Goal: Information Seeking & Learning: Check status

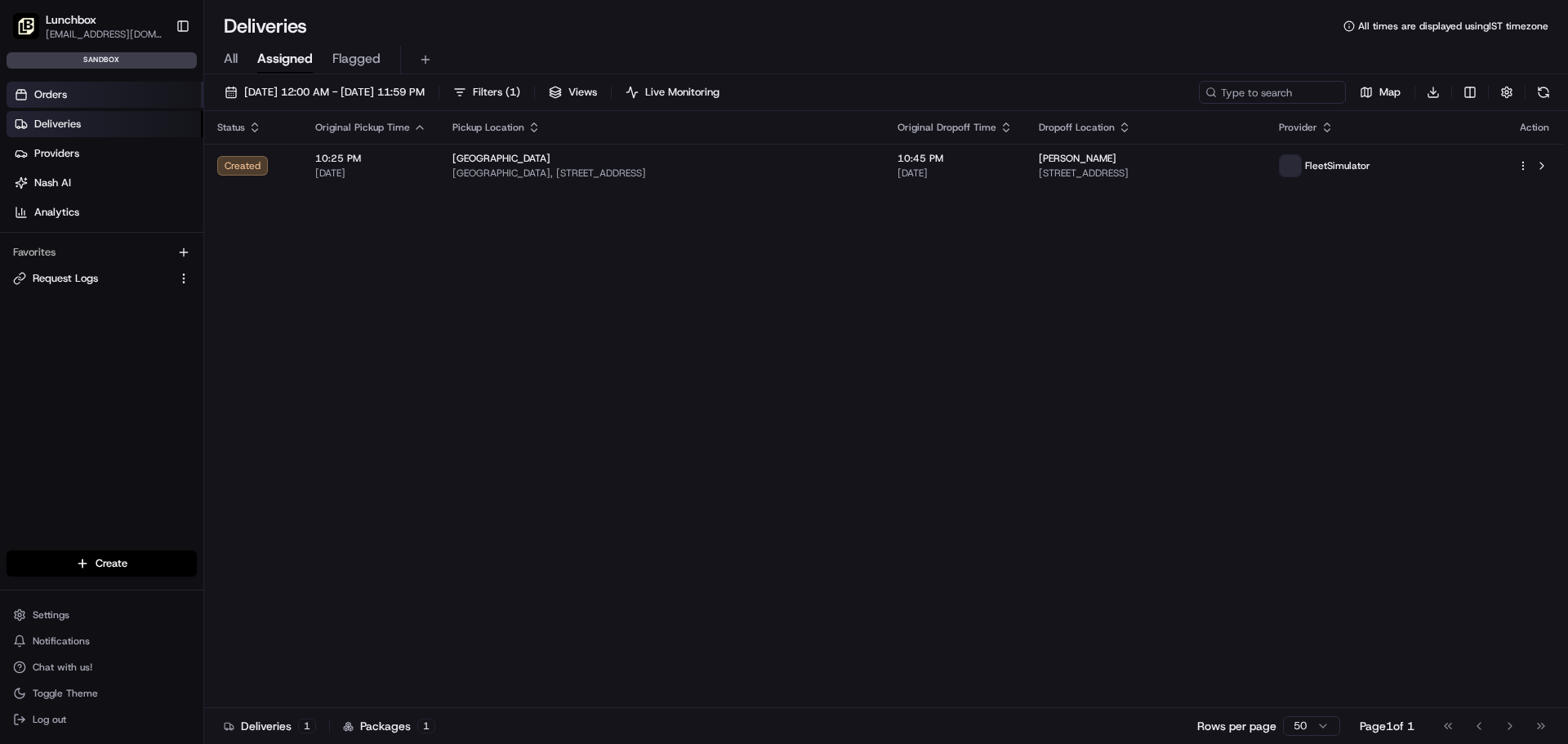
click at [91, 86] on link "Orders" at bounding box center [104, 95] width 196 height 26
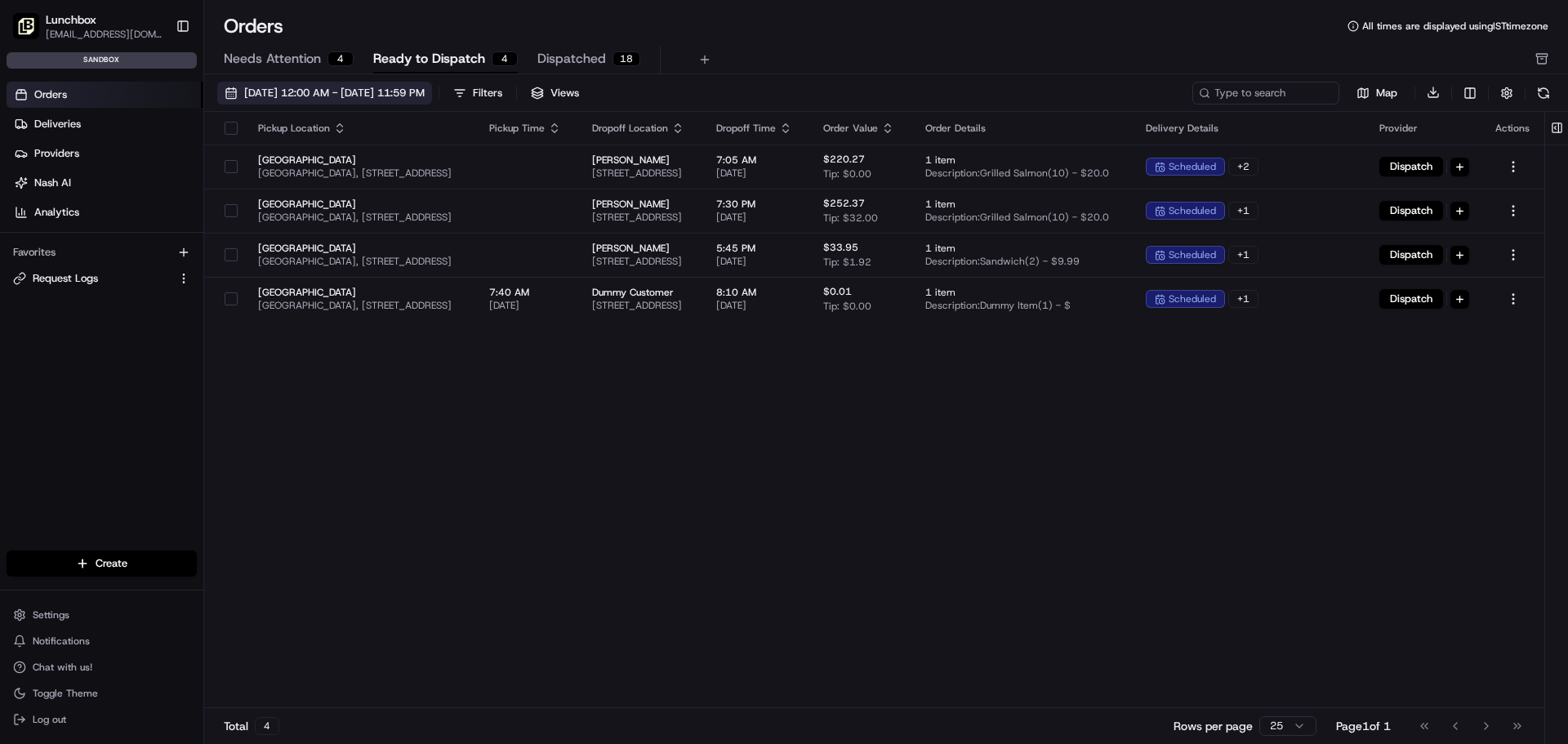
click at [425, 95] on span "08/01/2025 12:00 AM - 08/31/2025 11:59 PM" at bounding box center [335, 93] width 181 height 15
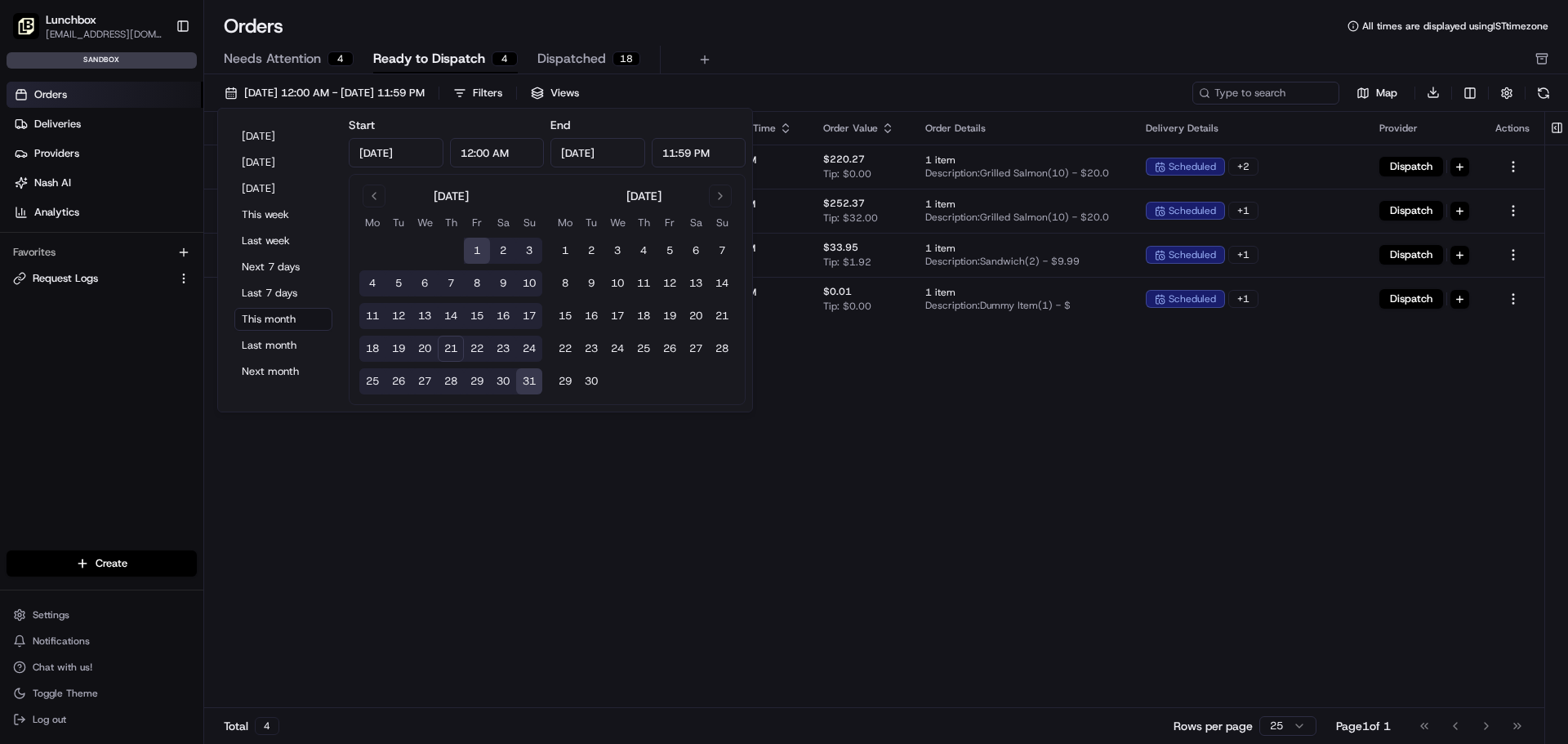
click at [451, 344] on button "21" at bounding box center [451, 348] width 26 height 26
type input "Aug 21, 2025"
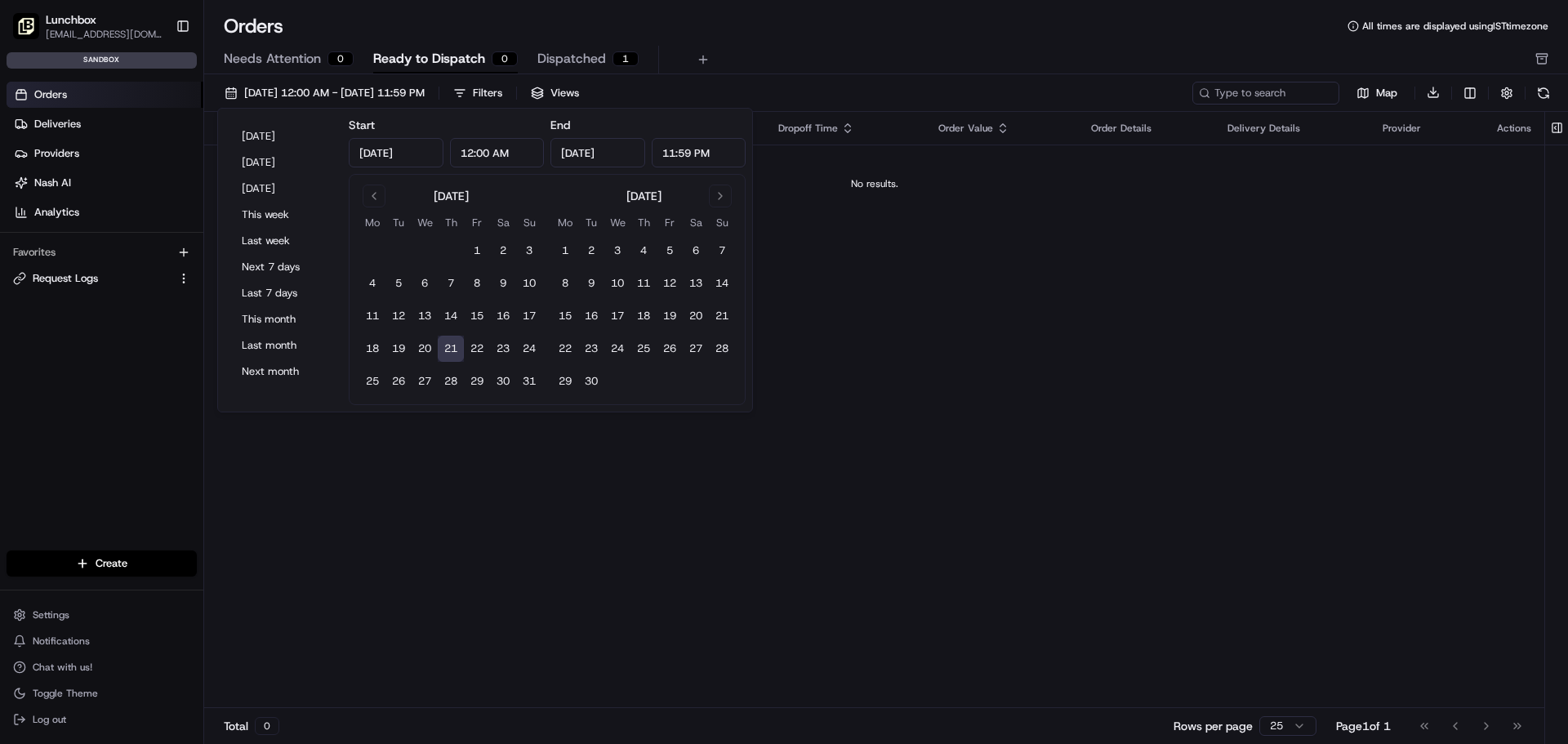
click at [833, 48] on div "Needs Attention 0 Ready to Dispatch 0 Dispatched 1" at bounding box center [875, 60] width 1302 height 28
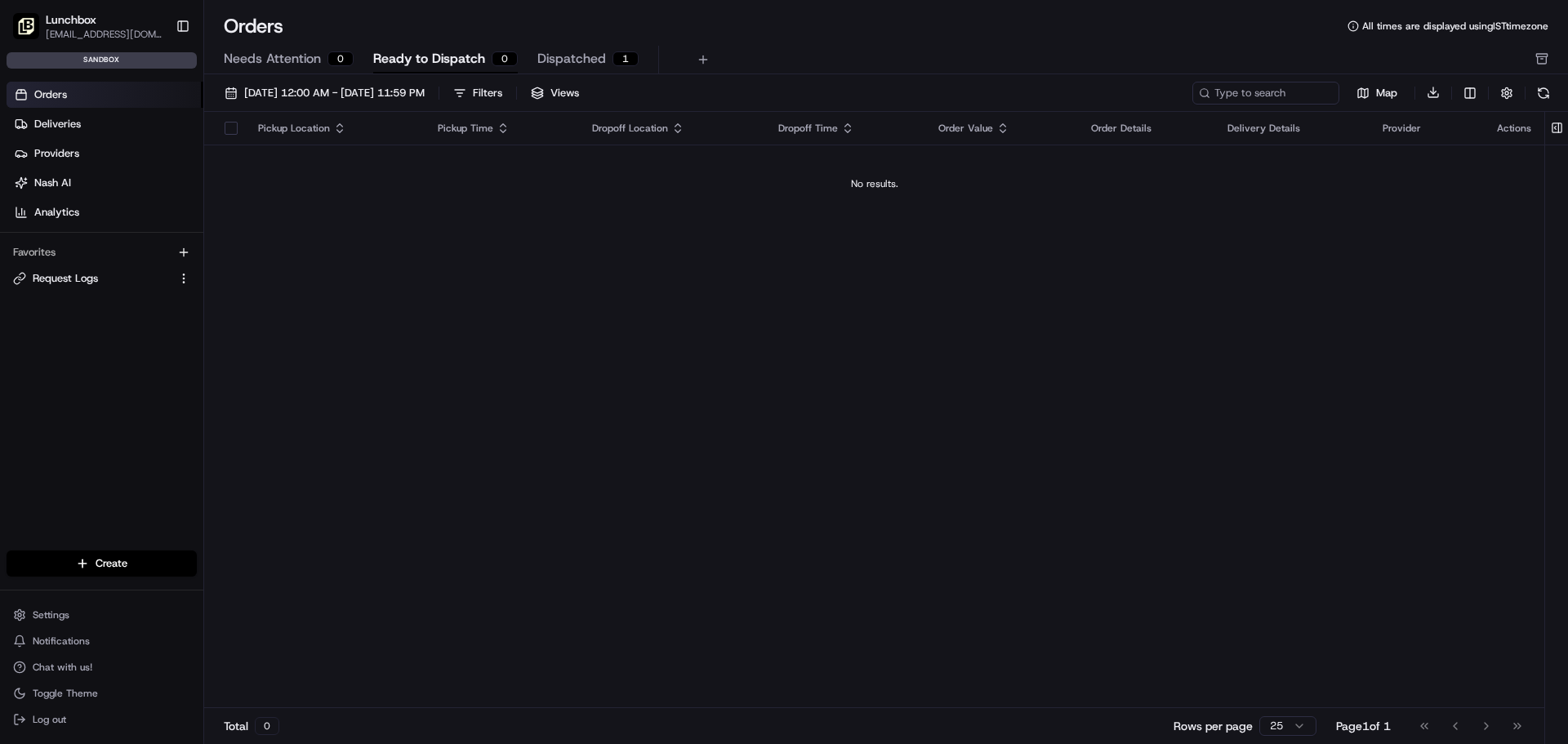
click at [586, 59] on span "Dispatched" at bounding box center [572, 58] width 68 height 19
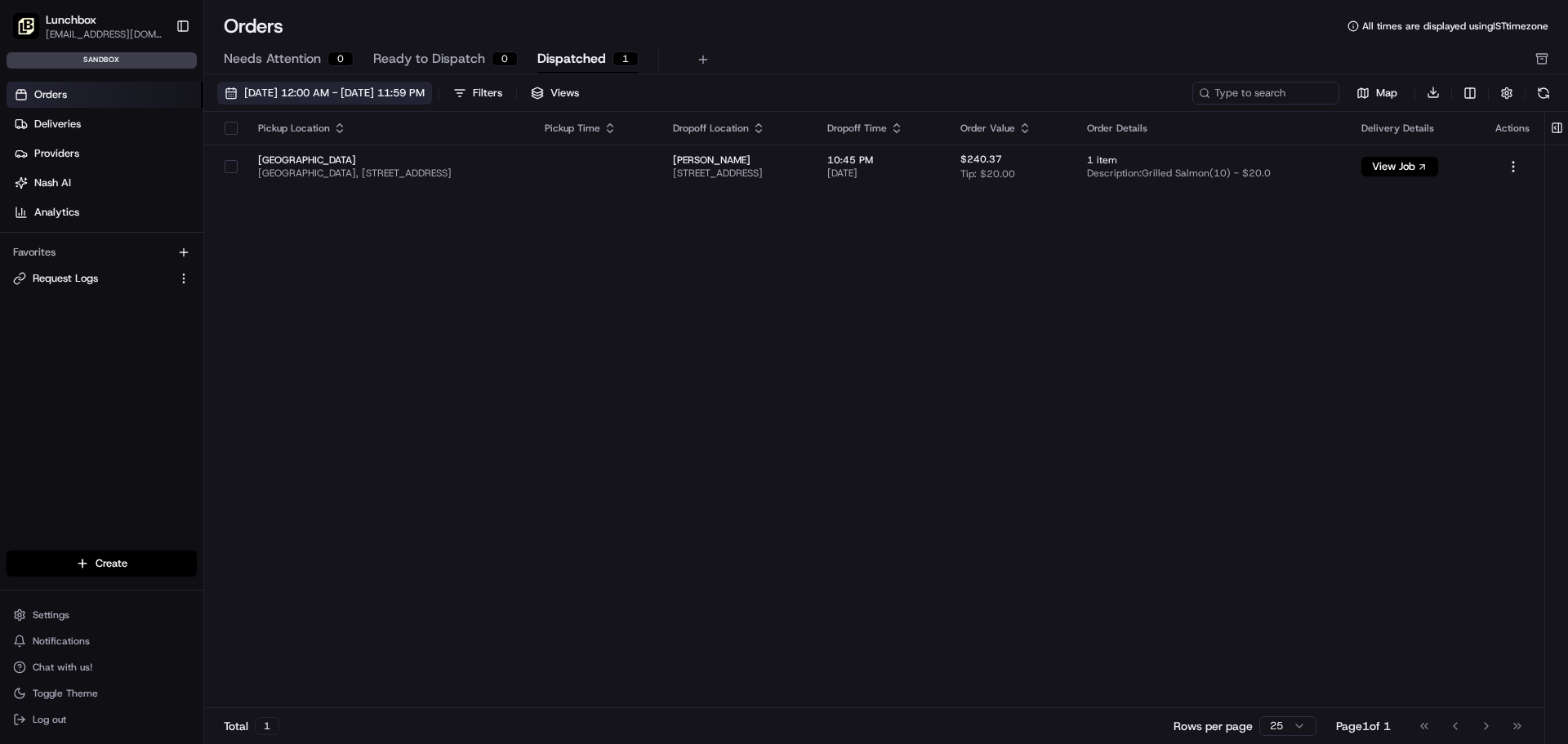
click at [425, 90] on span "[DATE] 12:00 AM - [DATE] 11:59 PM" at bounding box center [335, 93] width 181 height 15
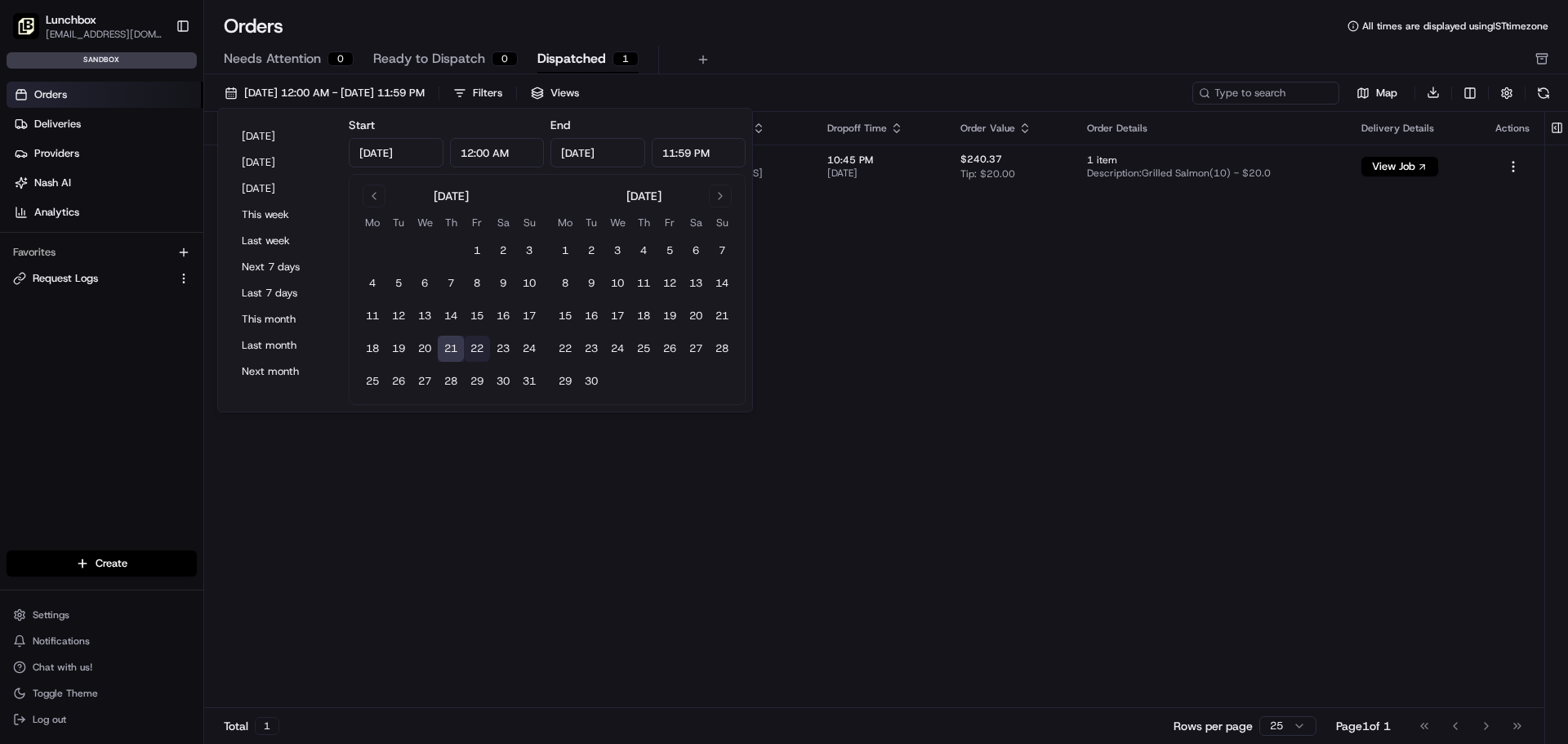
click at [474, 352] on button "22" at bounding box center [477, 348] width 26 height 26
type input "Aug 22, 2025"
click at [842, 23] on div "Orders All times are displayed using IST timezone" at bounding box center [885, 26] width 1363 height 26
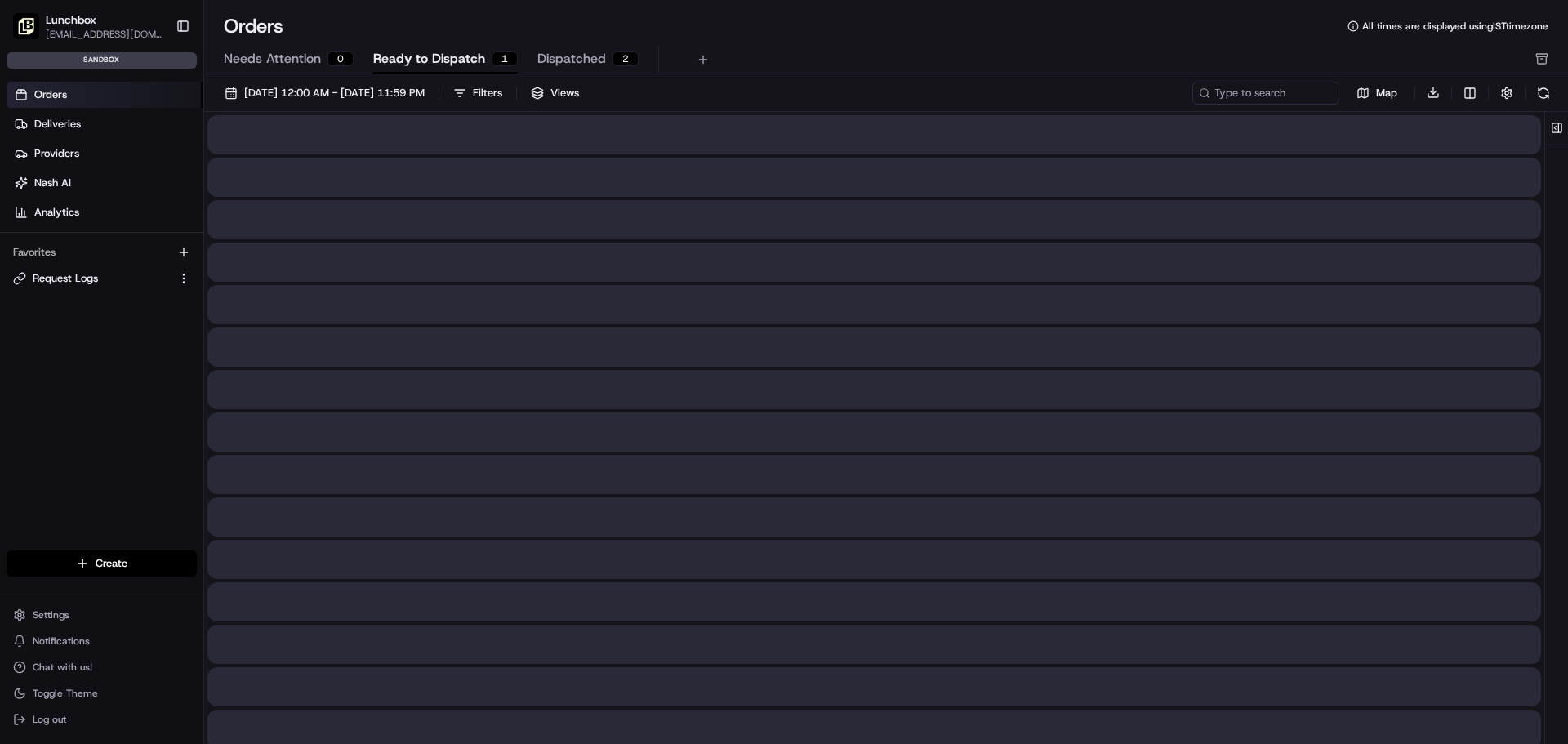
click at [413, 54] on span "Ready to Dispatch" at bounding box center [429, 58] width 112 height 19
click at [546, 53] on span "Dispatched" at bounding box center [572, 58] width 68 height 19
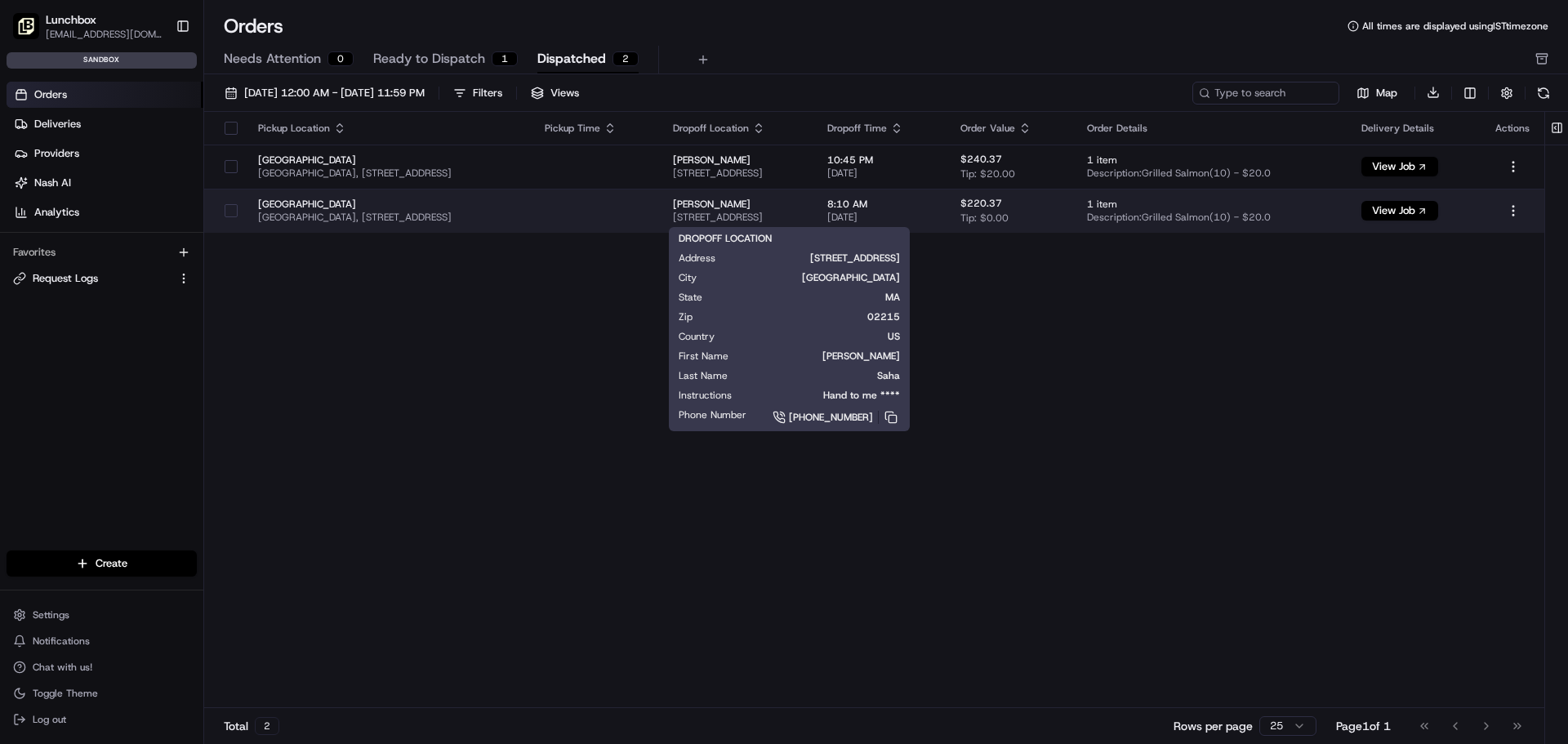
click at [786, 205] on span "Gourab Saha" at bounding box center [737, 204] width 128 height 13
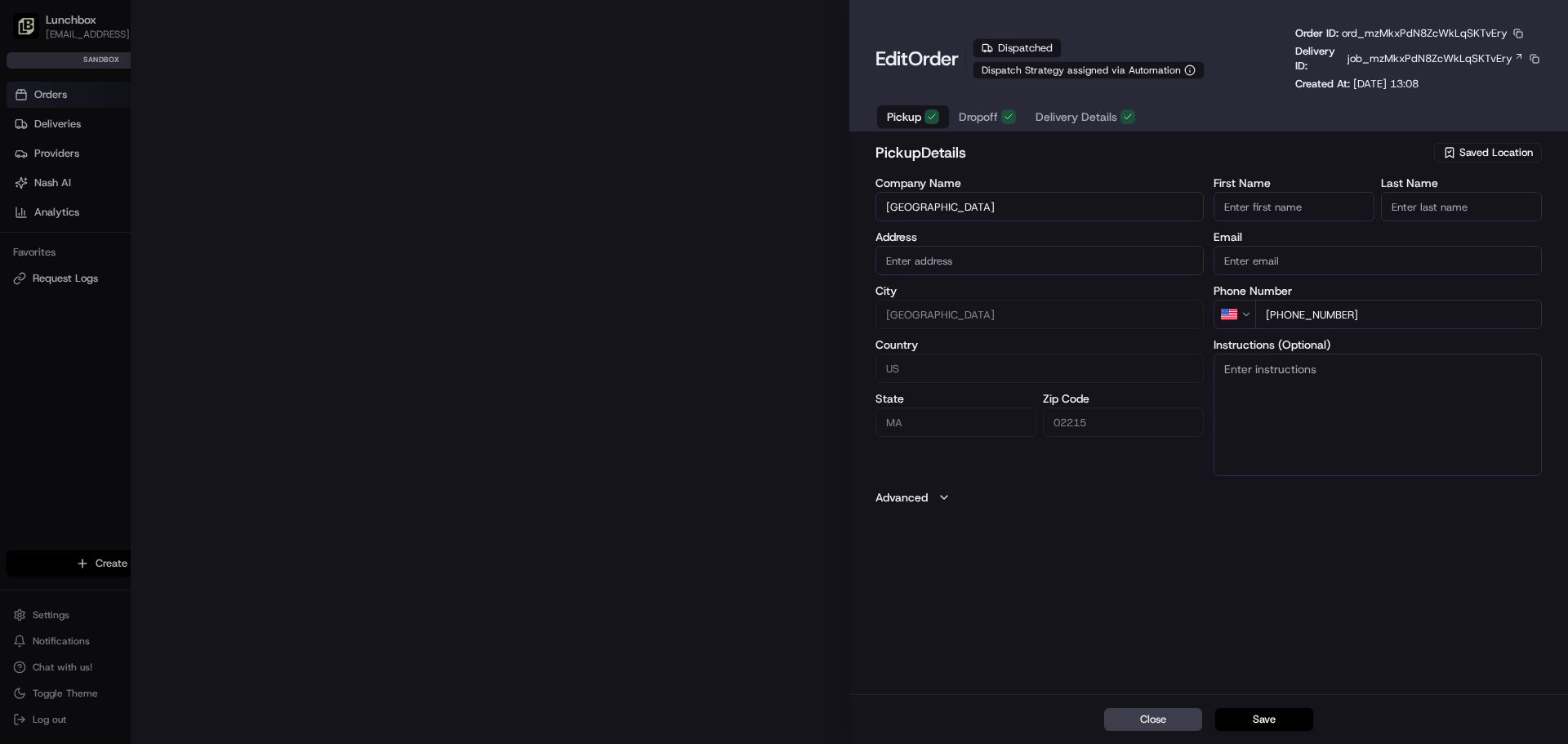
type input "401 Park Drive, Boston, MA, 02215"
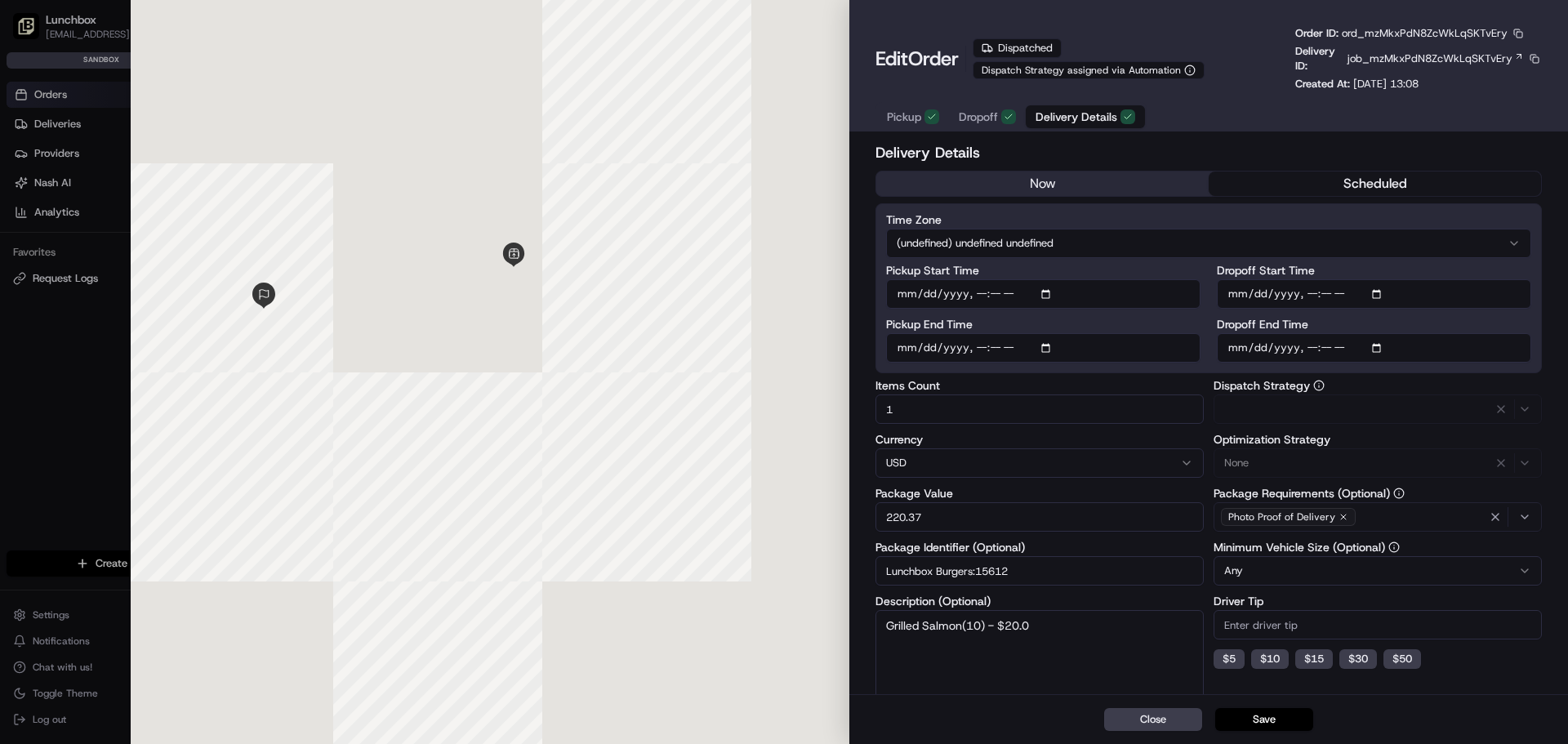
click at [1083, 116] on span "Delivery Details" at bounding box center [1076, 117] width 82 height 17
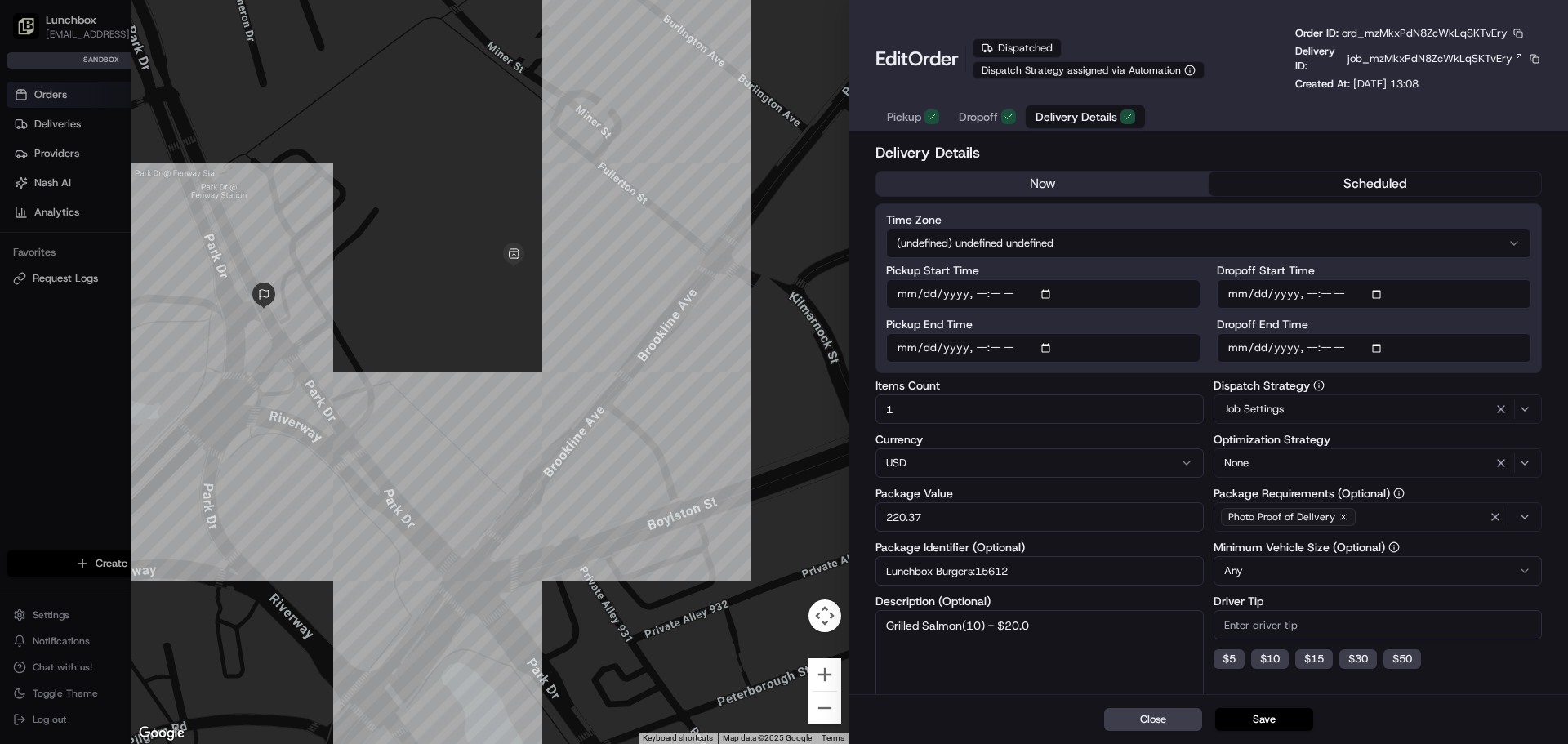
click at [89, 375] on div at bounding box center [784, 372] width 1568 height 744
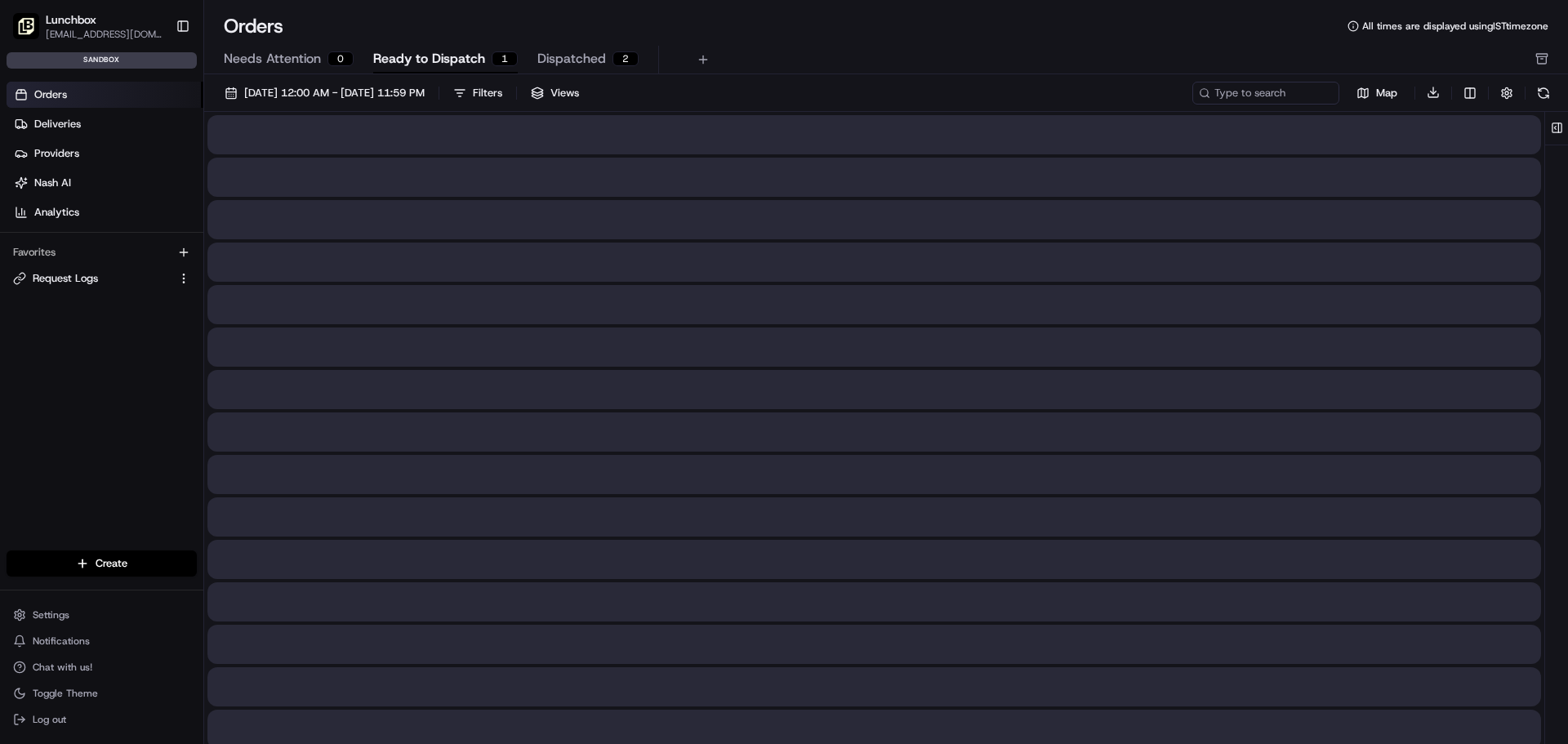
click at [466, 51] on span "Ready to Dispatch" at bounding box center [429, 58] width 112 height 19
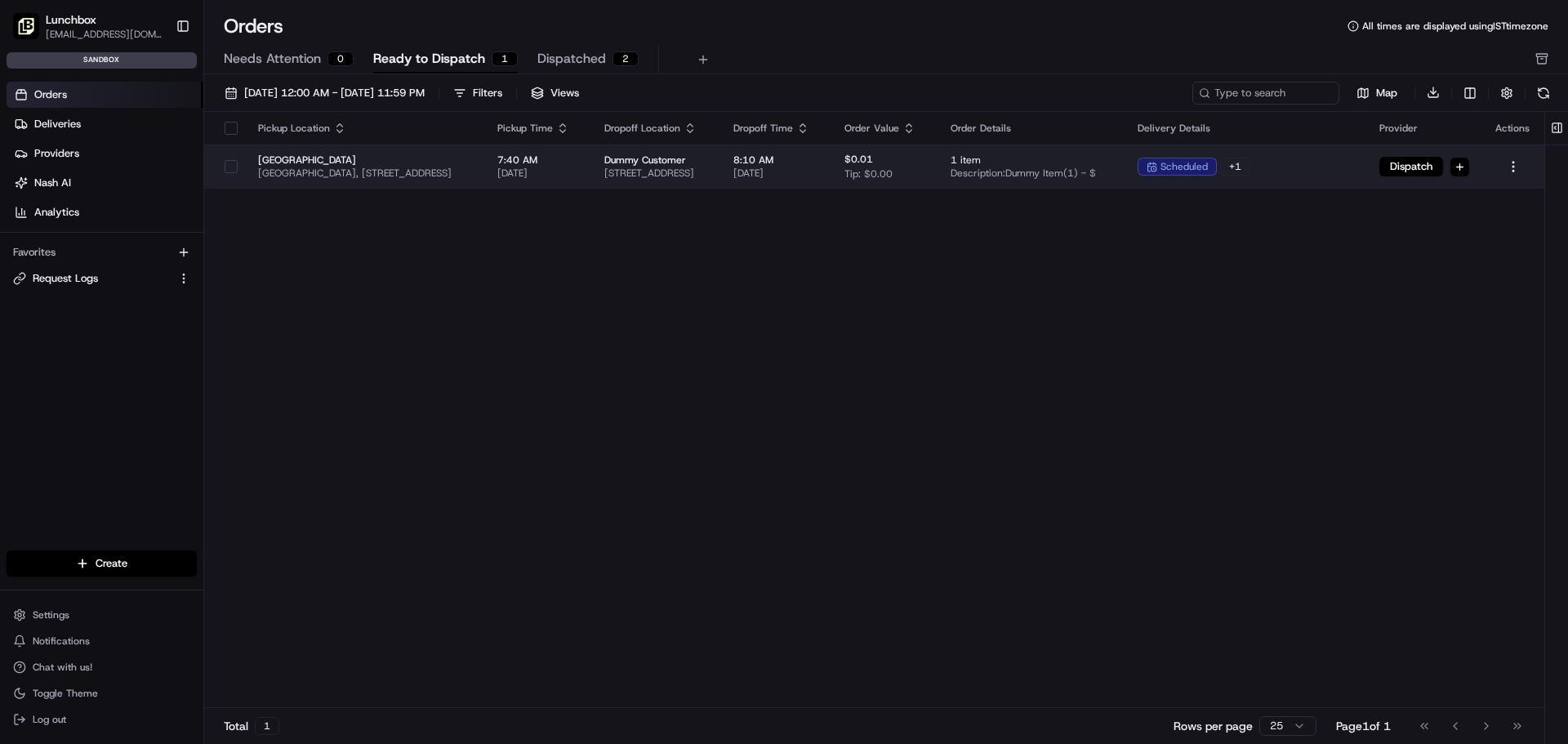
click at [578, 164] on span "7:40 AM" at bounding box center [538, 160] width 81 height 13
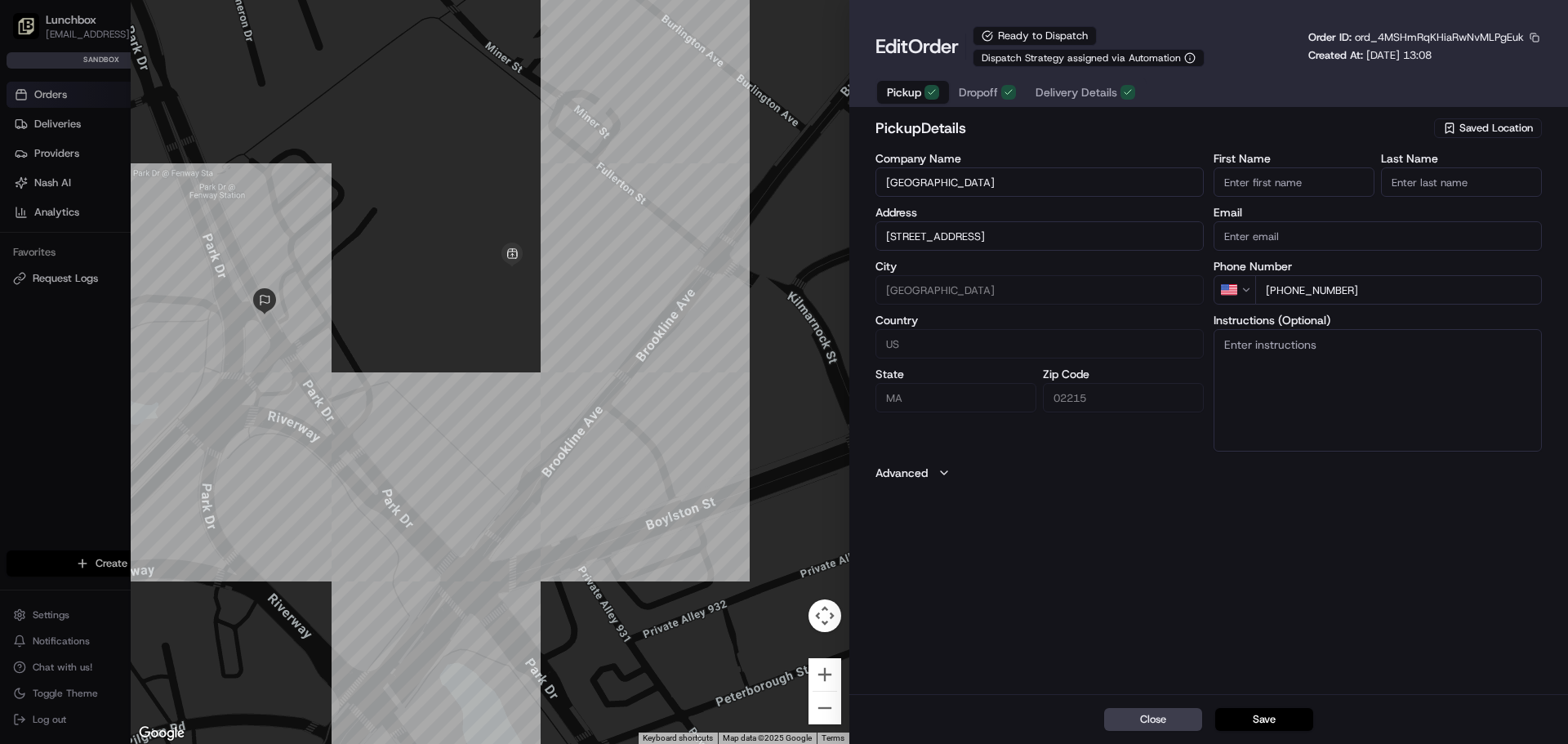
click at [901, 93] on span "Pickup" at bounding box center [903, 92] width 34 height 17
click at [977, 94] on span "Dropoff" at bounding box center [978, 92] width 40 height 17
click at [1057, 95] on span "Delivery Details" at bounding box center [1076, 92] width 82 height 17
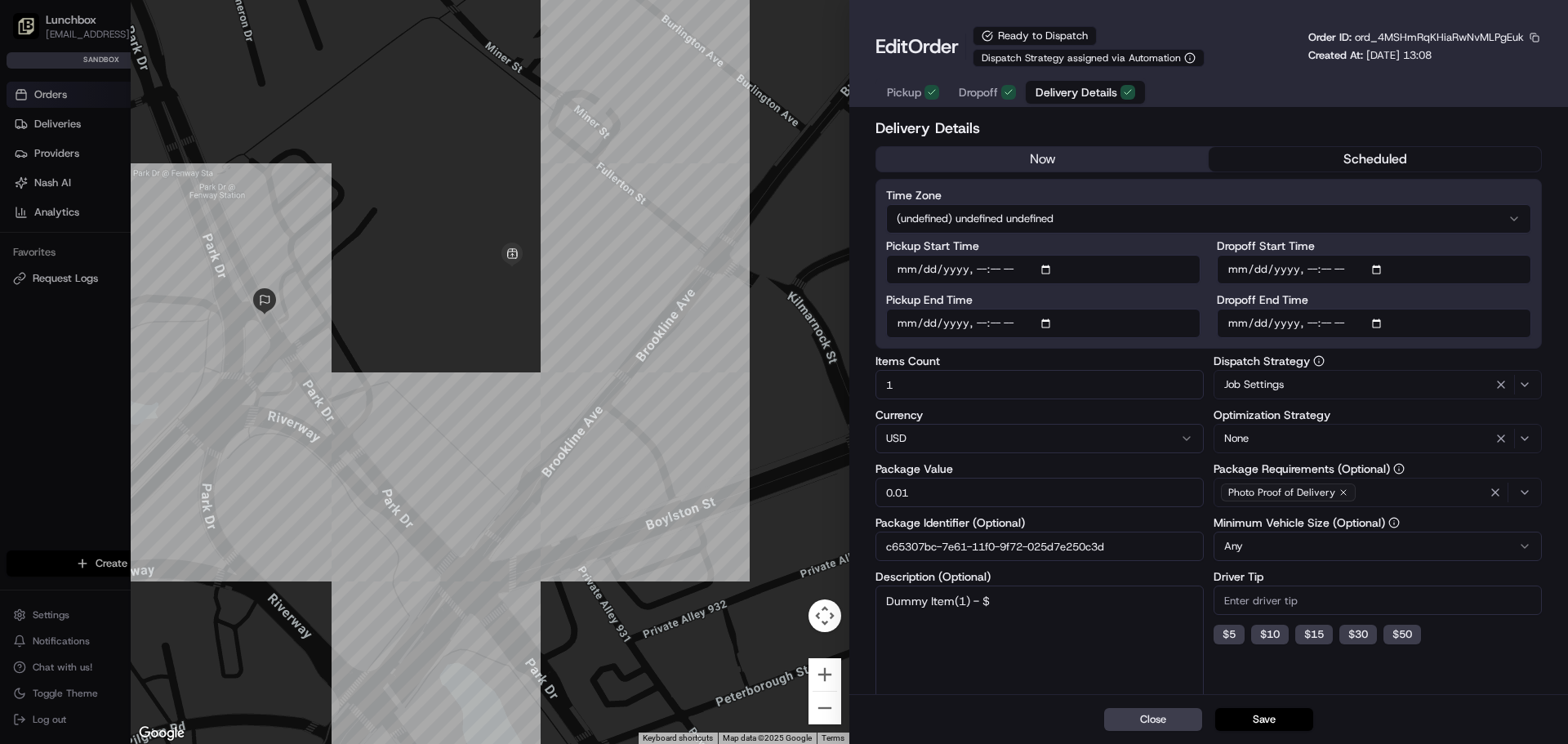
drag, startPoint x: 16, startPoint y: 343, endPoint x: 27, endPoint y: 326, distance: 20.2
click at [16, 344] on div at bounding box center [784, 372] width 1568 height 744
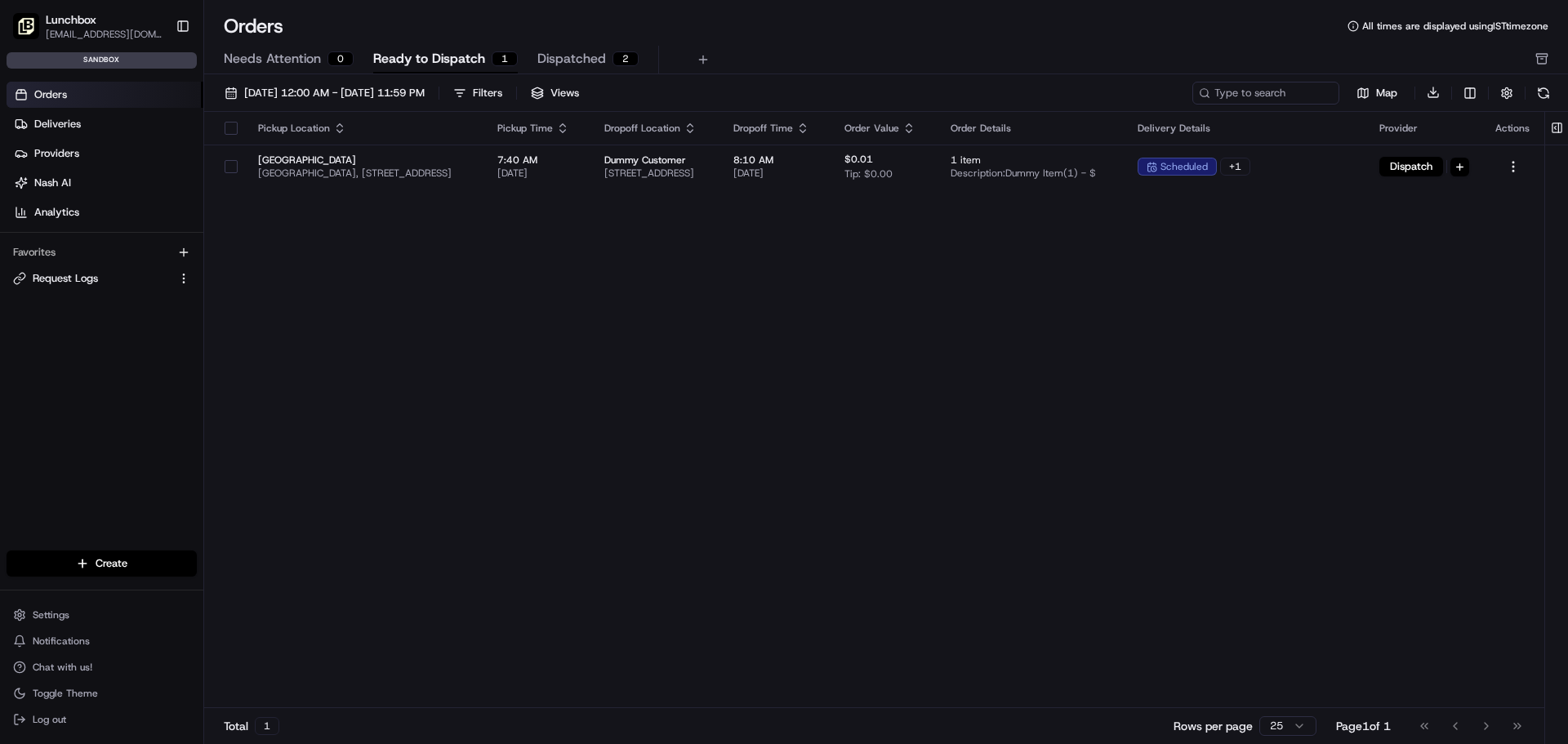
click at [561, 57] on span "Dispatched" at bounding box center [572, 58] width 68 height 19
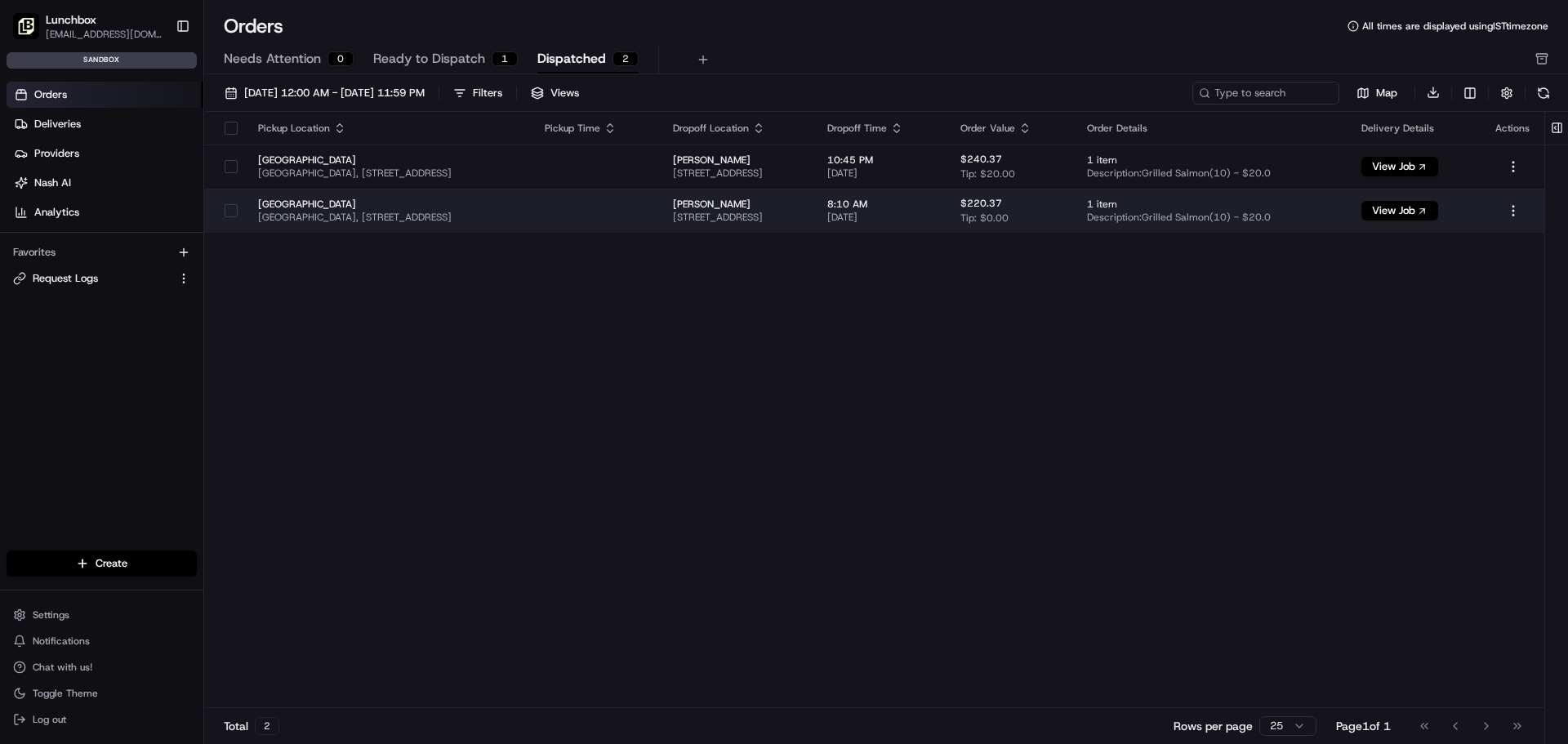
click at [786, 210] on span "Gourab Saha" at bounding box center [737, 204] width 128 height 13
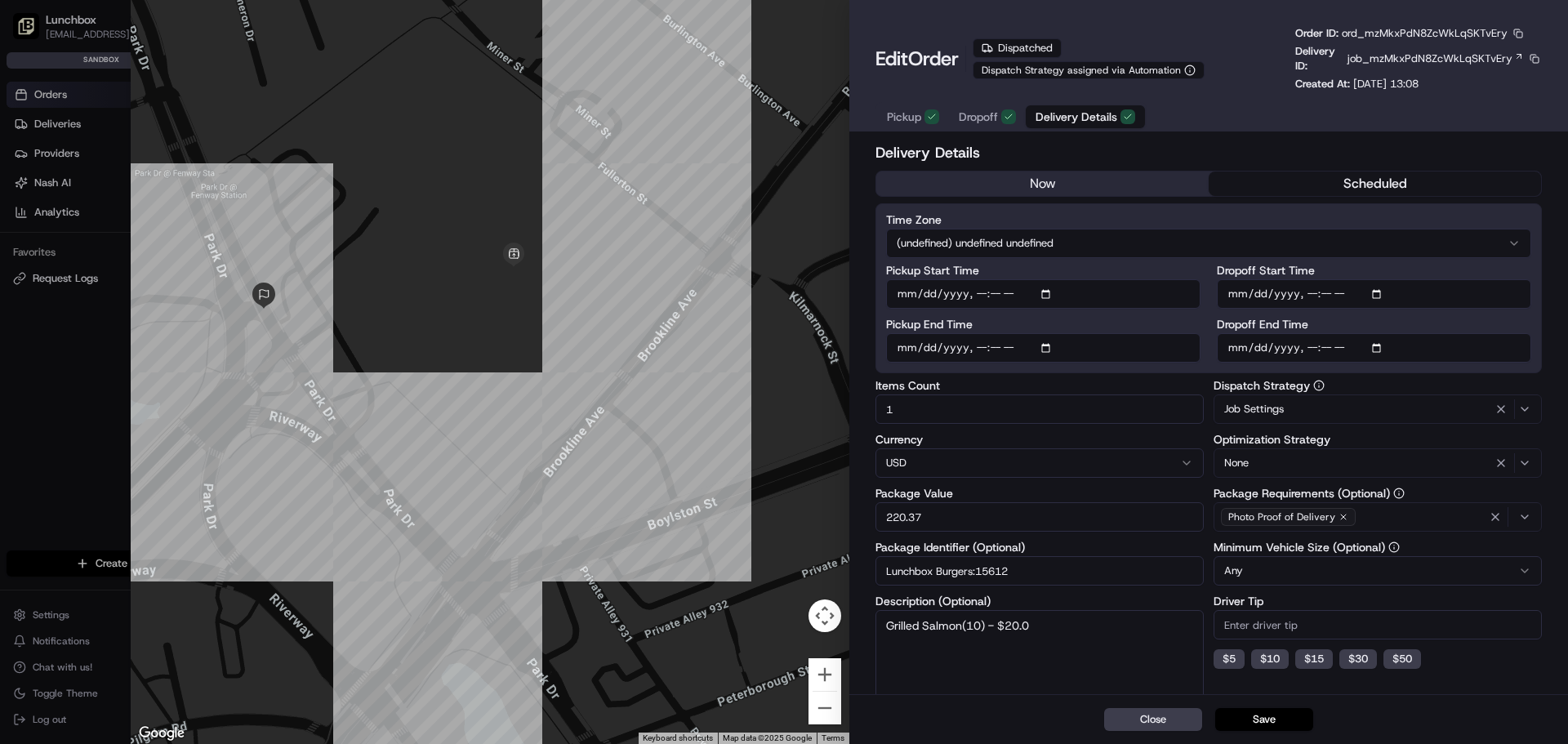
click at [971, 118] on span "Dropoff" at bounding box center [978, 117] width 40 height 17
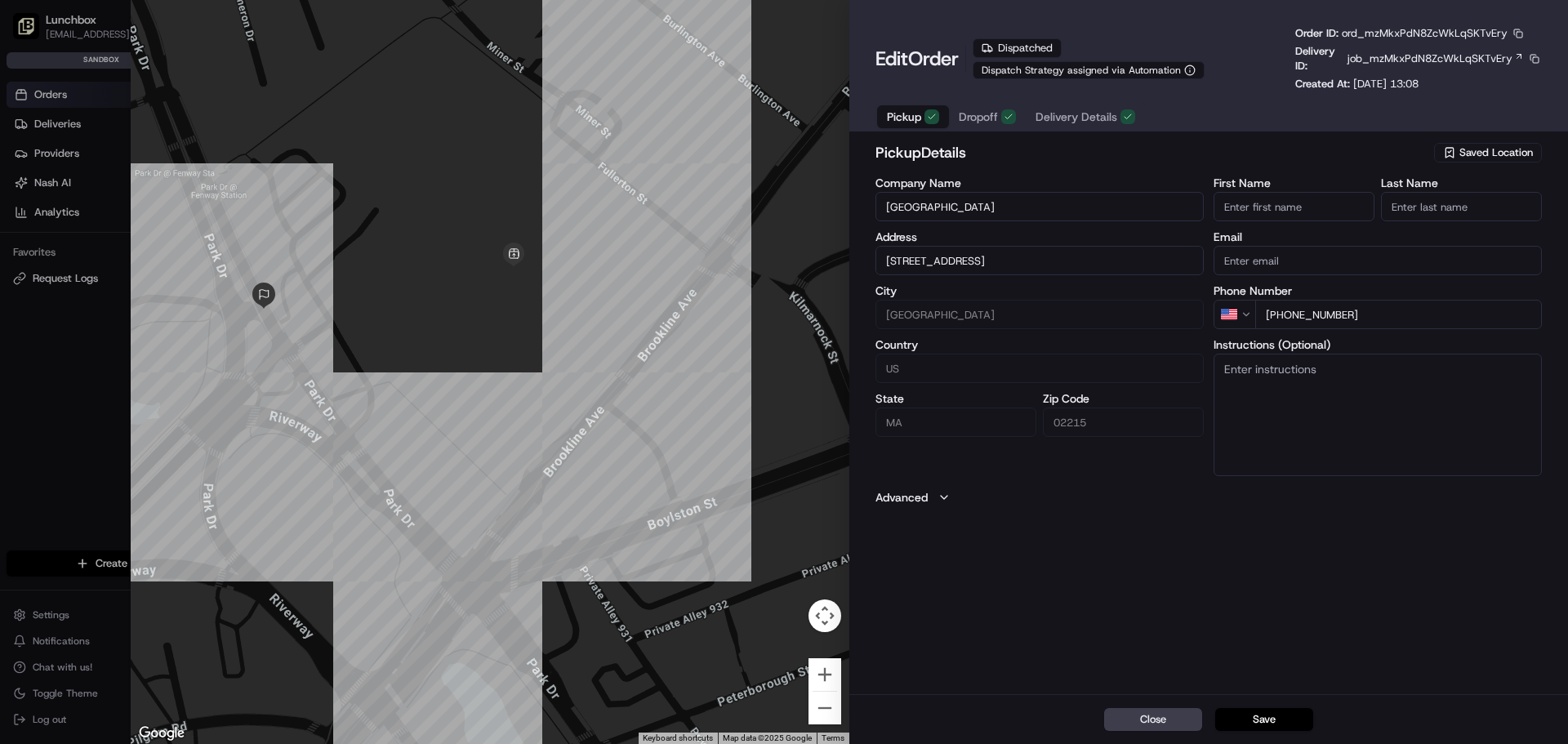
click at [906, 113] on span "Pickup" at bounding box center [903, 117] width 34 height 17
click at [980, 121] on span "Dropoff" at bounding box center [978, 117] width 40 height 17
click at [100, 390] on div at bounding box center [784, 372] width 1568 height 744
type input "+1"
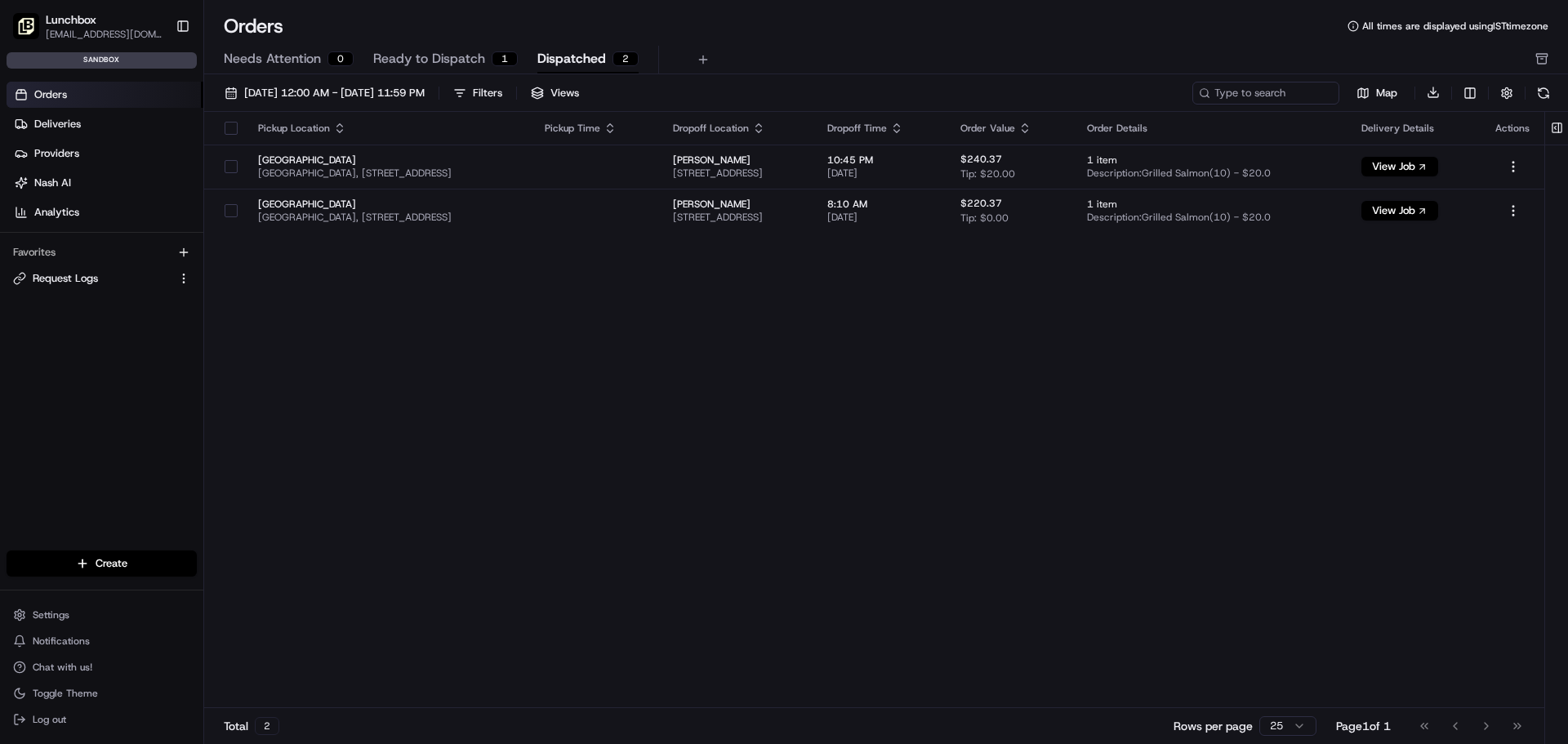
click at [462, 61] on span "Ready to Dispatch" at bounding box center [429, 58] width 112 height 19
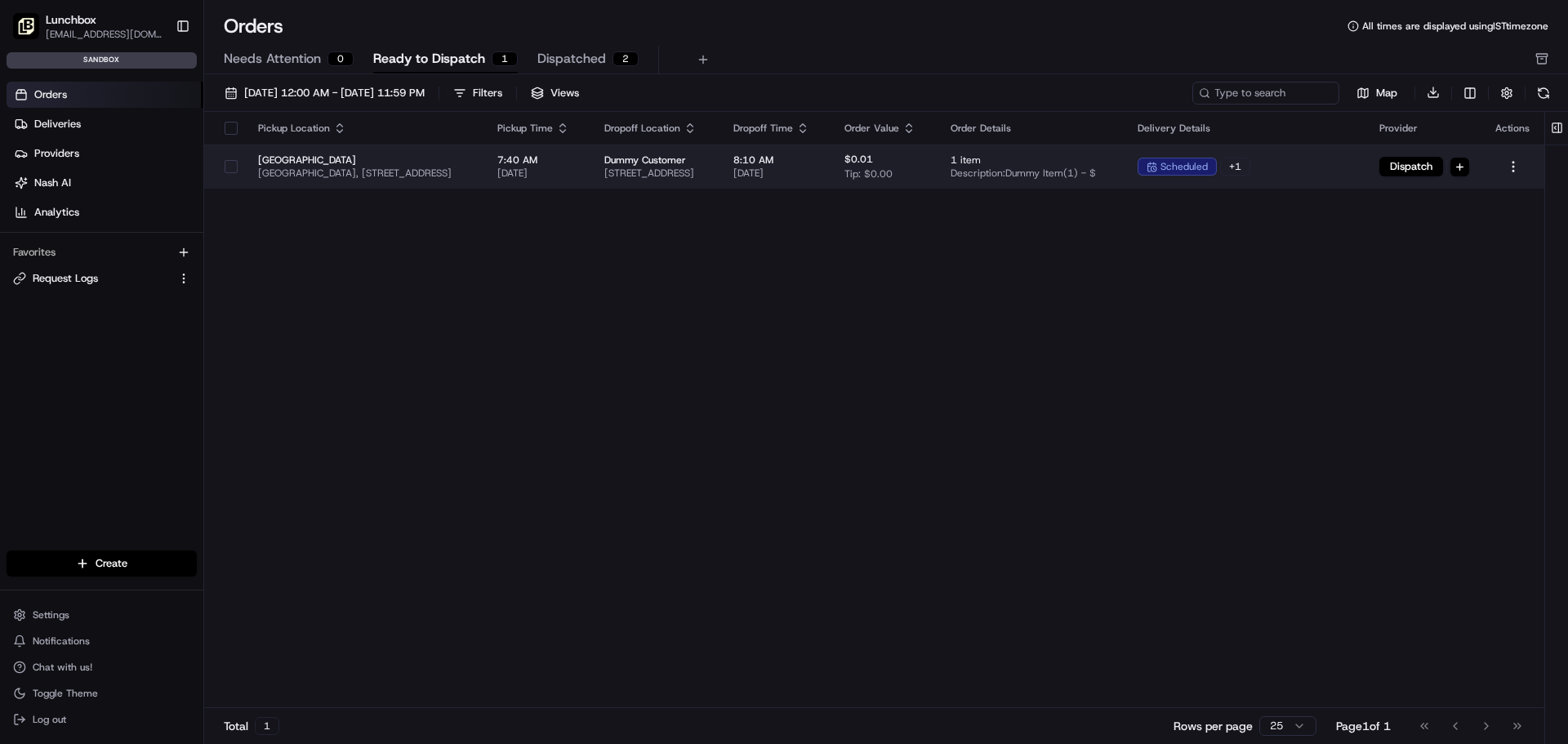
click at [707, 168] on span "403 Park Dr, Boston, MA 02215, USA" at bounding box center [656, 173] width 103 height 13
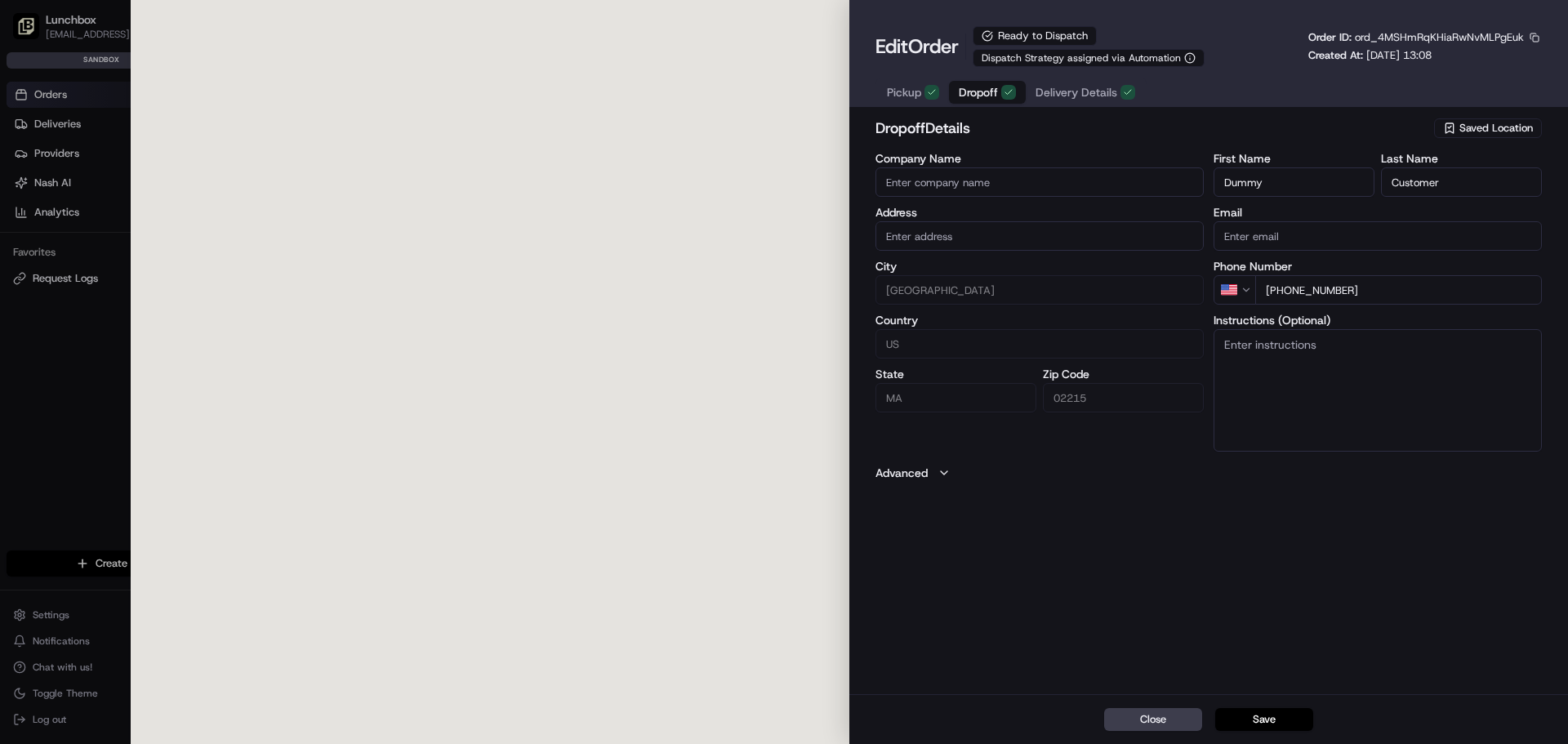
type input "403 Park Dr, Boston, MA, 02215"
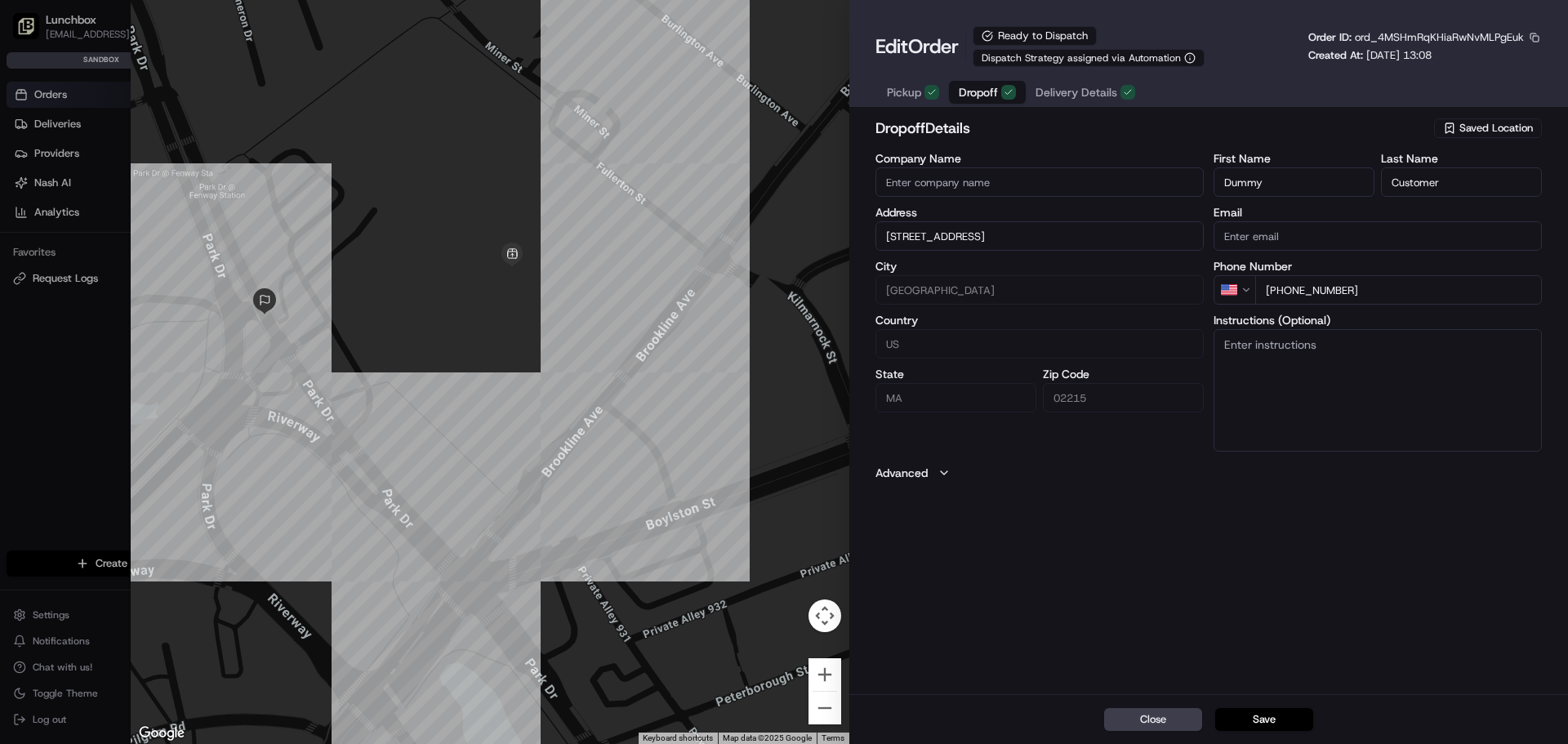
click at [910, 81] on button "Pickup" at bounding box center [913, 92] width 72 height 23
click at [967, 96] on span "Dropoff" at bounding box center [978, 92] width 40 height 17
click at [875, 89] on div "Edit Order Ready to Dispatch Dispatch Strategy assigned via Automation Order ID…" at bounding box center [1208, 53] width 719 height 107
click at [901, 87] on span "Pickup" at bounding box center [903, 92] width 34 height 17
click at [28, 369] on div at bounding box center [784, 372] width 1568 height 744
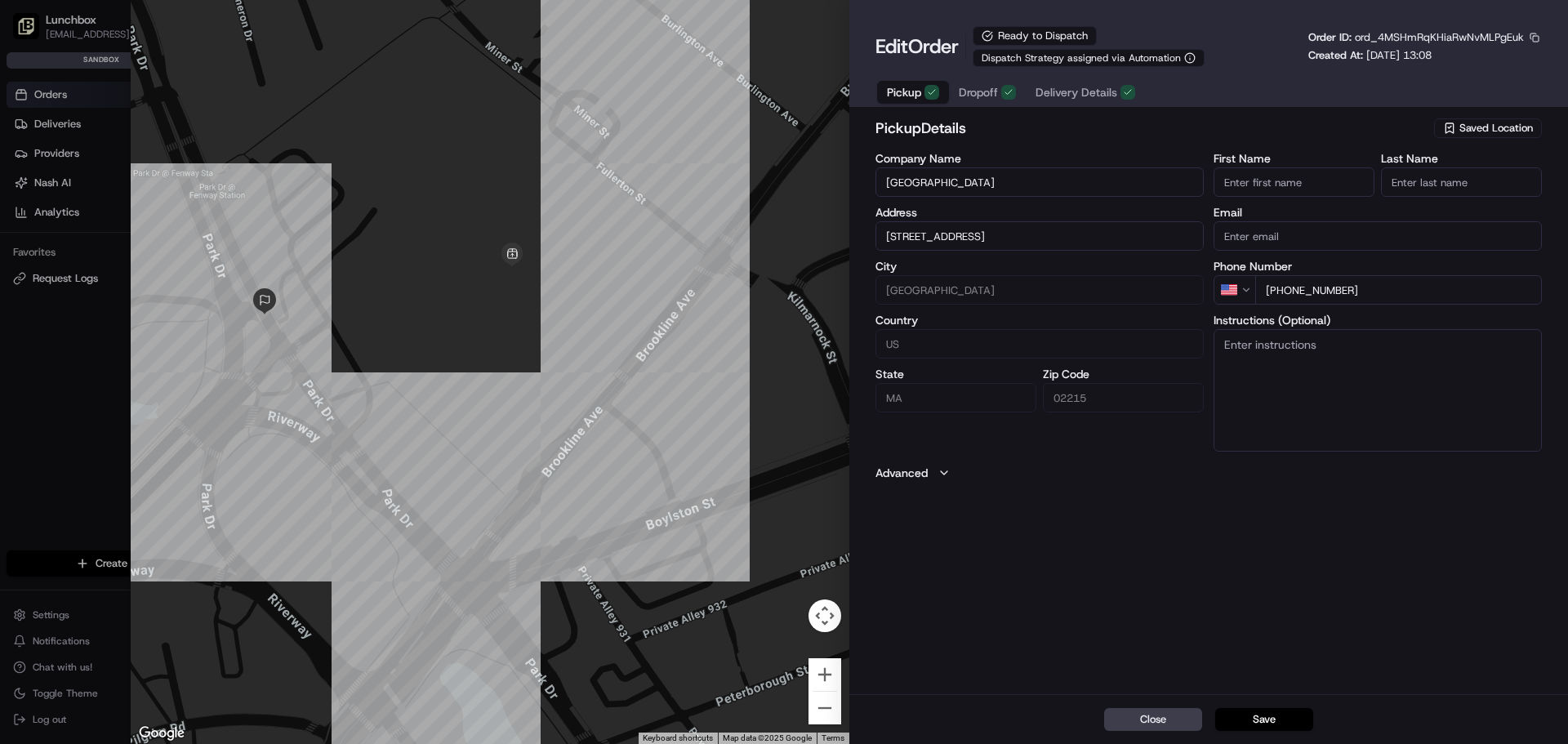
type input "+1"
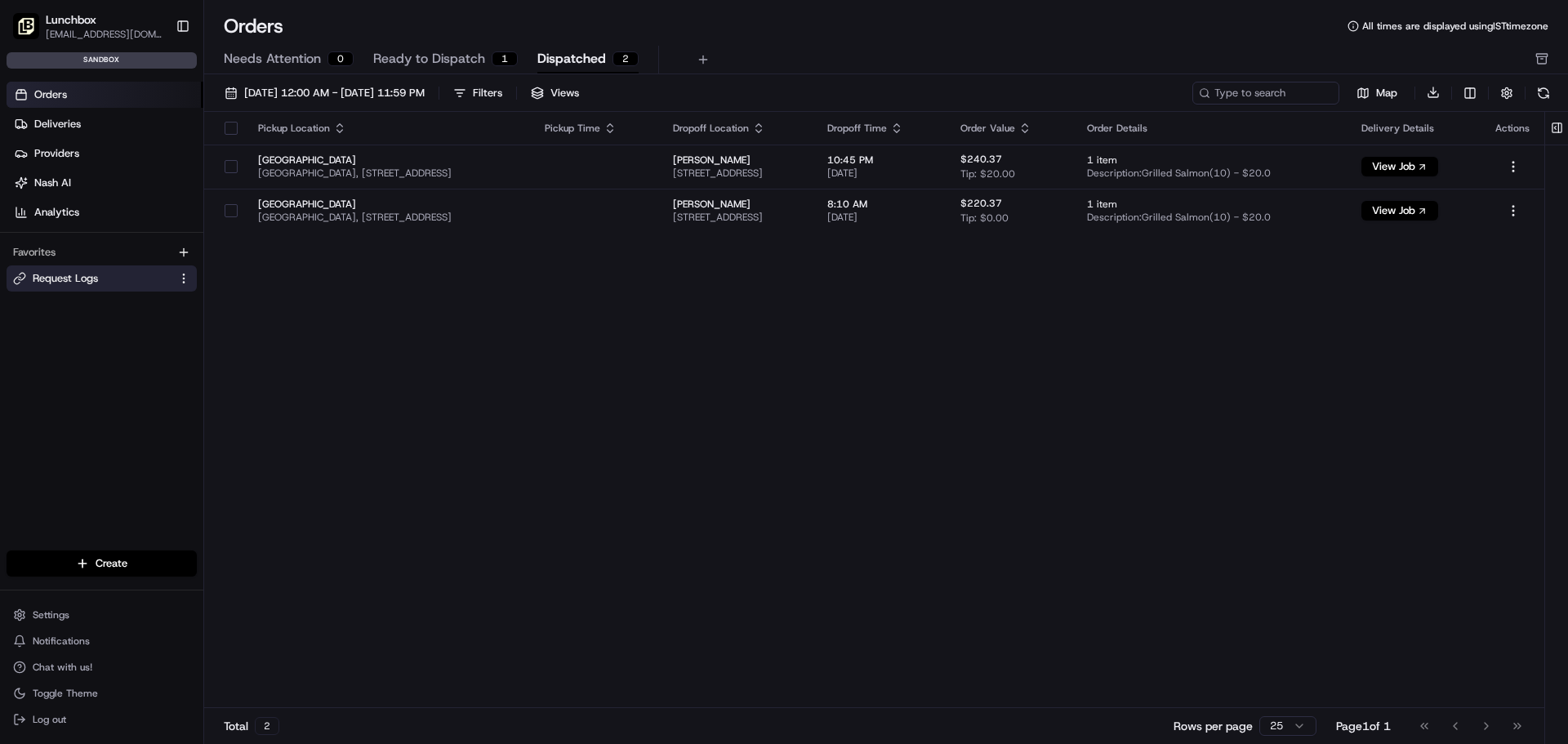
click at [106, 283] on link "Request Logs" at bounding box center [91, 278] width 158 height 15
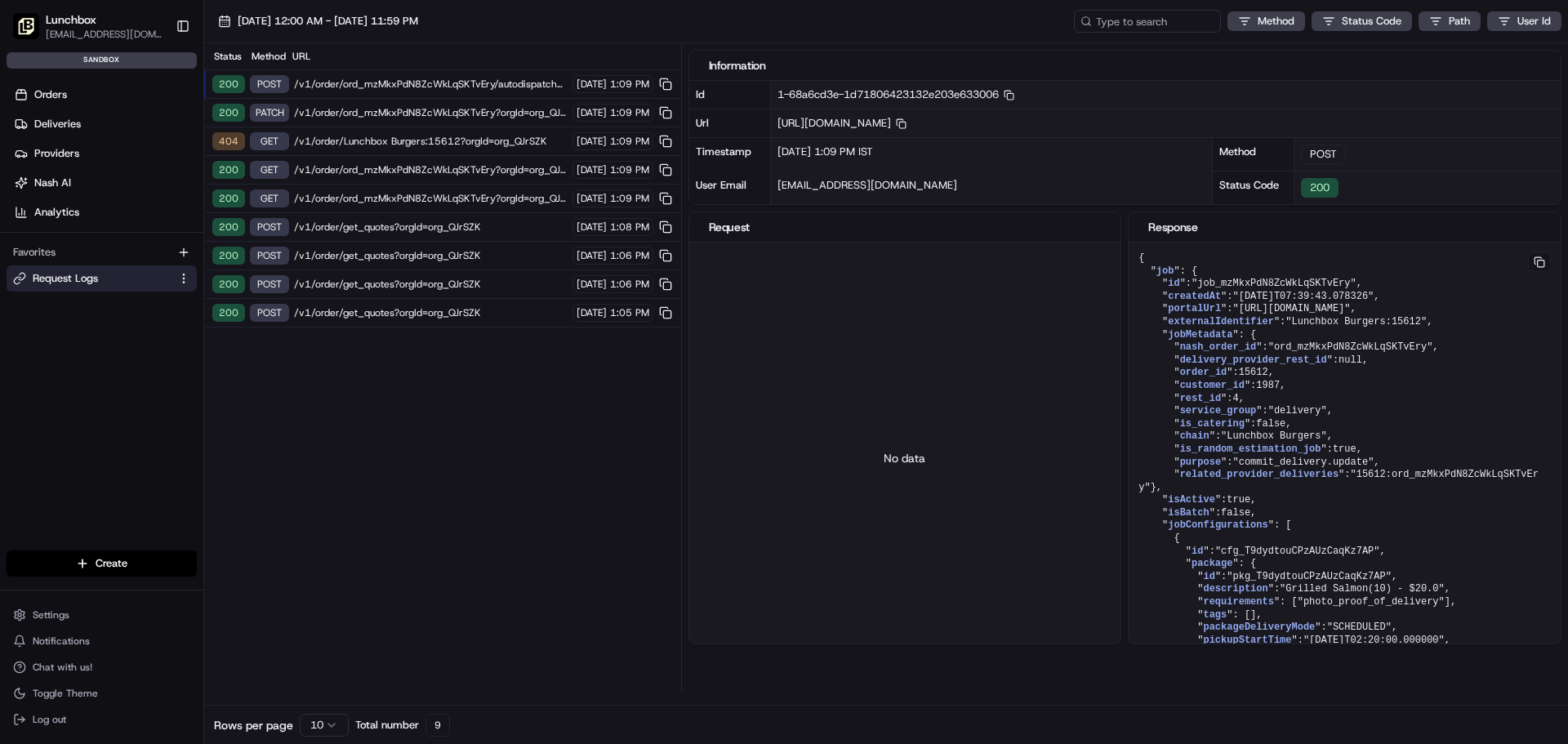
click at [341, 105] on div "200 PATCH /v1/order/ord_mzMkxPdN8ZcWkLqSKTvEry?orgId=org_QJrSZK 08/21/2025 1:09…" at bounding box center [442, 112] width 477 height 29
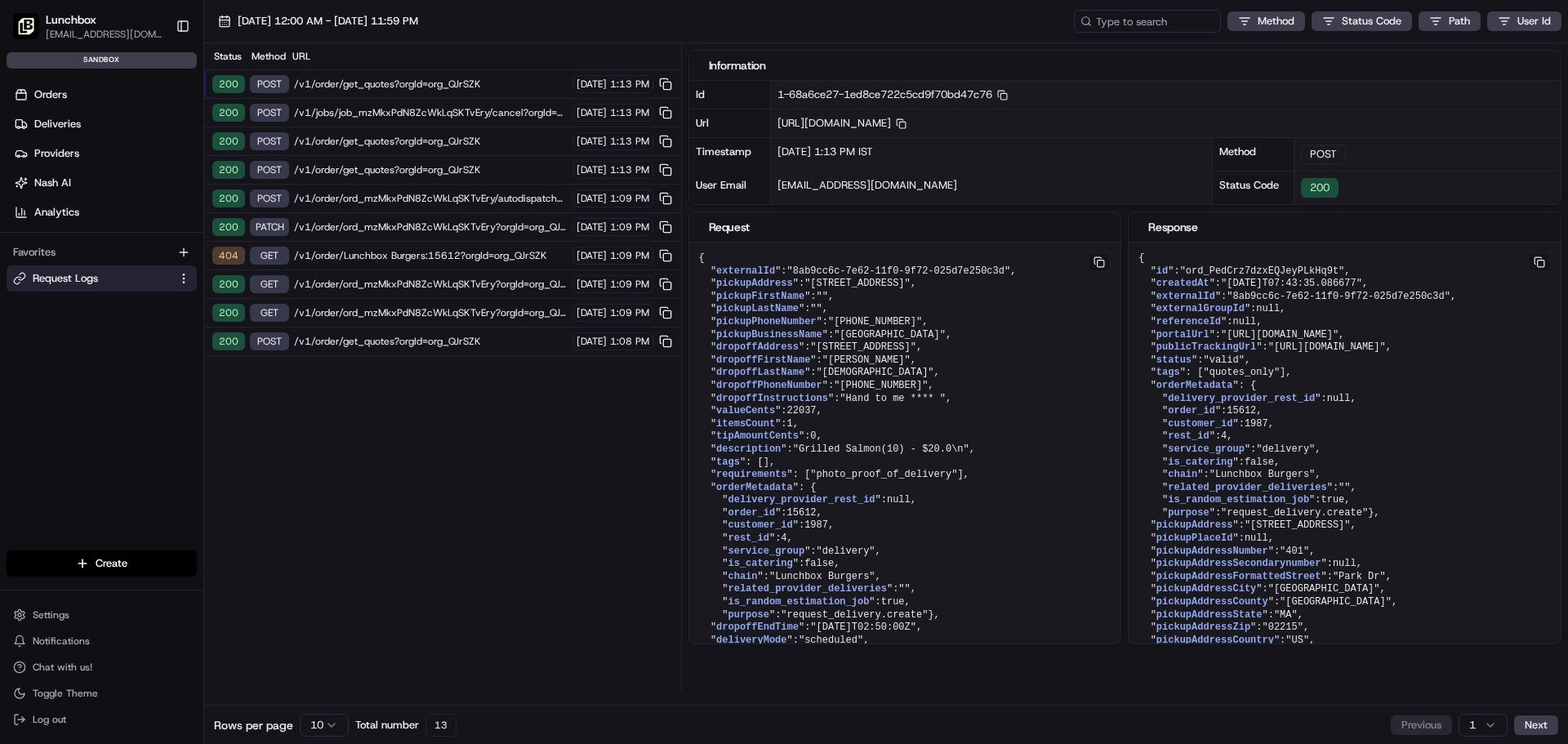
click at [463, 220] on span "/v1/order/ord_mzMkxPdN8ZcWkLqSKTvEry?orgId=org_QJrSZK" at bounding box center [430, 227] width 274 height 13
click at [338, 111] on span "/v1/jobs/job_mzMkxPdN8ZcWkLqSKTvEry/cancel?orgId=org_QJrSZK" at bounding box center [430, 112] width 274 height 13
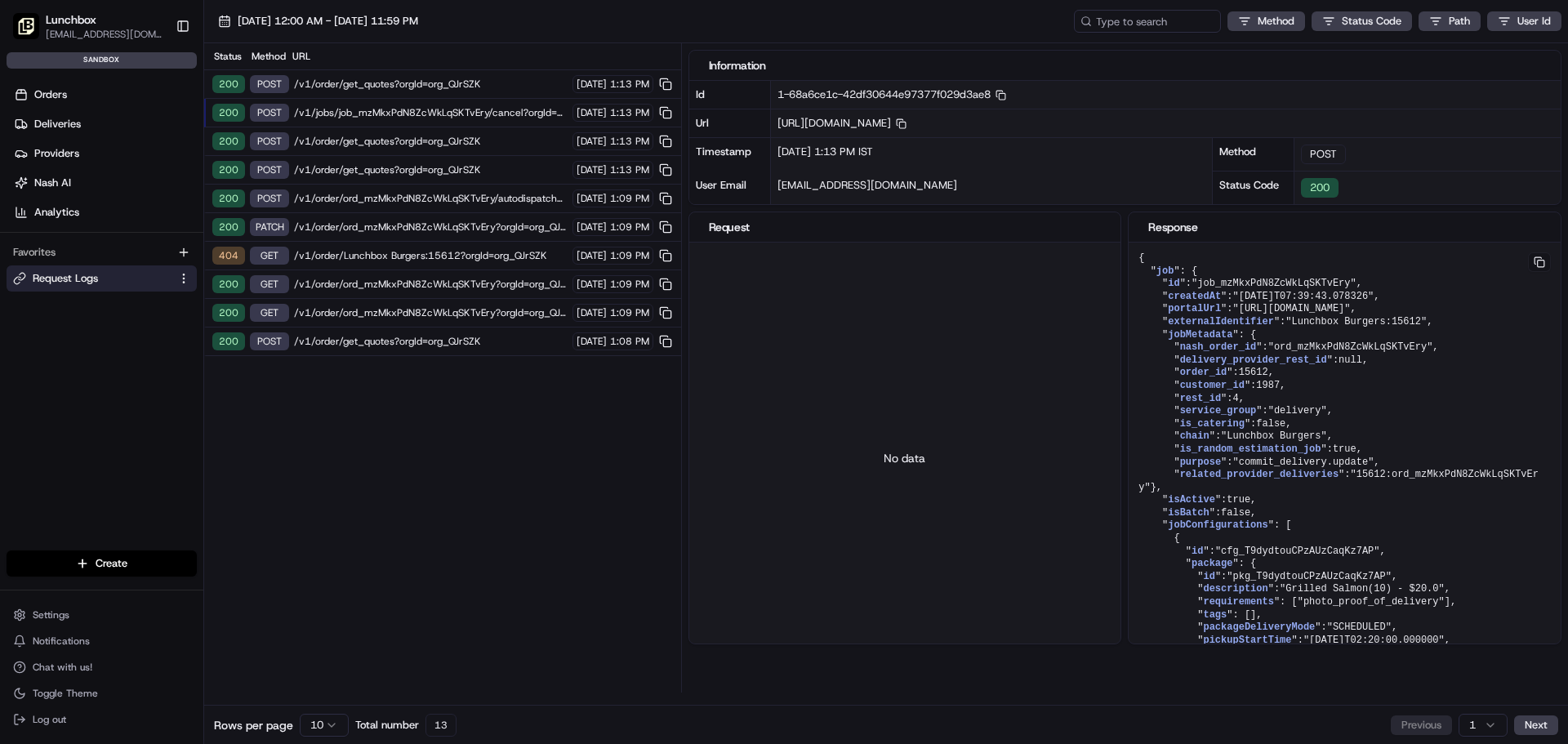
click at [343, 85] on span "/v1/order/get_quotes?orgId=org_QJrSZK" at bounding box center [430, 84] width 274 height 13
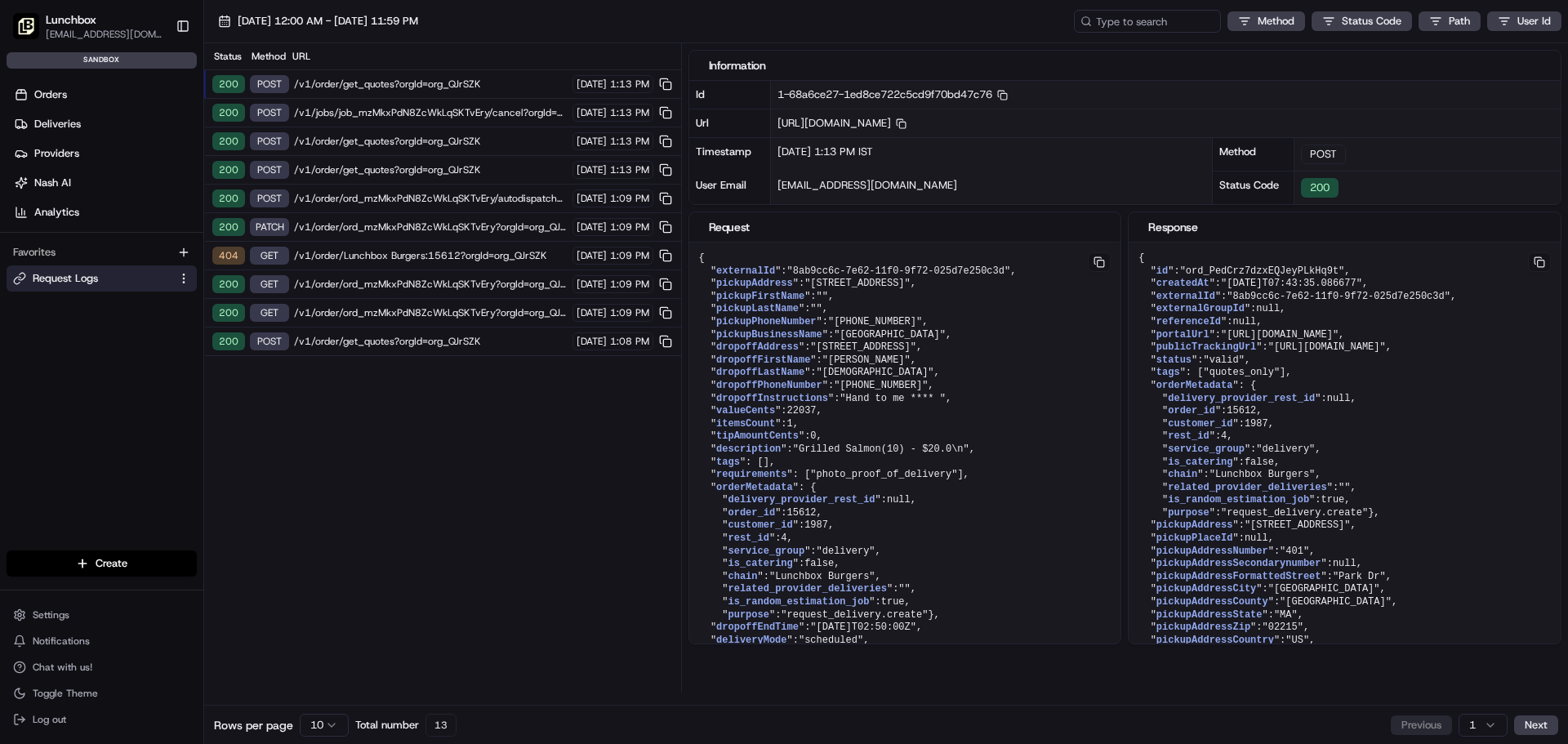
click at [354, 115] on span "/v1/jobs/job_mzMkxPdN8ZcWkLqSKTvEry/cancel?orgId=org_QJrSZK" at bounding box center [430, 112] width 274 height 13
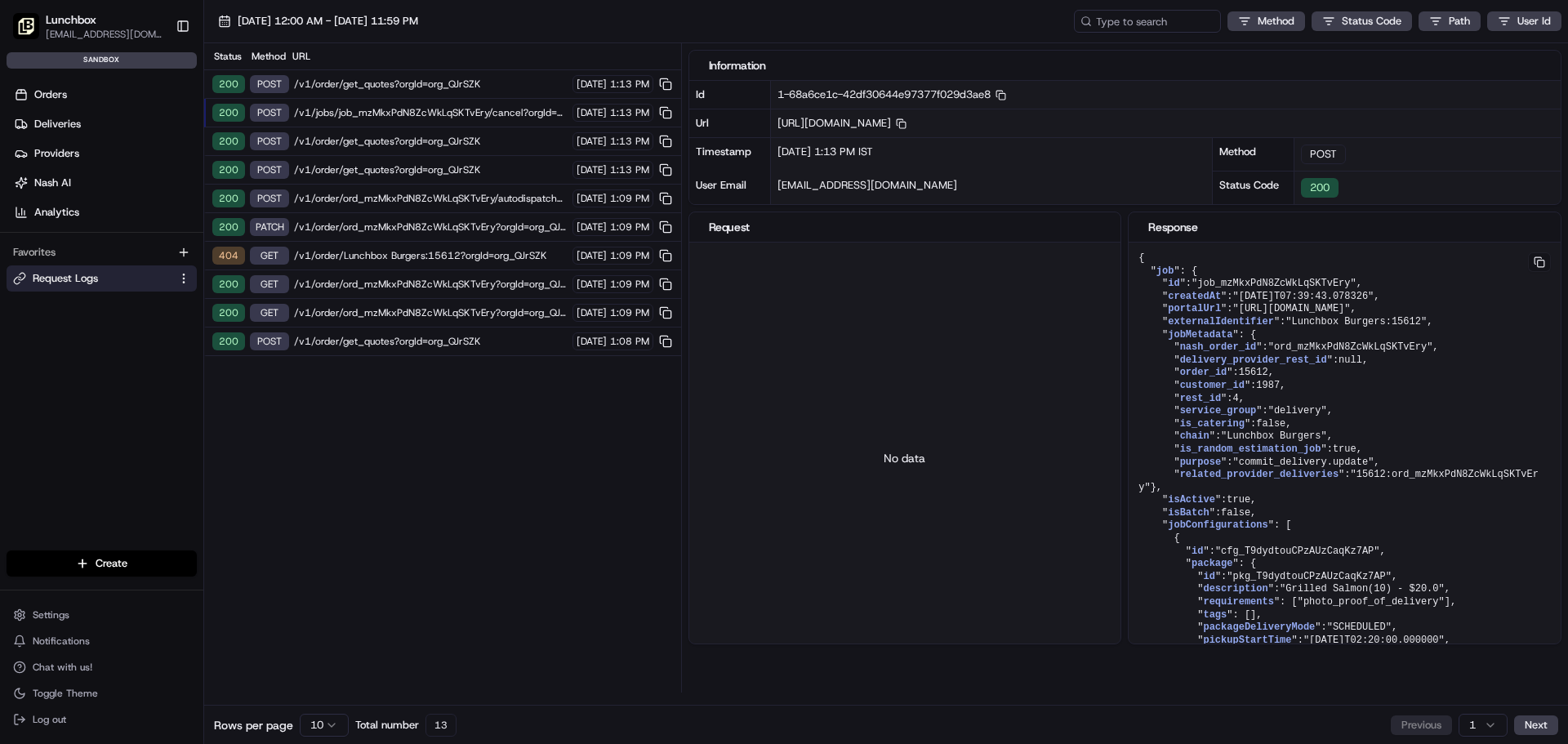
click at [336, 722] on html "Lunchbox gsaha@lunchbox.io Toggle Sidebar sandbox Orders Deliveries Providers N…" at bounding box center [784, 372] width 1568 height 744
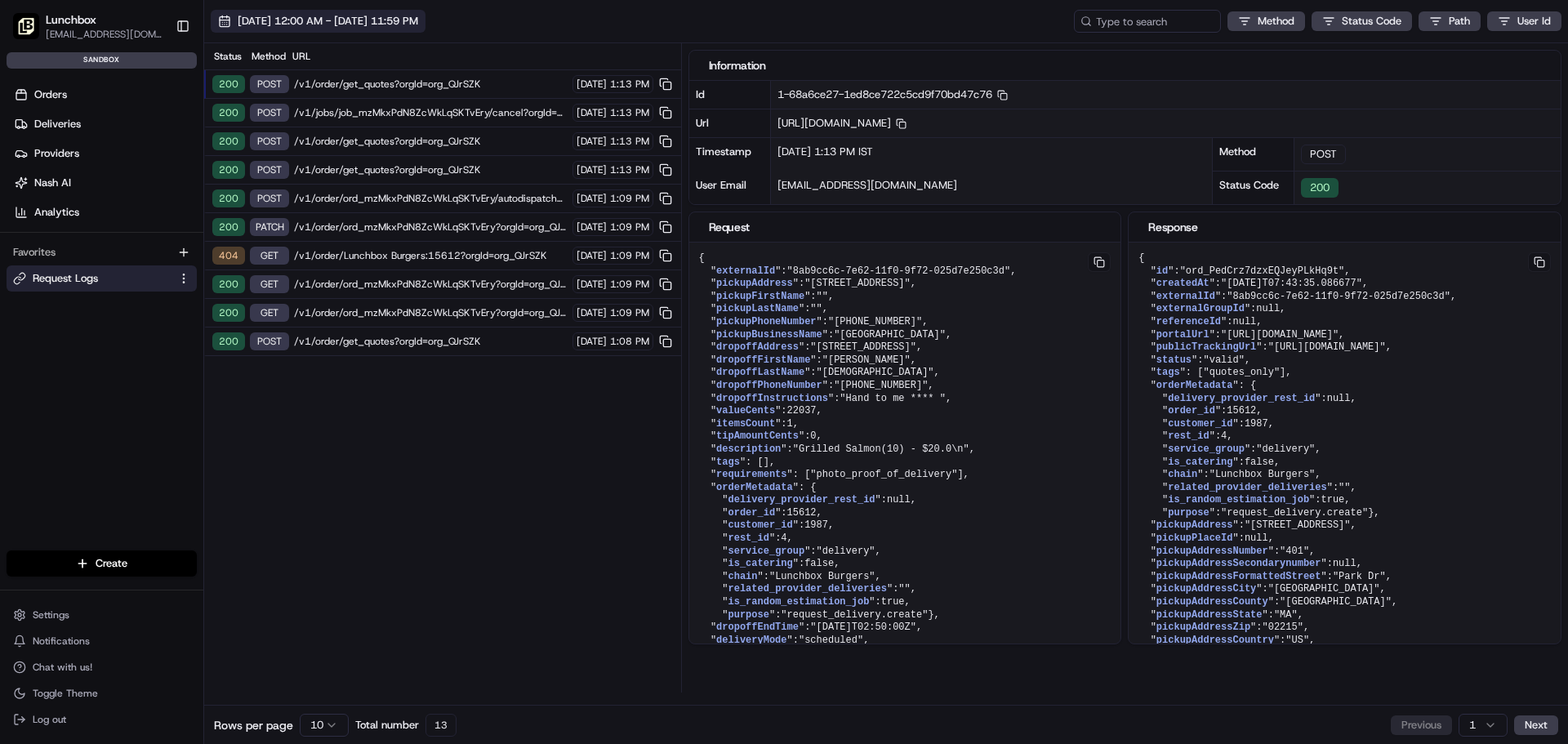
click at [305, 23] on span "[DATE] 12:00 AM - [DATE] 11:59 PM" at bounding box center [328, 21] width 181 height 15
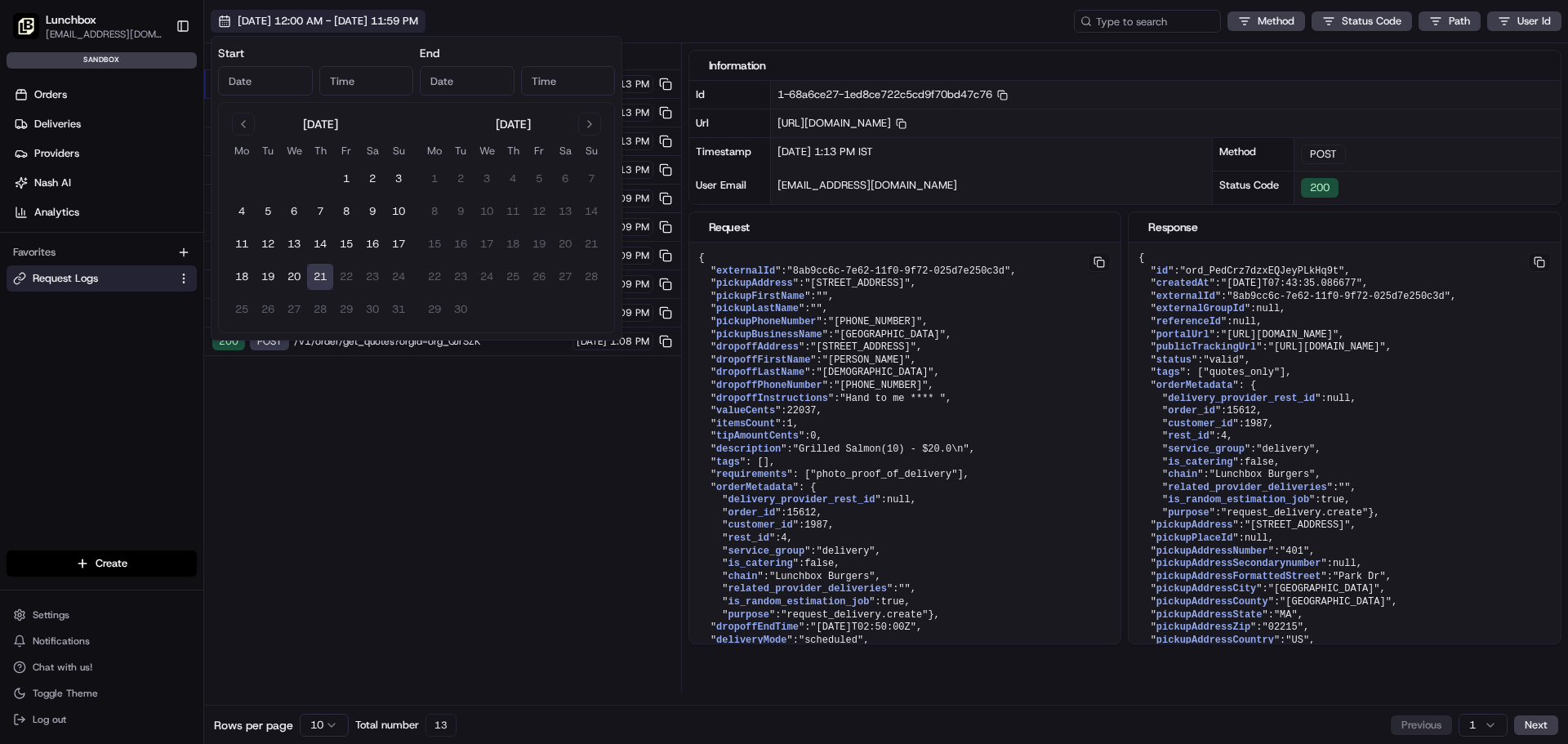
type input "[DATE]"
type input "12:00 AM"
type input "[DATE]"
type input "11:59 PM"
click at [374, 429] on div "Status Method URL 200 POST /v1/order/get_quotes?orgId=org_QJrSZK [DATE] 1:13 PM…" at bounding box center [442, 368] width 477 height 649
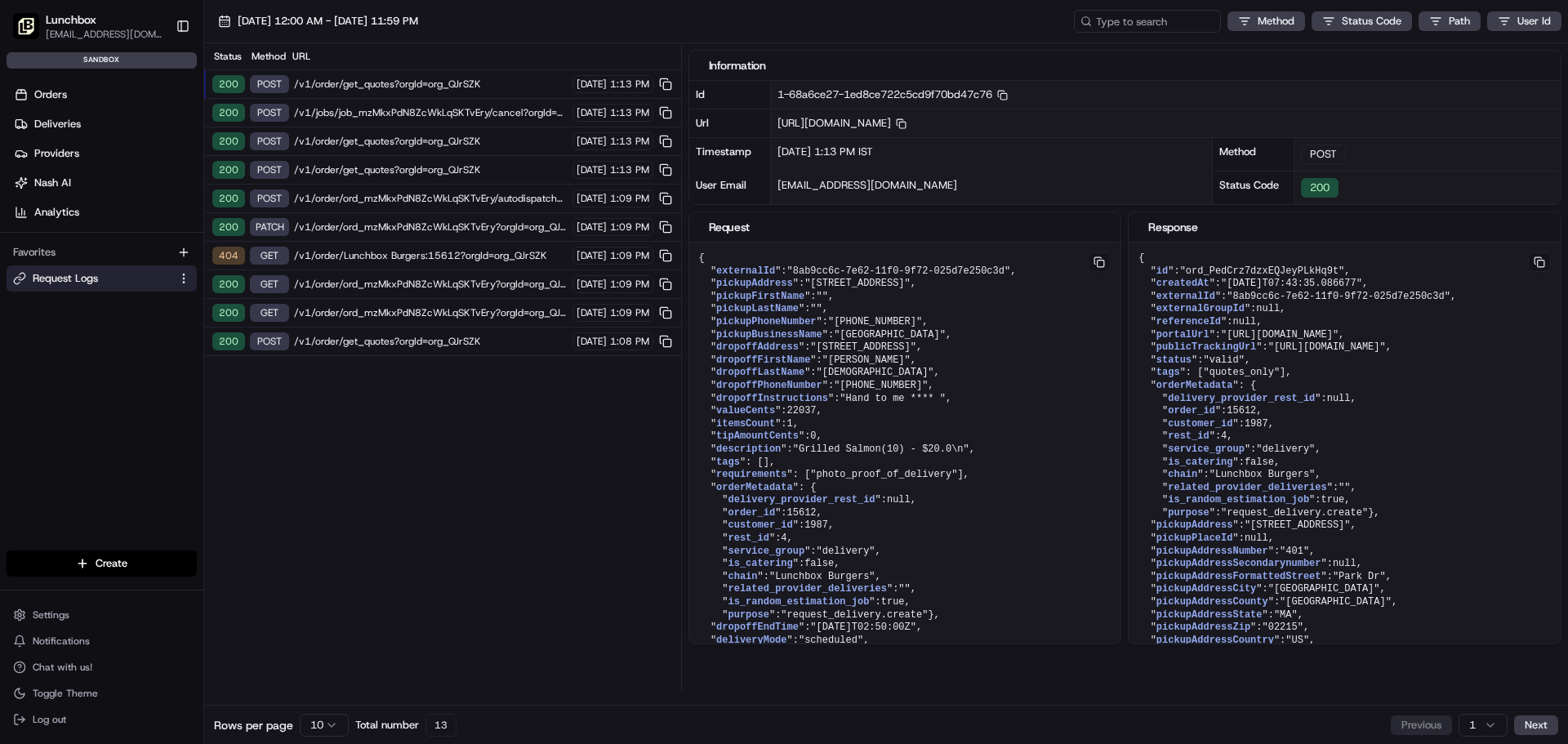
click at [377, 82] on span "/v1/order/get_quotes?orgId=org_QJrSZK" at bounding box center [430, 84] width 274 height 13
click at [394, 112] on span "/v1/jobs/job_mzMkxPdN8ZcWkLqSKTvEry/cancel?orgId=org_QJrSZK" at bounding box center [430, 112] width 274 height 13
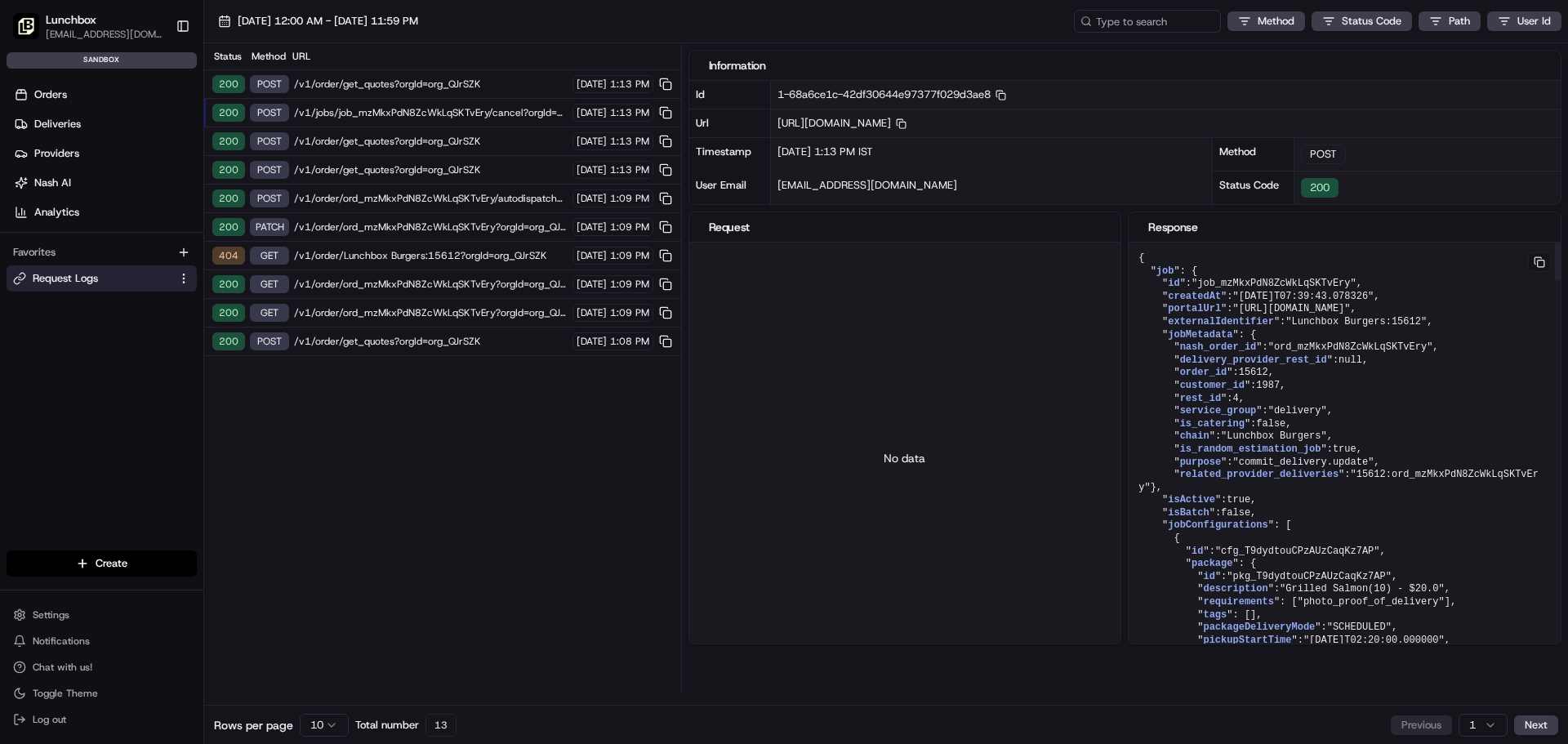
click at [1247, 378] on span "15612" at bounding box center [1254, 372] width 29 height 11
click at [426, 81] on span "/v1/order/get_quotes?orgId=org_QJrSZK" at bounding box center [430, 84] width 274 height 13
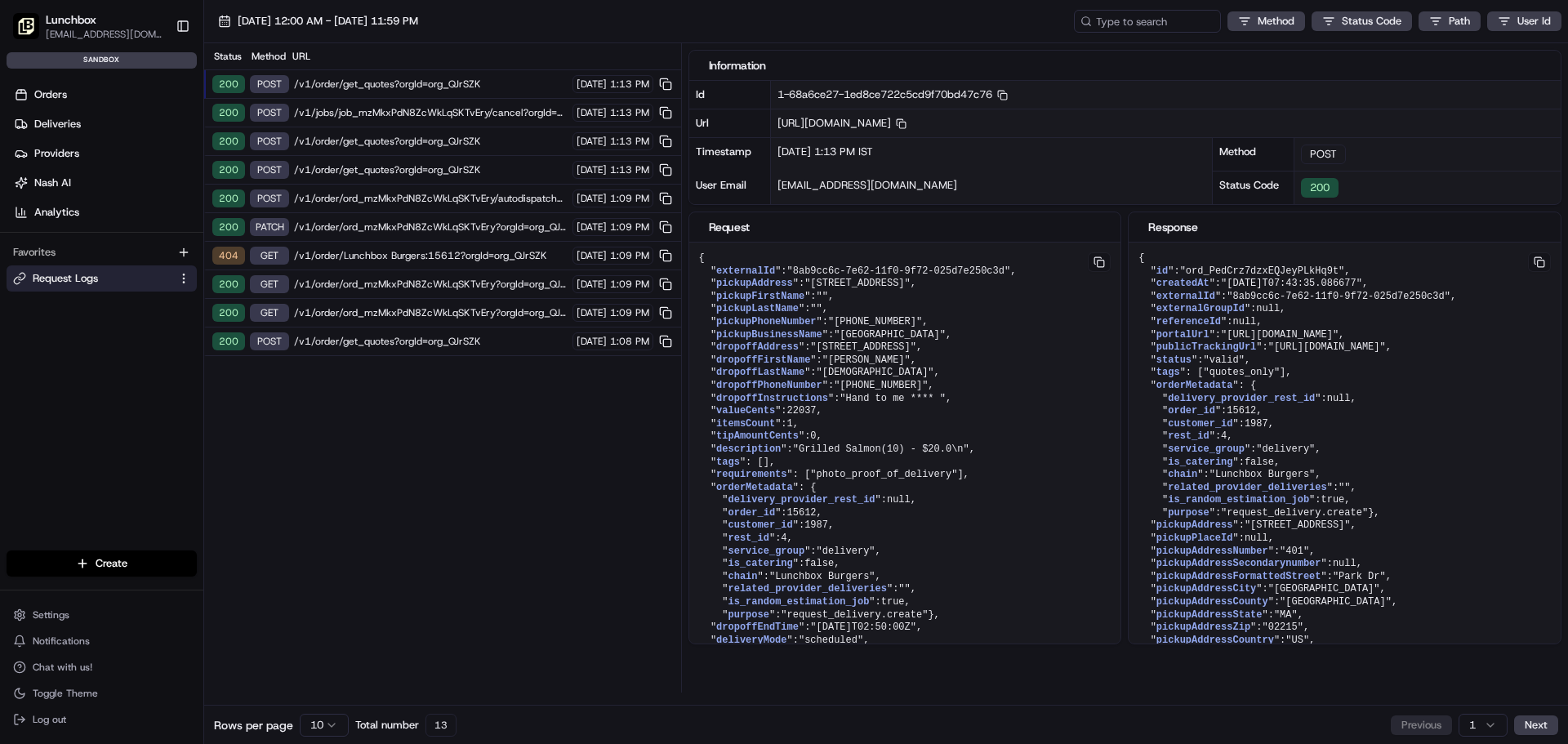
click at [390, 107] on span "/v1/jobs/job_mzMkxPdN8ZcWkLqSKTvEry/cancel?orgId=org_QJrSZK" at bounding box center [430, 112] width 274 height 13
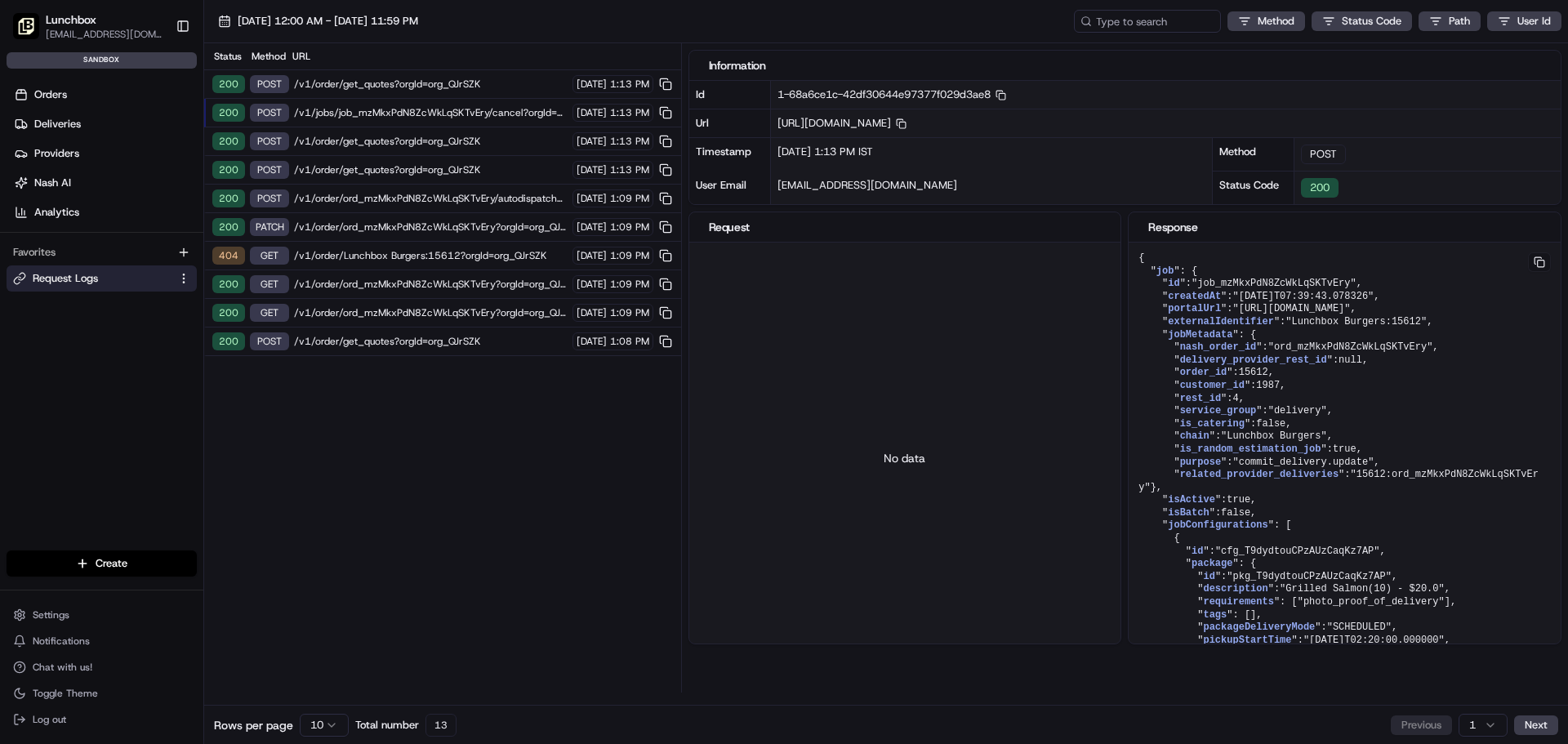
click at [397, 141] on span "/v1/order/get_quotes?orgId=org_QJrSZK" at bounding box center [430, 141] width 274 height 13
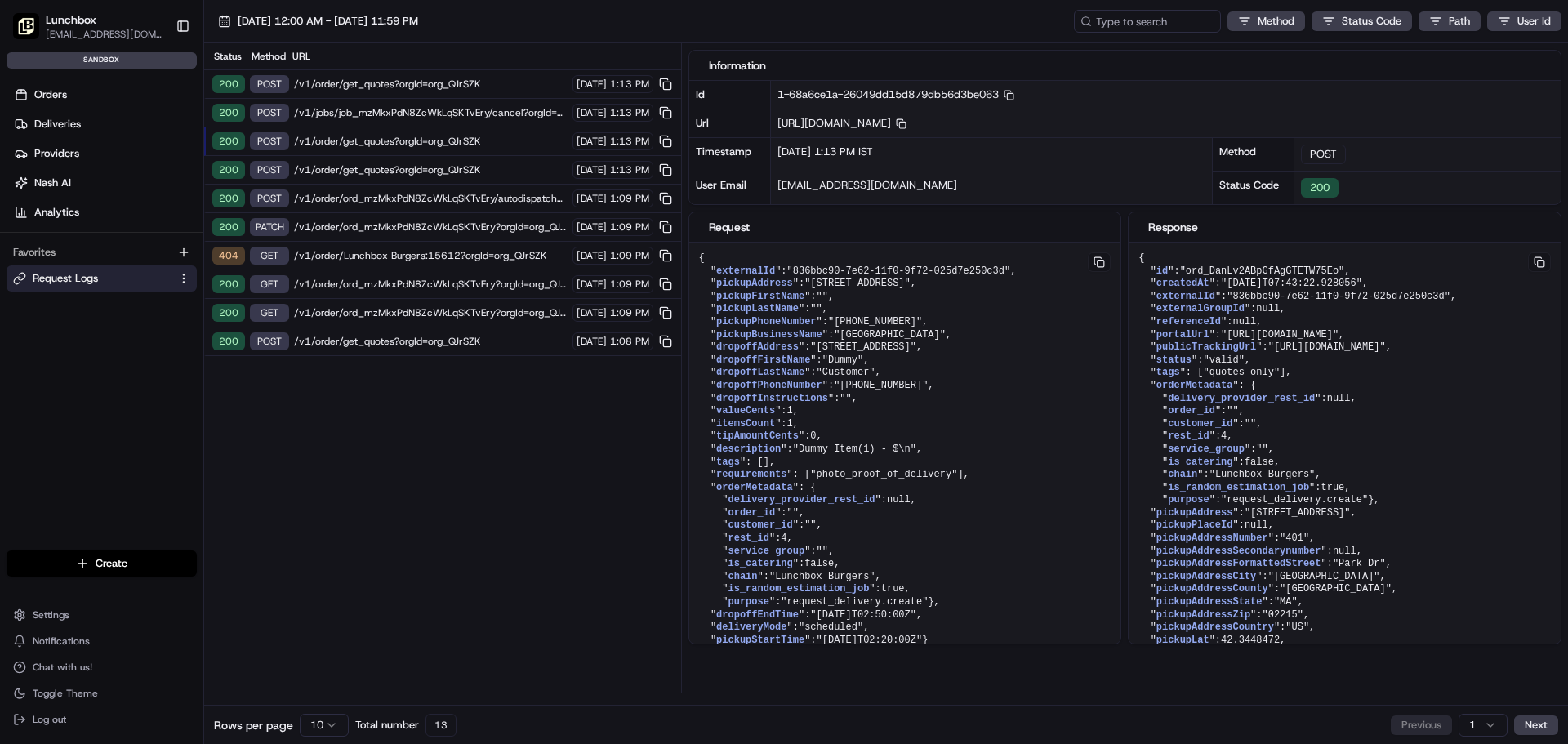
click at [424, 175] on span "/v1/order/get_quotes?orgId=org_QJrSZK" at bounding box center [430, 170] width 274 height 13
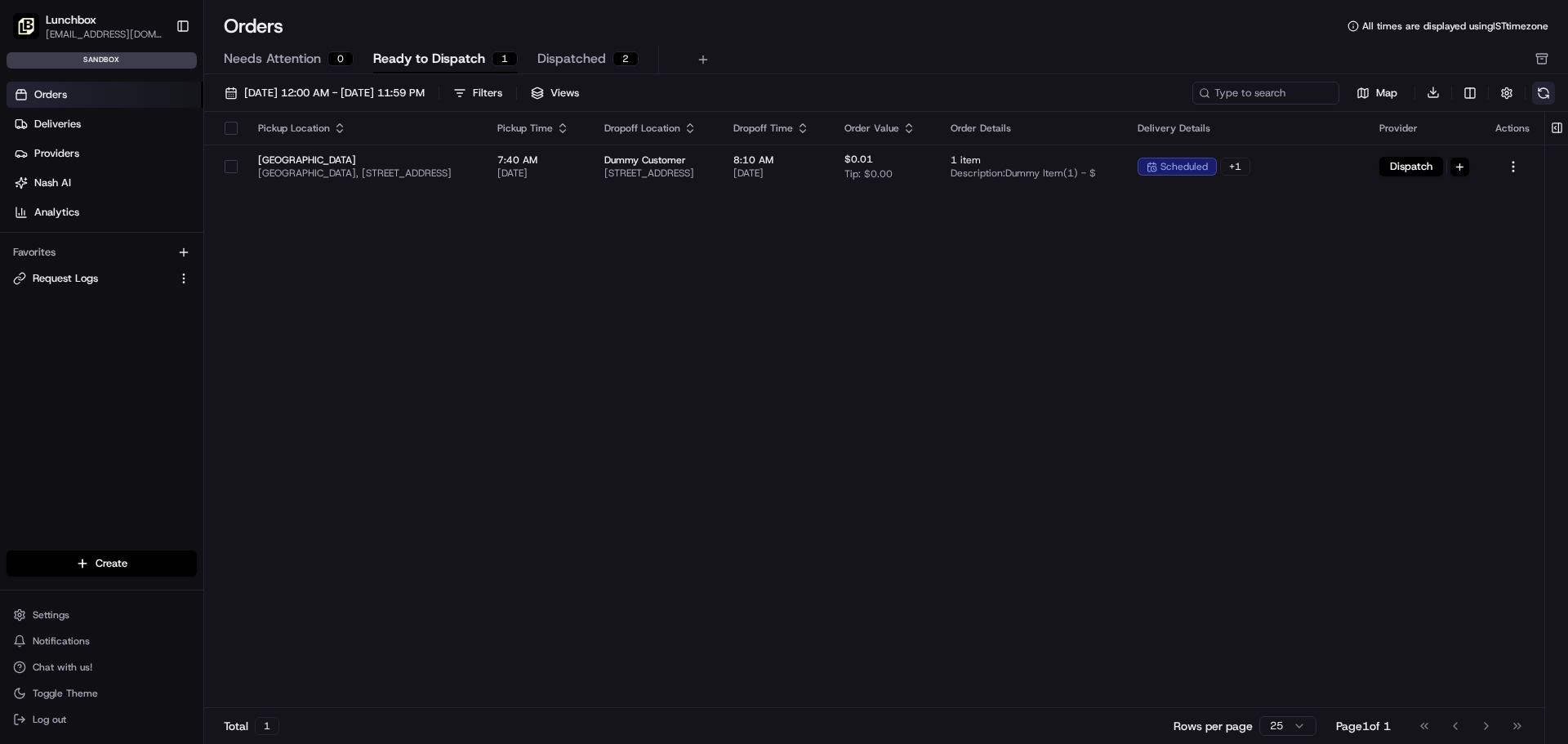
click at [1546, 92] on button at bounding box center [1543, 93] width 23 height 23
click at [559, 57] on span "Dispatched" at bounding box center [572, 58] width 68 height 19
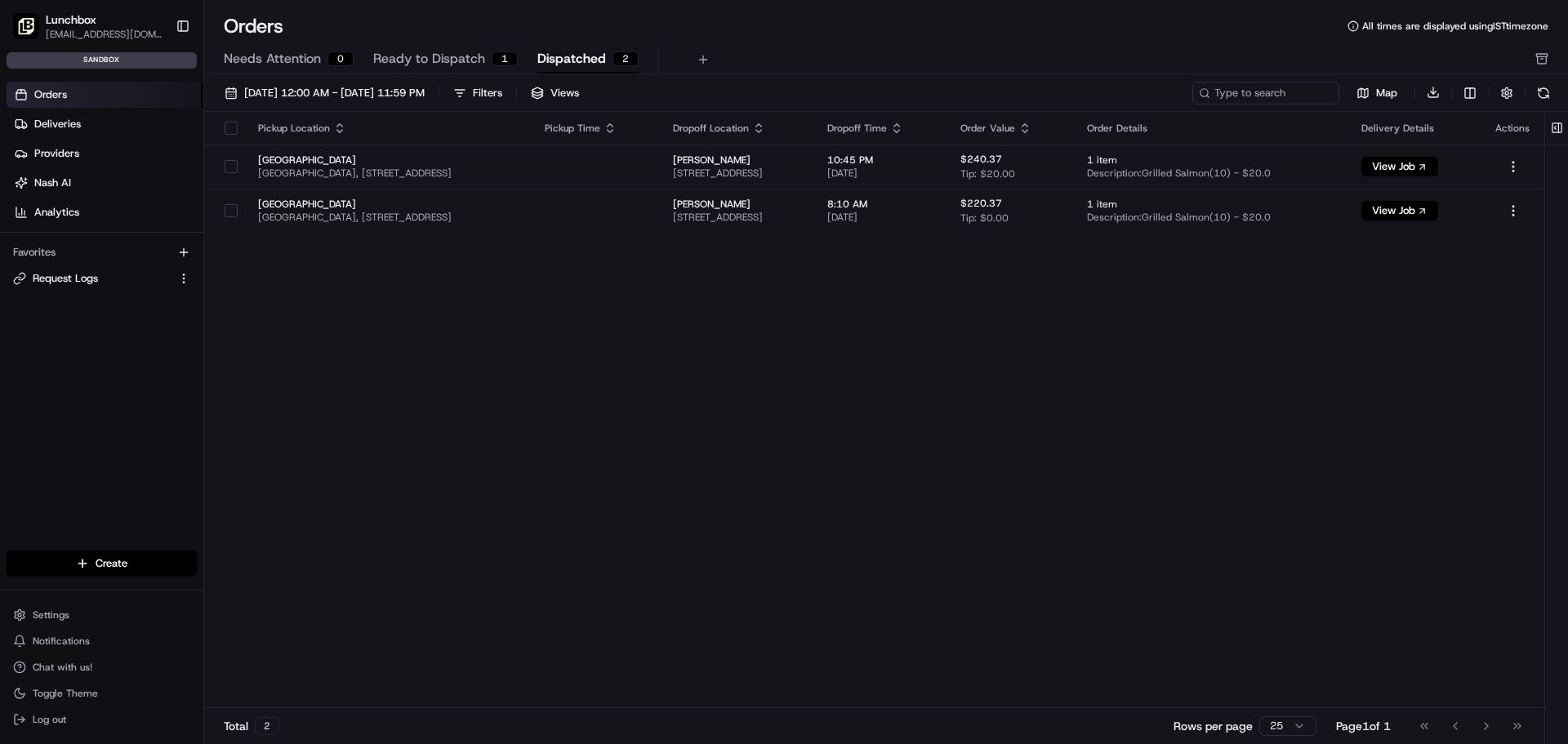
click at [1547, 94] on button at bounding box center [1543, 93] width 23 height 23
click at [1546, 94] on button at bounding box center [1543, 93] width 23 height 23
click at [312, 89] on span "08/21/2025 12:00 AM - 08/22/2025 11:59 PM" at bounding box center [335, 93] width 181 height 15
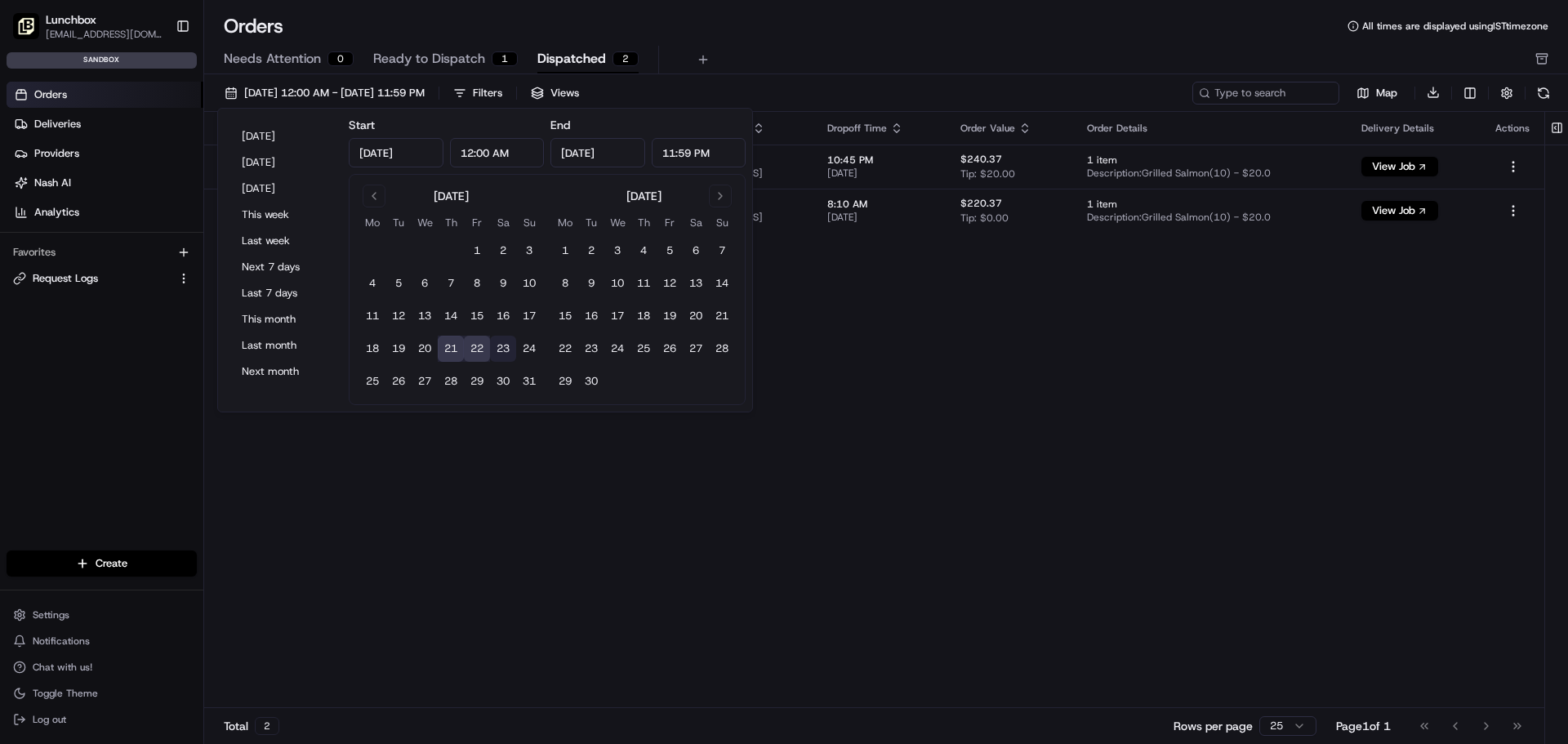
click at [491, 343] on button "23" at bounding box center [503, 348] width 26 height 26
type input "Aug 23, 2025"
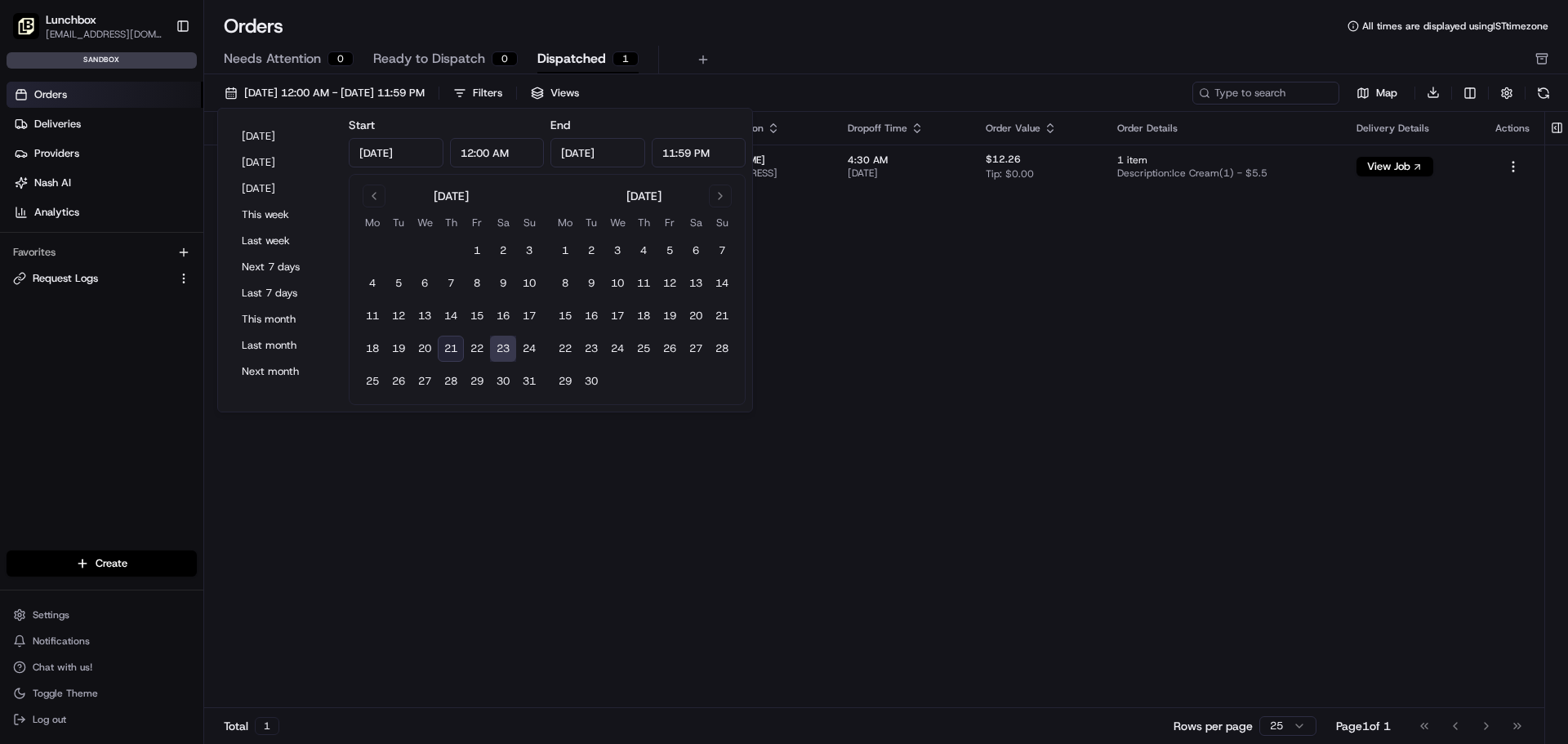
click at [787, 46] on div "Needs Attention 0 Ready to Dispatch 0 Dispatched 1" at bounding box center [875, 60] width 1302 height 28
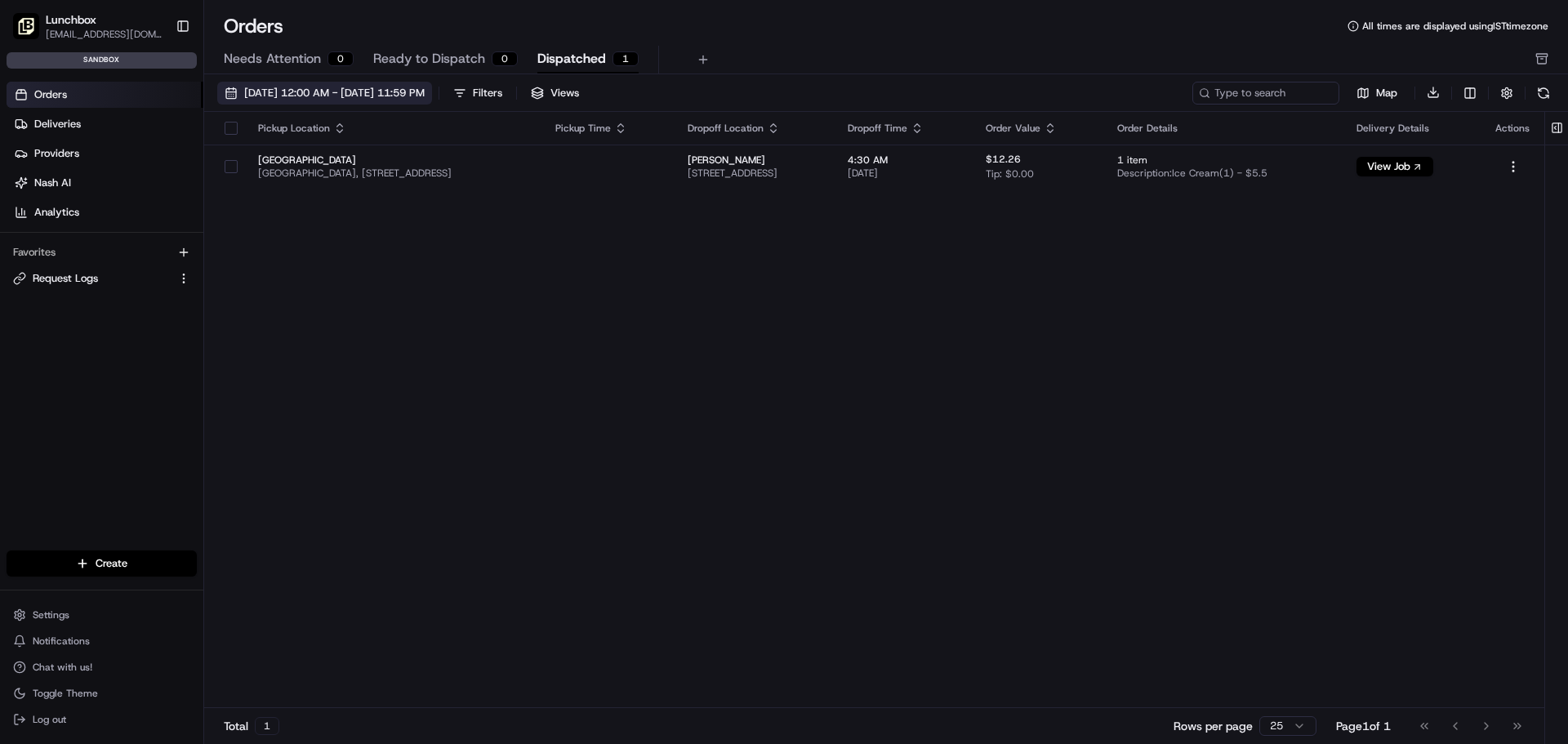
click at [389, 100] on span "08/23/2025 12:00 AM - 08/23/2025 11:59 PM" at bounding box center [335, 93] width 181 height 15
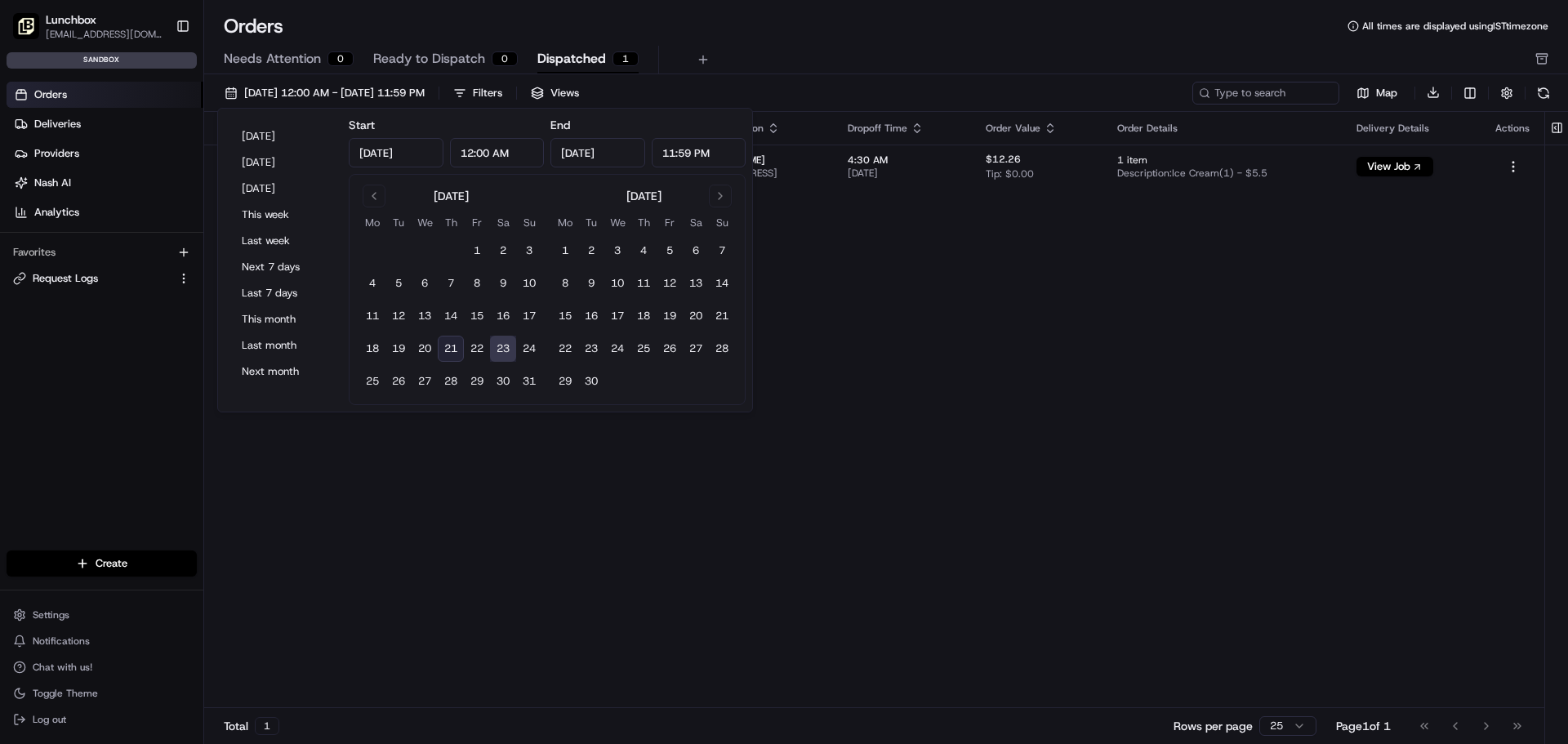
click at [447, 349] on button "21" at bounding box center [451, 348] width 26 height 26
type input "Aug 21, 2025"
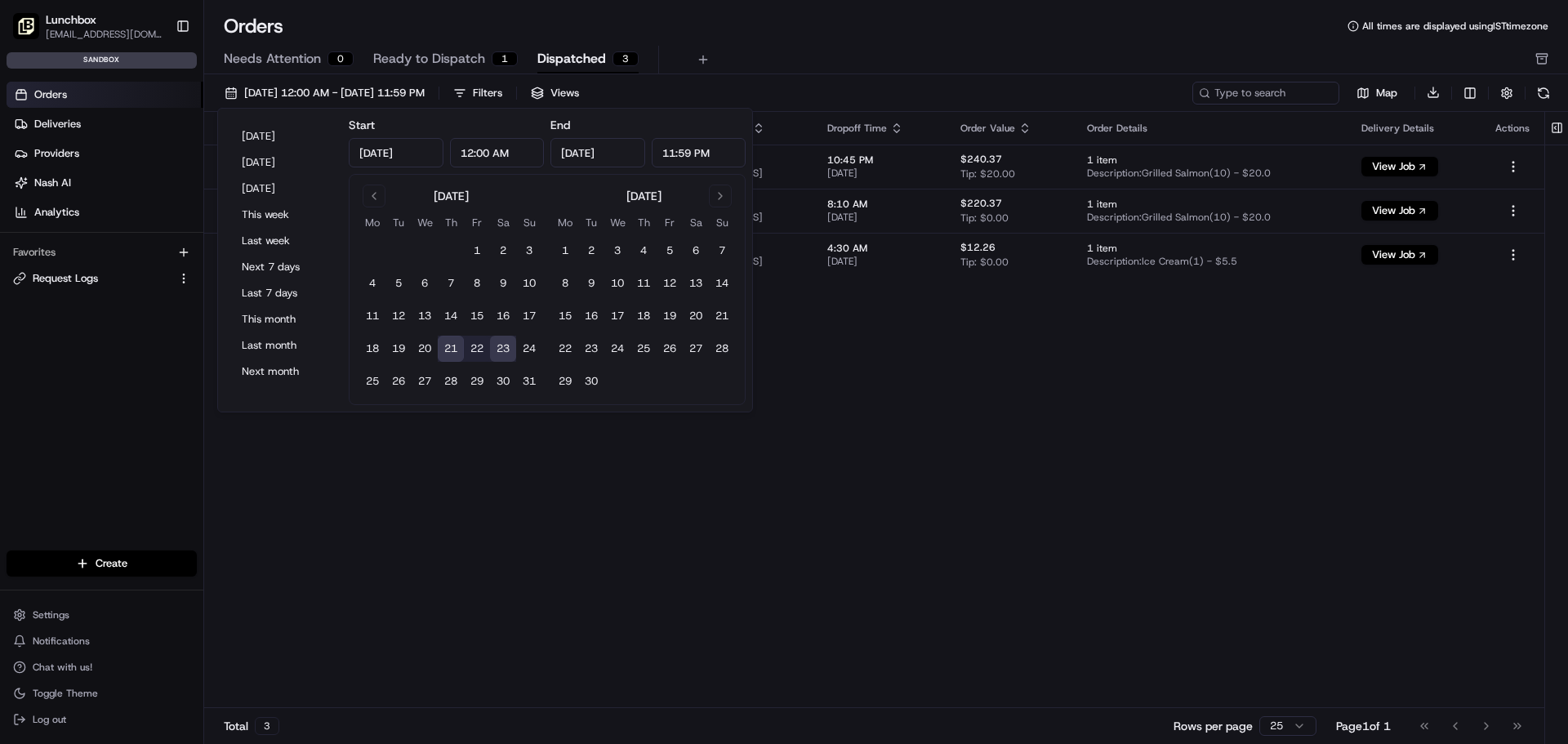
click at [912, 32] on div "Orders All times are displayed using IST timezone" at bounding box center [885, 26] width 1363 height 26
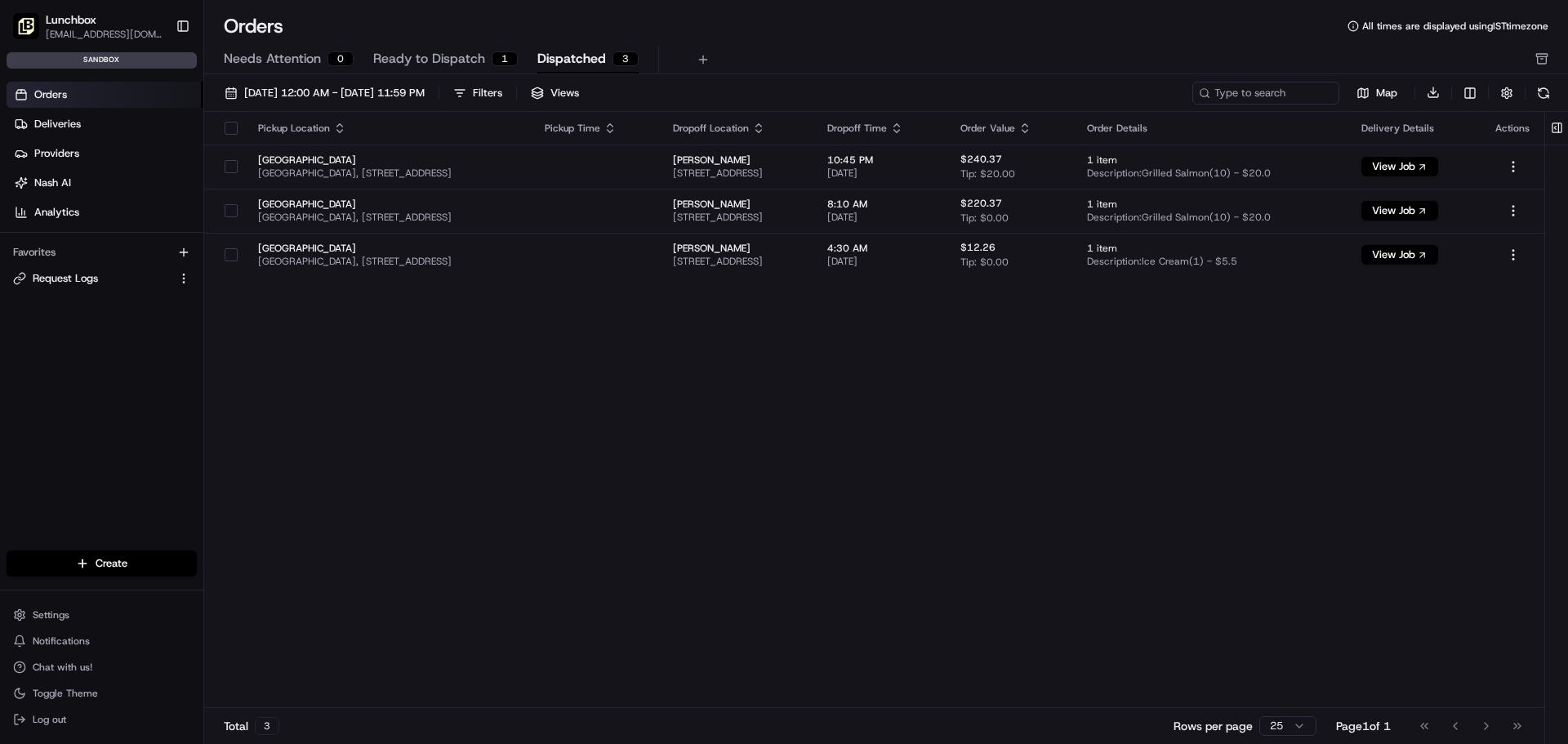
click at [556, 60] on span "Dispatched" at bounding box center [572, 58] width 68 height 19
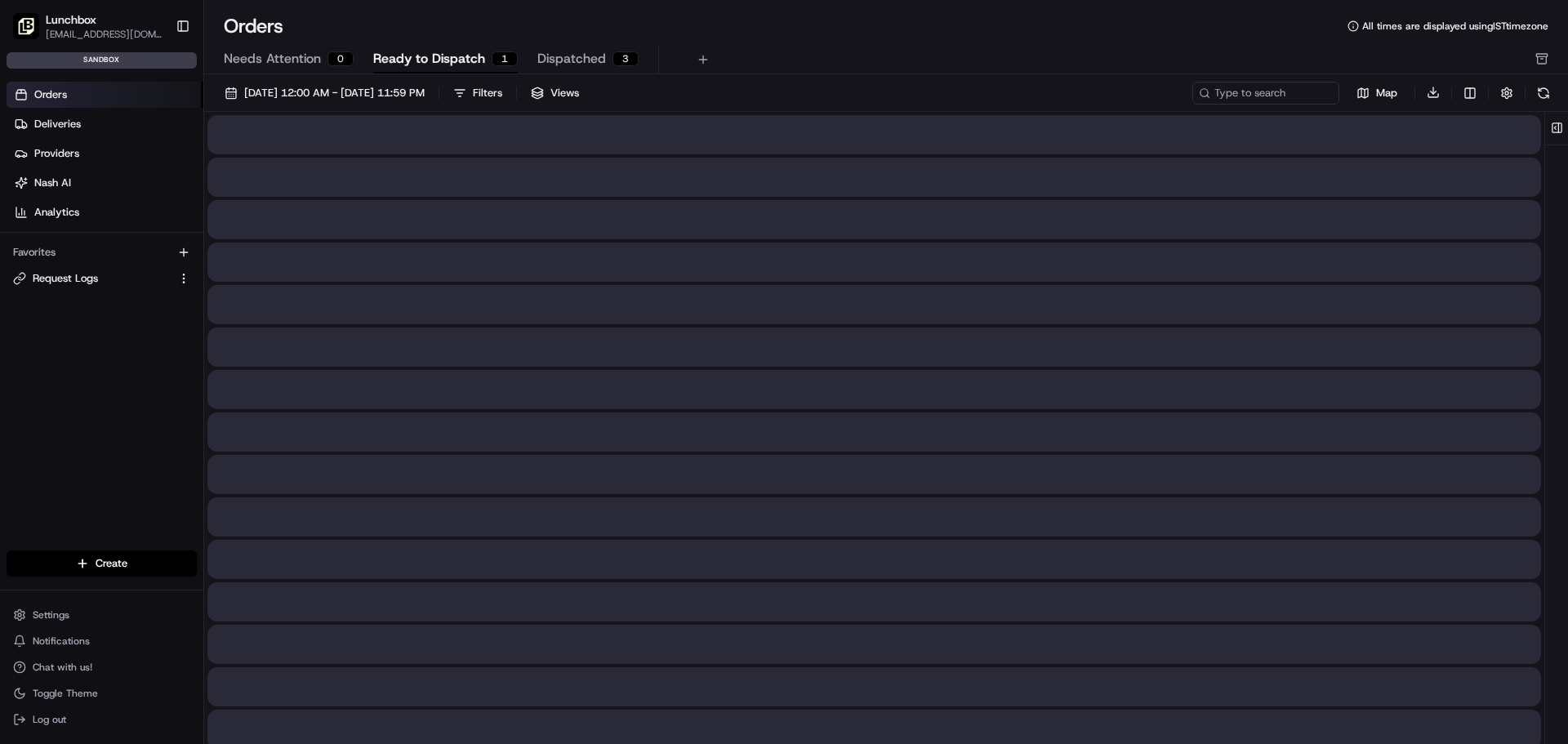
click at [443, 54] on span "Ready to Dispatch" at bounding box center [429, 58] width 112 height 19
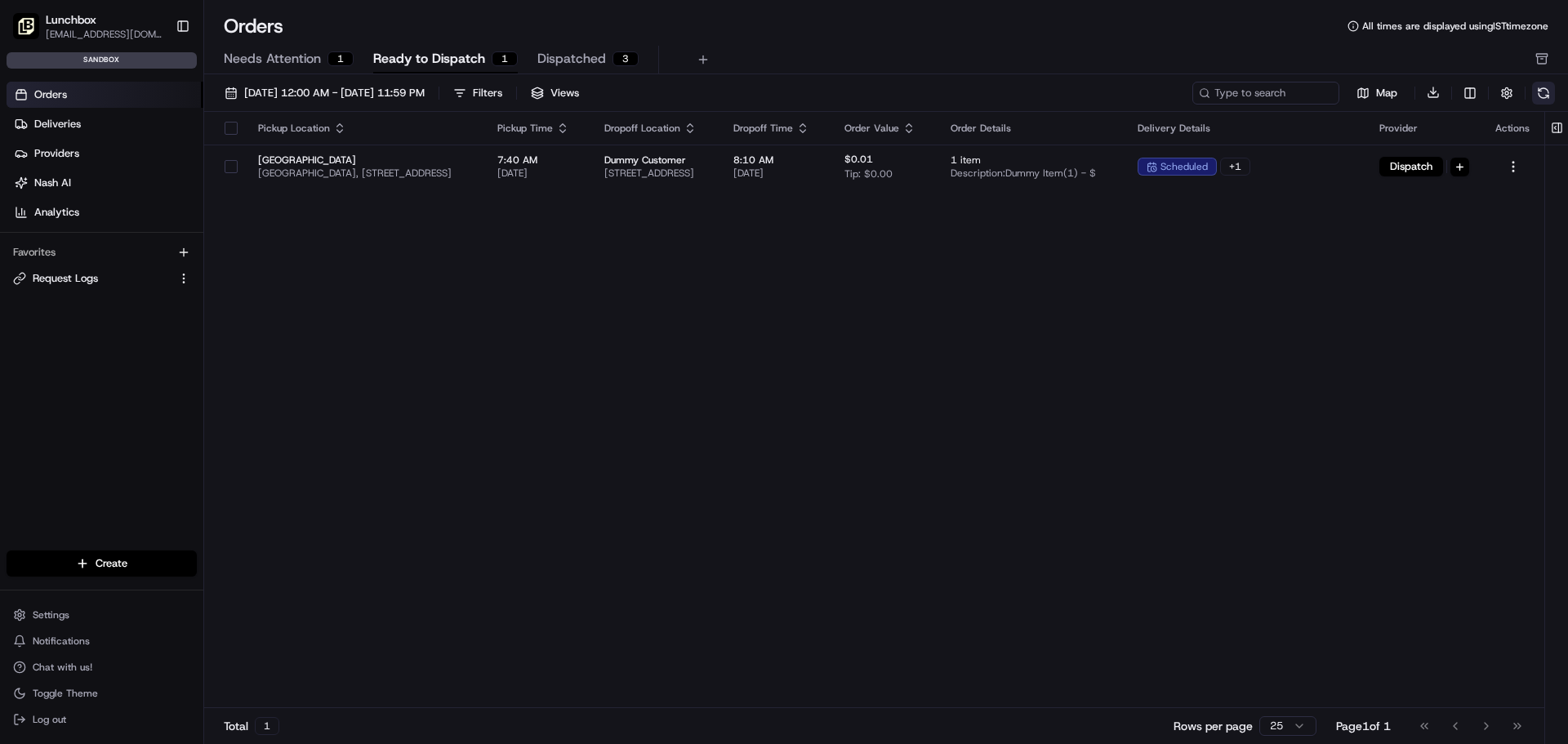
click at [1542, 88] on button at bounding box center [1543, 93] width 23 height 23
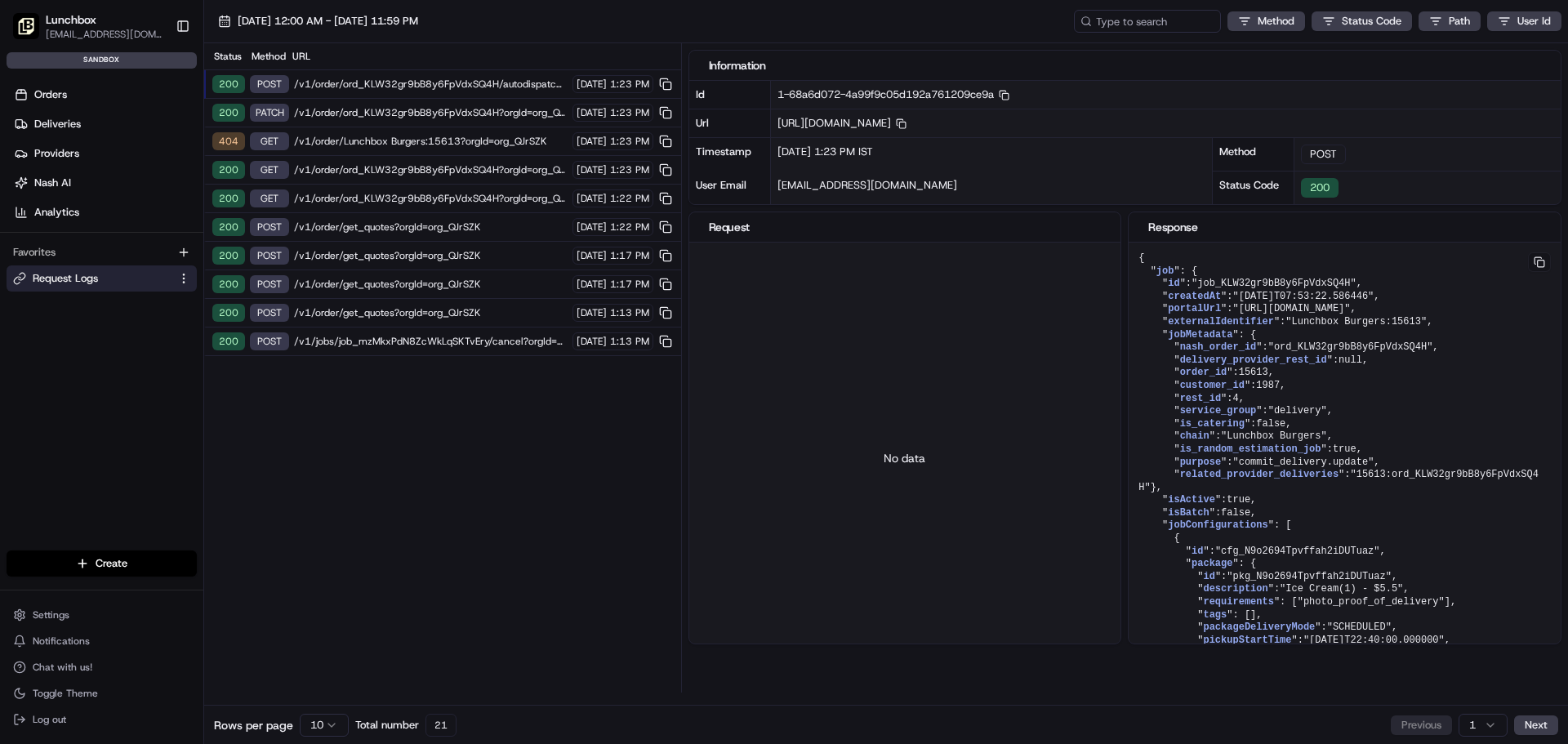
click at [330, 115] on span "/v1/order/ord_KLW32gr9bB8y6FpVdxSQ4H?orgId=org_QJrSZK" at bounding box center [430, 112] width 274 height 13
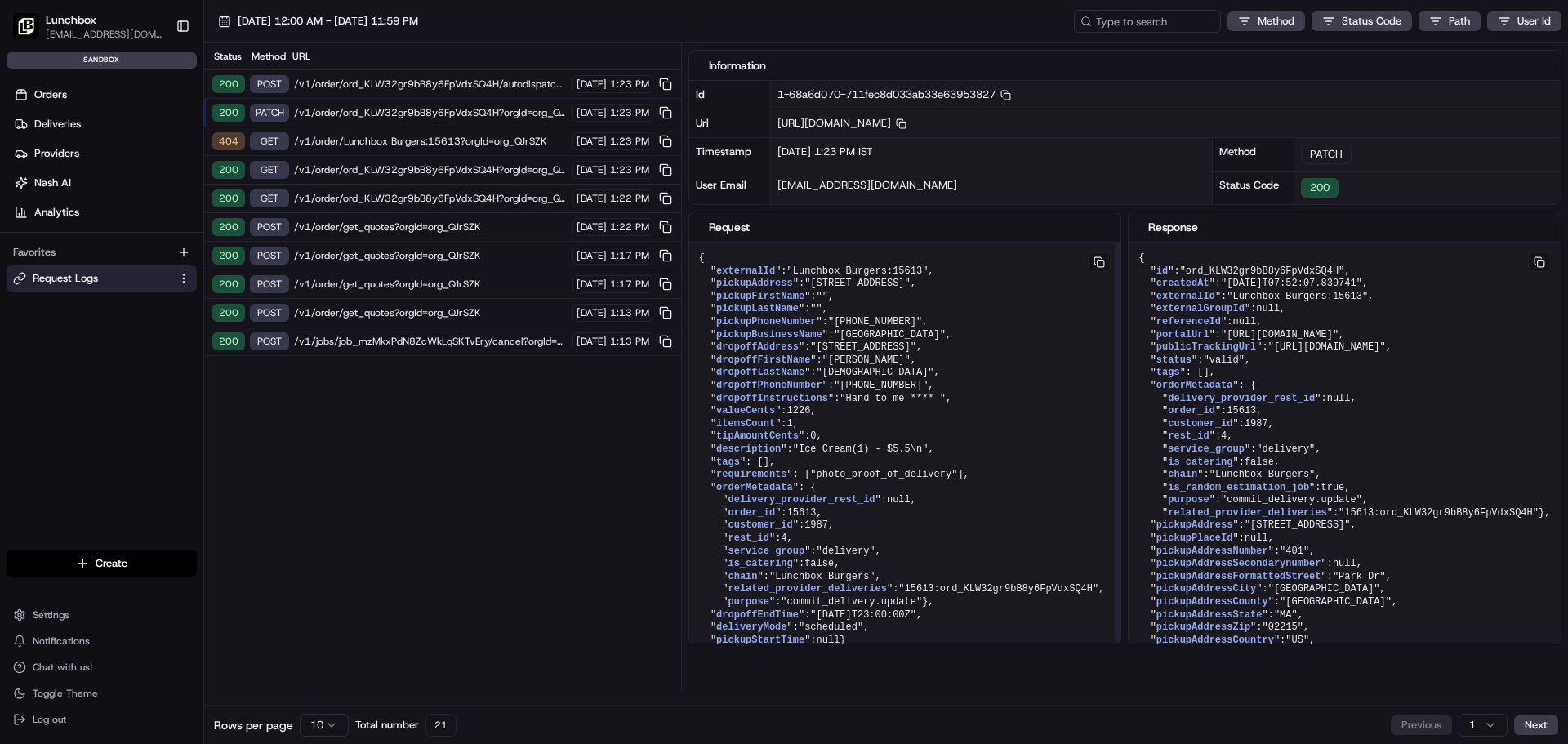
scroll to position [34, 0]
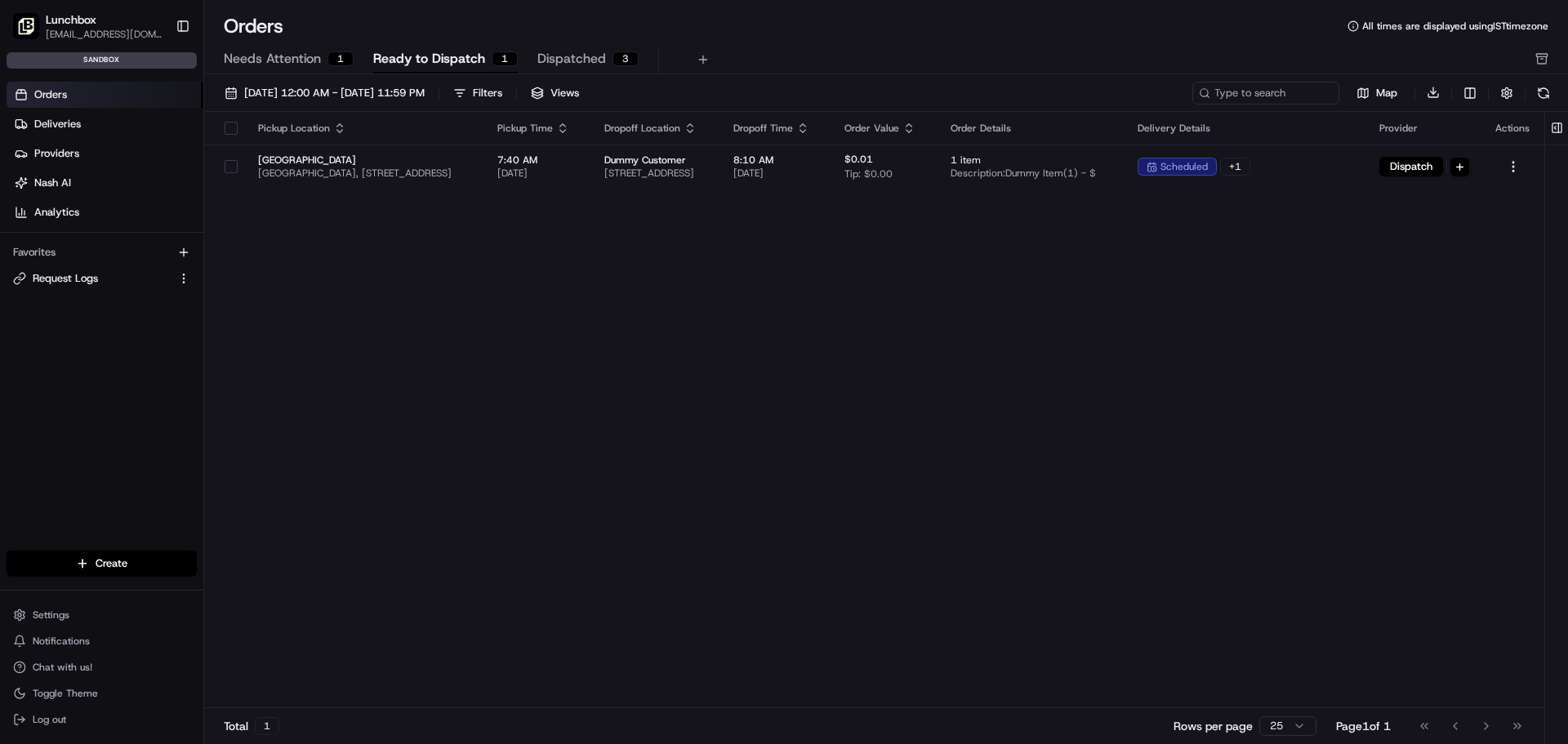
click at [586, 57] on span "Dispatched" at bounding box center [572, 58] width 68 height 19
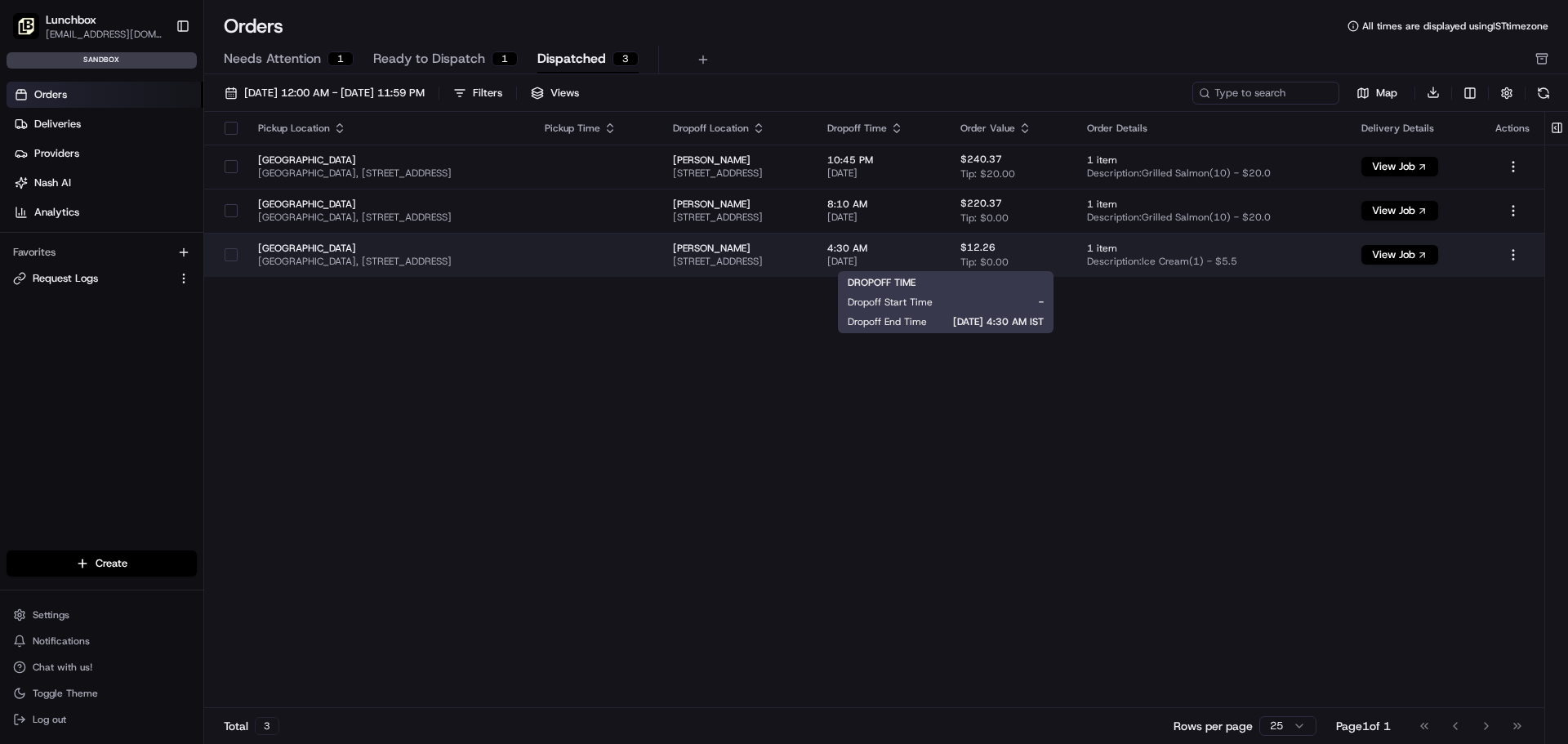
click at [934, 263] on span "08/23/2025" at bounding box center [880, 261] width 107 height 13
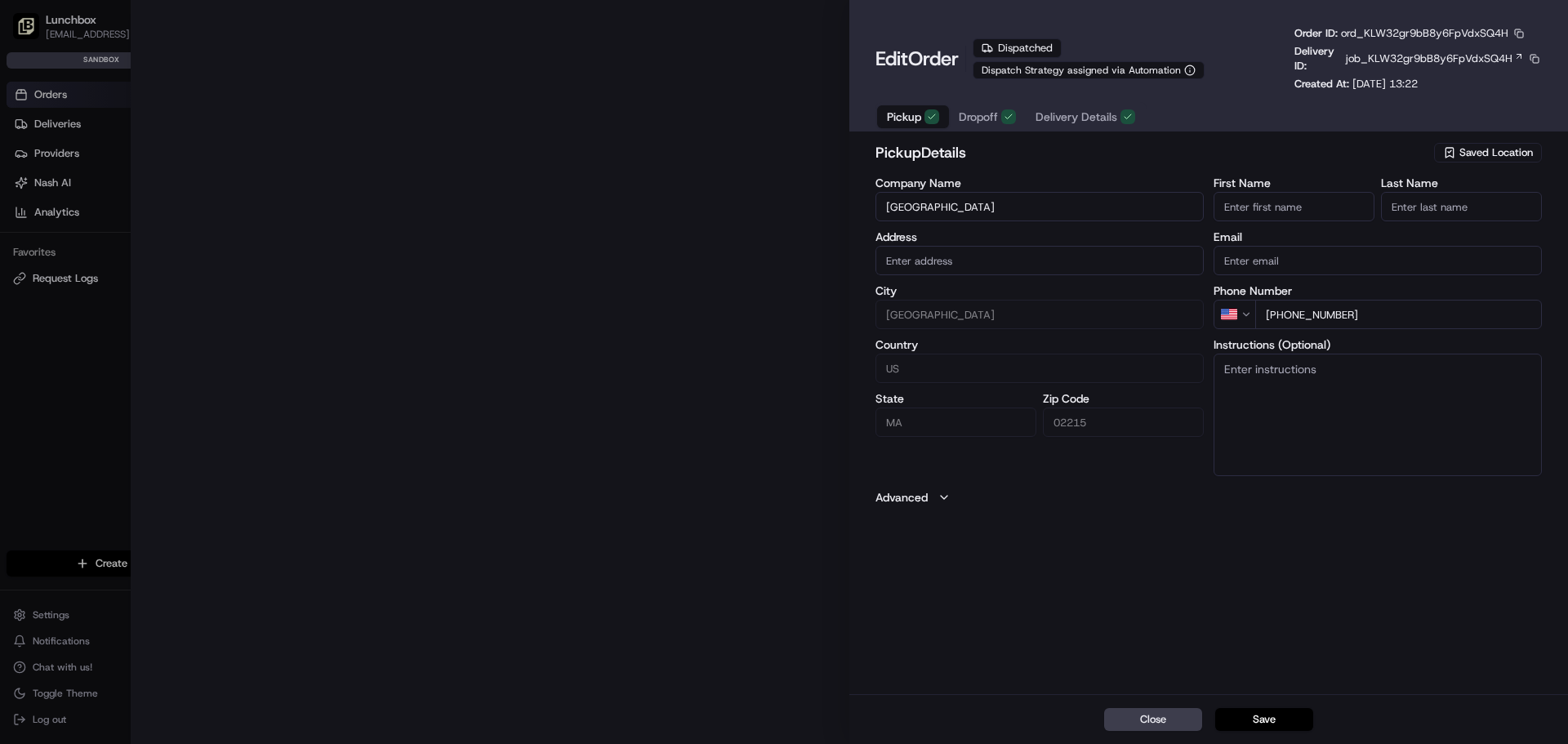
type input "401 Park Drive, Boston, MA, 02215"
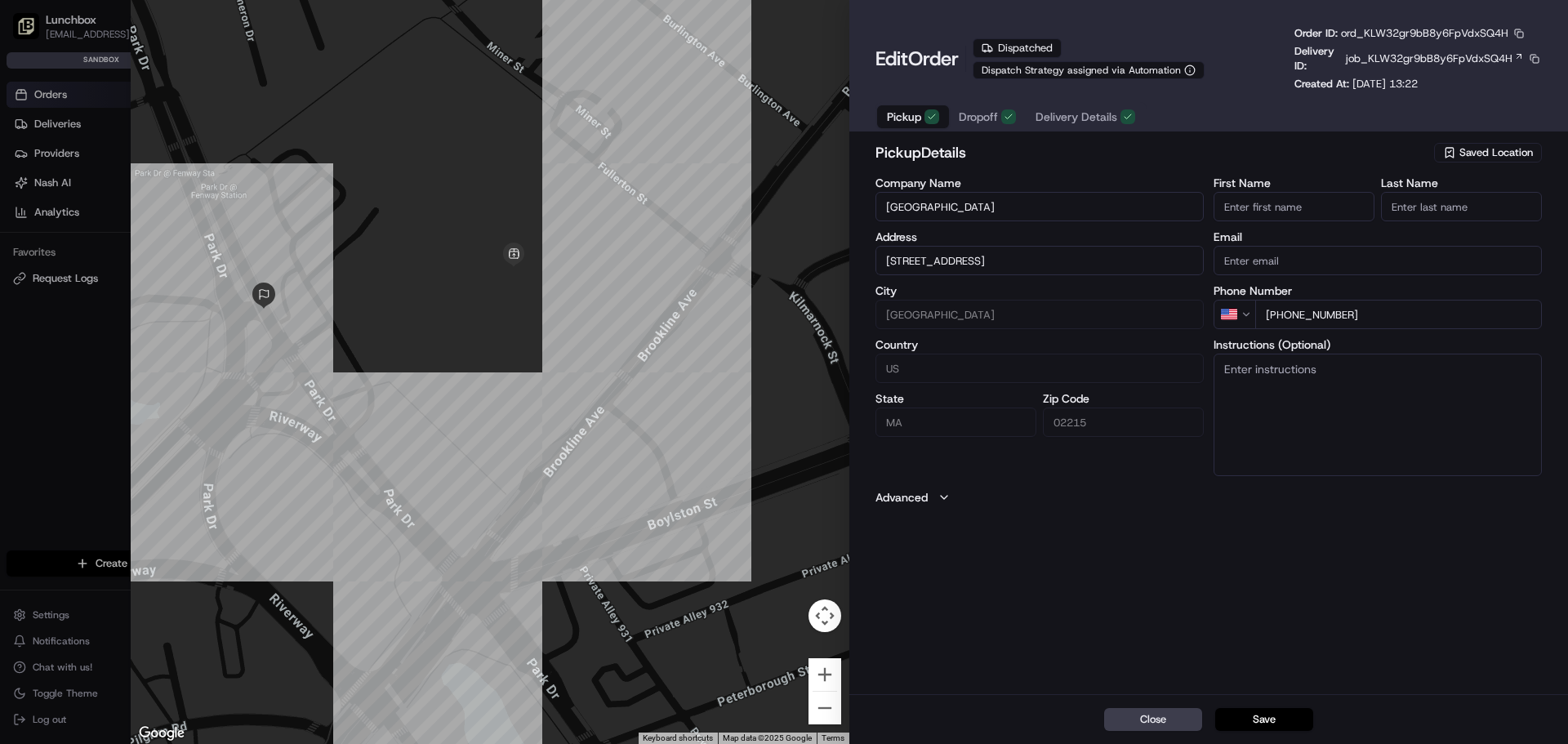
click at [982, 116] on span "Dropoff" at bounding box center [978, 117] width 40 height 17
click at [899, 118] on span "Pickup" at bounding box center [903, 117] width 34 height 17
click at [1000, 107] on button "Dropoff" at bounding box center [986, 116] width 77 height 23
click at [914, 490] on label "Advanced" at bounding box center [902, 498] width 53 height 17
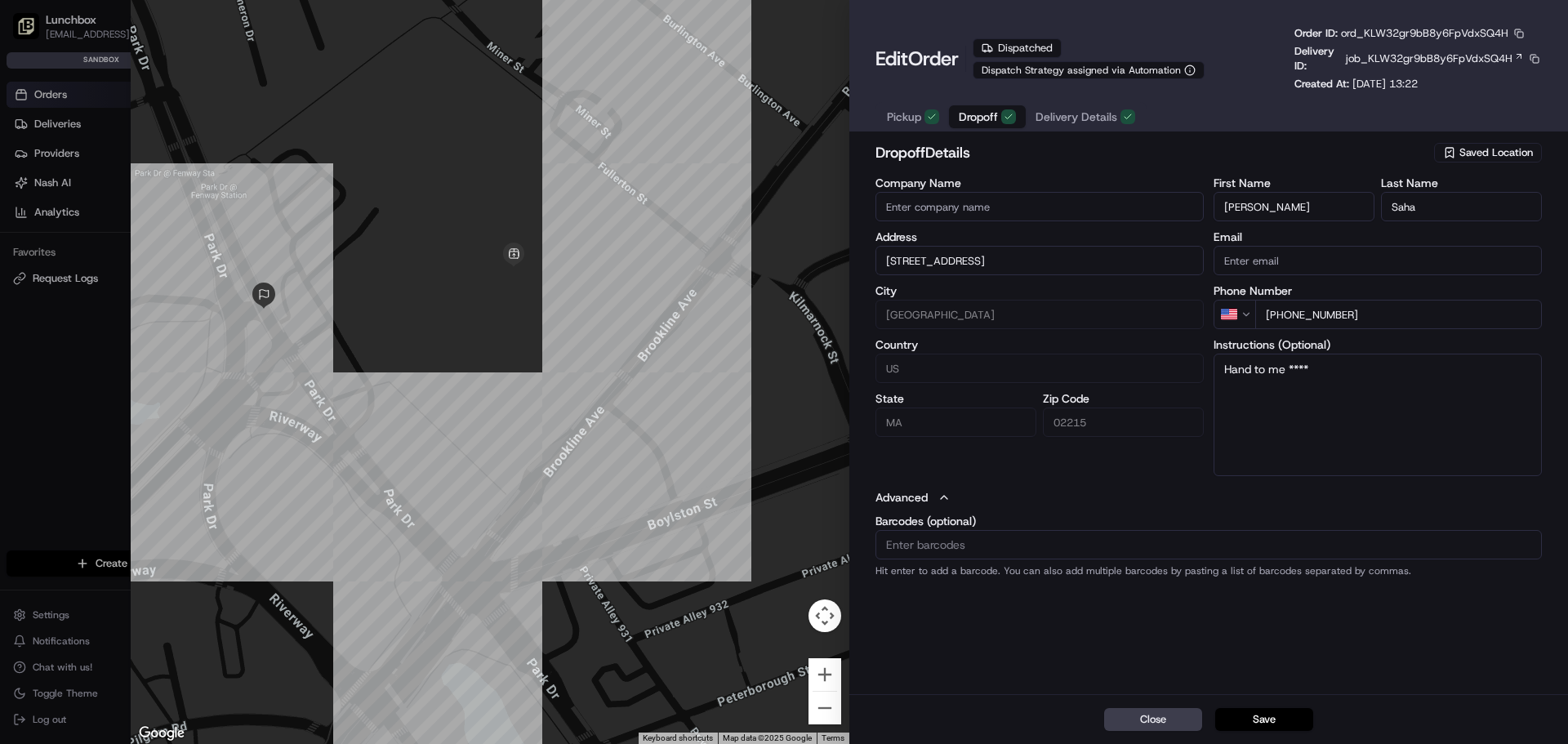
click at [890, 104] on div "Pickup Dropoff Delivery Details" at bounding box center [1011, 117] width 271 height 30
click at [892, 113] on span "Pickup" at bounding box center [903, 117] width 34 height 17
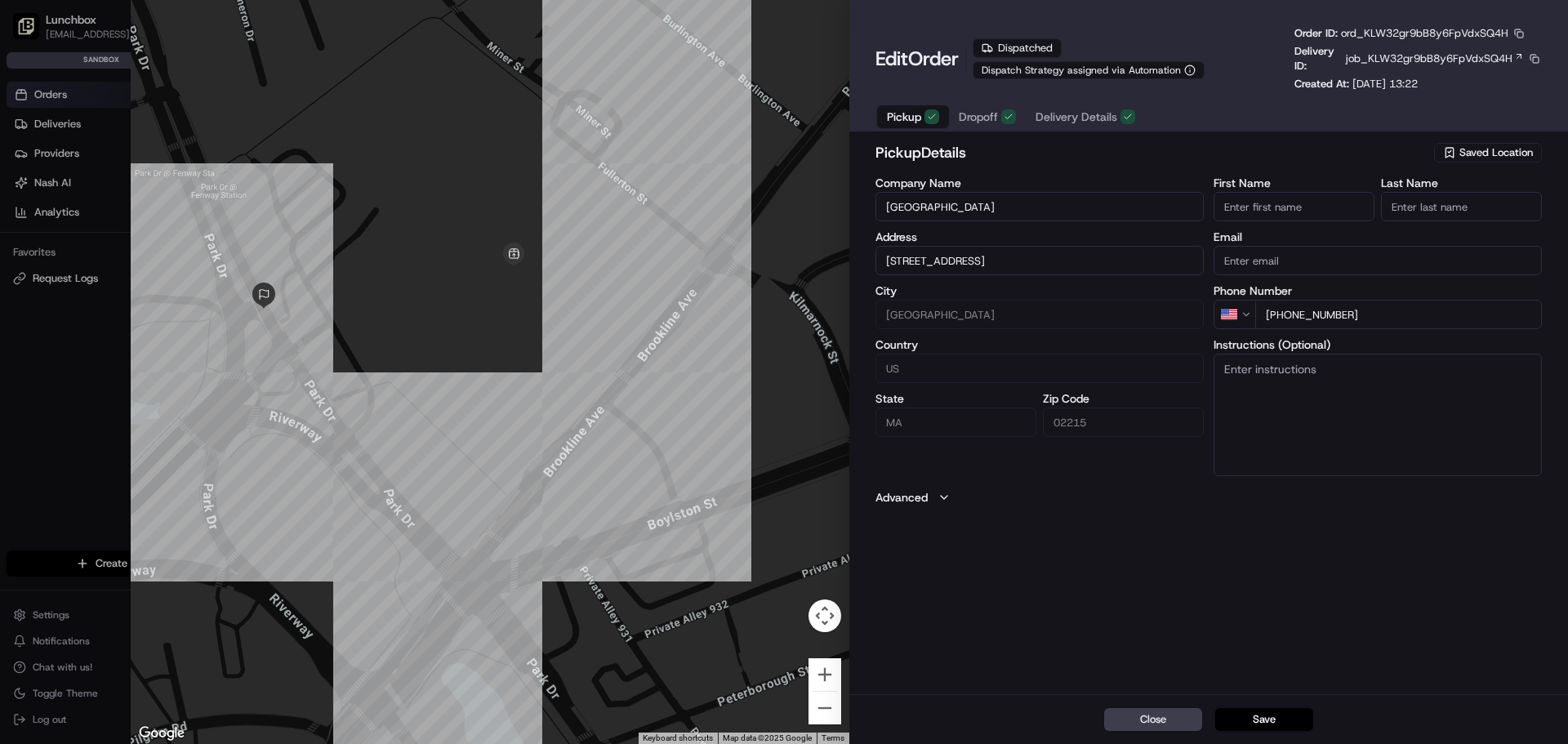
click at [88, 369] on div at bounding box center [784, 372] width 1568 height 744
type input "+1"
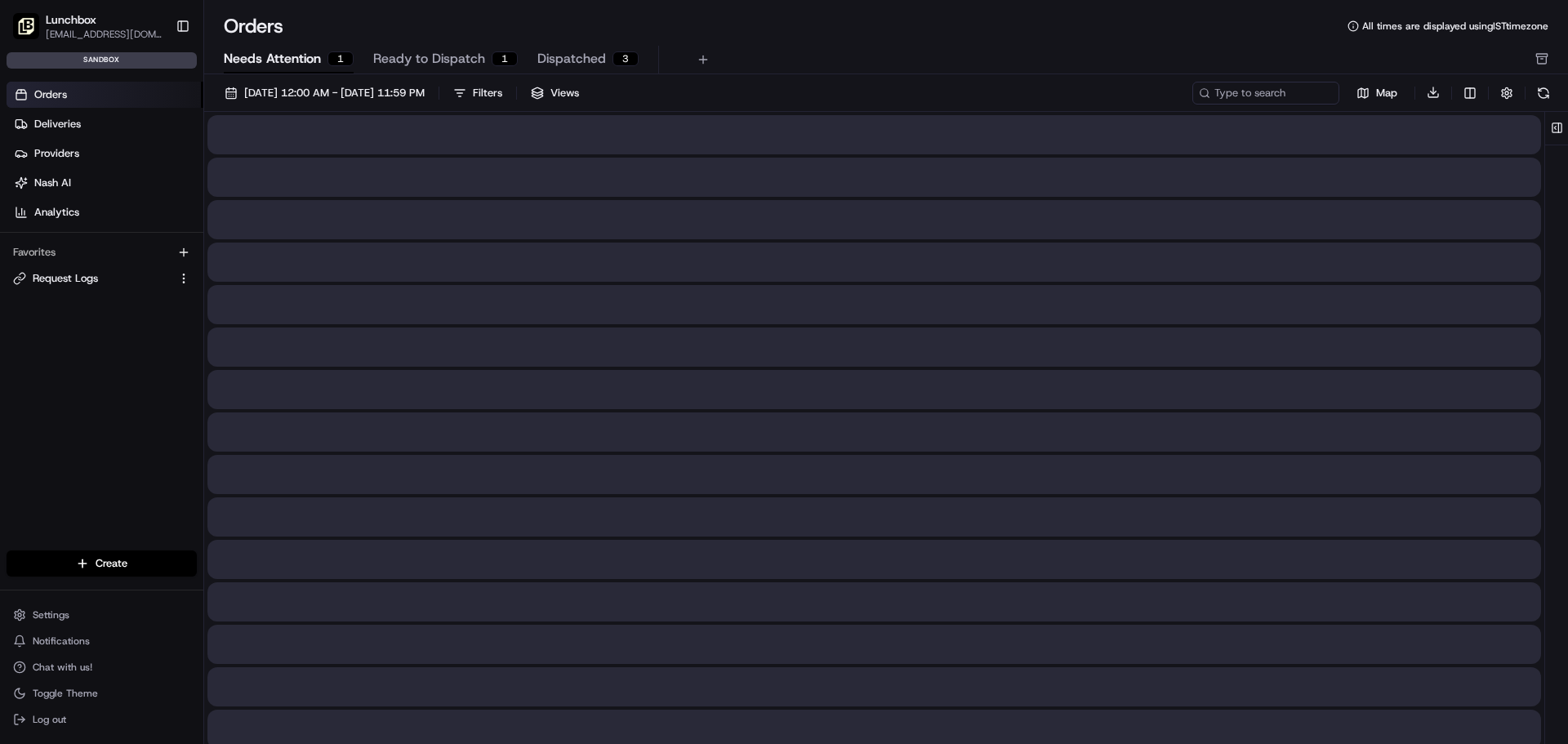
click at [286, 60] on span "Needs Attention" at bounding box center [272, 58] width 97 height 19
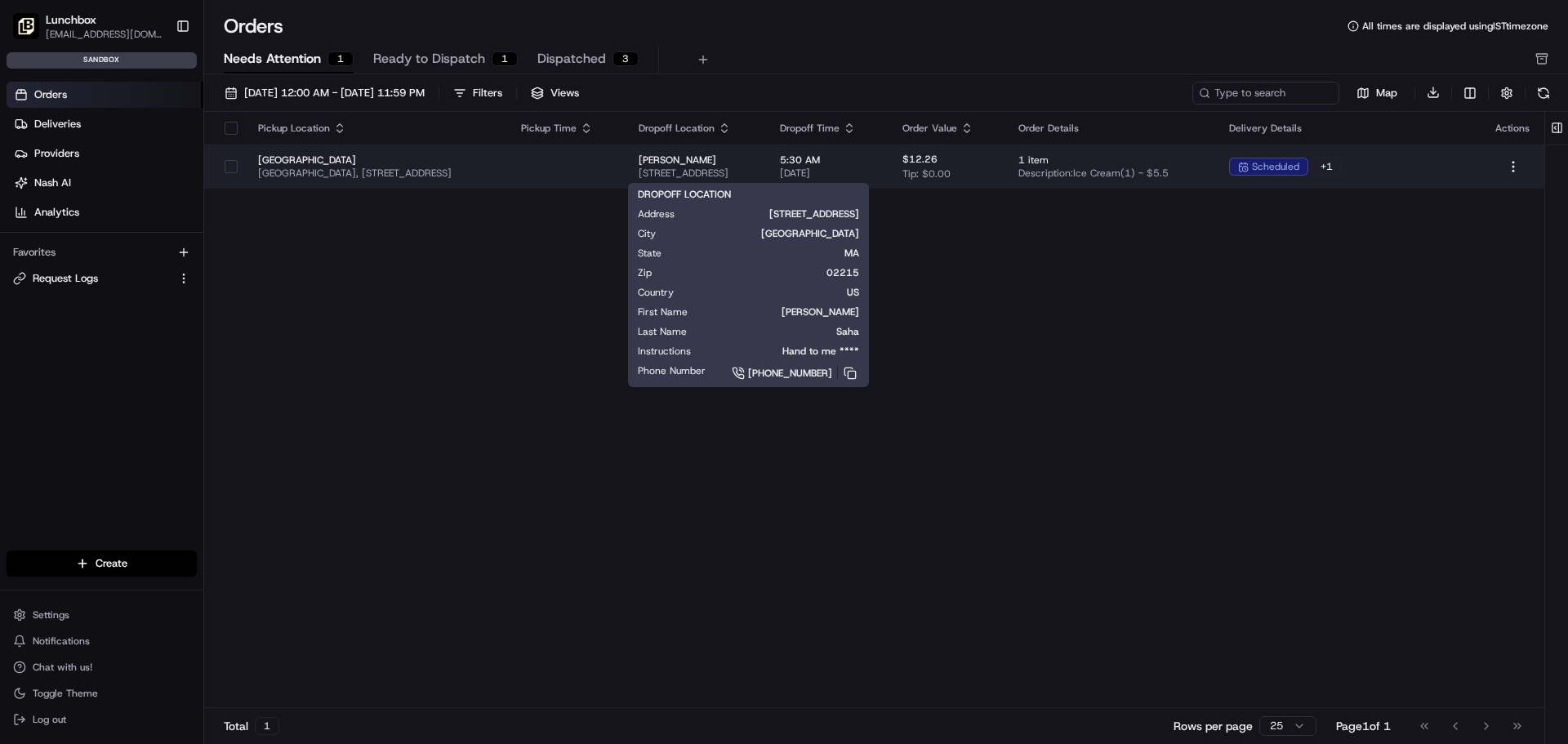
click at [755, 169] on span "[STREET_ADDRESS]" at bounding box center [697, 173] width 116 height 13
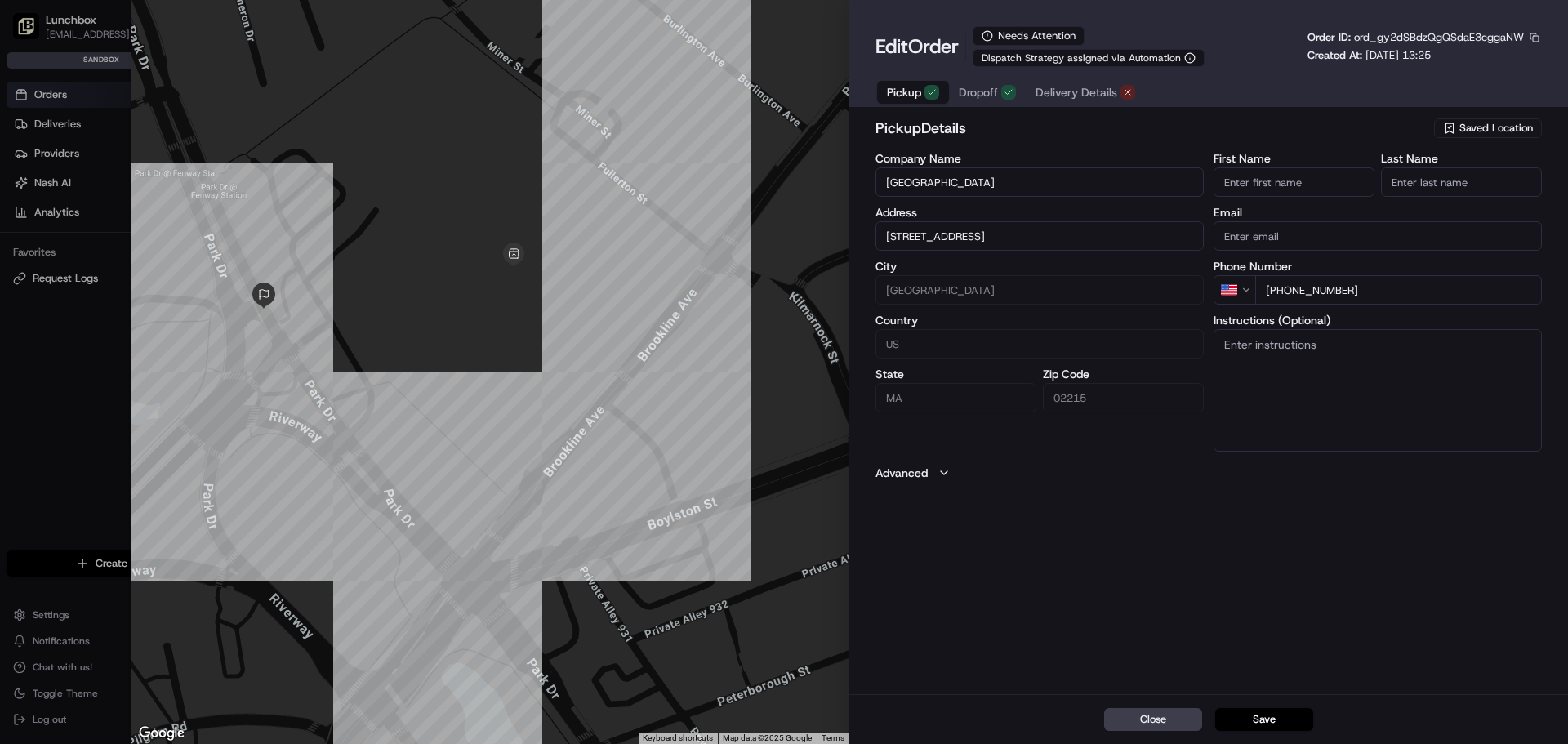
click at [1062, 99] on span "Delivery Details" at bounding box center [1076, 92] width 82 height 17
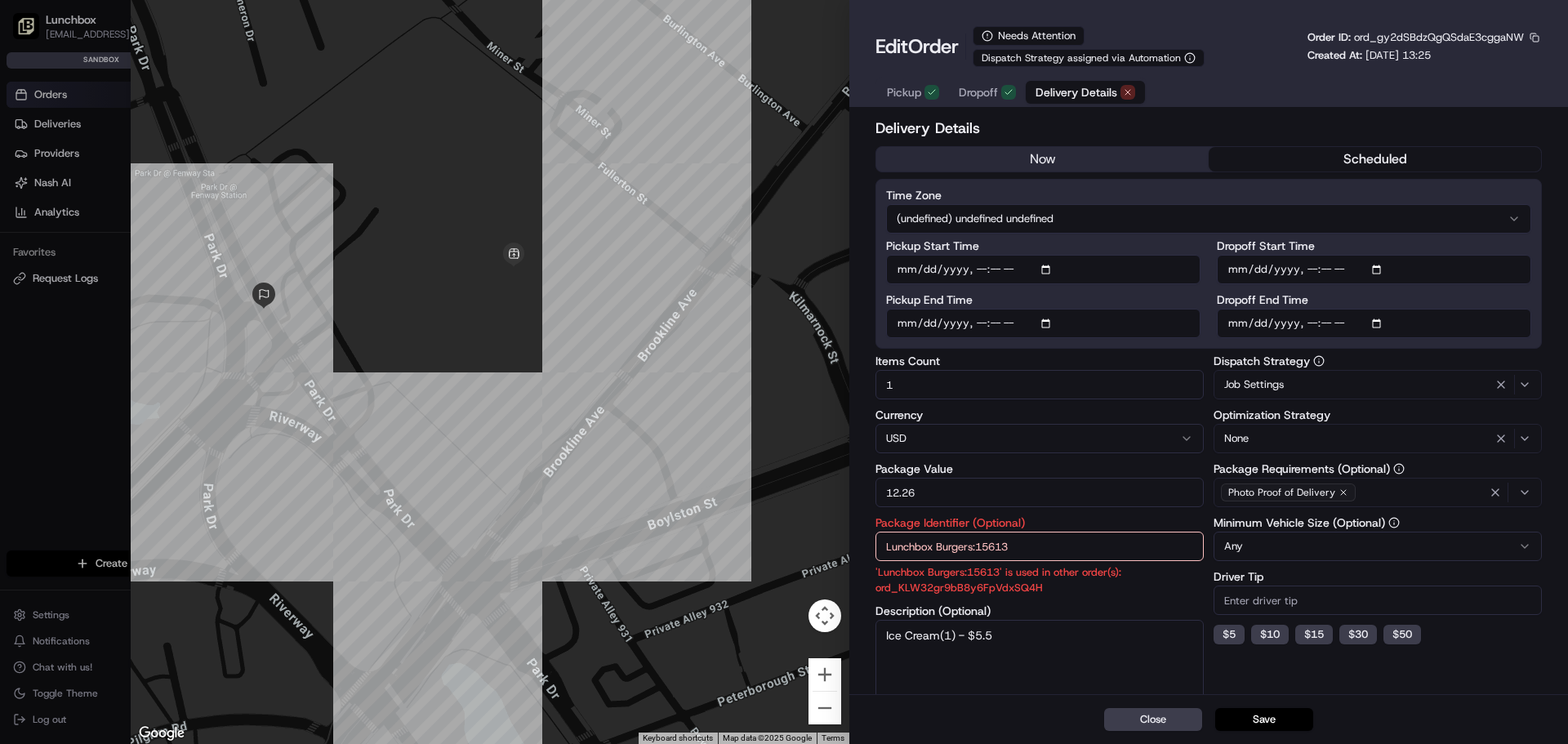
click at [1038, 542] on input "Lunchbox Burgers:15613" at bounding box center [1040, 547] width 328 height 30
click at [96, 299] on div at bounding box center [784, 372] width 1568 height 744
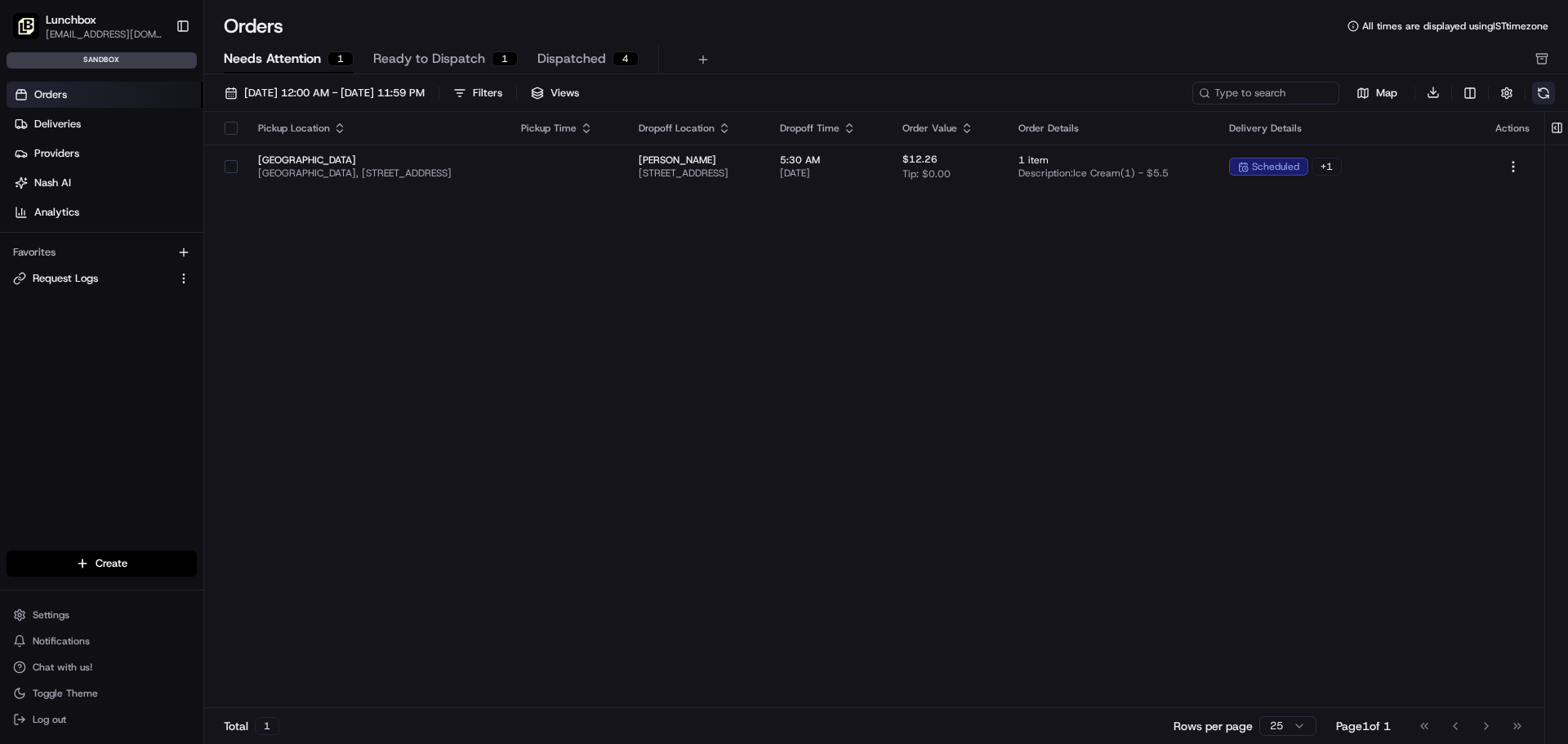
click at [1538, 100] on button at bounding box center [1543, 93] width 23 height 23
click at [555, 58] on span "Dispatched" at bounding box center [572, 58] width 68 height 19
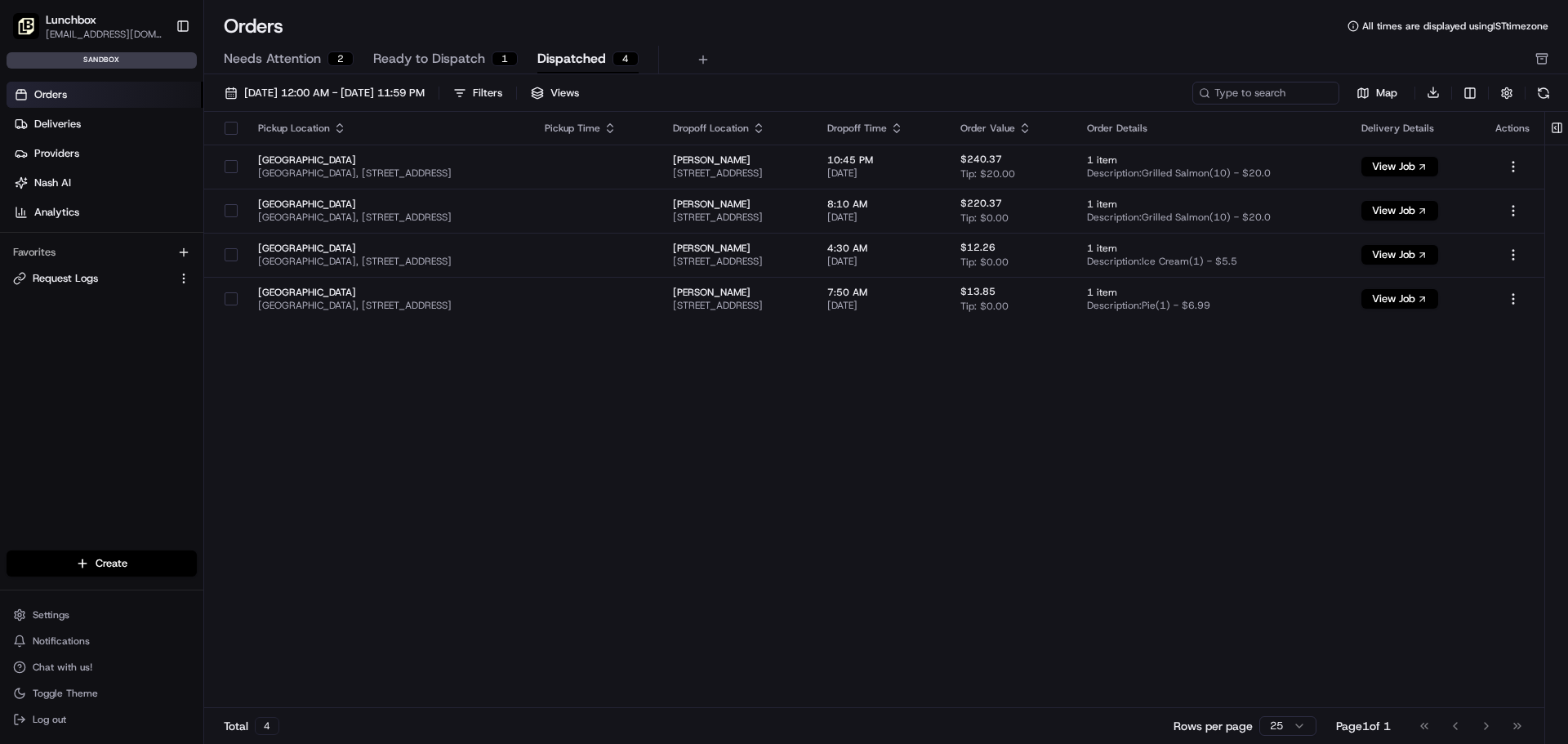
click at [426, 57] on span "Ready to Dispatch" at bounding box center [429, 58] width 112 height 19
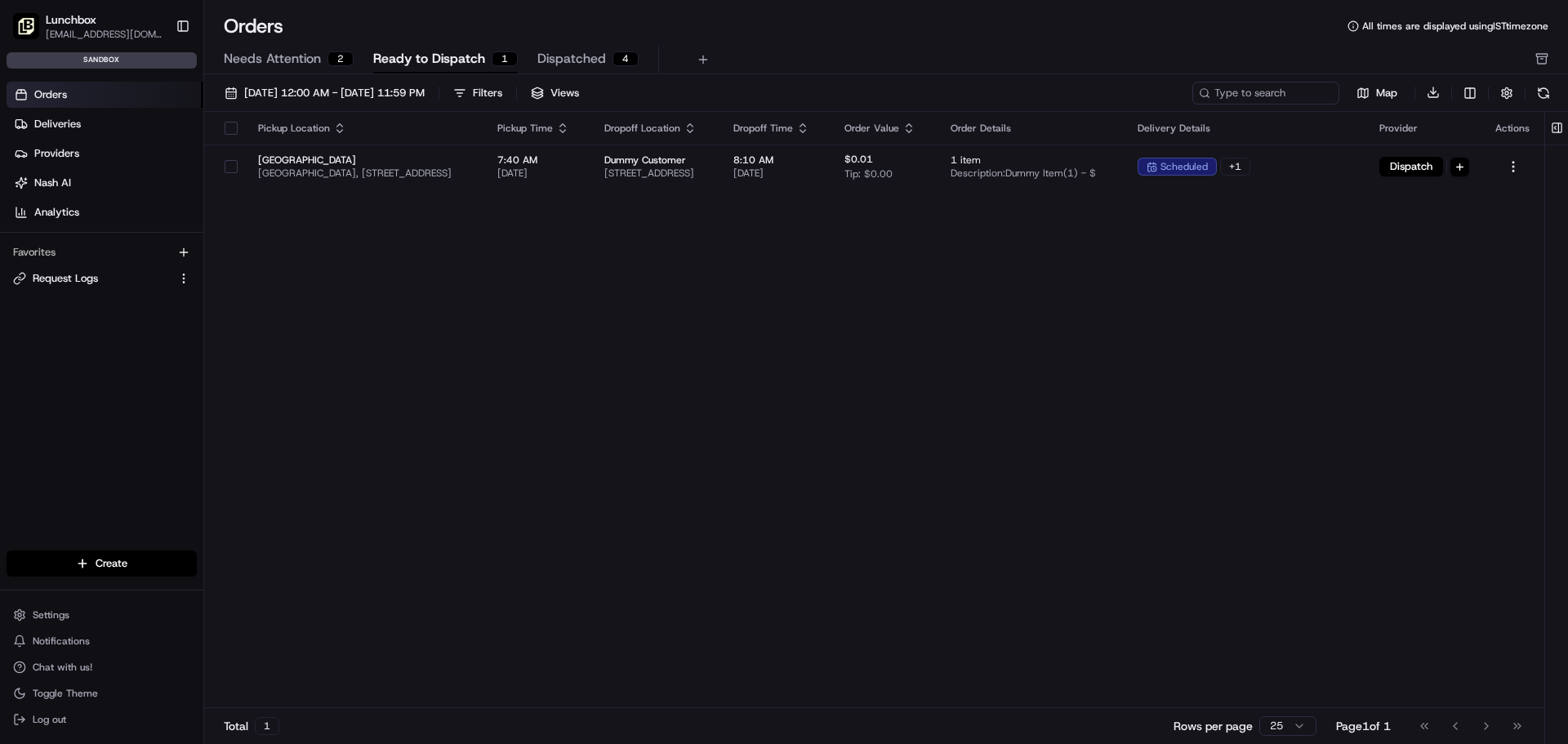
click at [562, 61] on span "Dispatched" at bounding box center [572, 58] width 68 height 19
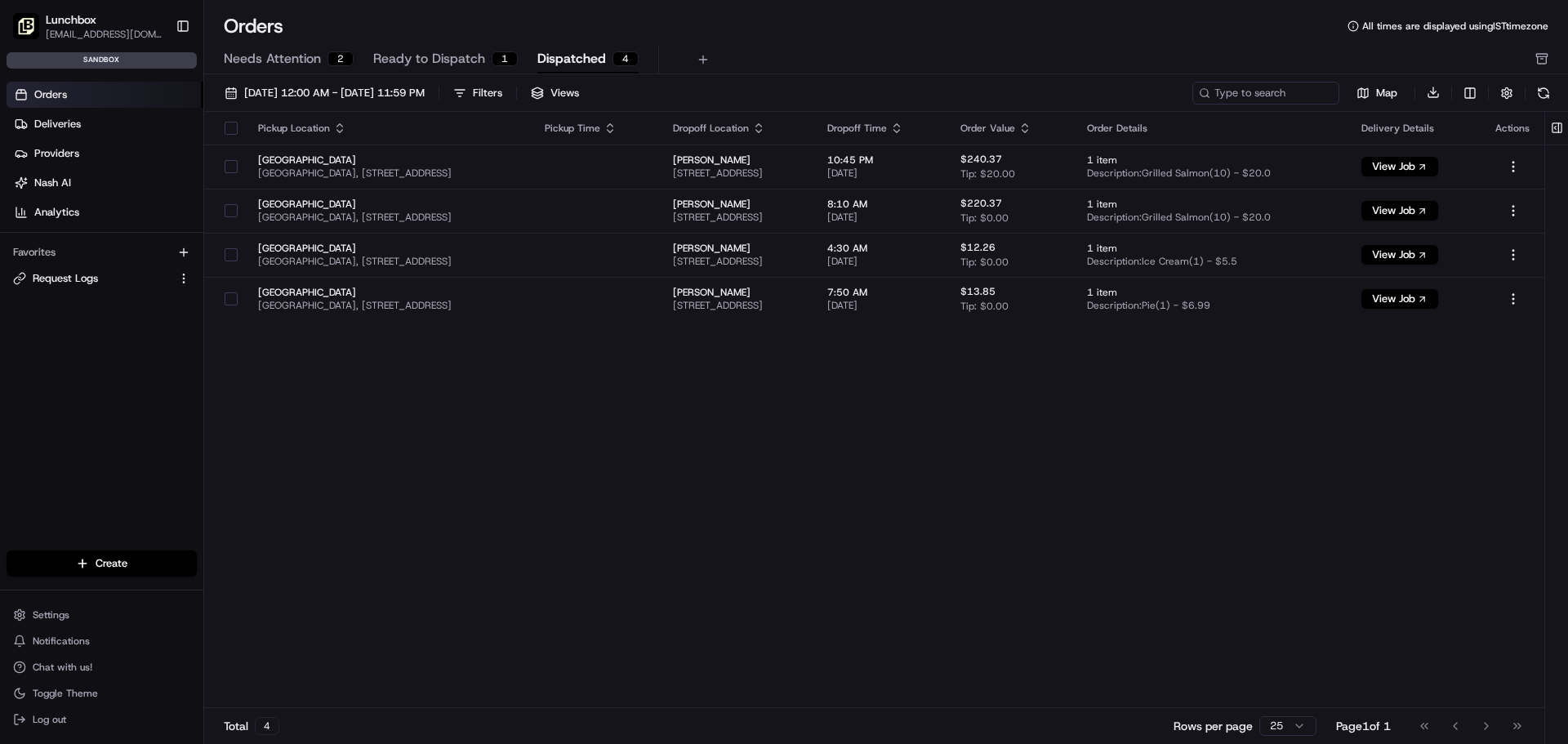
click at [450, 58] on span "Ready to Dispatch" at bounding box center [429, 58] width 112 height 19
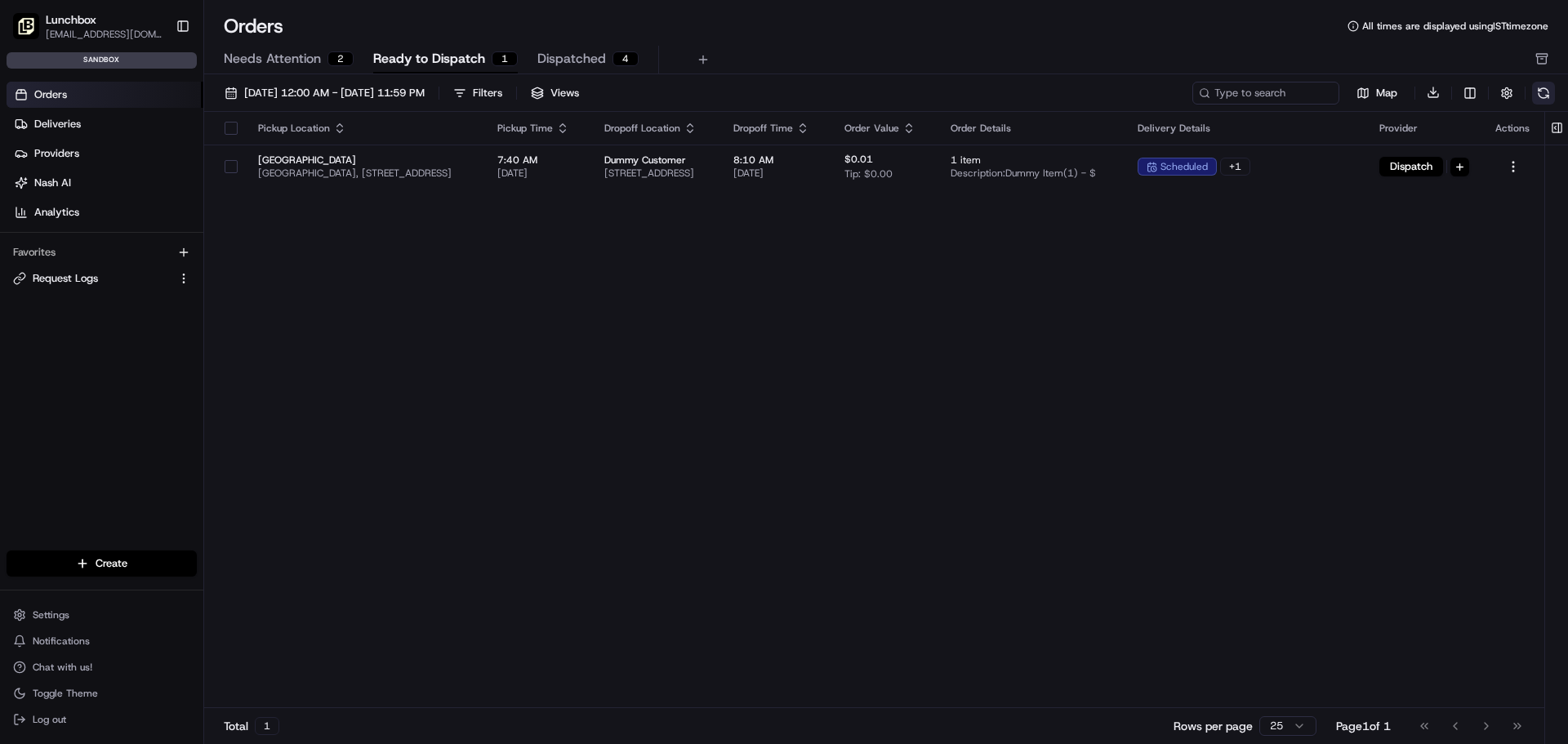
click at [1545, 95] on button at bounding box center [1543, 93] width 23 height 23
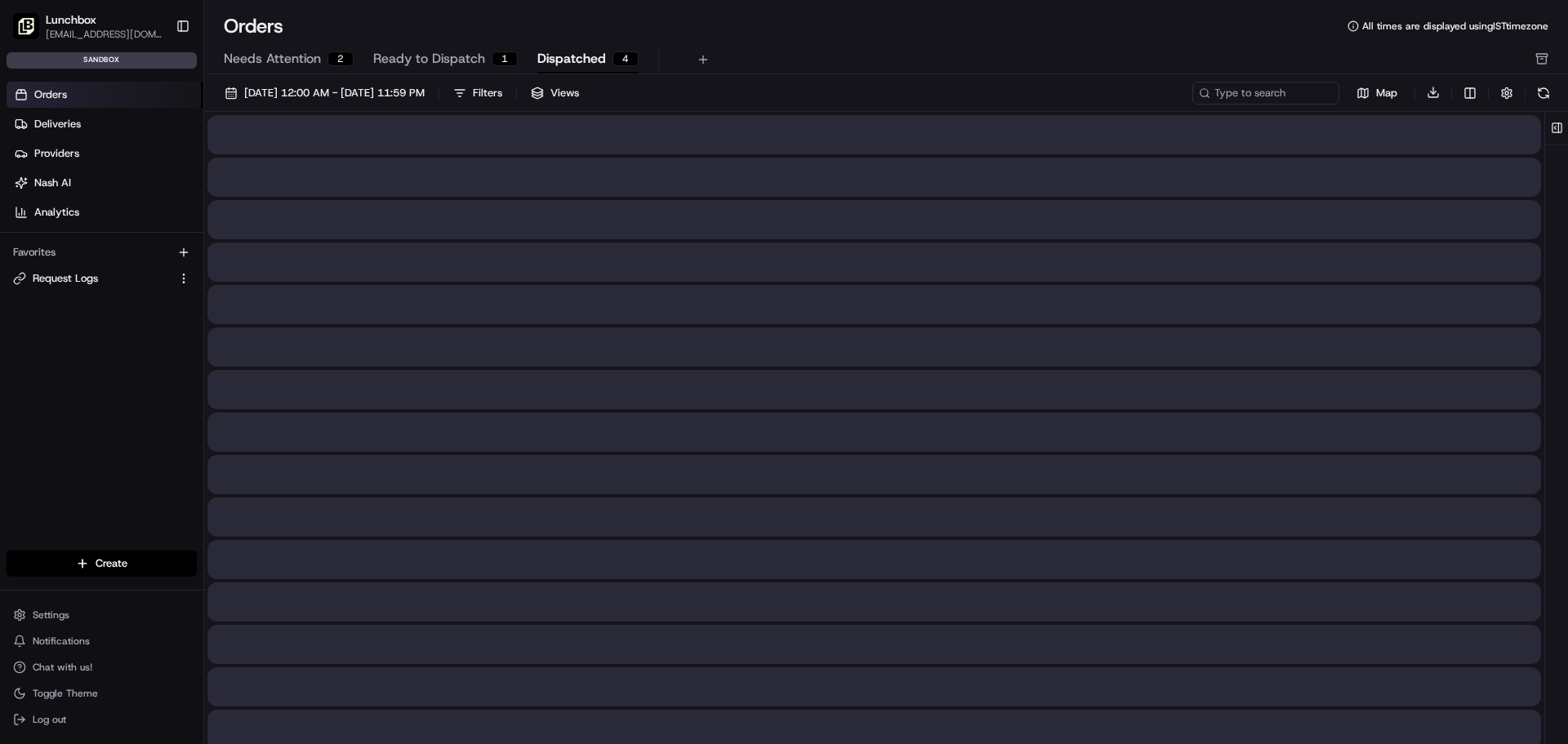
click at [561, 57] on span "Dispatched" at bounding box center [572, 58] width 68 height 19
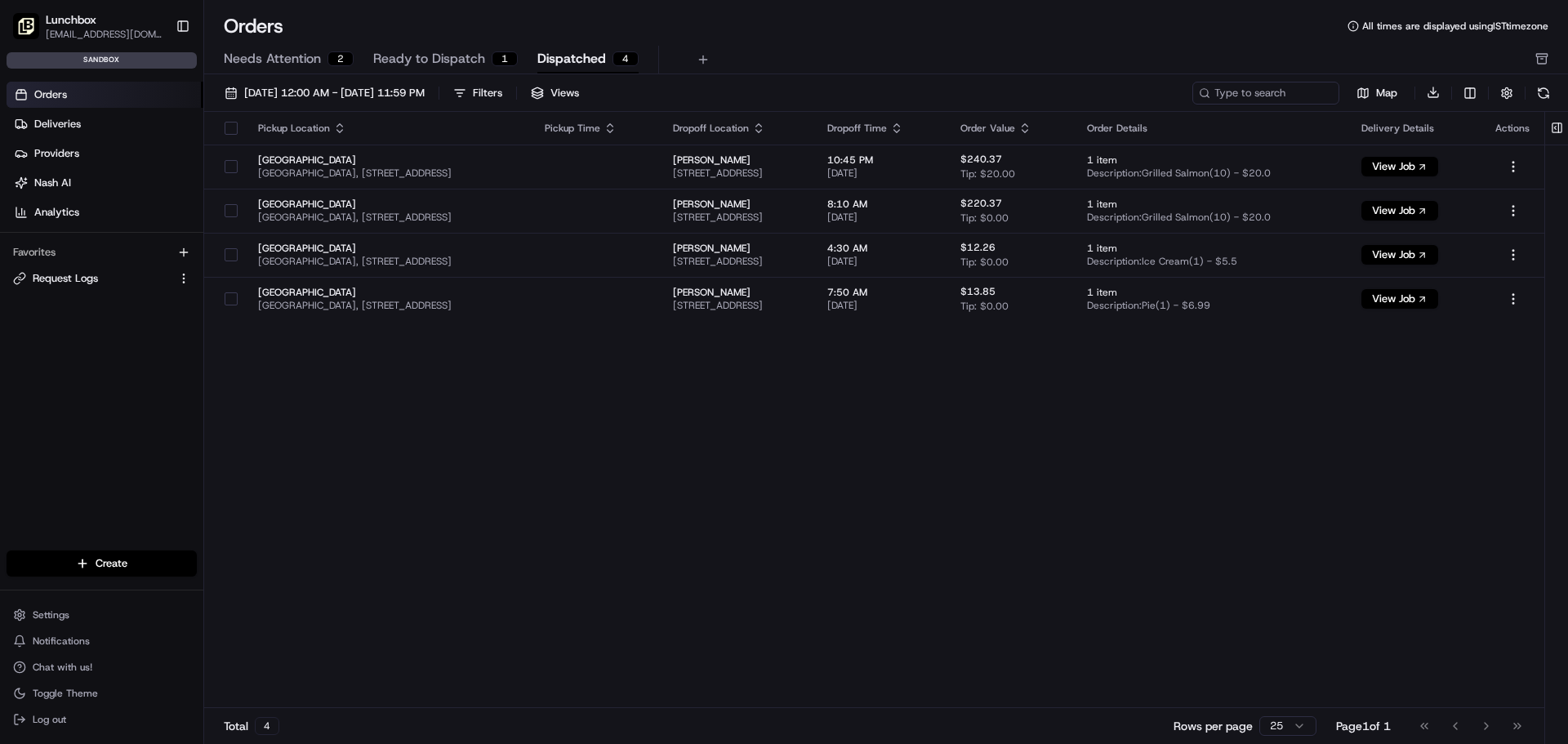
click at [435, 57] on span "Ready to Dispatch" at bounding box center [429, 58] width 112 height 19
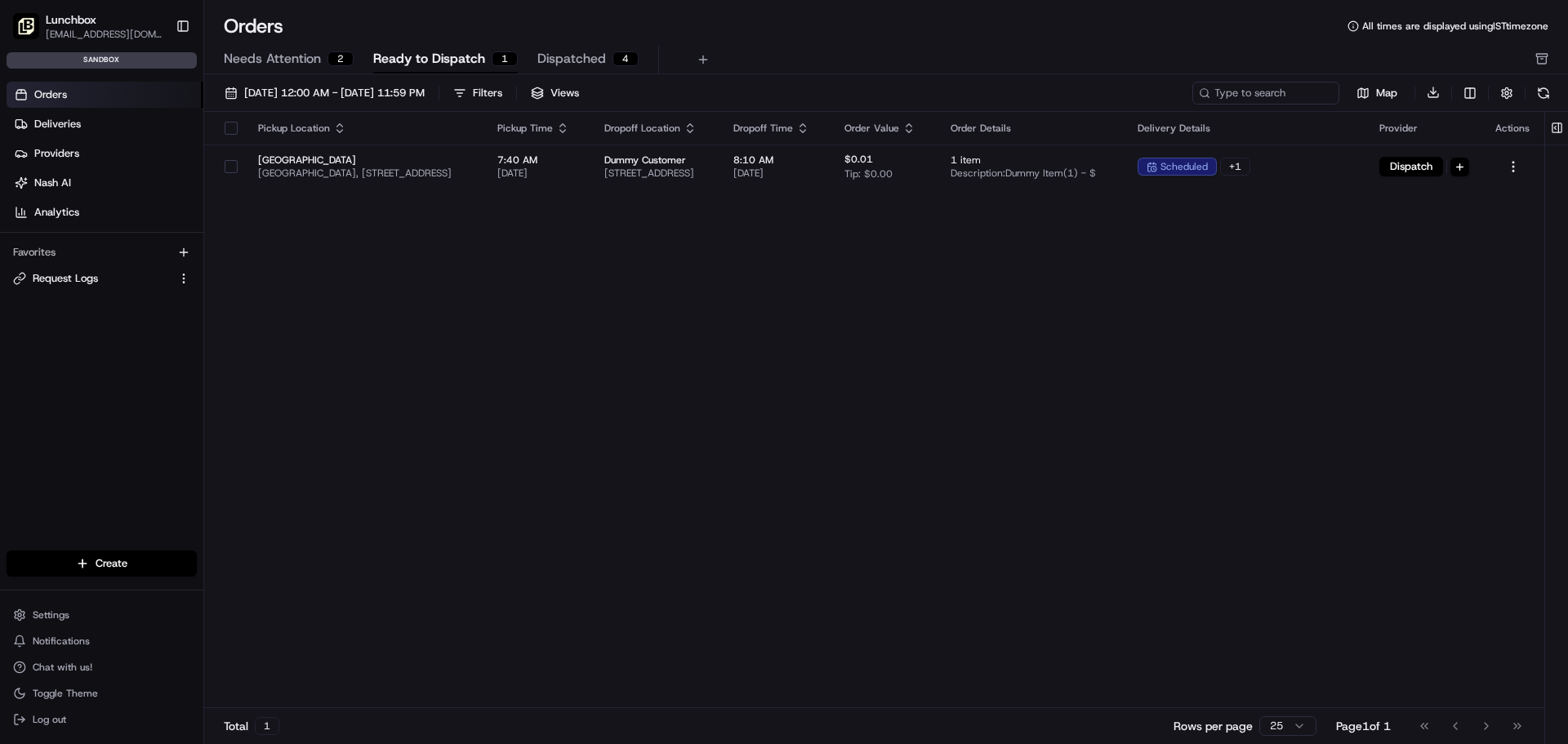
click at [284, 55] on span "Needs Attention" at bounding box center [272, 58] width 97 height 19
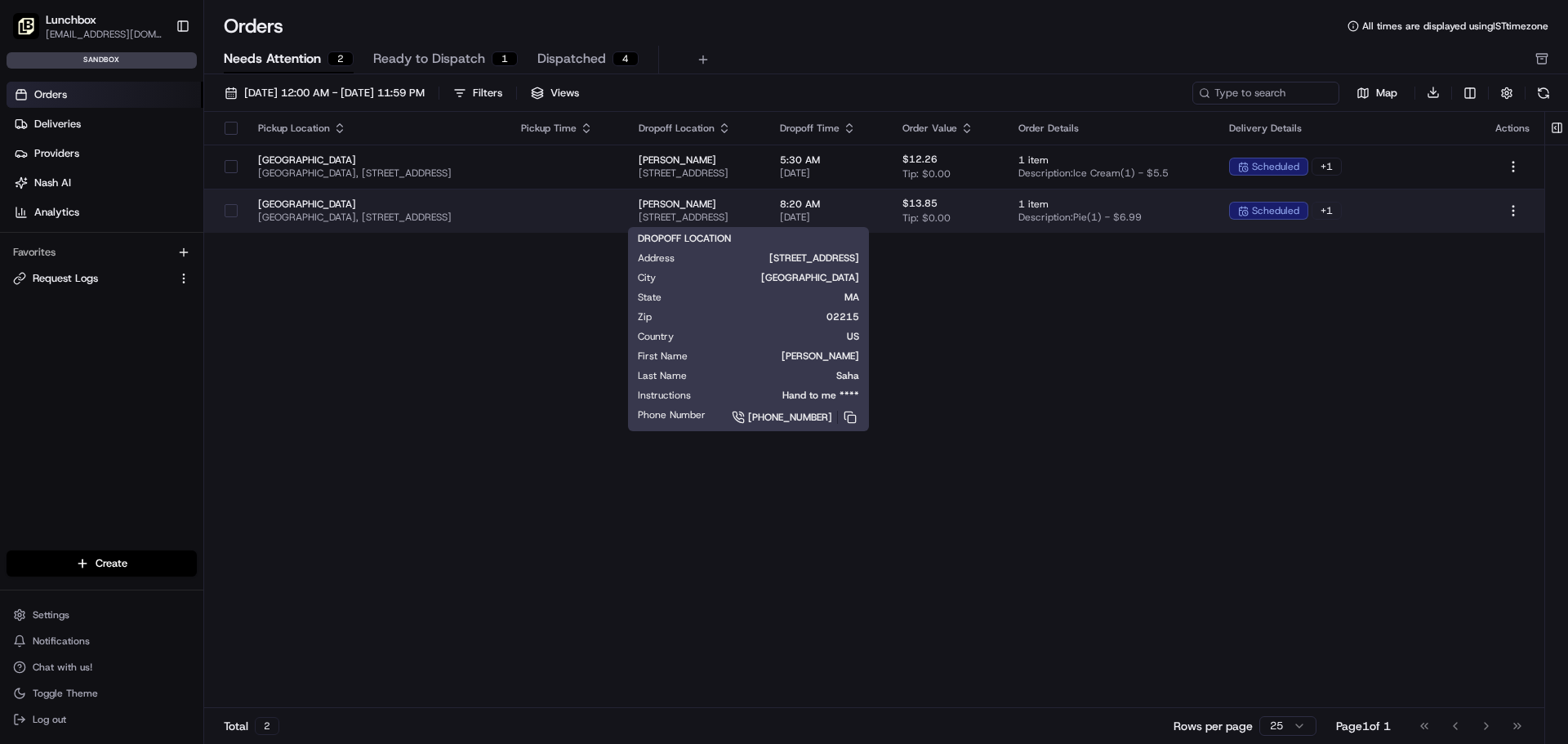
click at [701, 207] on span "[PERSON_NAME]" at bounding box center [697, 204] width 116 height 13
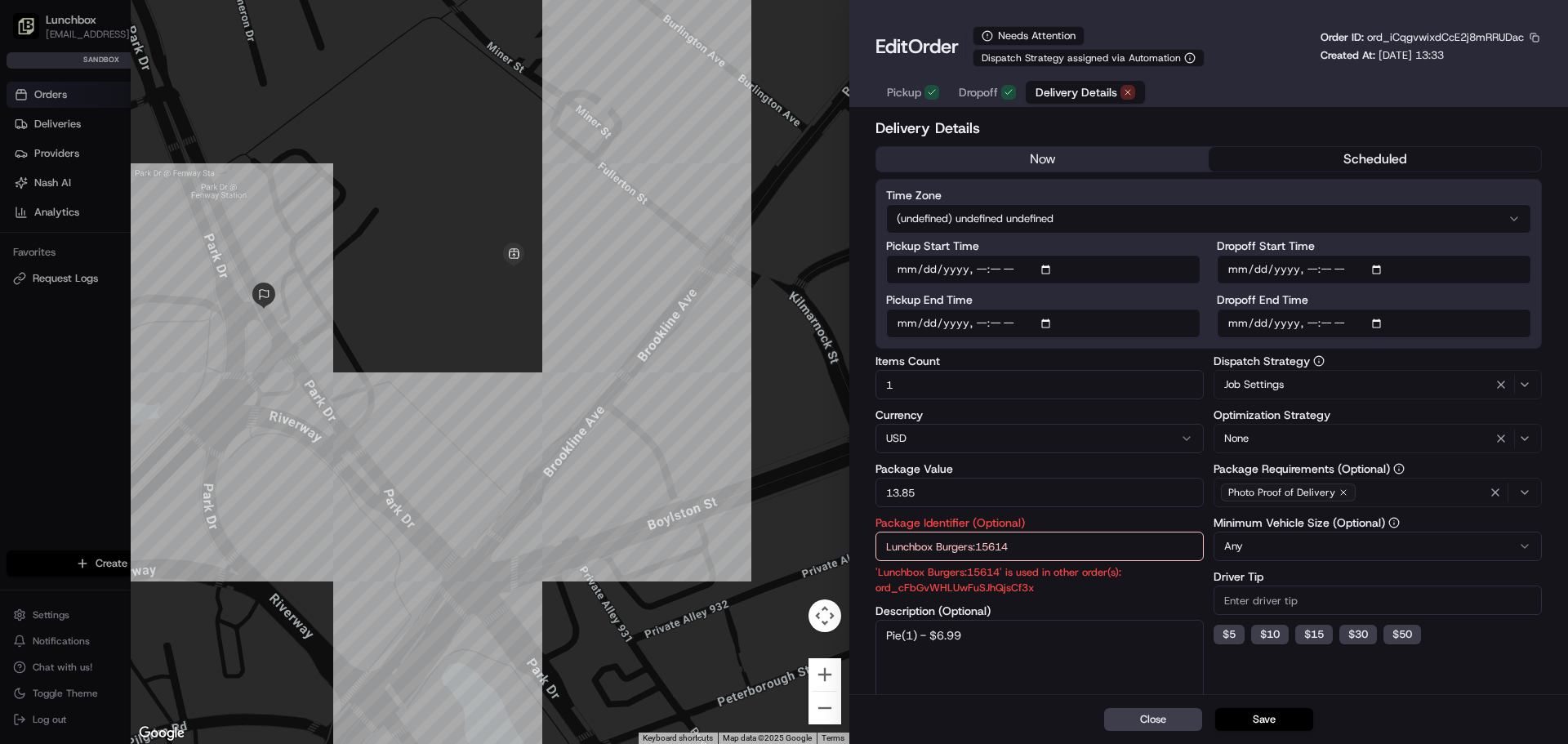
click at [97, 411] on div at bounding box center [784, 372] width 1568 height 744
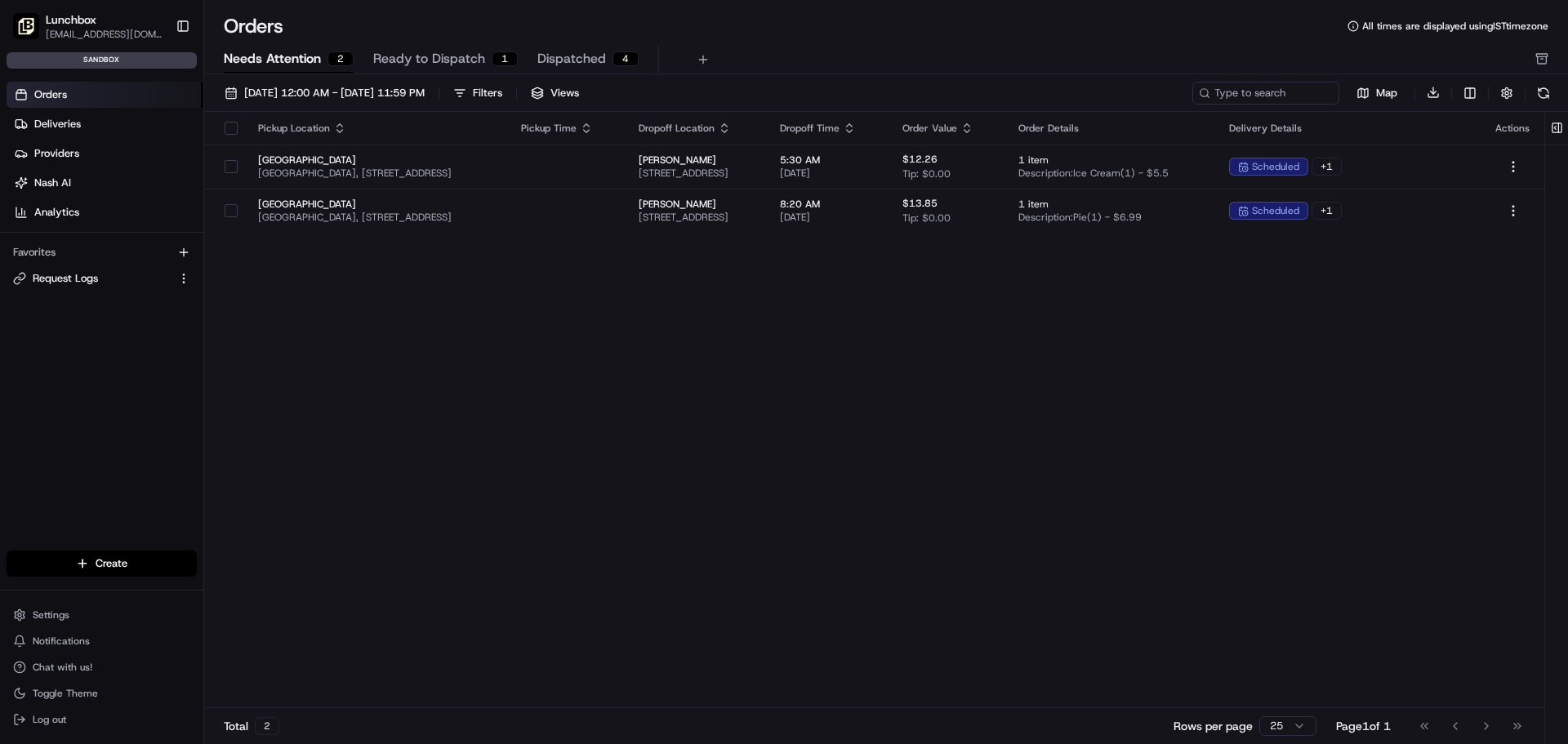
click at [548, 62] on span "Dispatched" at bounding box center [572, 58] width 68 height 19
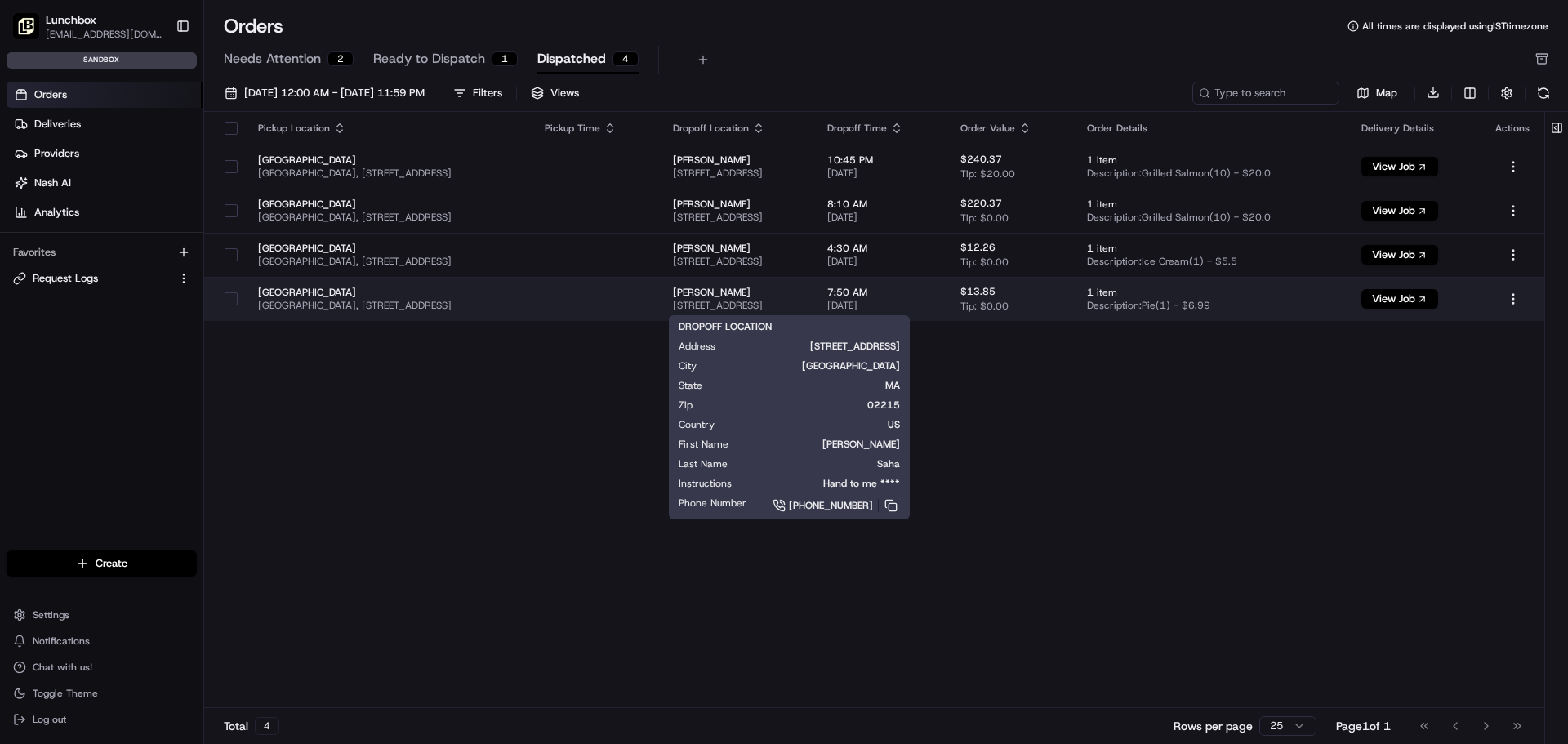
click at [801, 290] on span "Gourab Saha" at bounding box center [737, 292] width 128 height 13
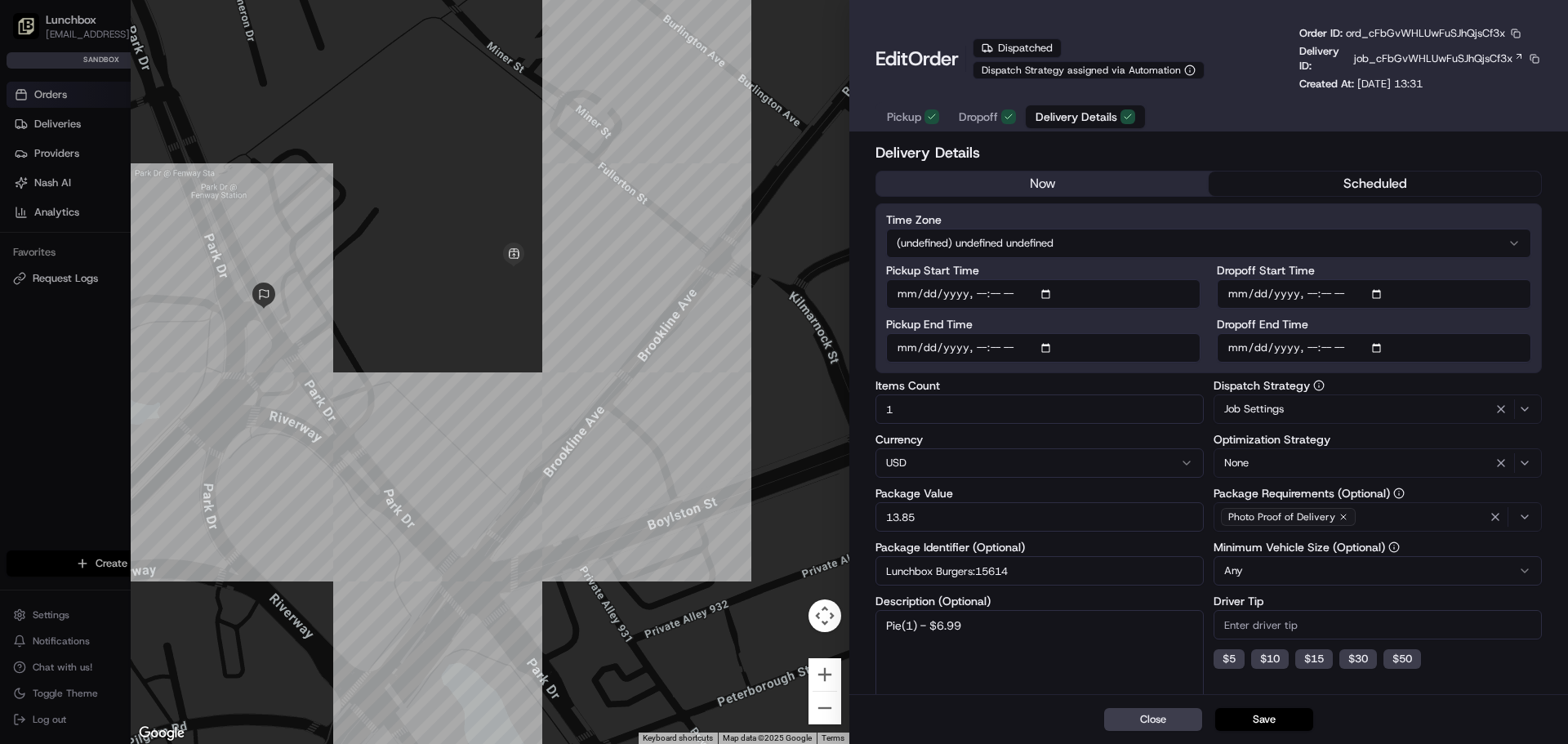
click at [46, 388] on div at bounding box center [784, 372] width 1568 height 744
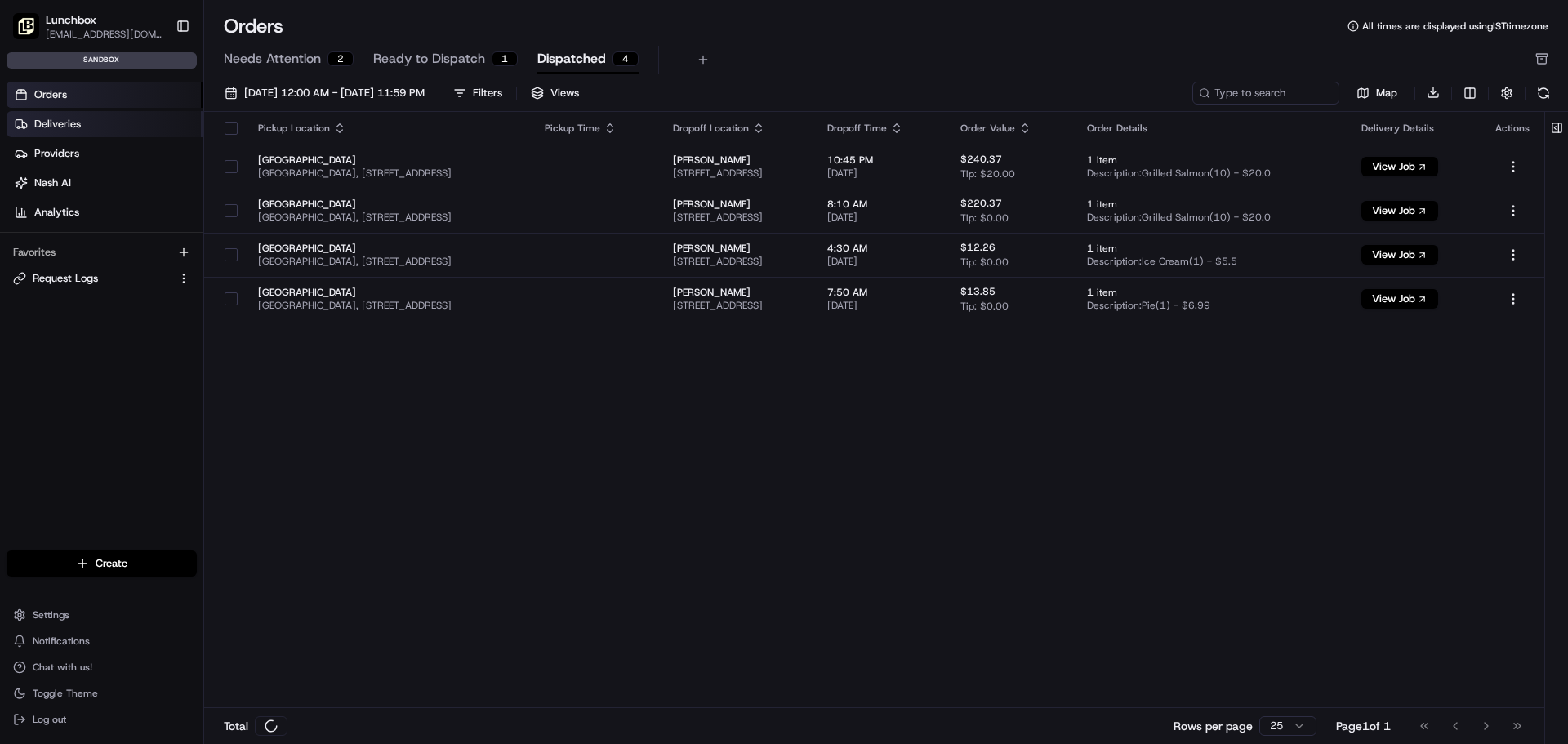
click at [76, 128] on span "Deliveries" at bounding box center [57, 124] width 46 height 15
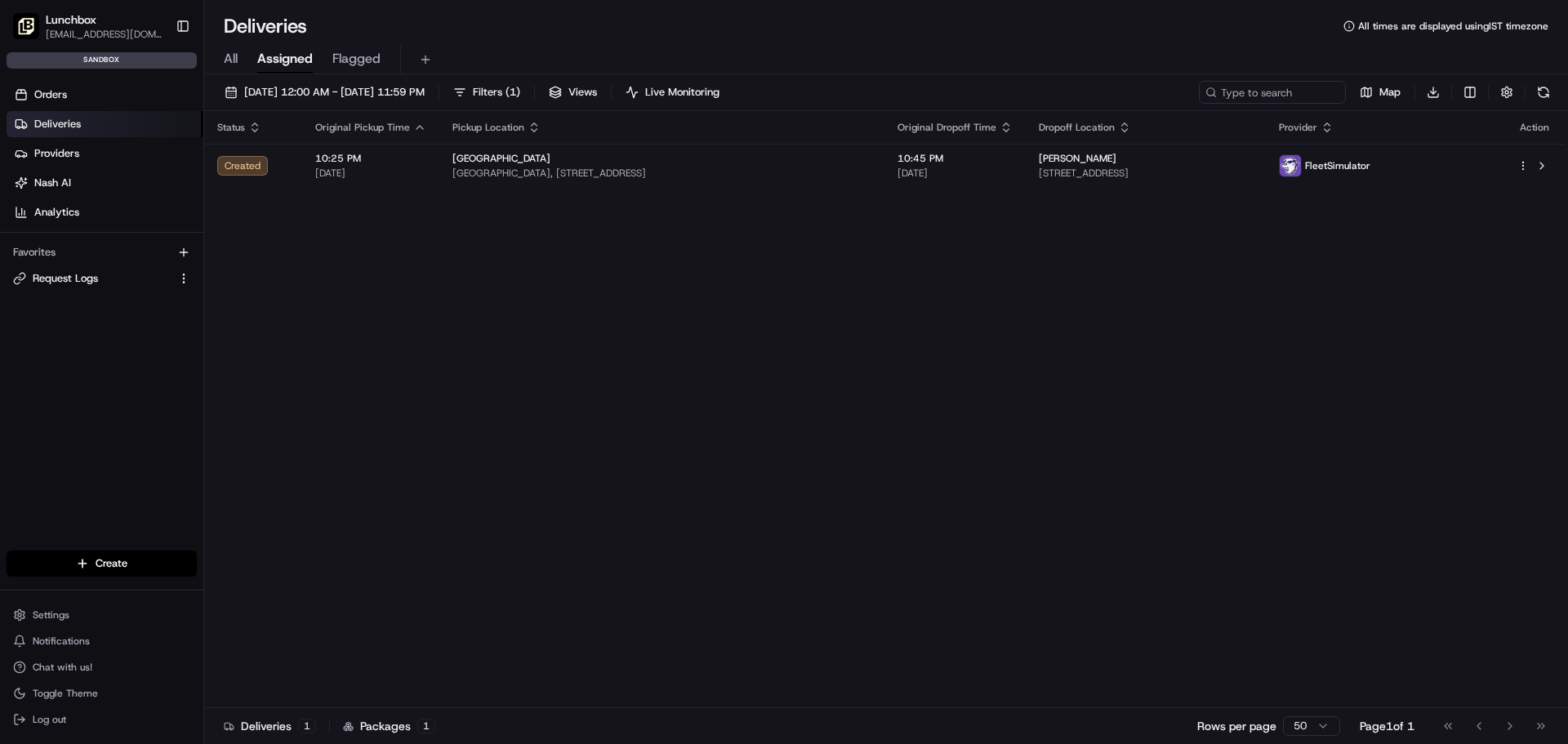
click at [223, 48] on div "All Assigned Flagged" at bounding box center [885, 60] width 1363 height 29
click at [238, 61] on span "All" at bounding box center [230, 58] width 14 height 19
click at [425, 95] on span "[DATE] 12:00 AM - [DATE] 11:59 PM" at bounding box center [335, 92] width 181 height 15
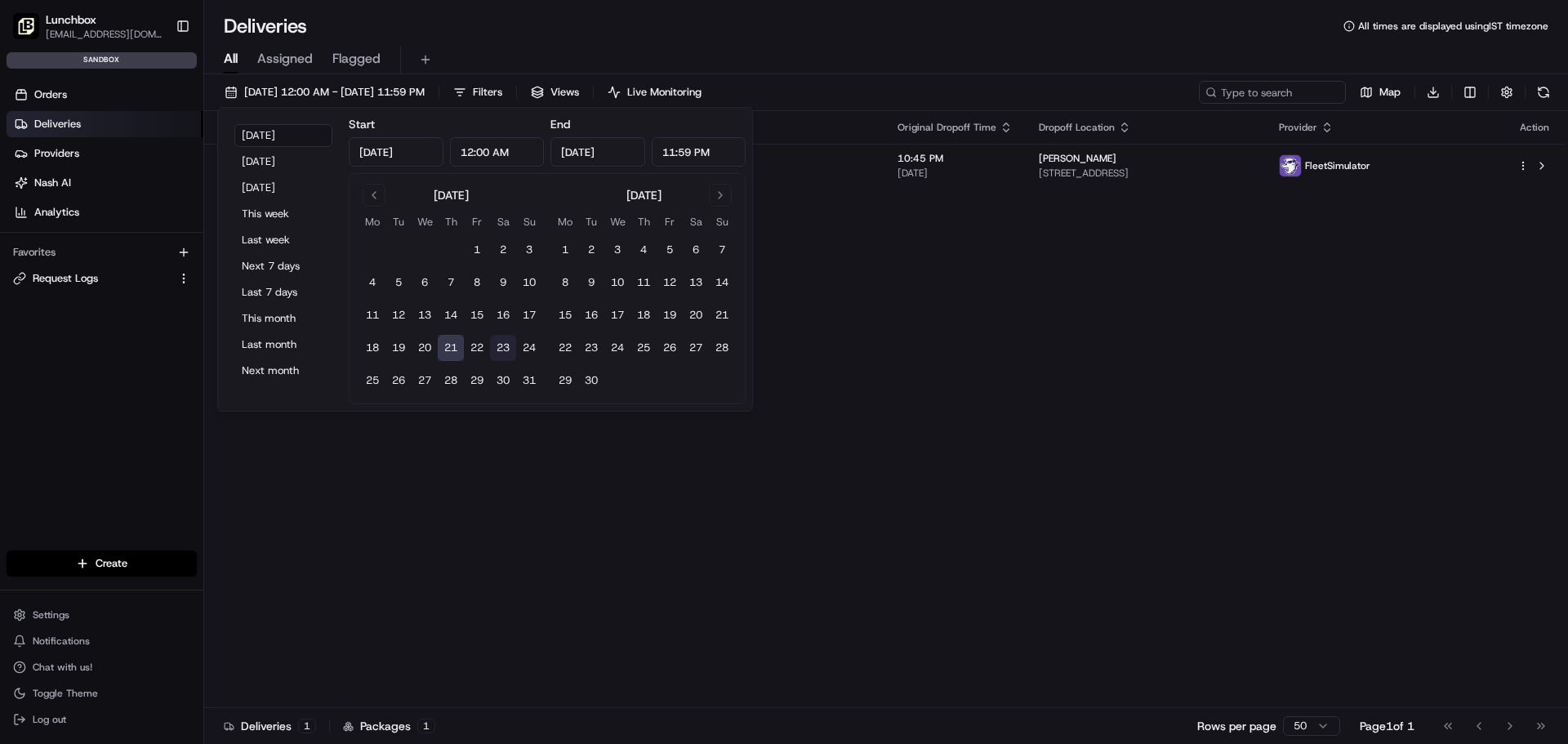
click at [501, 341] on button "23" at bounding box center [503, 348] width 26 height 26
type input "Aug 23, 2025"
click at [1020, 24] on div "Deliveries All times are displayed using IST timezone" at bounding box center [885, 26] width 1363 height 26
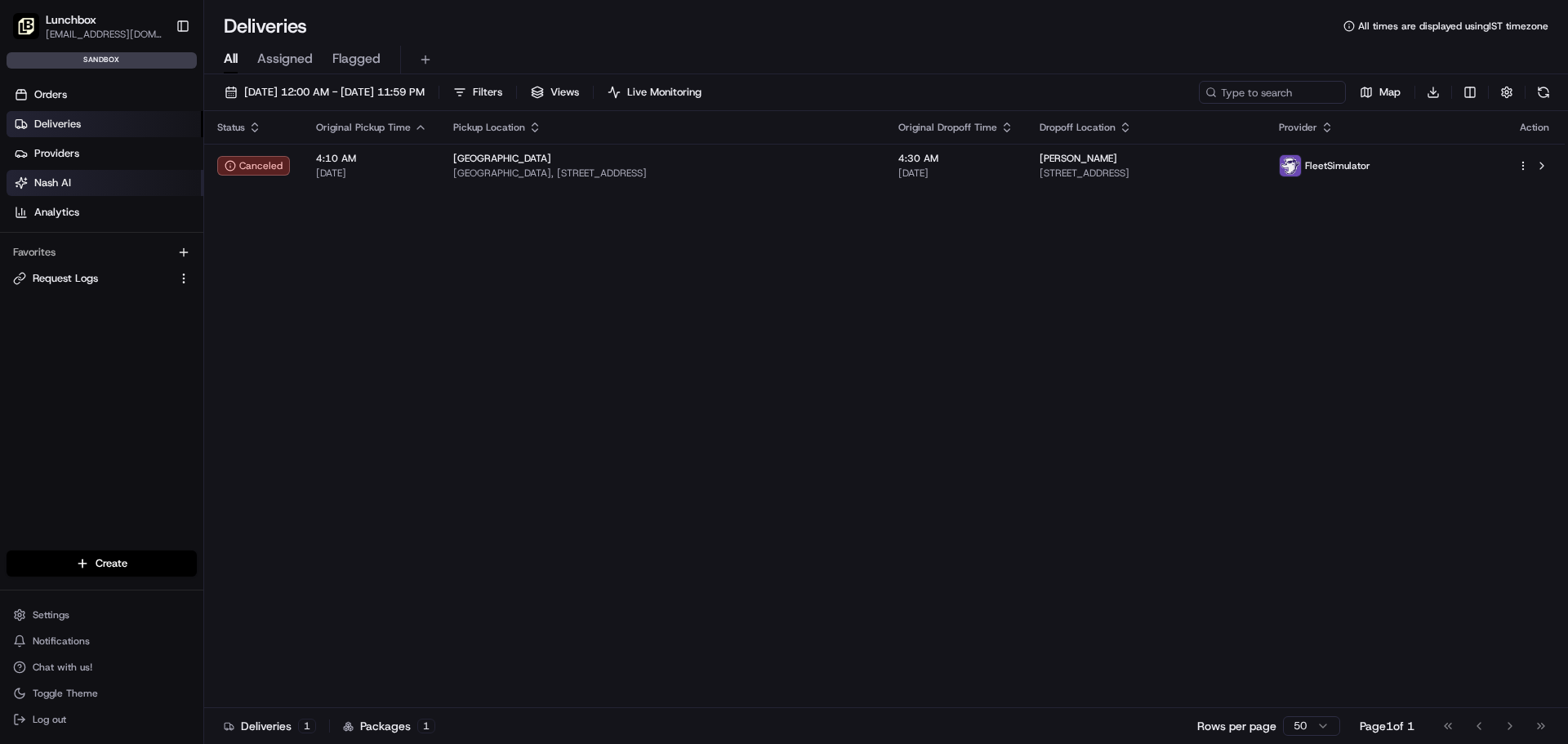
drag, startPoint x: 50, startPoint y: 93, endPoint x: 115, endPoint y: 184, distance: 111.8
click at [50, 93] on span "Orders" at bounding box center [50, 95] width 32 height 15
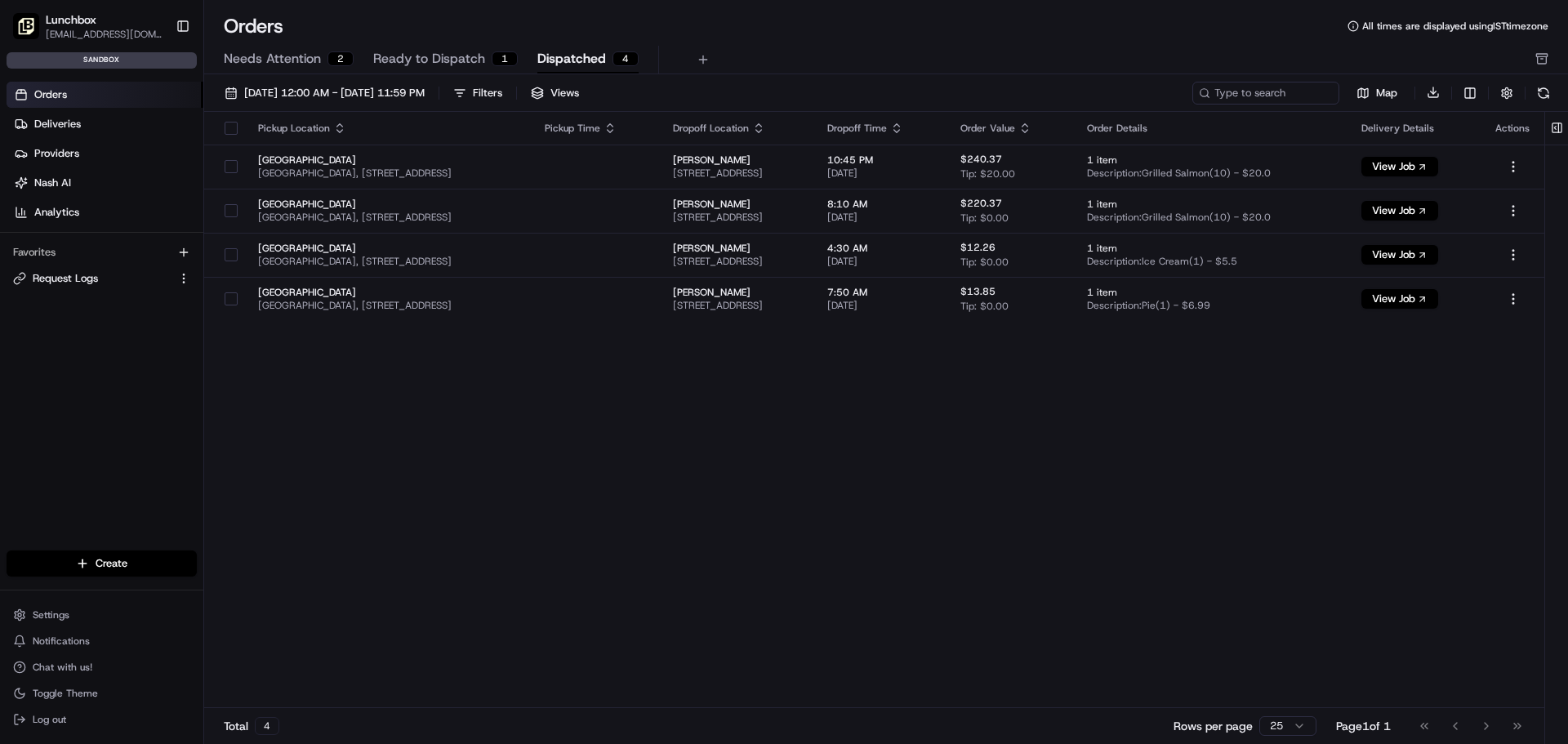
click at [259, 64] on span "Needs Attention" at bounding box center [272, 58] width 97 height 19
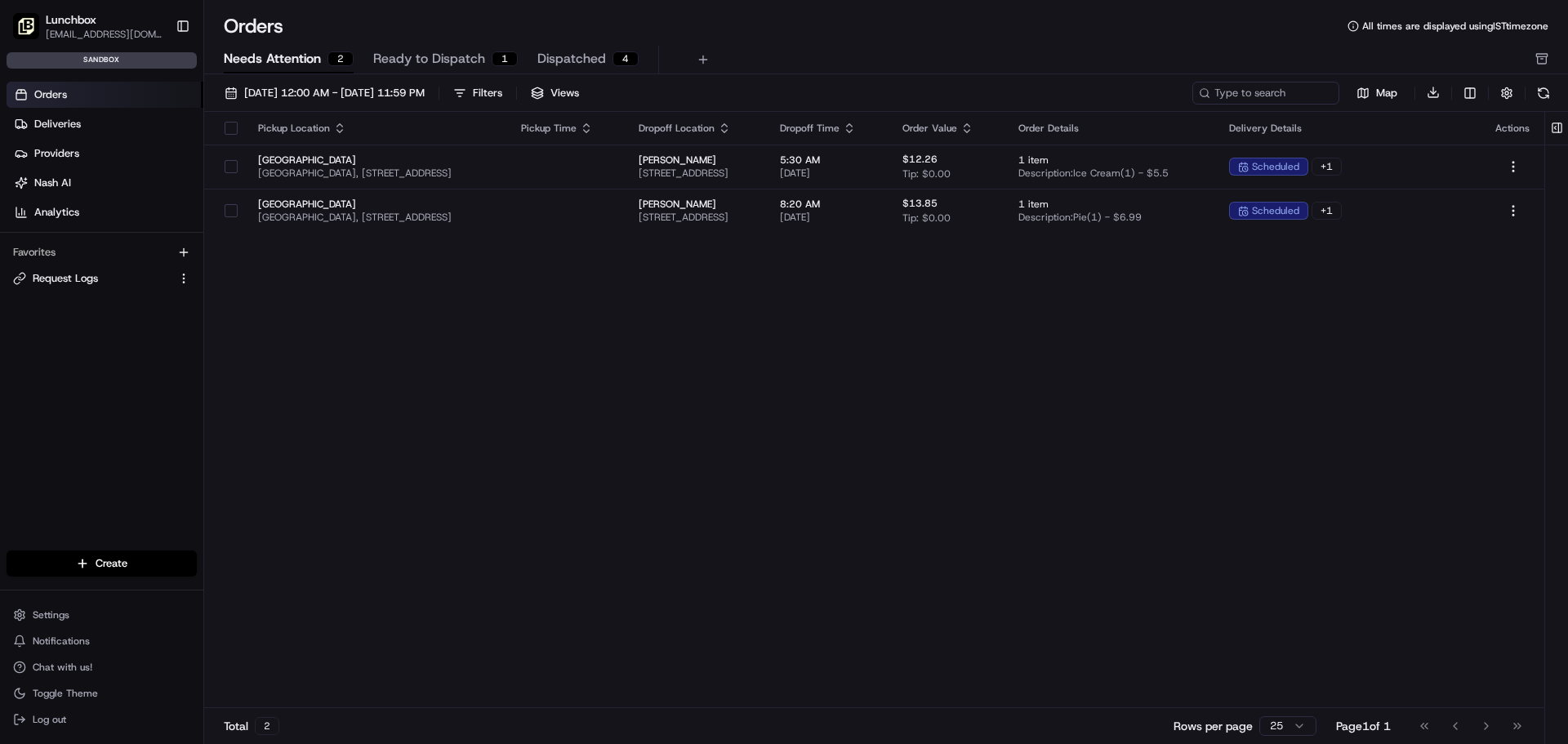
click at [316, 63] on span "Needs Attention" at bounding box center [272, 58] width 97 height 19
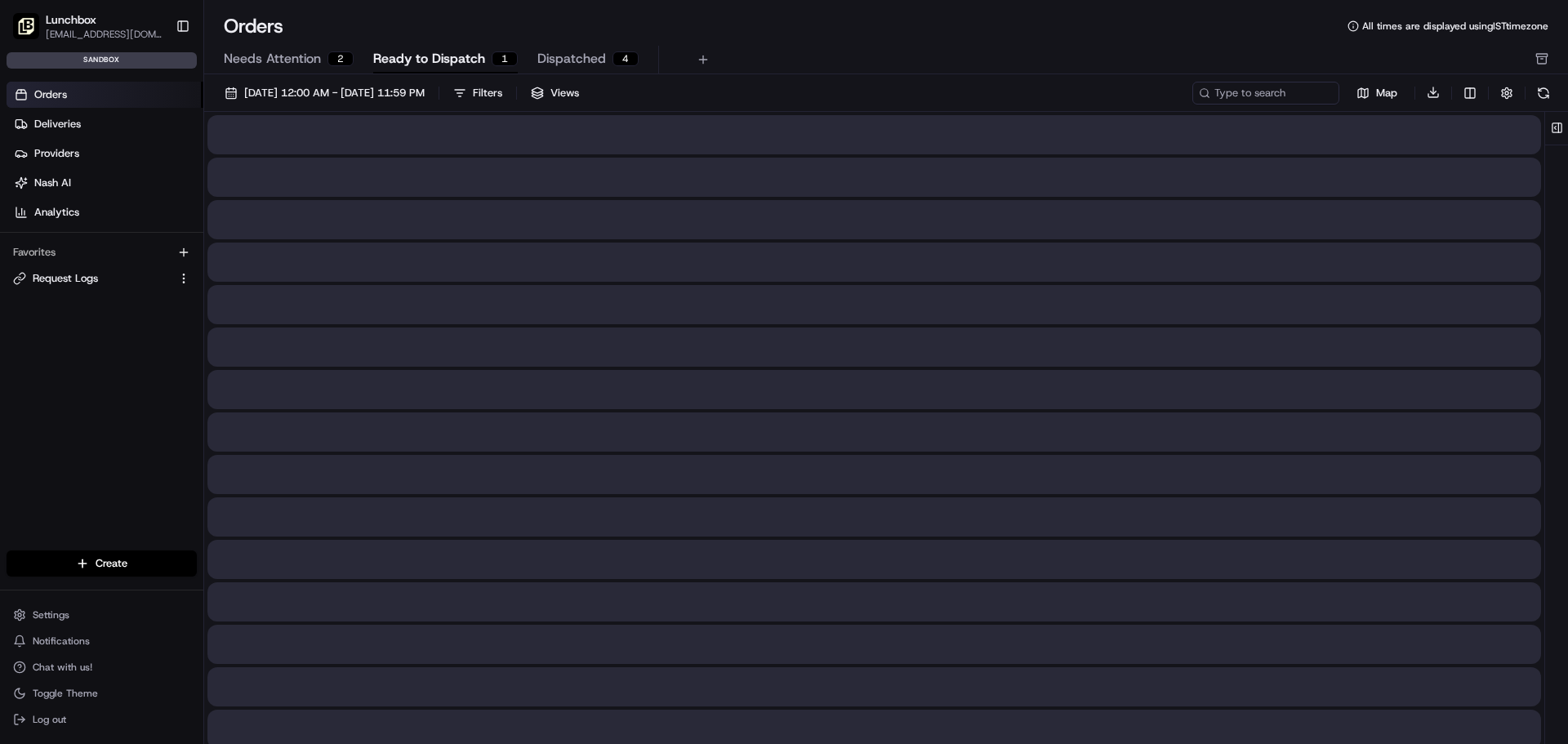
click at [424, 51] on span "Ready to Dispatch" at bounding box center [429, 58] width 112 height 19
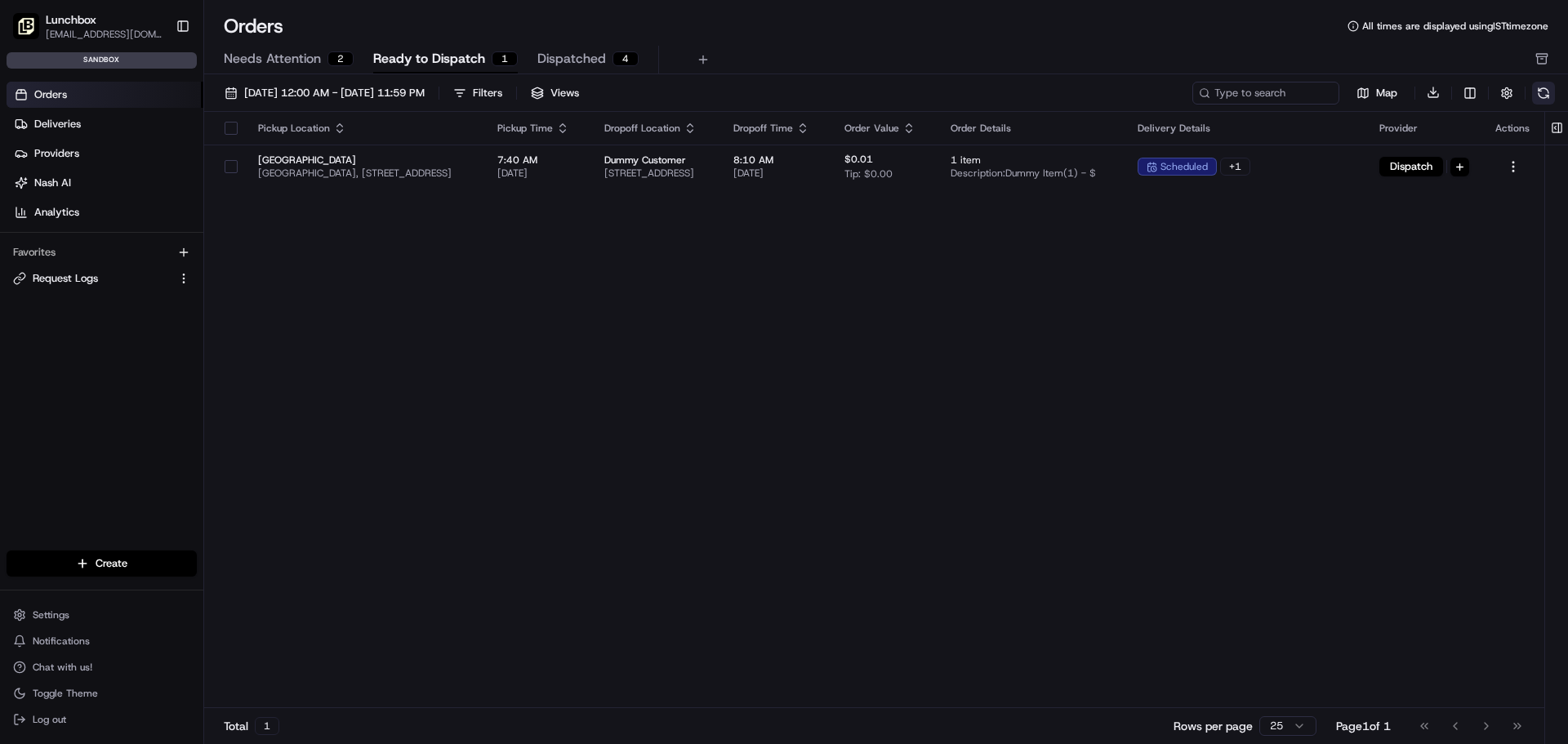
click at [1537, 94] on button at bounding box center [1543, 93] width 23 height 23
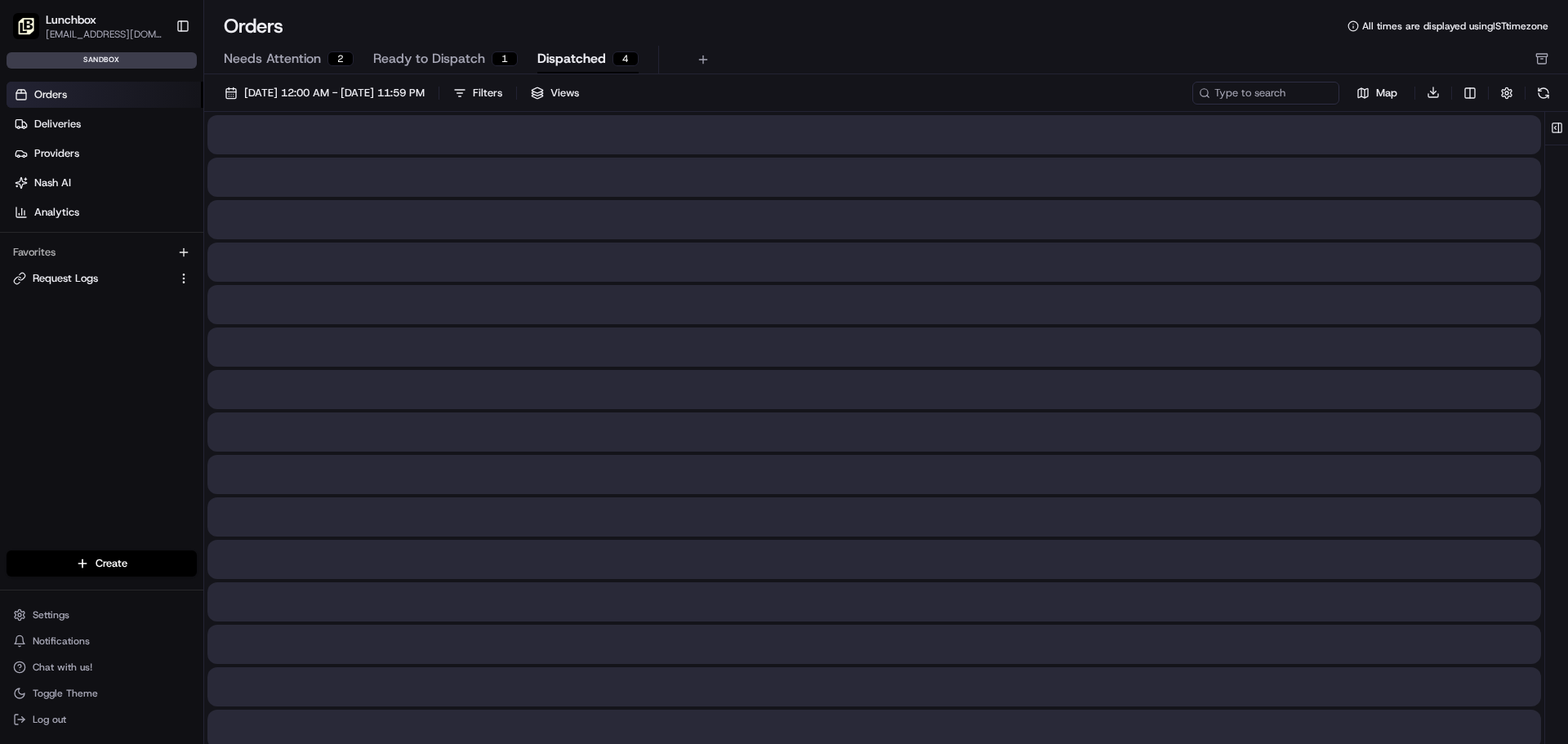
click at [579, 53] on span "Dispatched" at bounding box center [572, 58] width 68 height 19
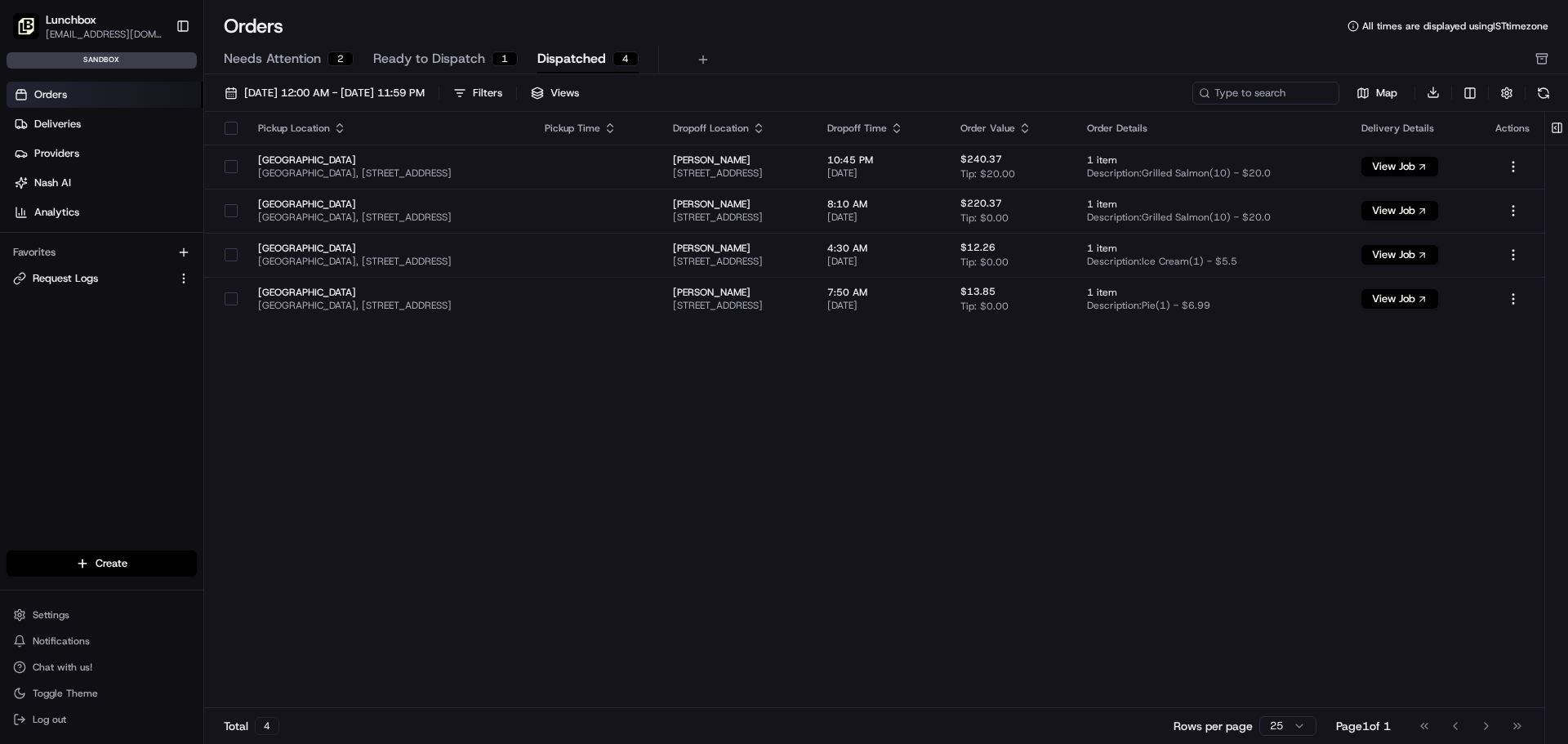
click at [452, 71] on button "Ready to Dispatch 1" at bounding box center [445, 60] width 145 height 28
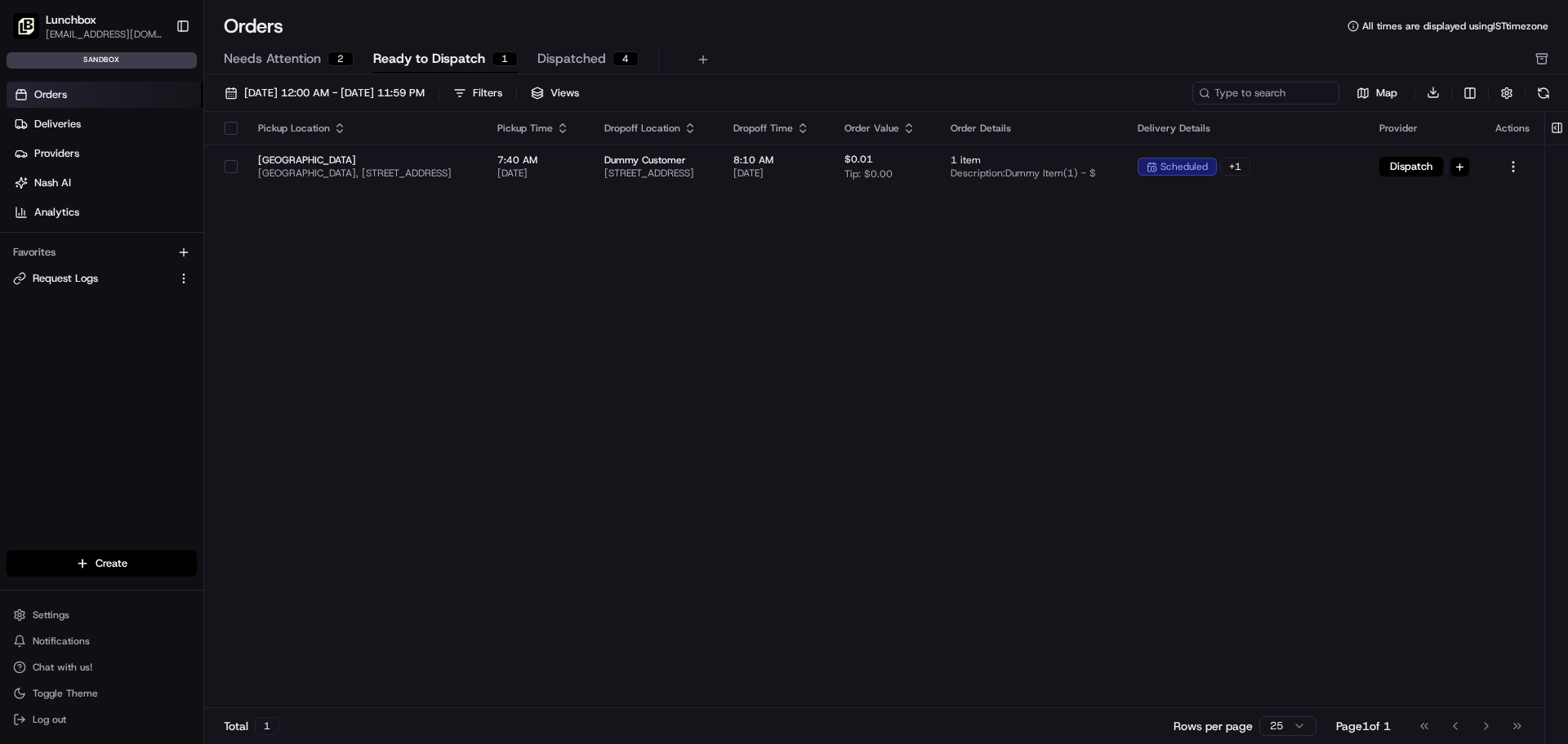
click at [312, 61] on span "Needs Attention" at bounding box center [272, 58] width 97 height 19
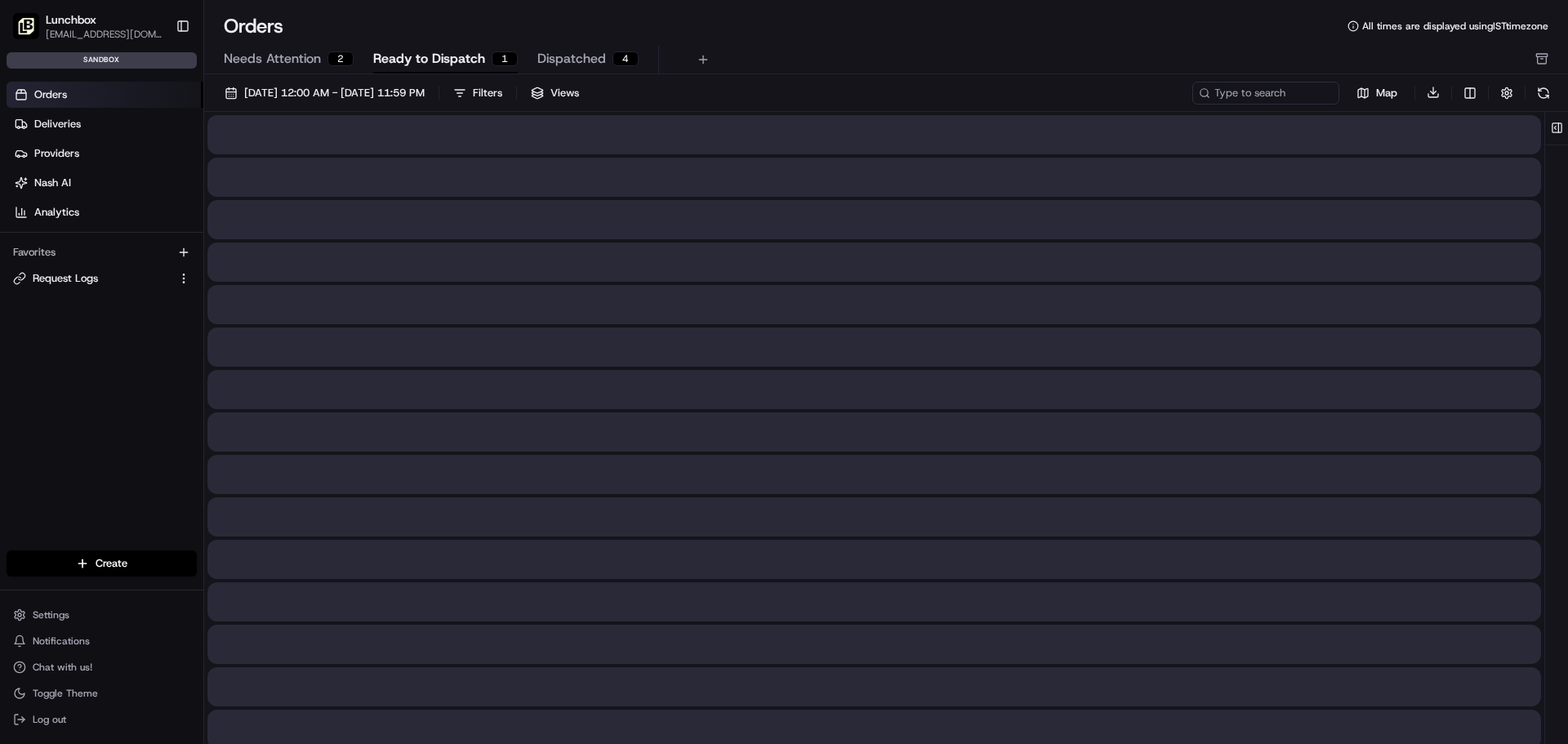
click at [397, 54] on span "Ready to Dispatch" at bounding box center [429, 58] width 112 height 19
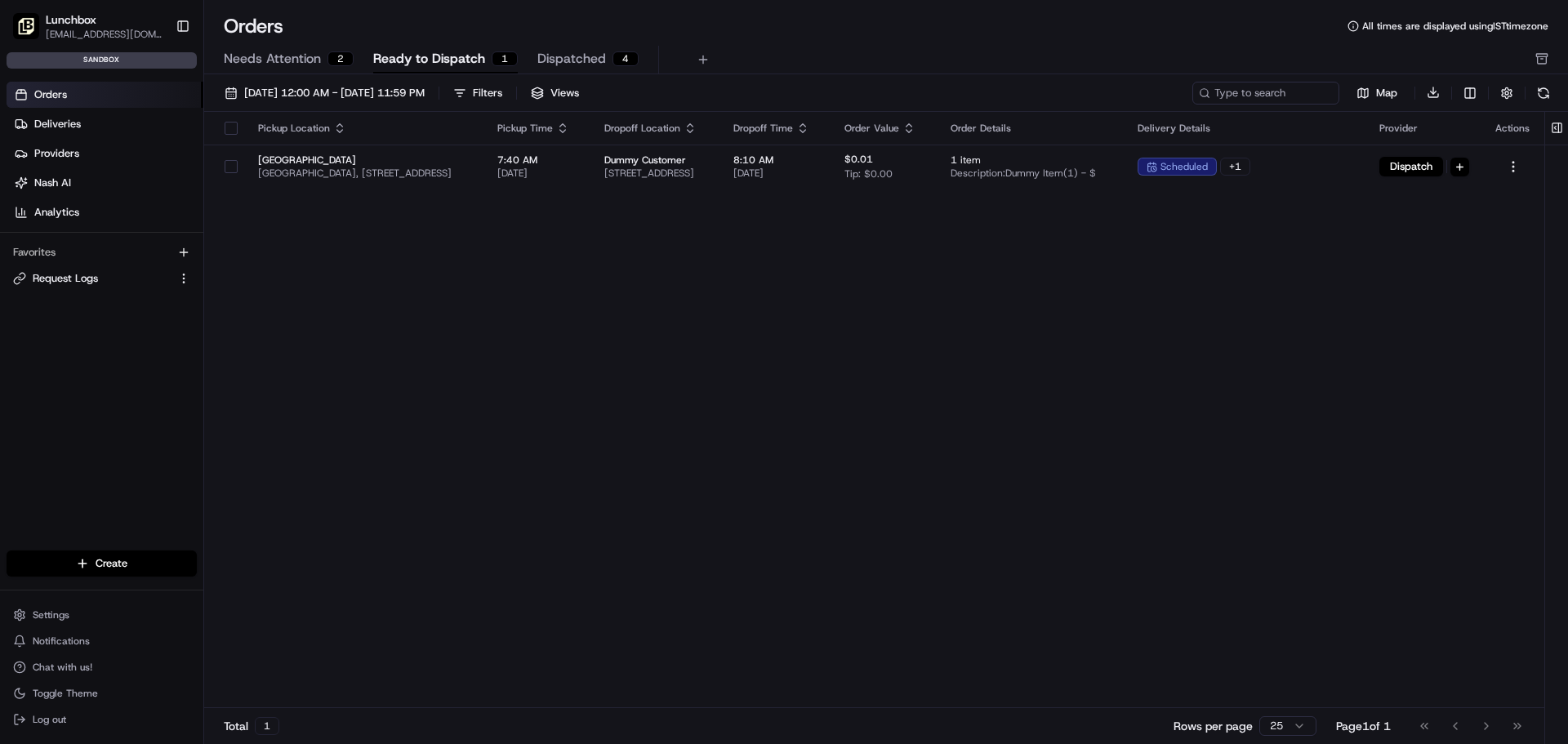
click at [576, 53] on span "Dispatched" at bounding box center [572, 58] width 68 height 19
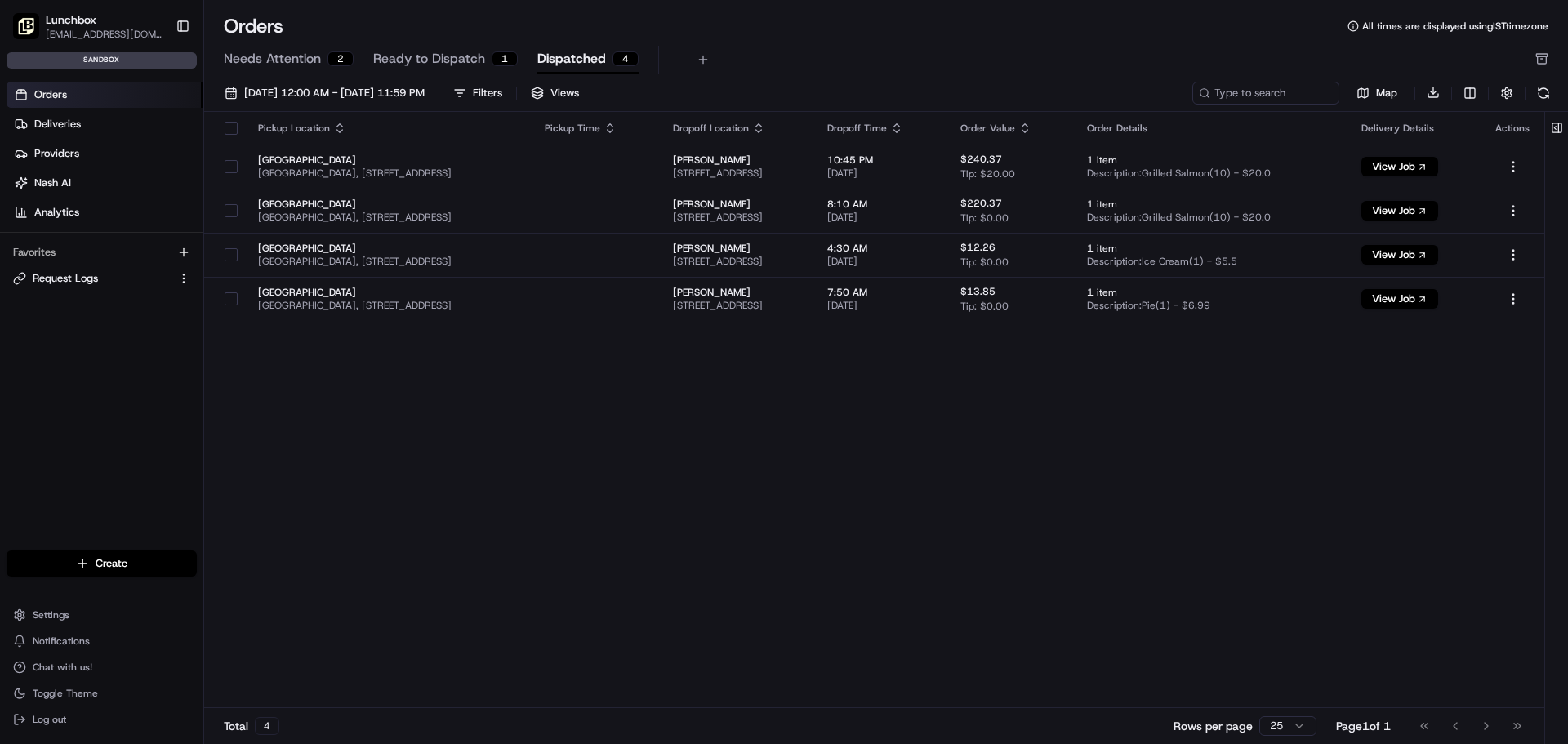
click at [426, 57] on span "Ready to Dispatch" at bounding box center [429, 58] width 112 height 19
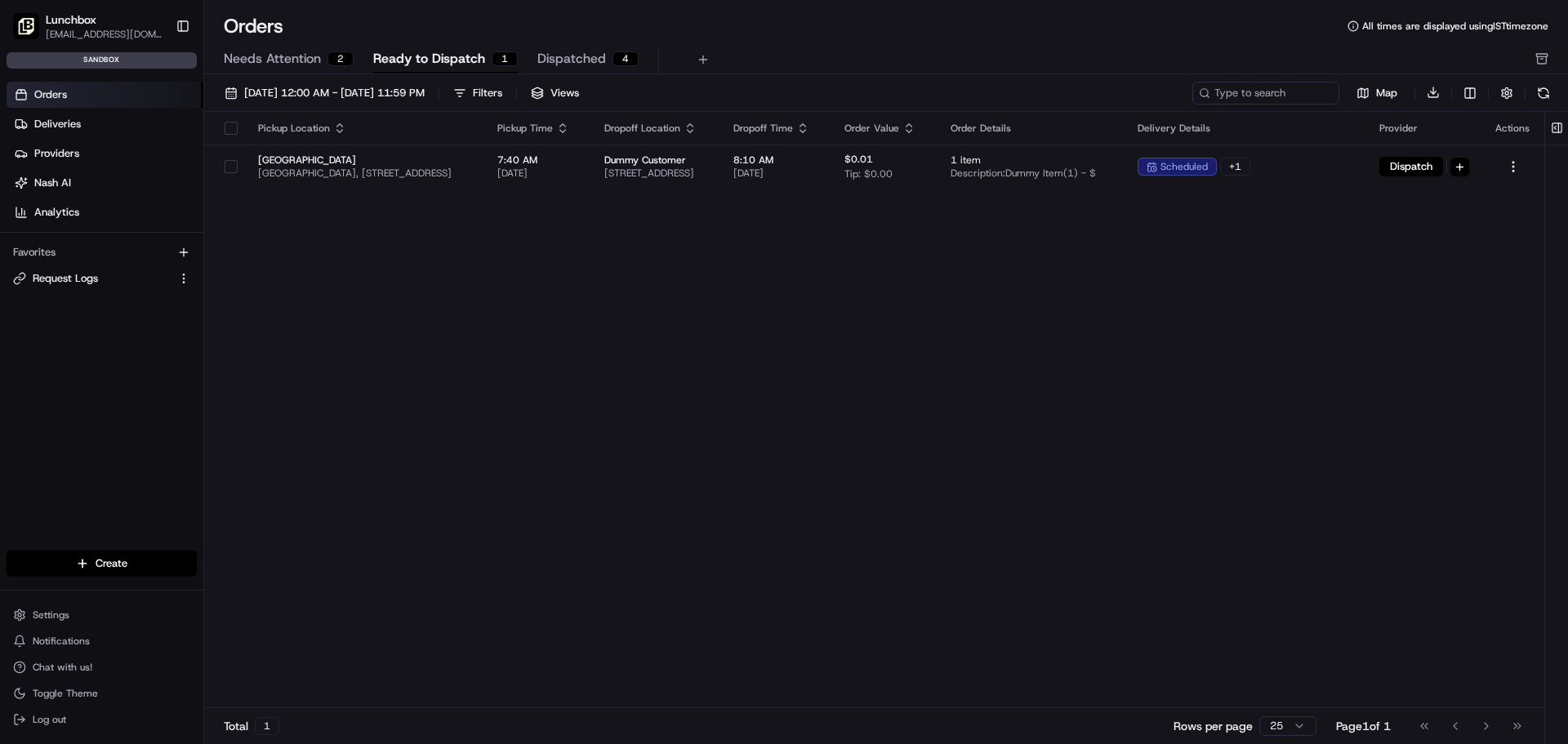
click at [312, 65] on span "Needs Attention" at bounding box center [272, 58] width 97 height 19
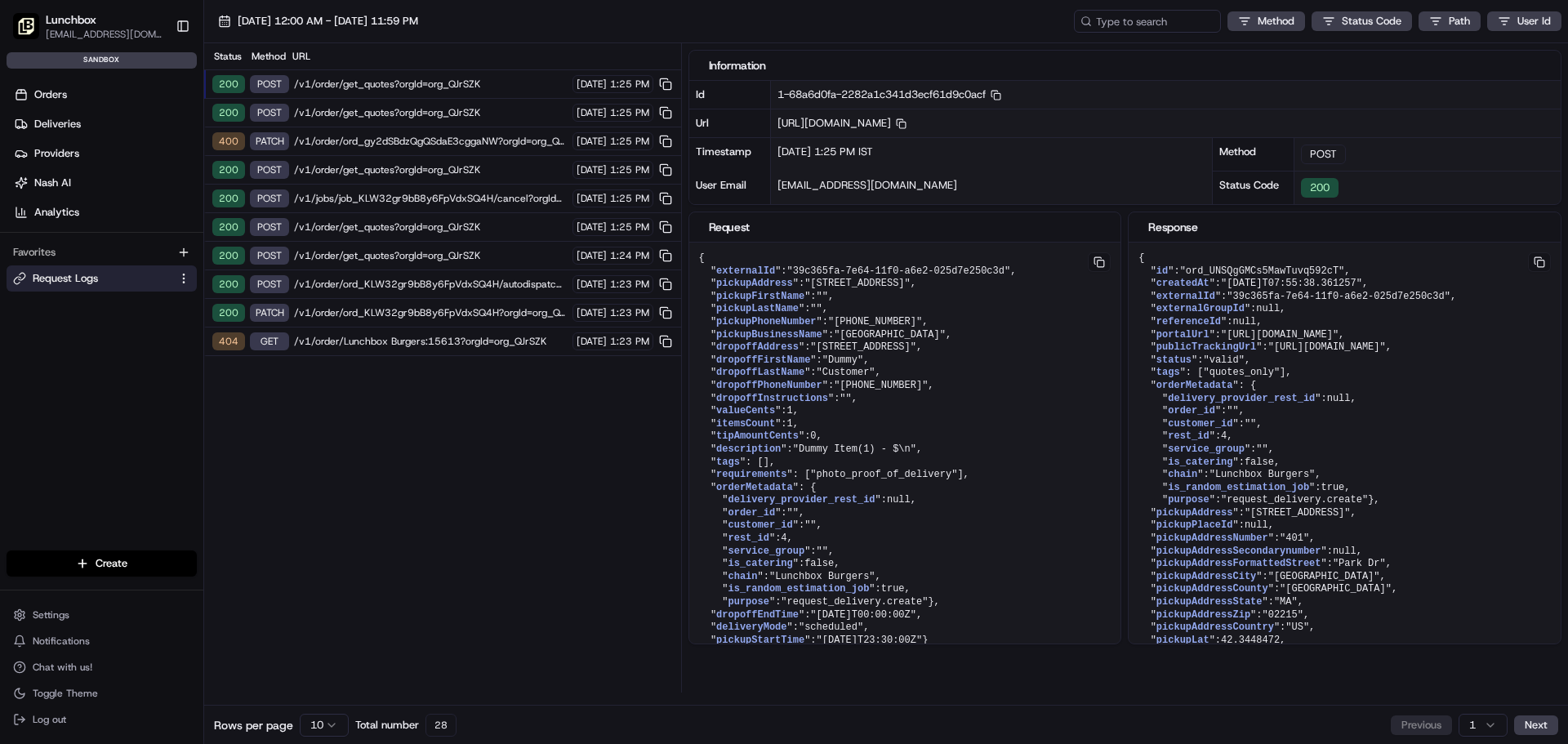
click at [371, 140] on span "/v1/order/ord_gy2dSBdzQgQSdaE3cggaNW?orgId=org_QJrSZK" at bounding box center [430, 141] width 274 height 13
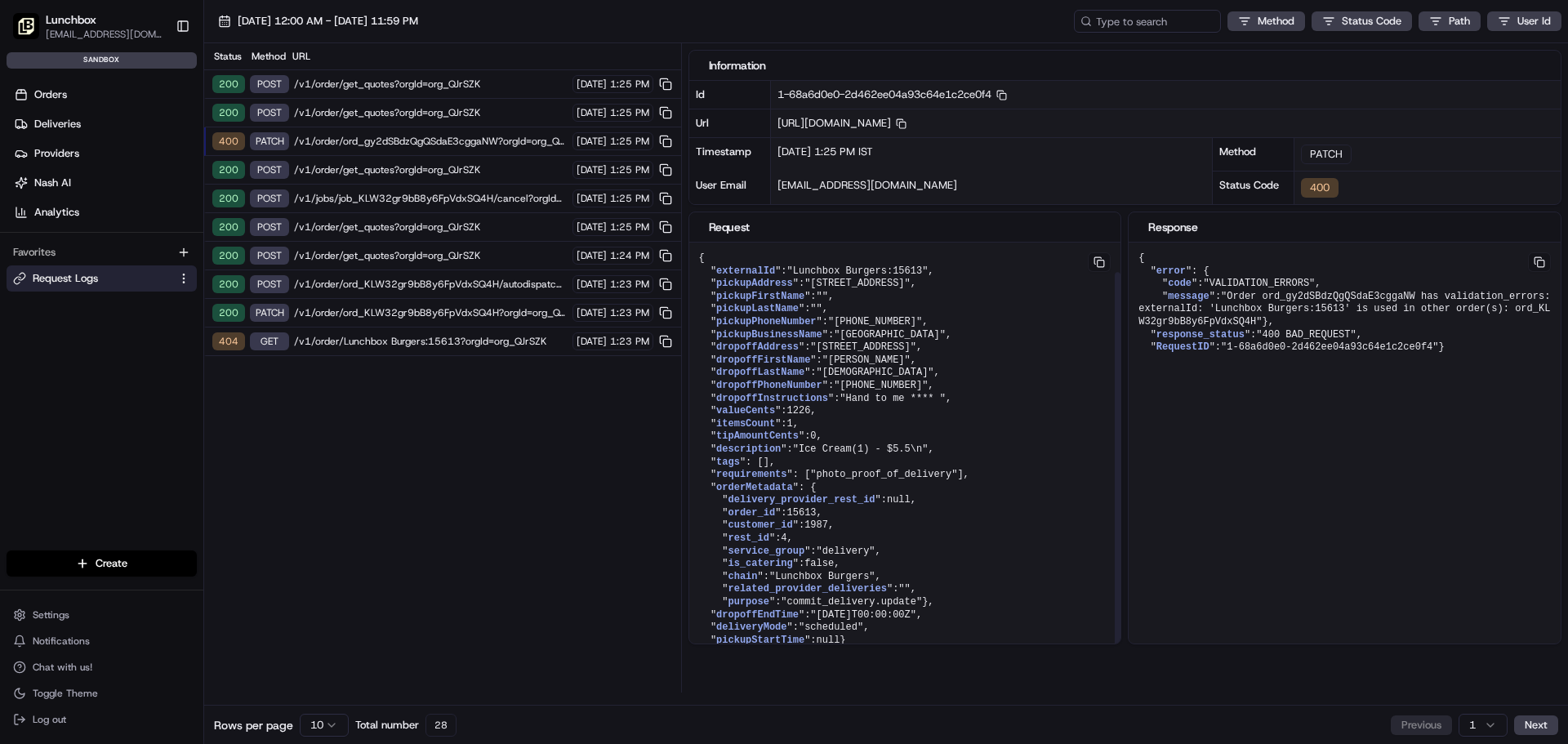
scroll to position [34, 0]
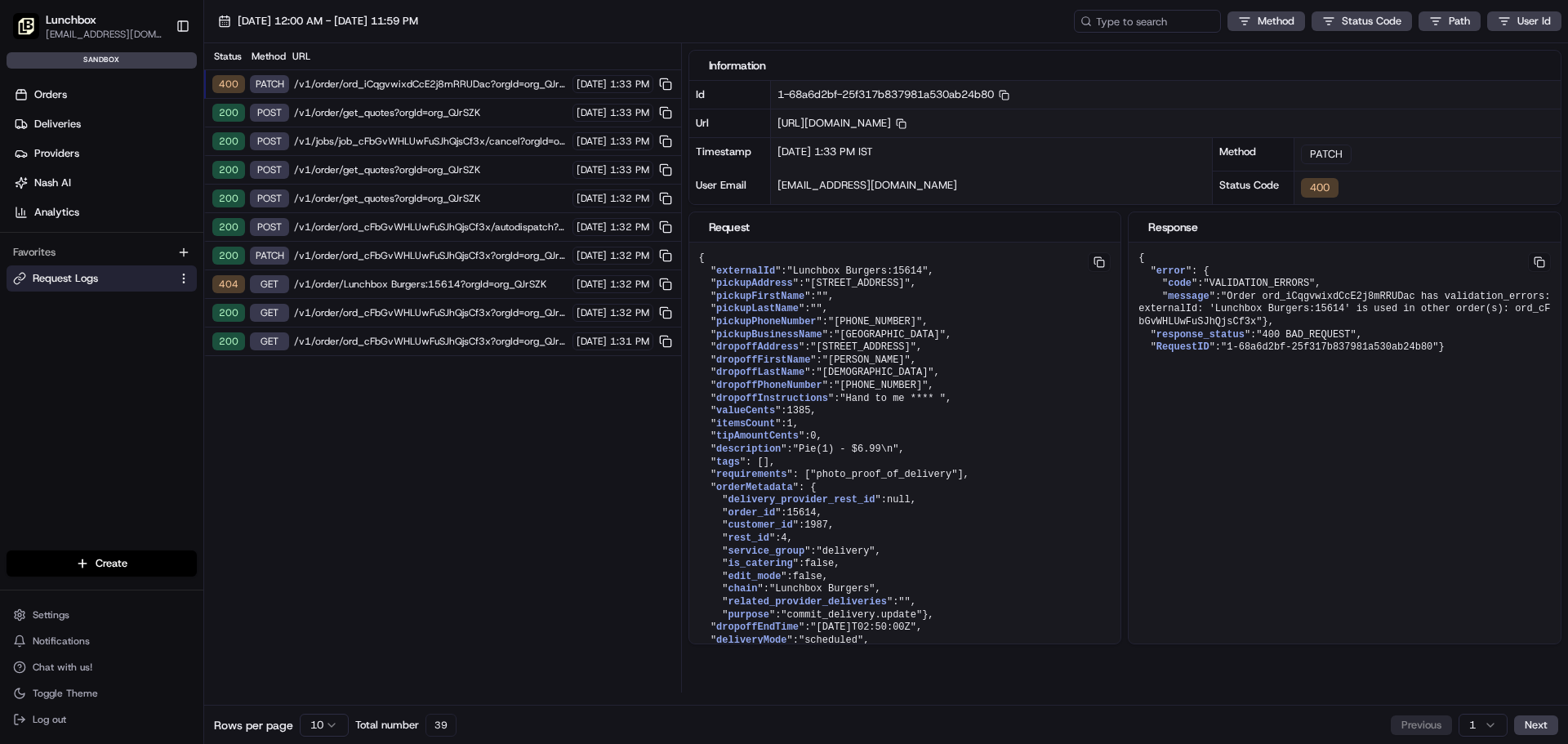
click at [342, 243] on div "200 PATCH /v1/order/ord_cFbGvWHLUwFuSJhQjsCf3x?orgId=org_QJrSZK [DATE] 1:32 PM" at bounding box center [442, 255] width 477 height 29
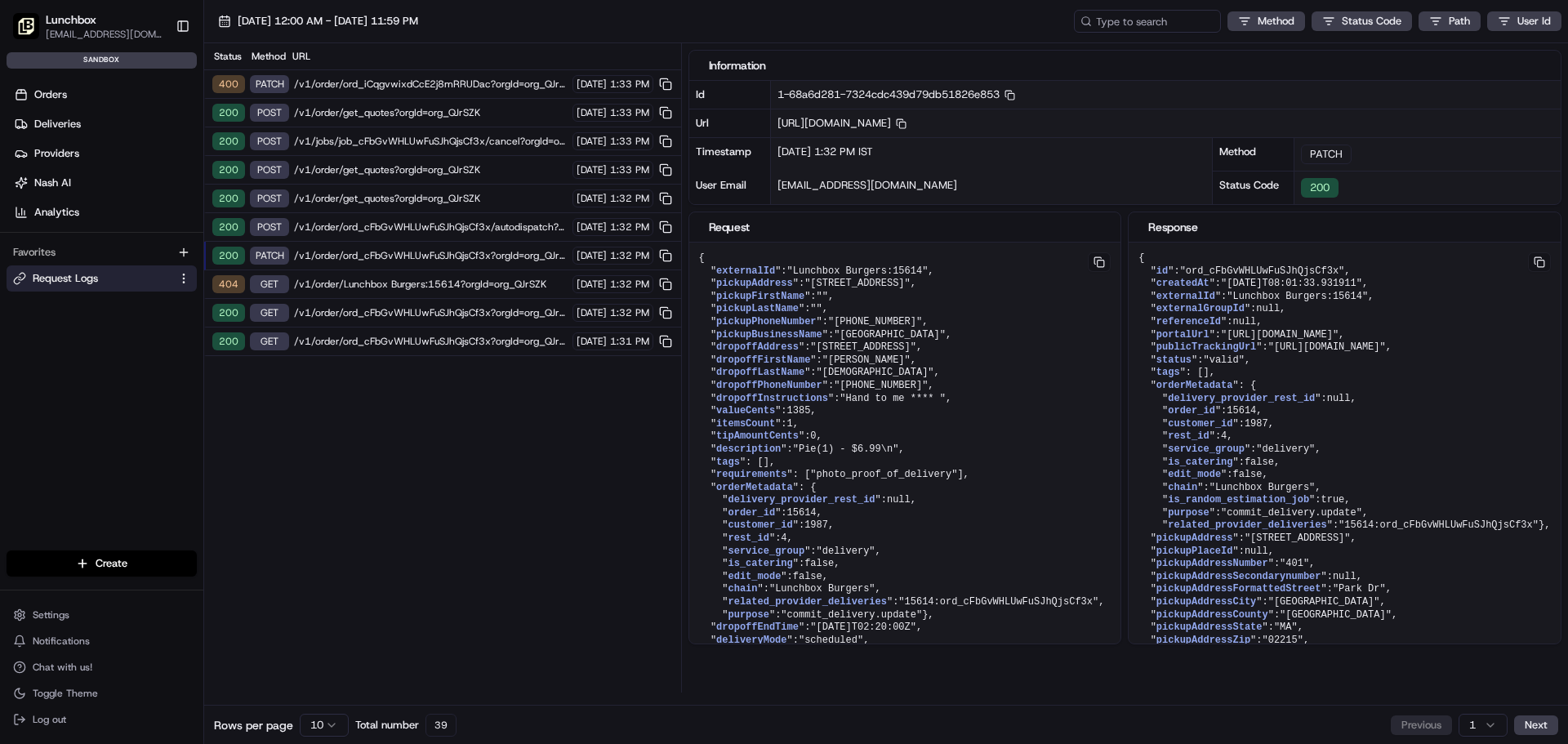
click at [351, 222] on span "/v1/order/ord_cFbGvWHLUwFuSJhQjsCf3x/autodispatch?orgId=org_QJrSZK" at bounding box center [430, 227] width 274 height 13
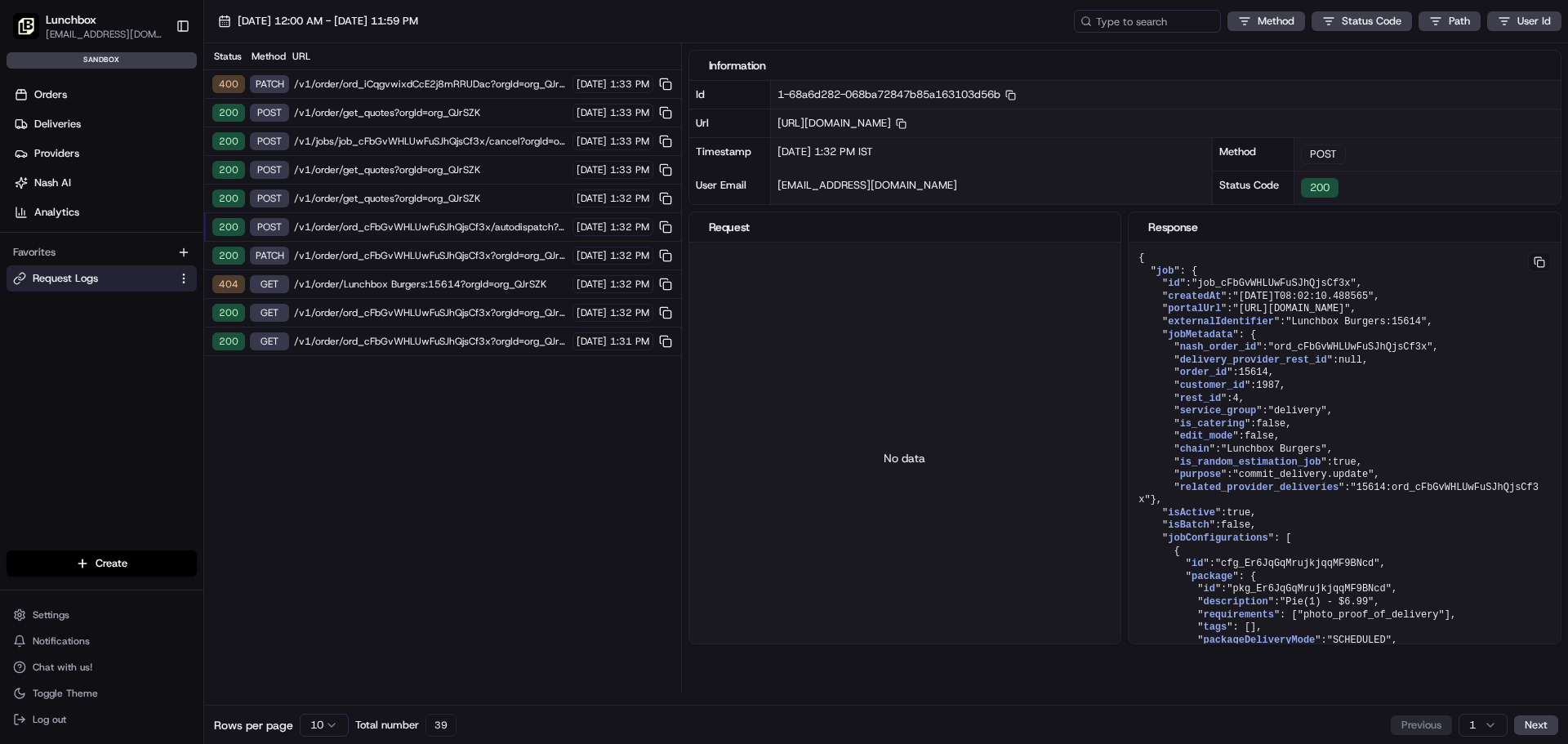
click at [352, 192] on span "/v1/order/get_quotes?orgId=org_QJrSZK" at bounding box center [430, 198] width 274 height 13
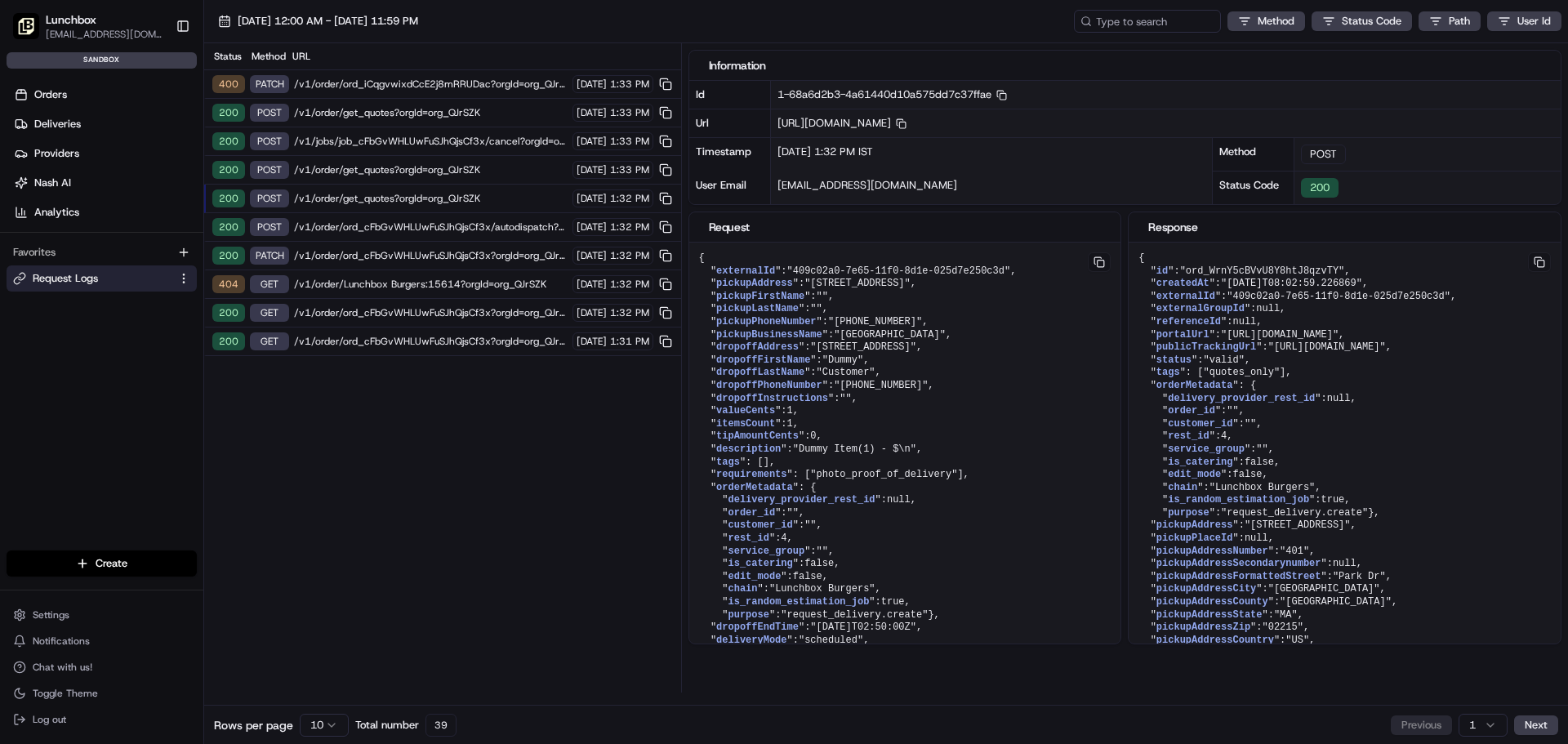
click at [363, 171] on span "/v1/order/get_quotes?orgId=org_QJrSZK" at bounding box center [430, 170] width 274 height 13
click at [357, 135] on span "/v1/jobs/job_cFbGvWHLUwFuSJhQjsCf3x/cancel?orgId=org_QJrSZK" at bounding box center [430, 141] width 274 height 13
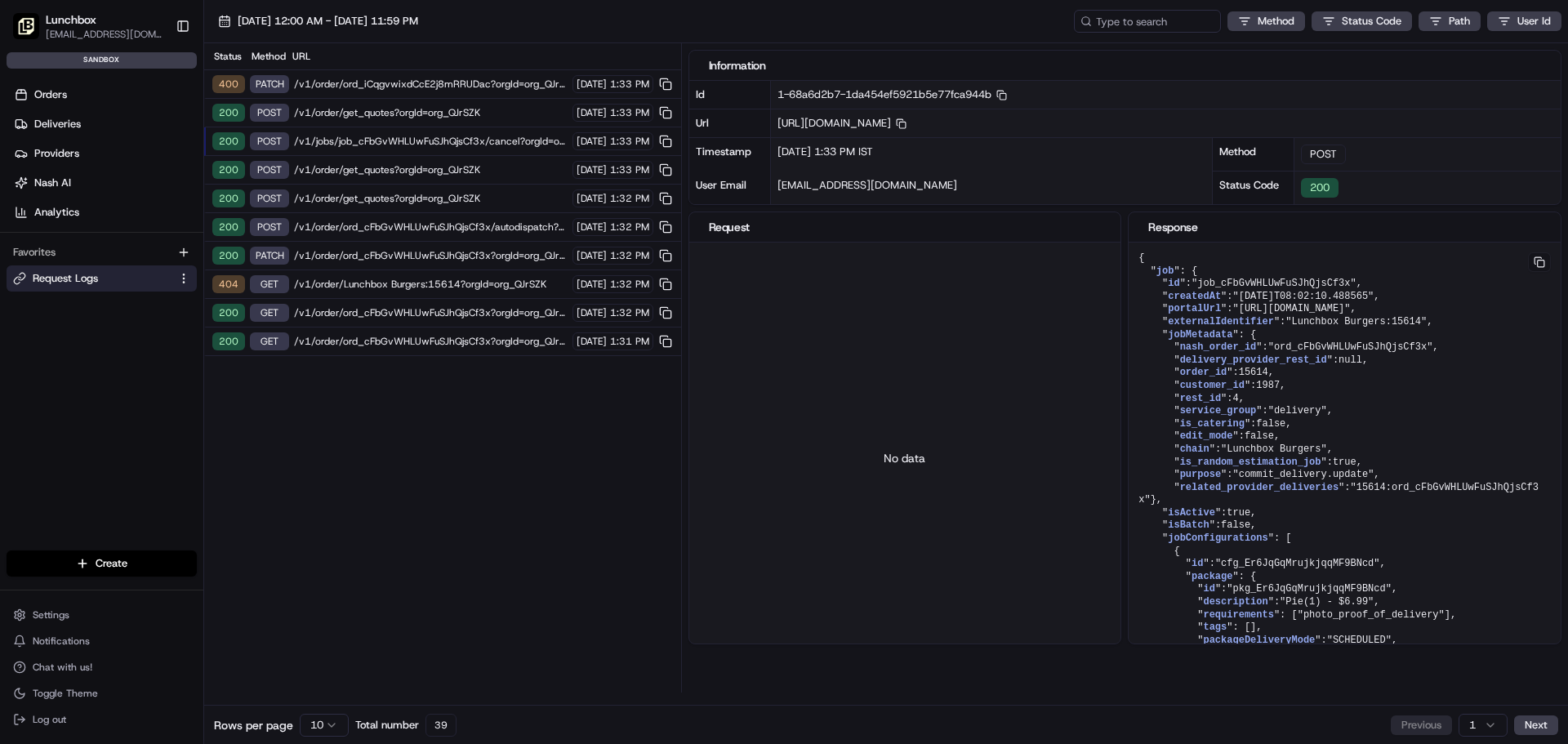
click at [407, 204] on span "/v1/order/get_quotes?orgId=org_QJrSZK" at bounding box center [430, 198] width 274 height 13
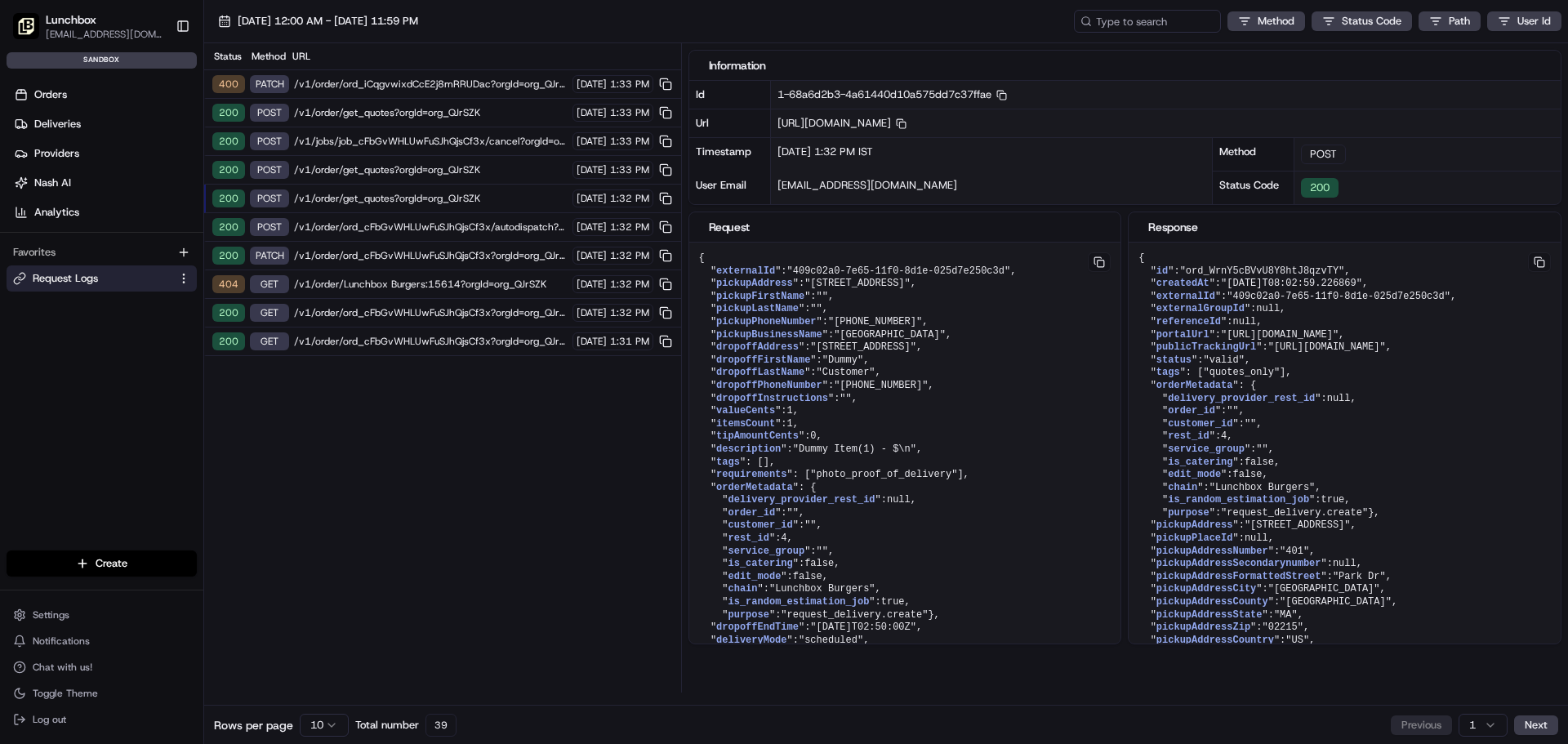
click at [468, 86] on span "/v1/order/ord_iCqgvwixdCcE2j8mRRUDac?orgId=org_QJrSZK" at bounding box center [430, 84] width 274 height 13
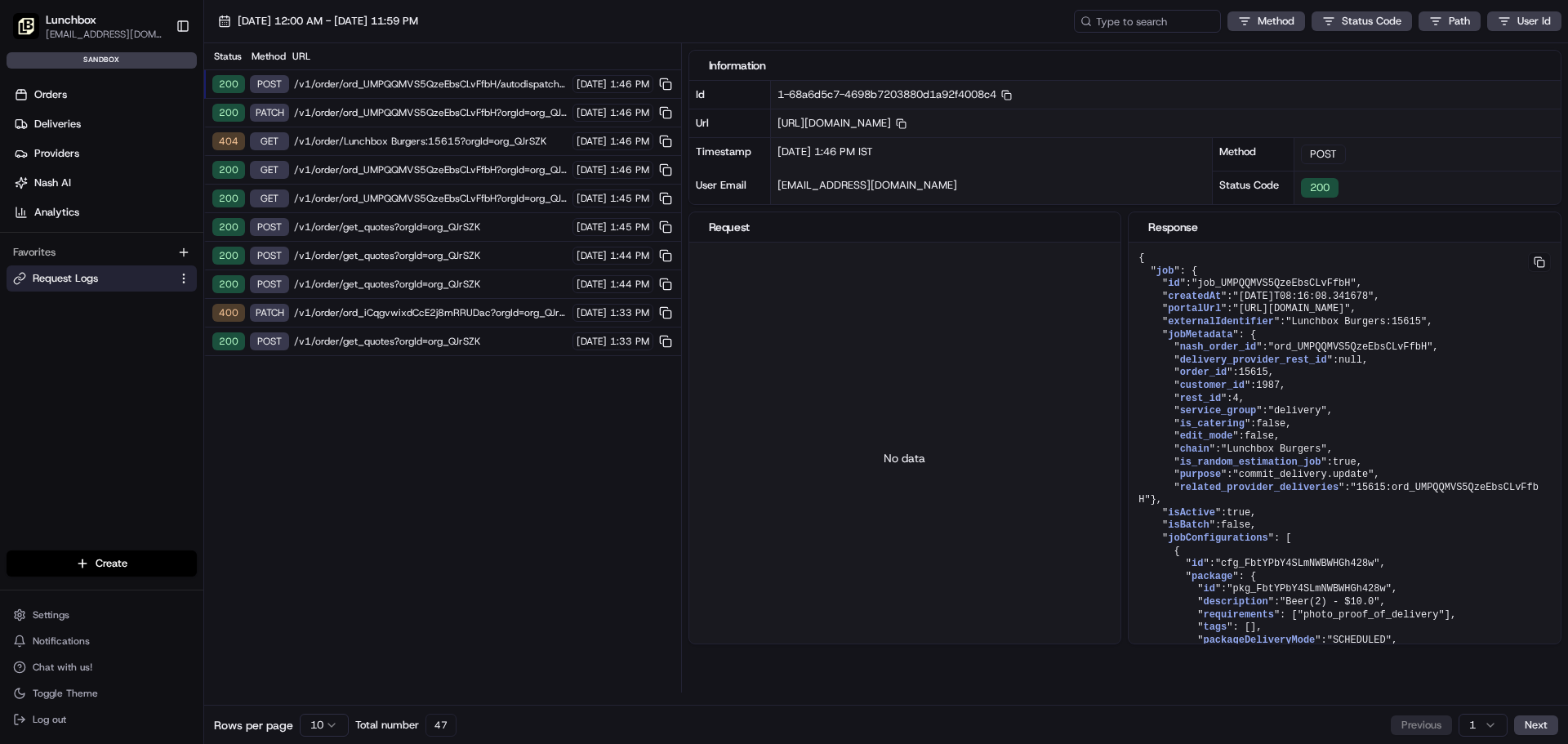
click at [346, 102] on div "200 PATCH /v1/order/ord_UMPQQMVS5QzeEbsCLvFfbH?orgId=org_QJrSZK [DATE] 1:46 PM" at bounding box center [442, 112] width 477 height 29
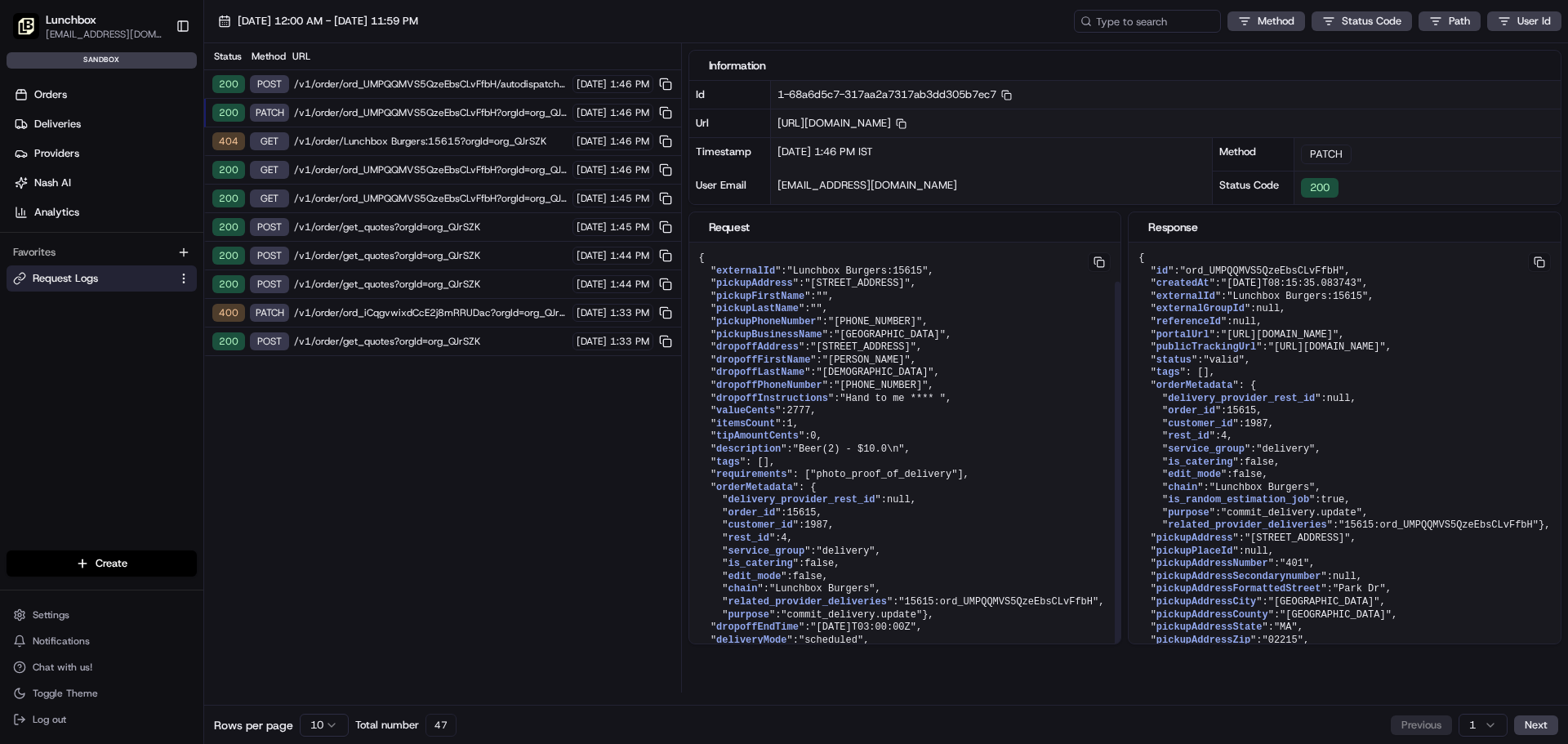
scroll to position [46, 0]
click at [382, 82] on span "/v1/order/ord_UMPQQMVS5QzeEbsCLvFfbH/autodispatch?orgId=org_QJrSZK" at bounding box center [430, 84] width 274 height 13
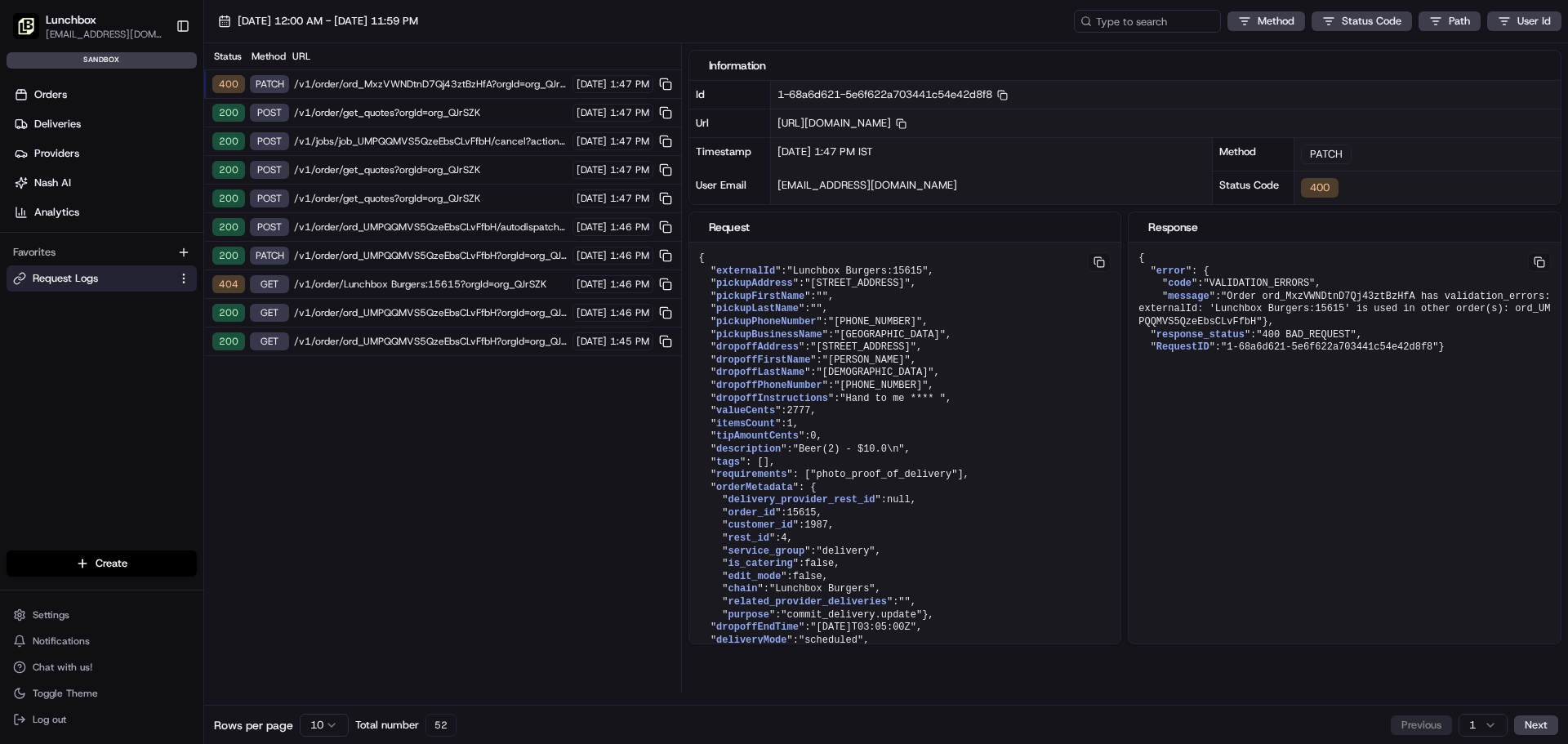
click at [448, 136] on span "/v1/jobs/job_UMPQQMVS5QzeEbsCLvFfbH/cancel?action=Gourab&&orgId=org_QJrSZK" at bounding box center [430, 141] width 274 height 13
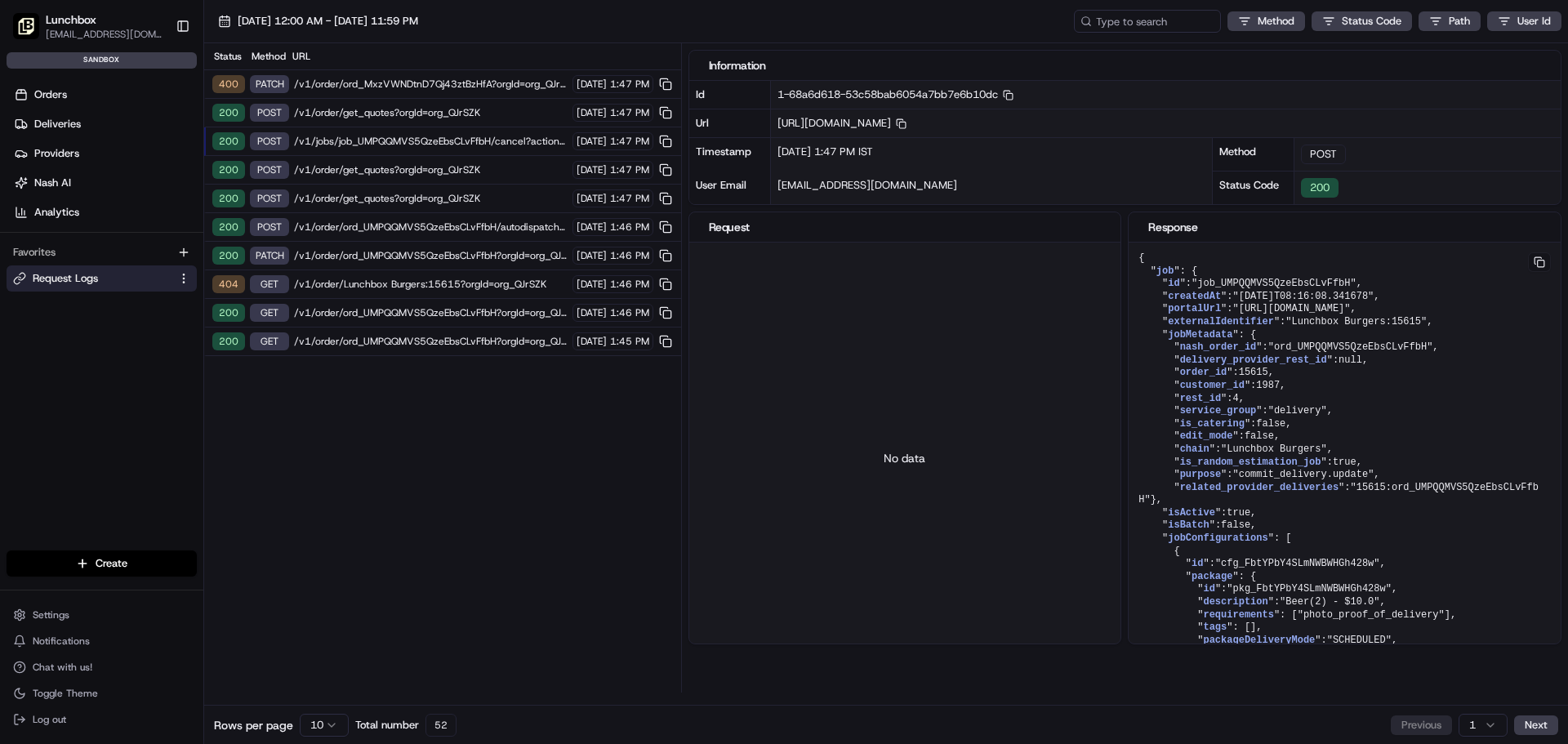
click at [380, 76] on div "400 PATCH /v1/order/ord_MxzVWNDtnD7Qj43ztBzHfA?orgId=org_QJrSZK 08/21/2025 1:47…" at bounding box center [442, 84] width 477 height 29
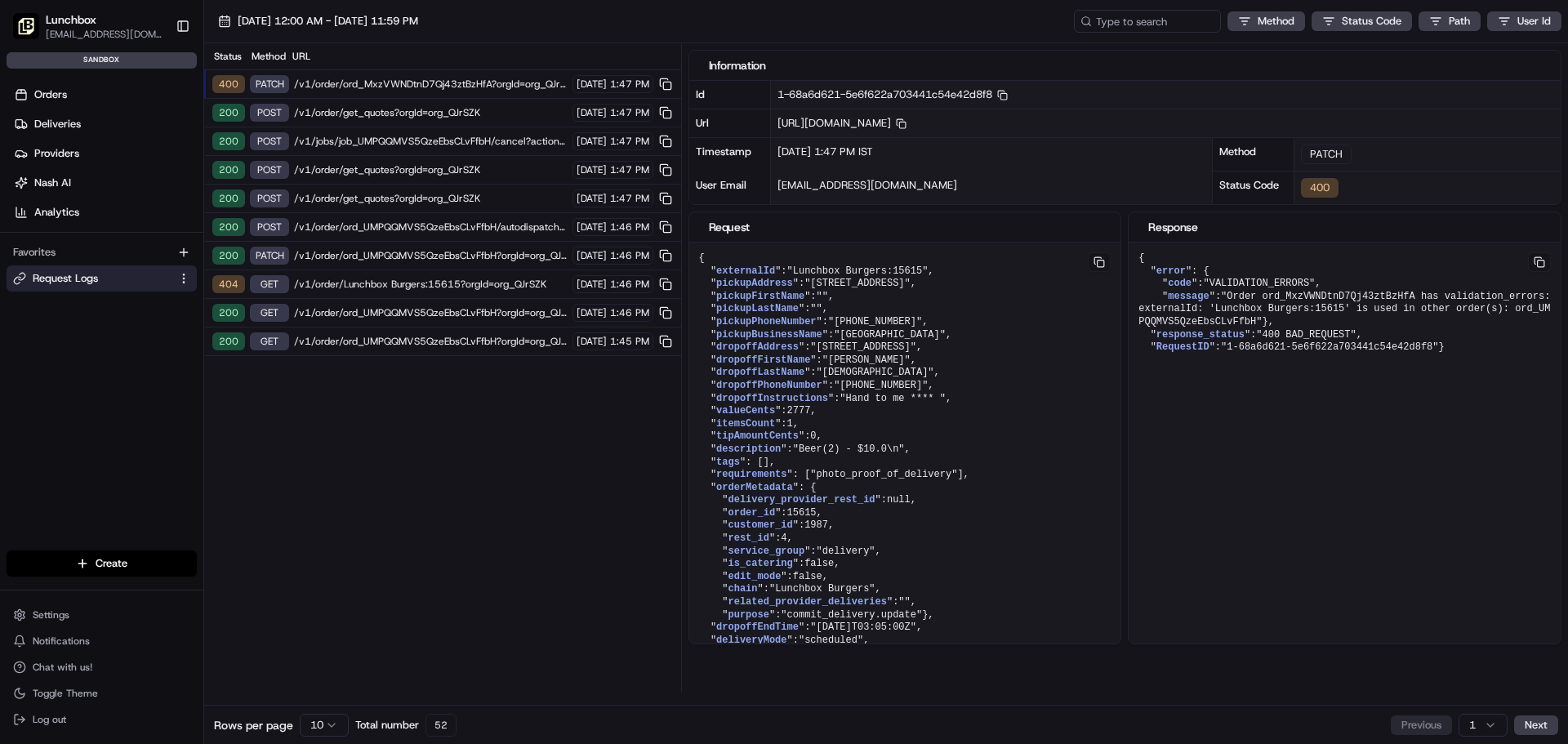
click at [434, 132] on div "200 POST /v1/jobs/job_UMPQQMVS5QzeEbsCLvFfbH/cancel?action=Gourab&&orgId=org_QJ…" at bounding box center [442, 141] width 477 height 29
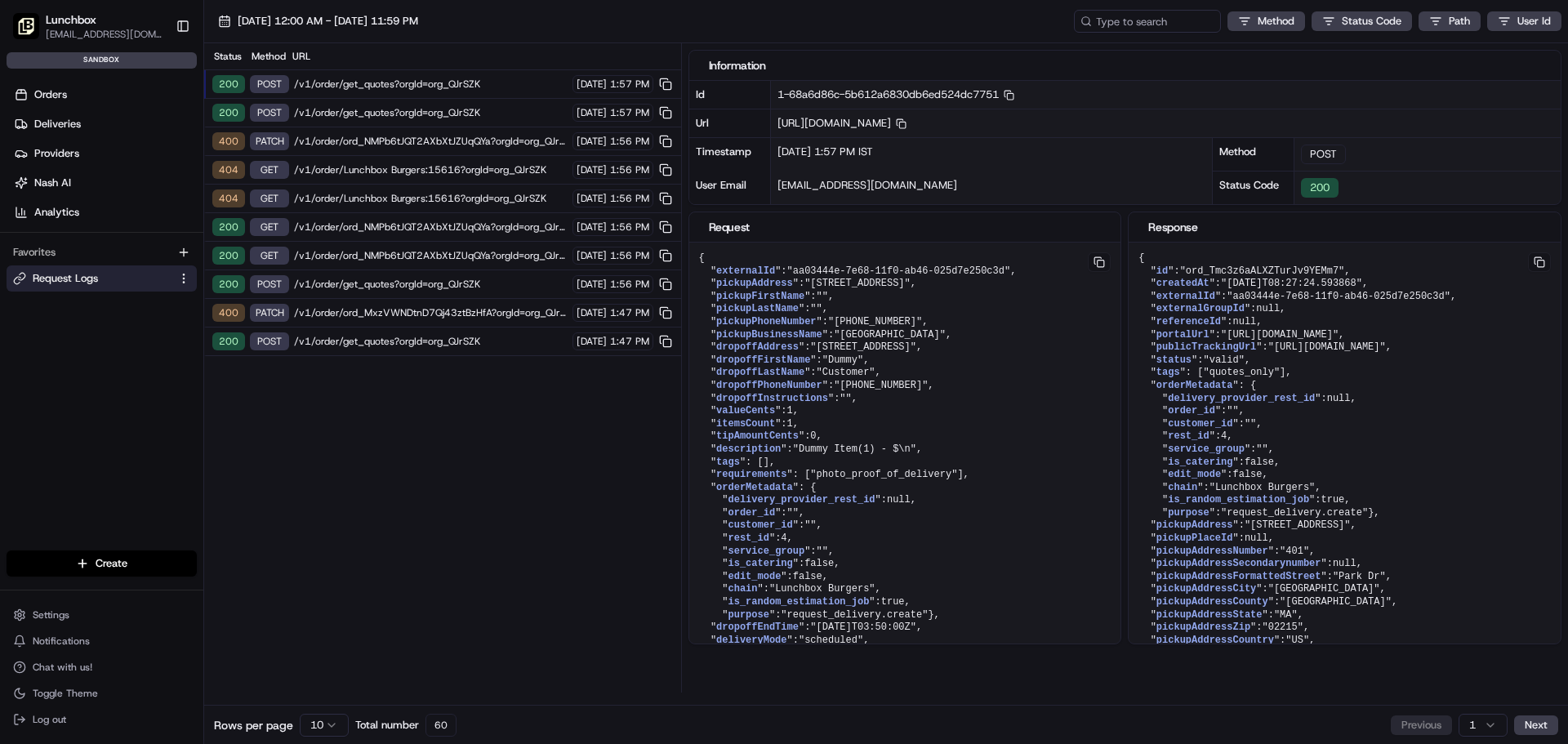
click at [468, 169] on span "/v1/order/Lunchbox Burgers:15616?orgId=org_QJrSZK" at bounding box center [430, 170] width 274 height 13
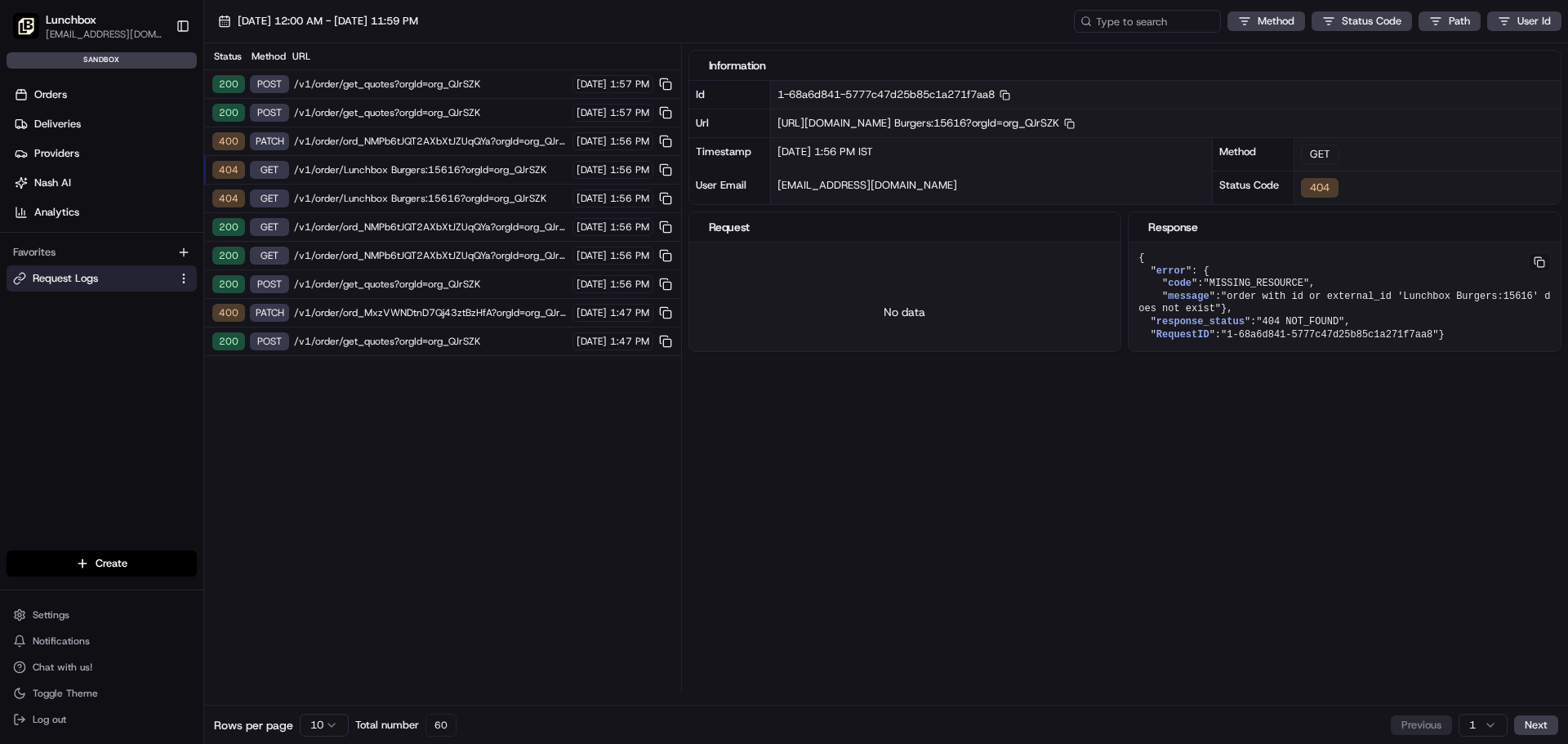
click at [426, 195] on span "/v1/order/Lunchbox Burgers:15616?orgId=org_QJrSZK" at bounding box center [430, 198] width 274 height 13
click at [413, 160] on div "404 GET /v1/order/Lunchbox Burgers:15616?orgId=org_QJrSZK [DATE] 1:56 PM" at bounding box center [442, 170] width 477 height 29
click at [419, 139] on span "/v1/order/ord_NMPb6tJQT2AXbXtJZUqQYa?orgId=org_QJrSZK" at bounding box center [430, 141] width 274 height 13
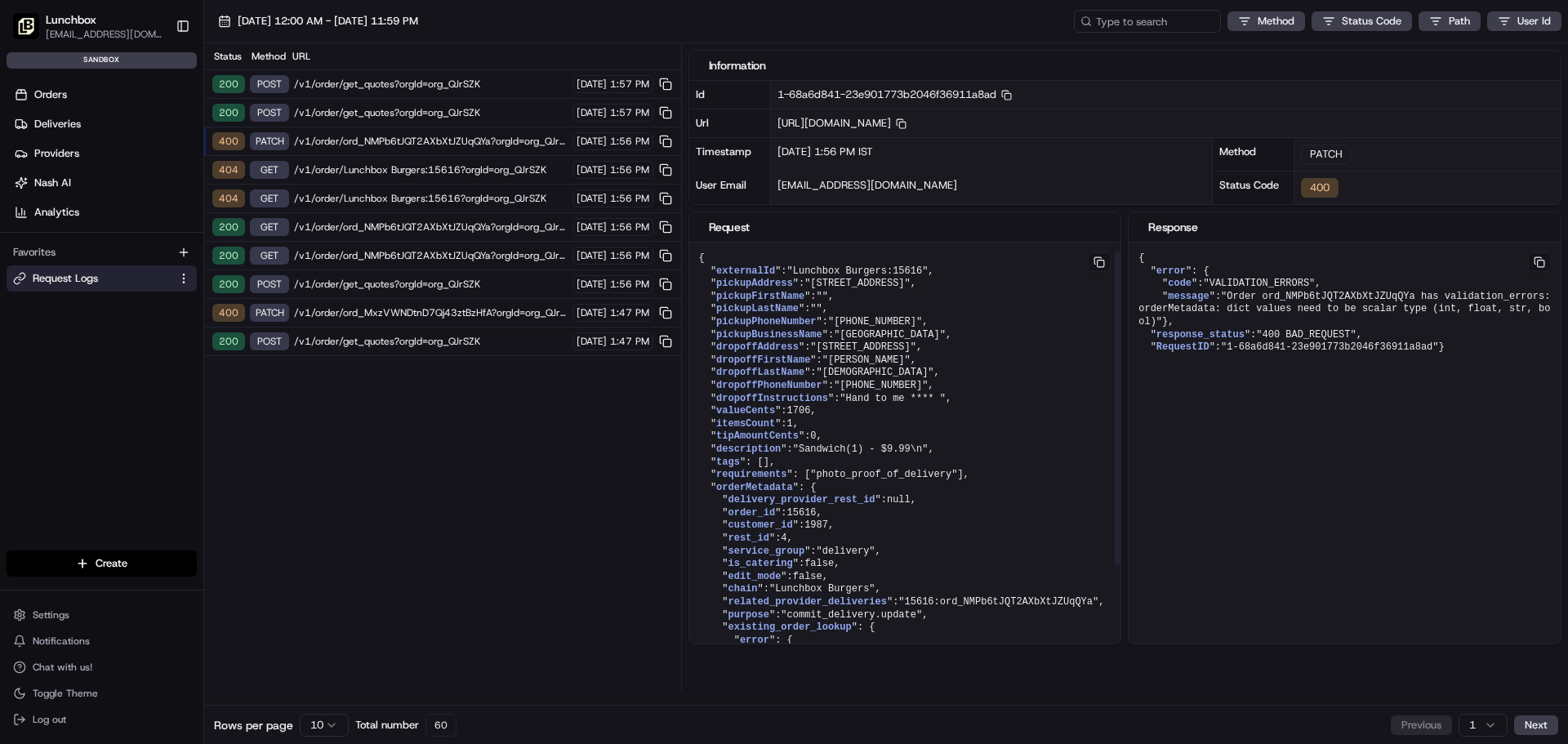
scroll to position [161, 0]
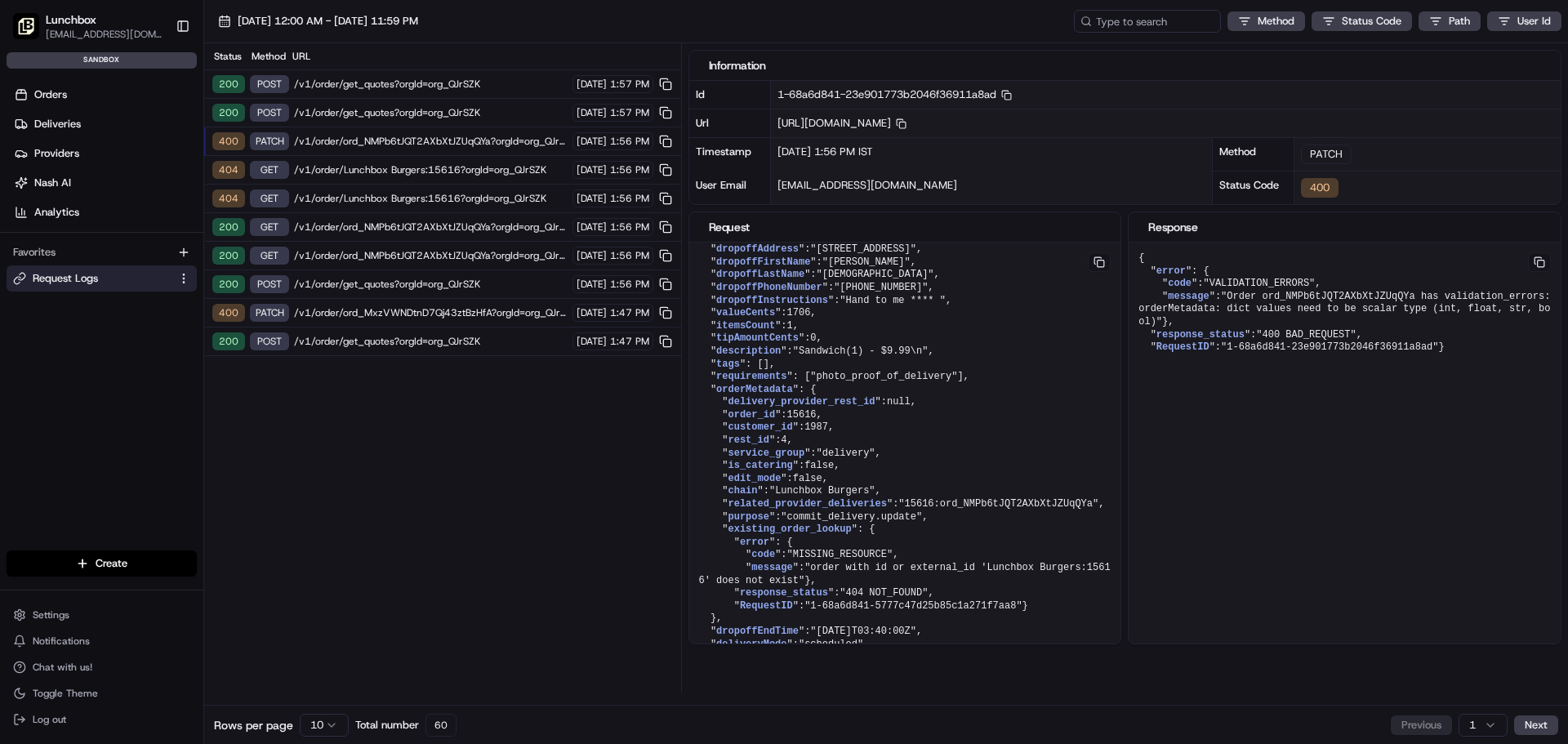
click at [411, 313] on span "/v1/order/ord_MxzVWNDtnD7Qj43ztBzHfA?orgId=org_QJrSZK" at bounding box center [430, 313] width 274 height 13
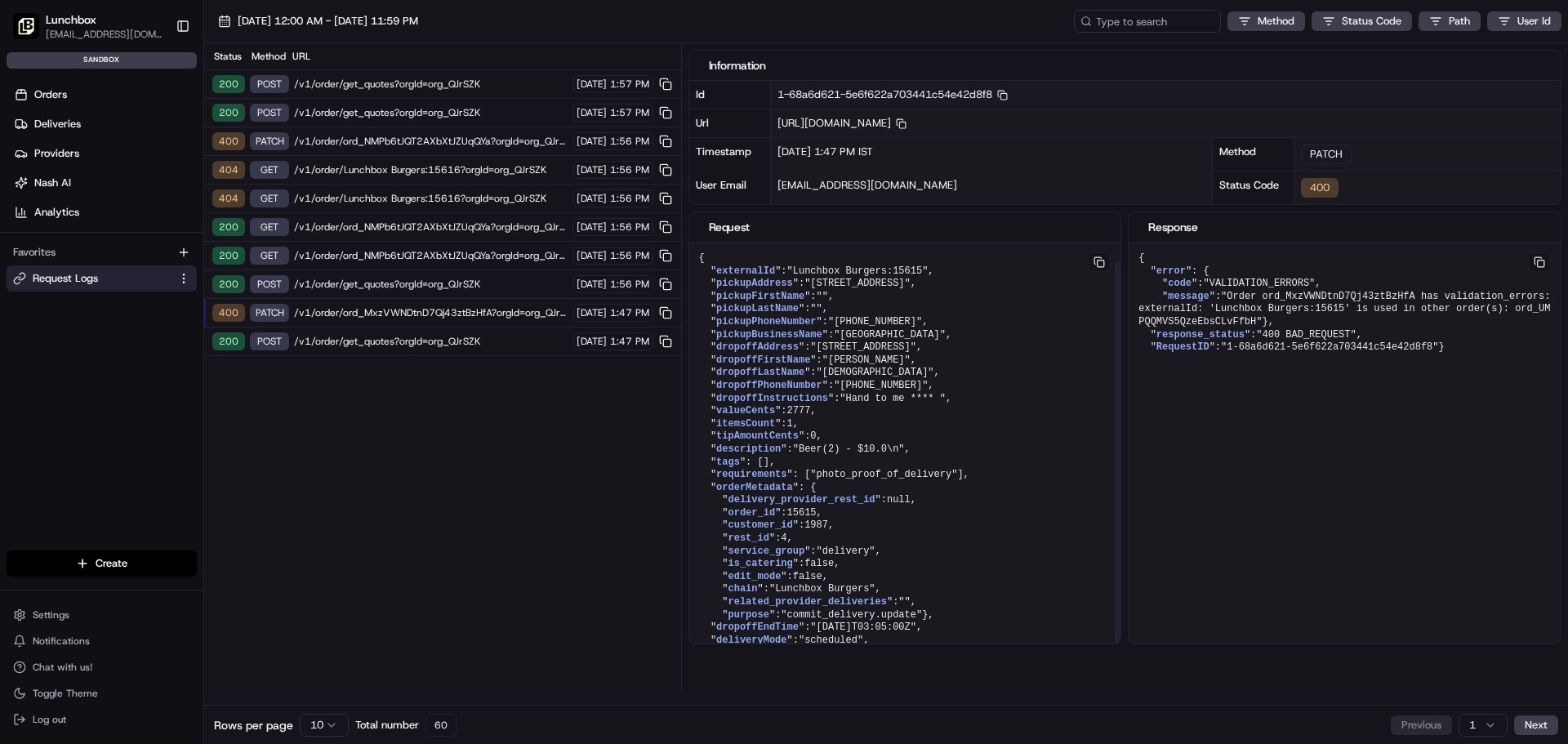
scroll to position [0, 0]
click at [370, 307] on span "/v1/order/ord_MxzVWNDtnD7Qj43ztBzHfA?orgId=org_QJrSZK" at bounding box center [430, 313] width 274 height 13
click at [325, 719] on html "Lunchbox gsaha@lunchbox.io Toggle Sidebar sandbox Orders Deliveries Providers N…" at bounding box center [784, 372] width 1568 height 744
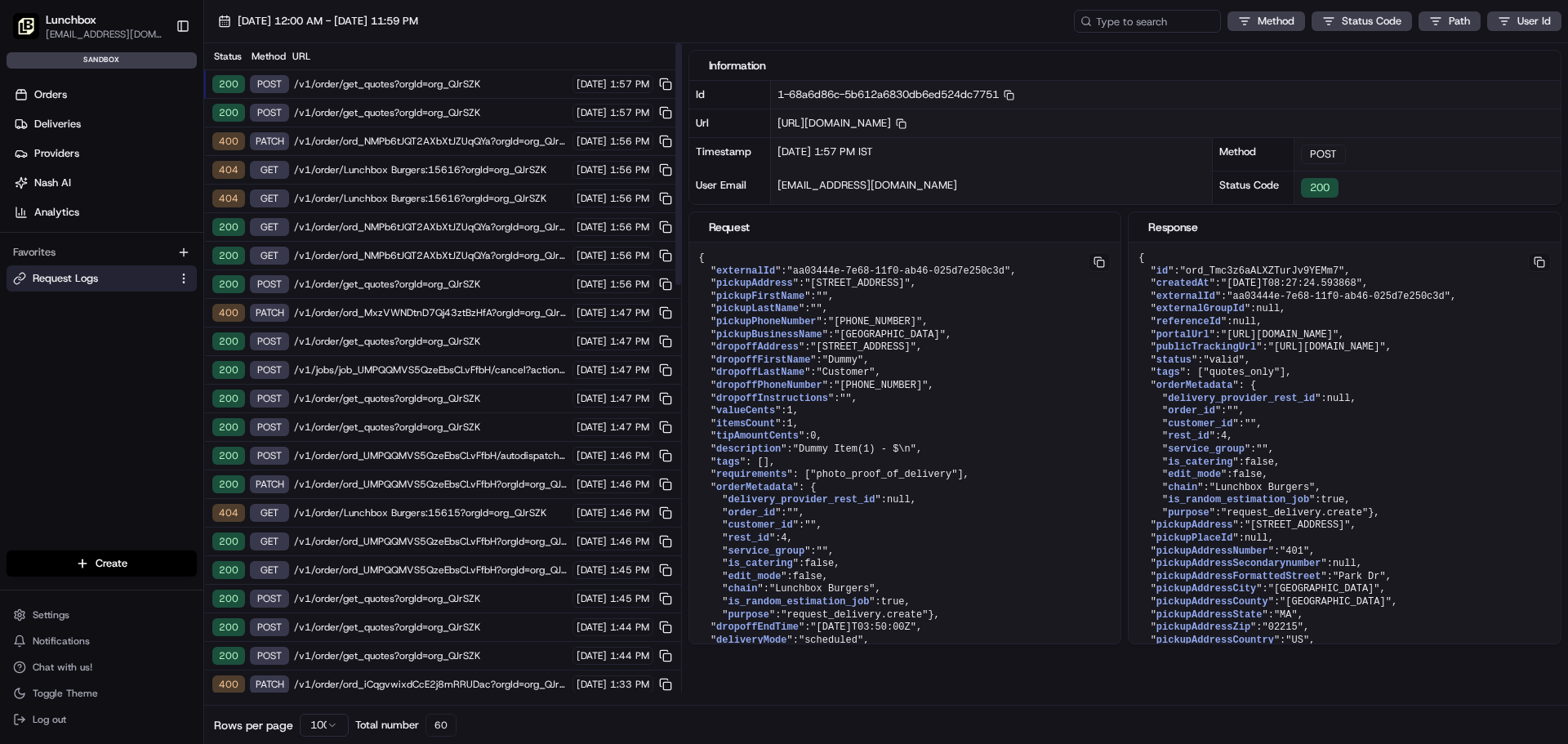
click at [321, 141] on span "/v1/order/ord_NMPb6tJQT2AXbXtJZUqQYa?orgId=org_QJrSZK" at bounding box center [430, 141] width 274 height 13
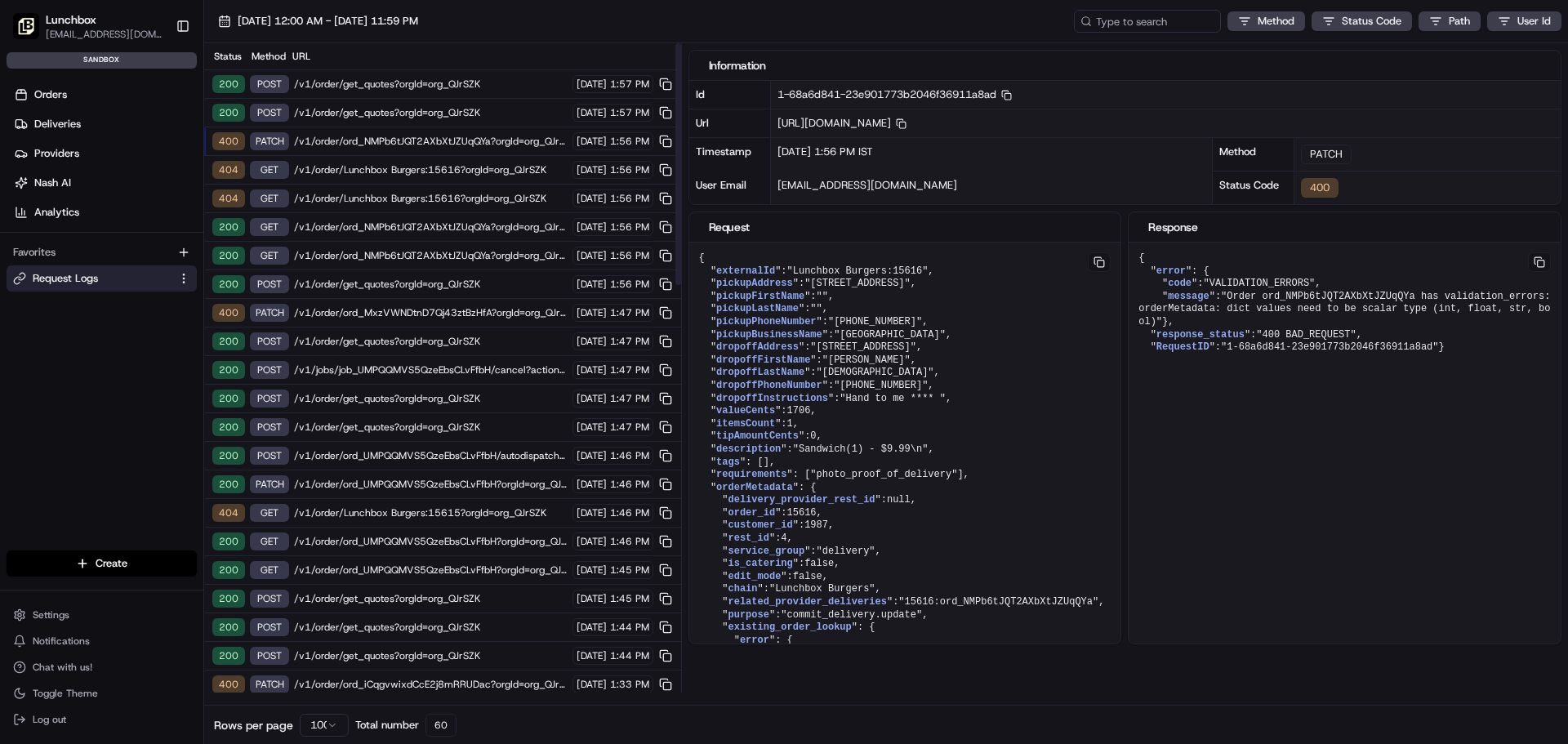
click at [361, 170] on span "/v1/order/Lunchbox Burgers:15616?orgId=org_QJrSZK" at bounding box center [430, 170] width 274 height 13
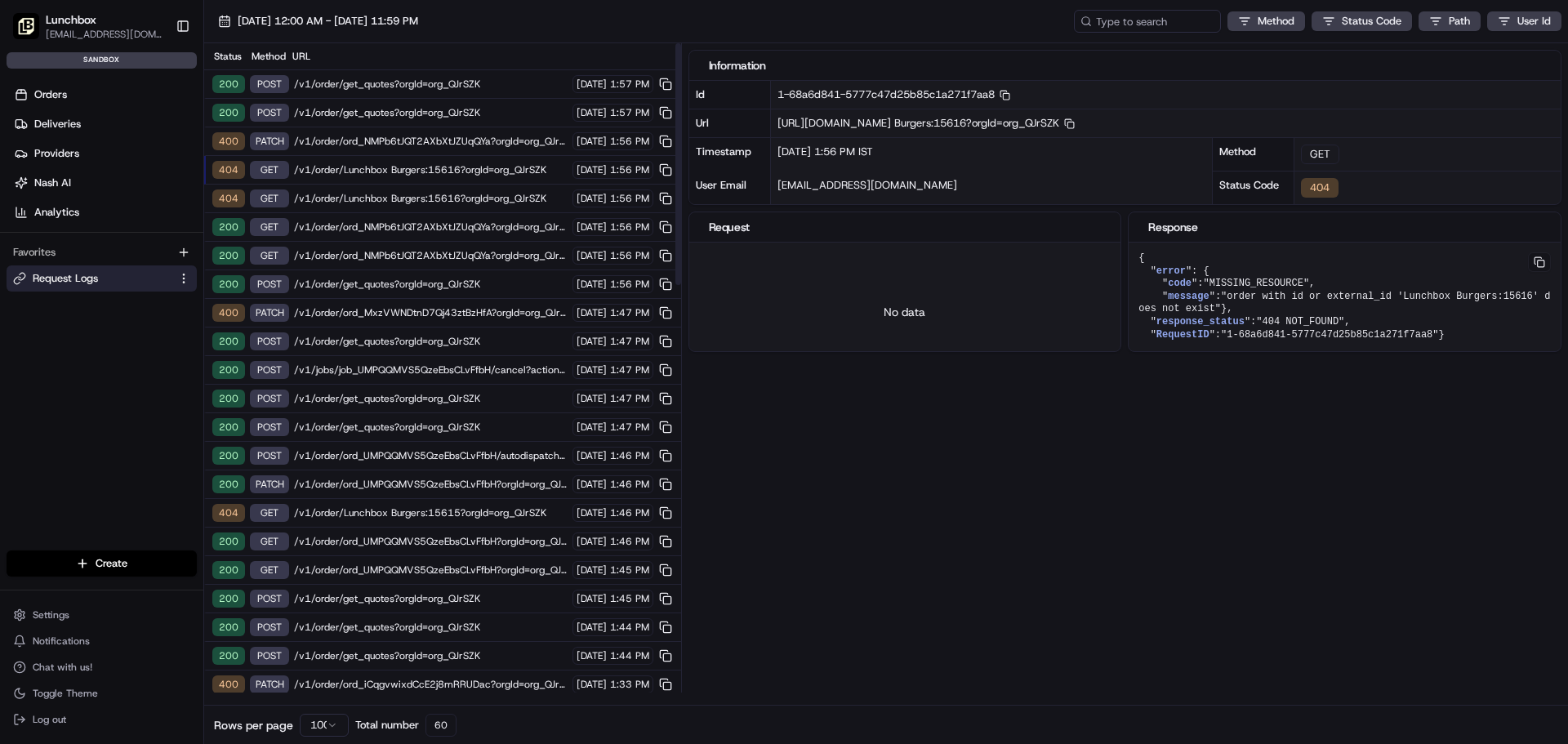
click at [371, 196] on span "/v1/order/Lunchbox Burgers:15616?orgId=org_QJrSZK" at bounding box center [430, 198] width 274 height 13
click at [371, 170] on span "/v1/order/Lunchbox Burgers:15616?orgId=org_QJrSZK" at bounding box center [430, 170] width 274 height 13
click at [381, 137] on span "/v1/order/ord_NMPb6tJQT2AXbXtJZUqQYa?orgId=org_QJrSZK" at bounding box center [430, 141] width 274 height 13
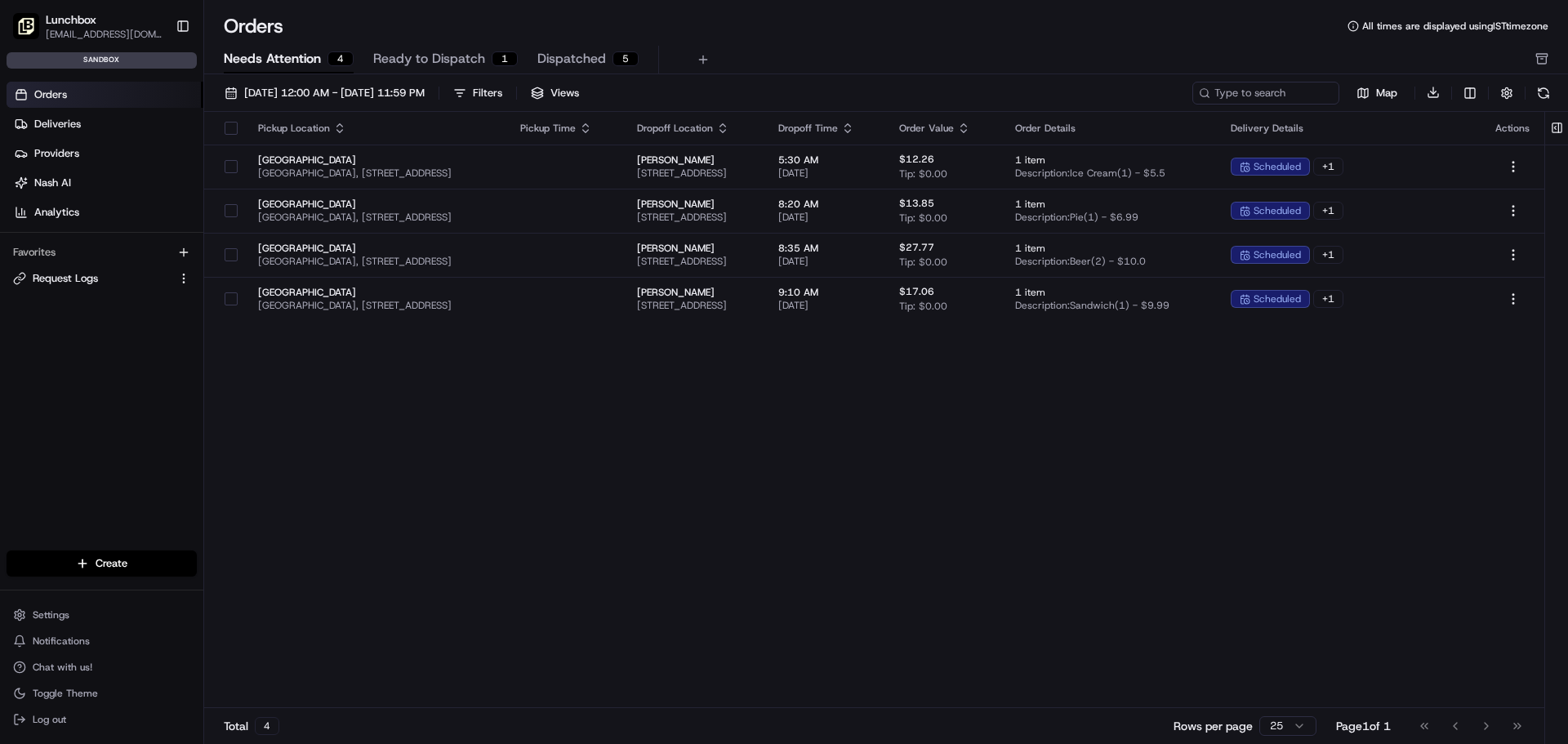
click at [257, 64] on span "Needs Attention" at bounding box center [272, 58] width 97 height 19
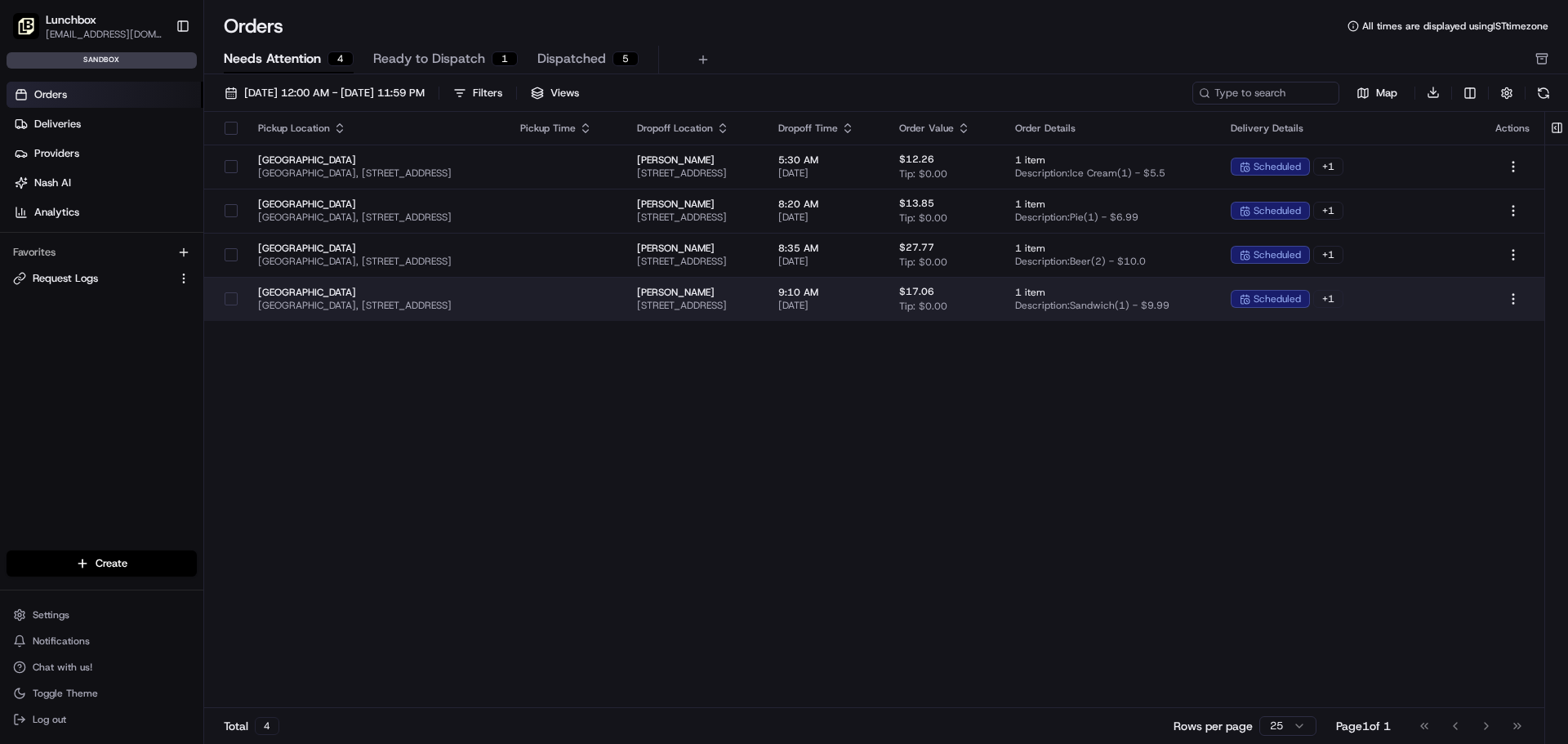
click at [989, 307] on div "$17.06 Tip: $0.00" at bounding box center [943, 299] width 89 height 28
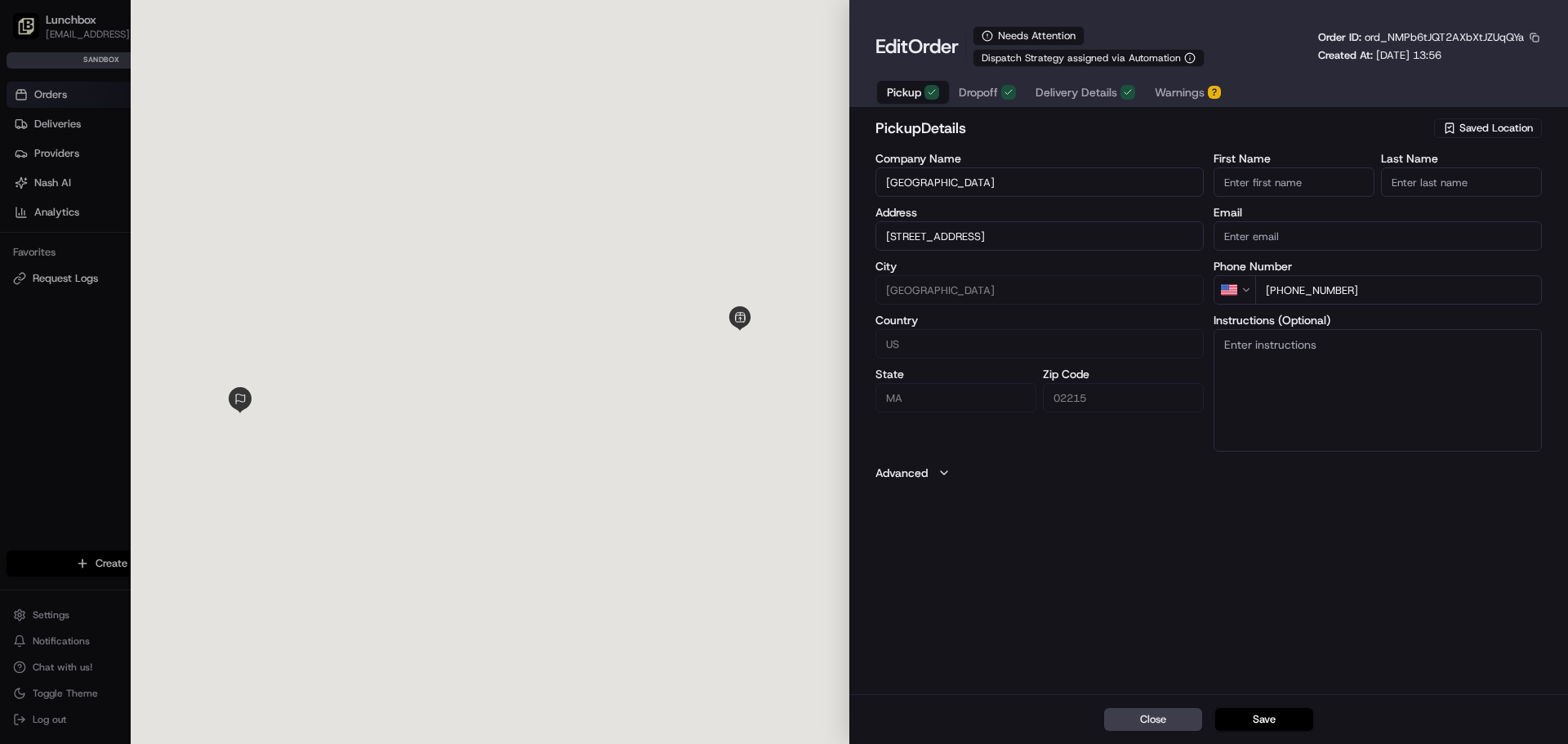
click at [1193, 84] on span "Warnings" at bounding box center [1180, 92] width 50 height 17
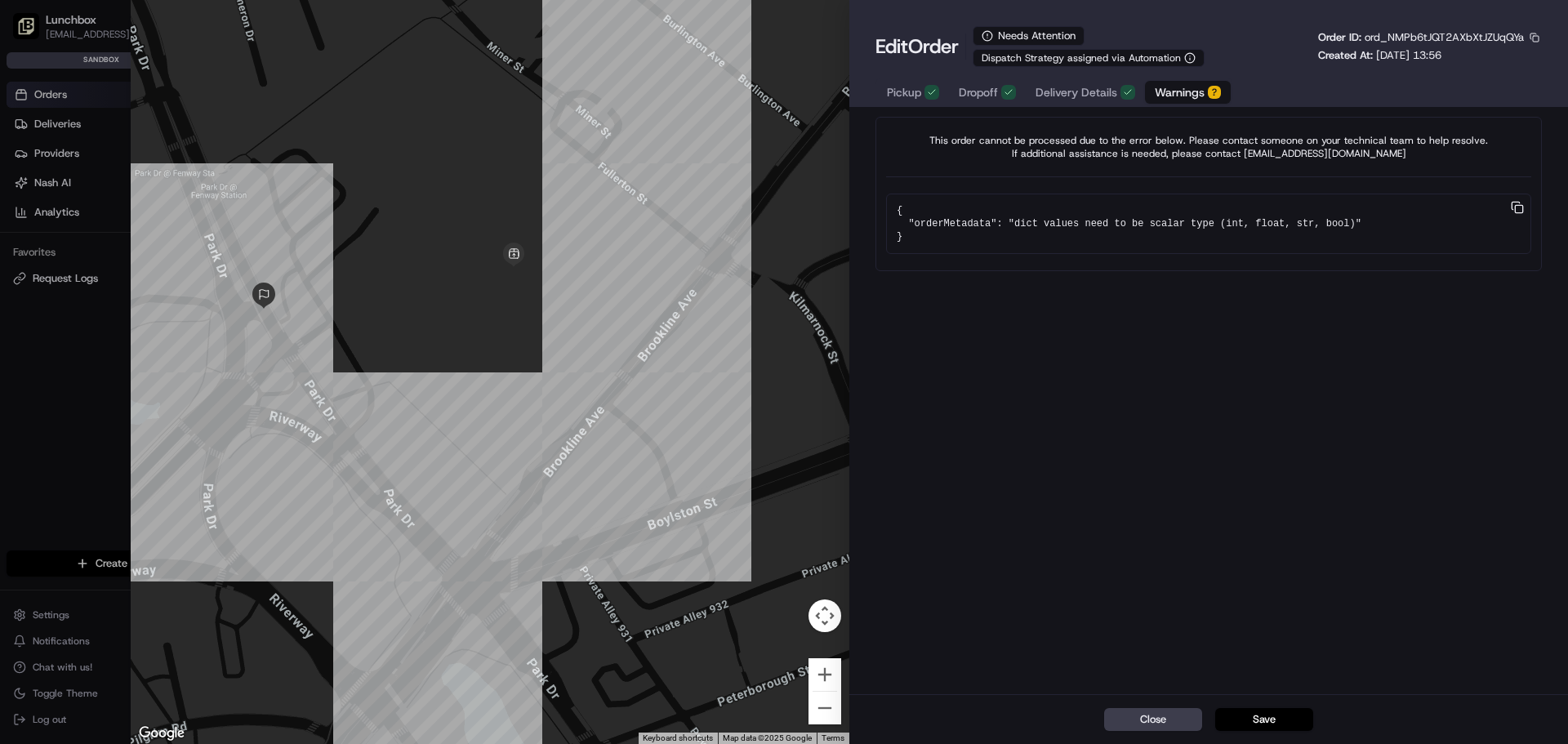
click at [60, 446] on div at bounding box center [784, 372] width 1568 height 744
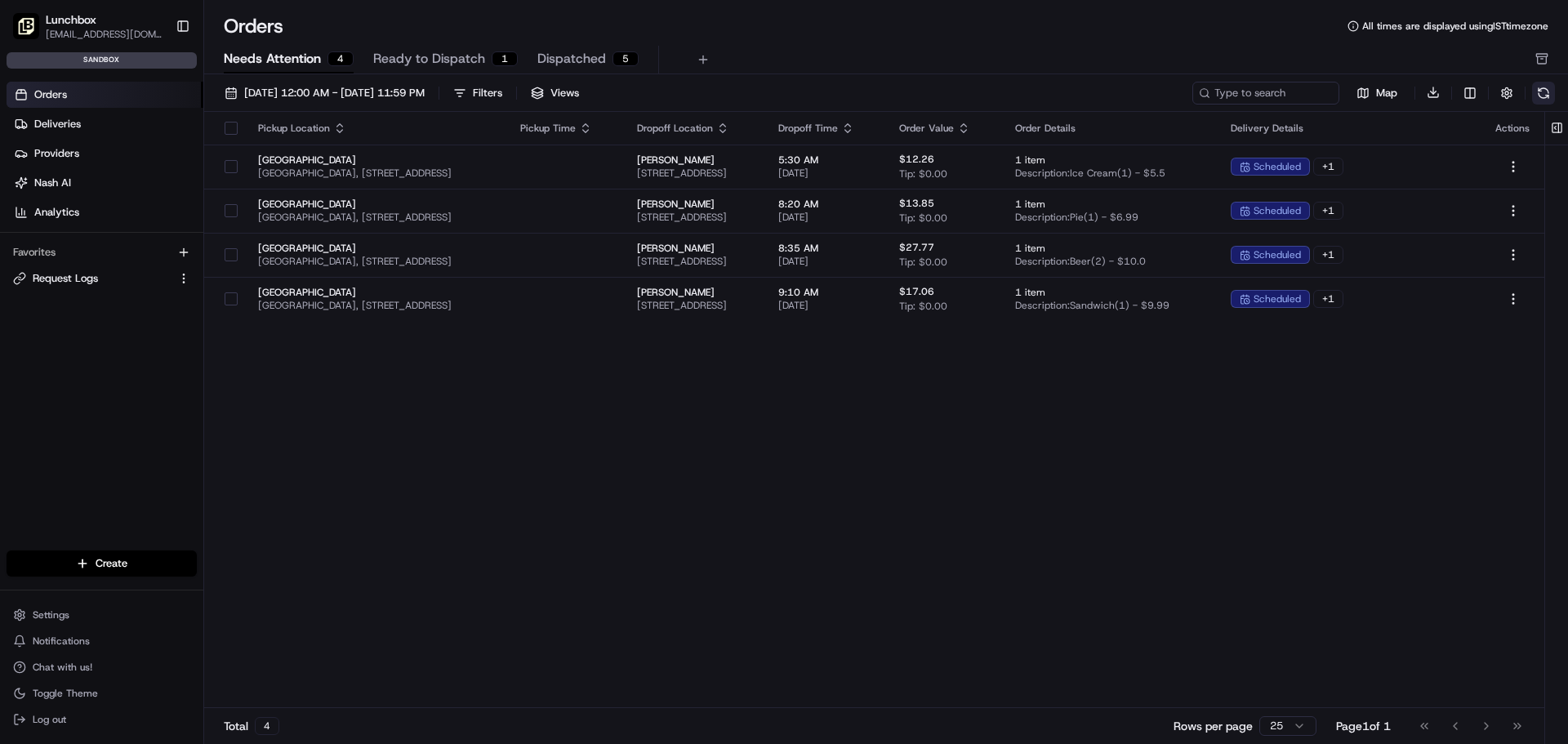
click at [1536, 95] on button at bounding box center [1543, 93] width 23 height 23
click at [576, 60] on span "Dispatched" at bounding box center [572, 58] width 68 height 19
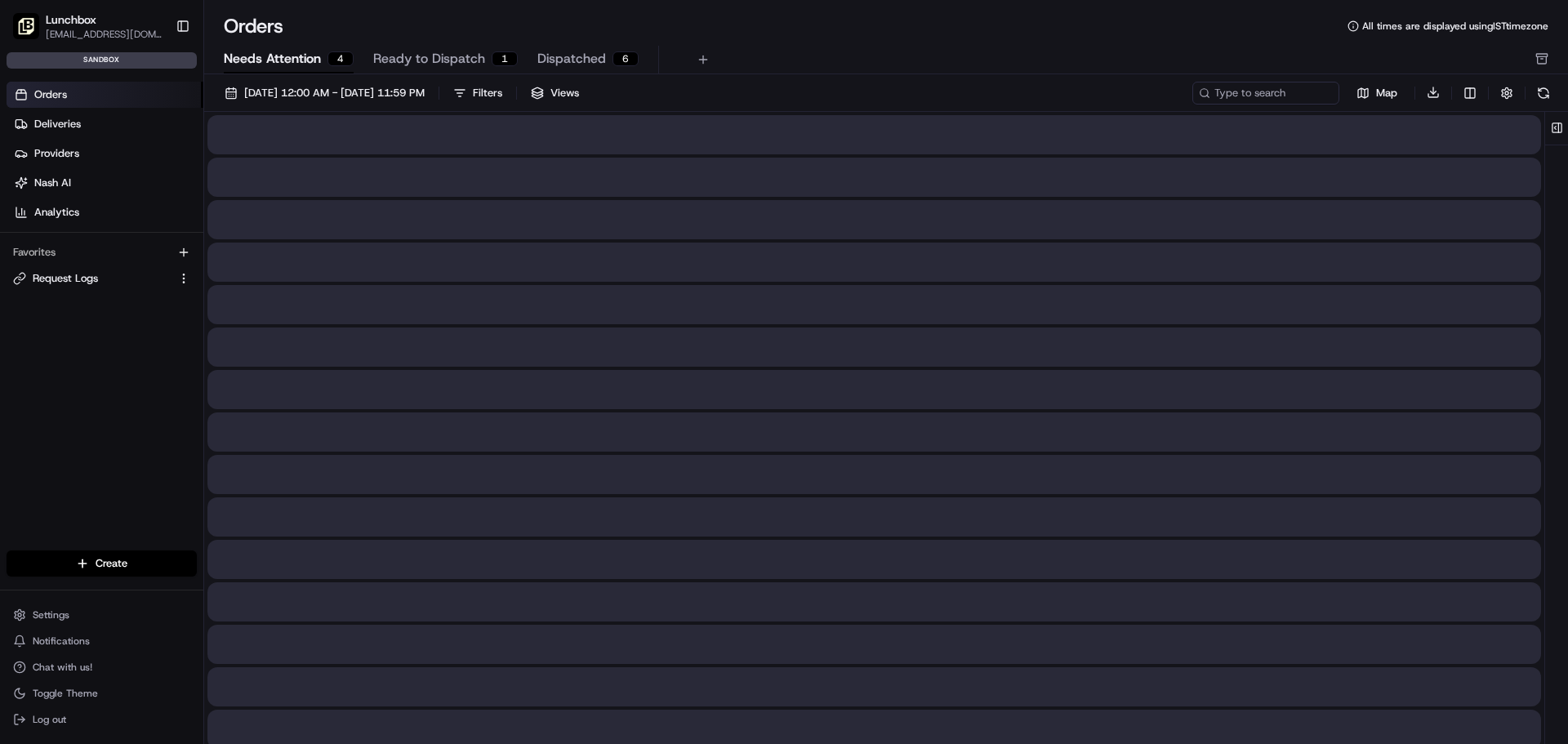
click at [314, 57] on span "Needs Attention" at bounding box center [272, 58] width 97 height 19
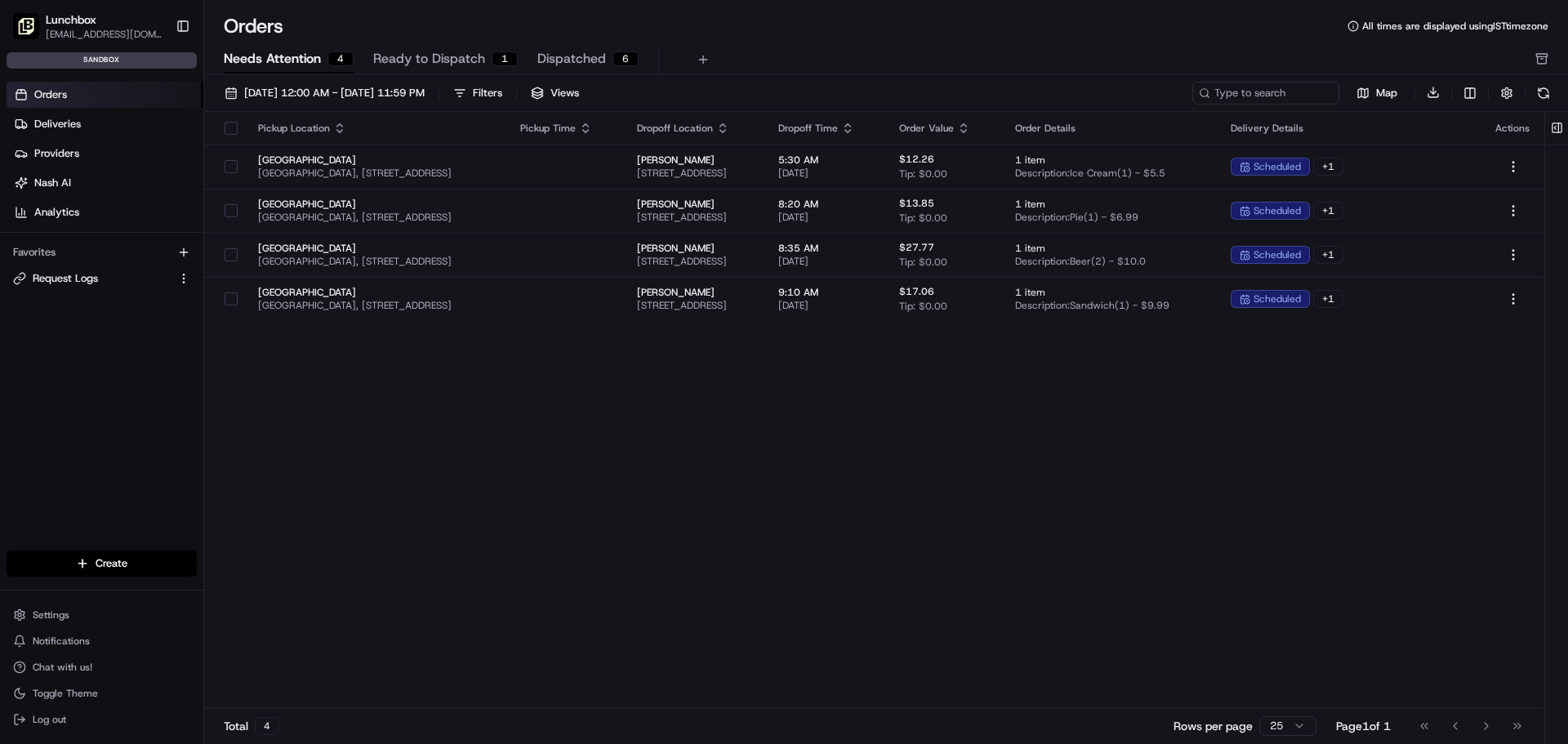
click at [578, 54] on span "Dispatched" at bounding box center [572, 58] width 68 height 19
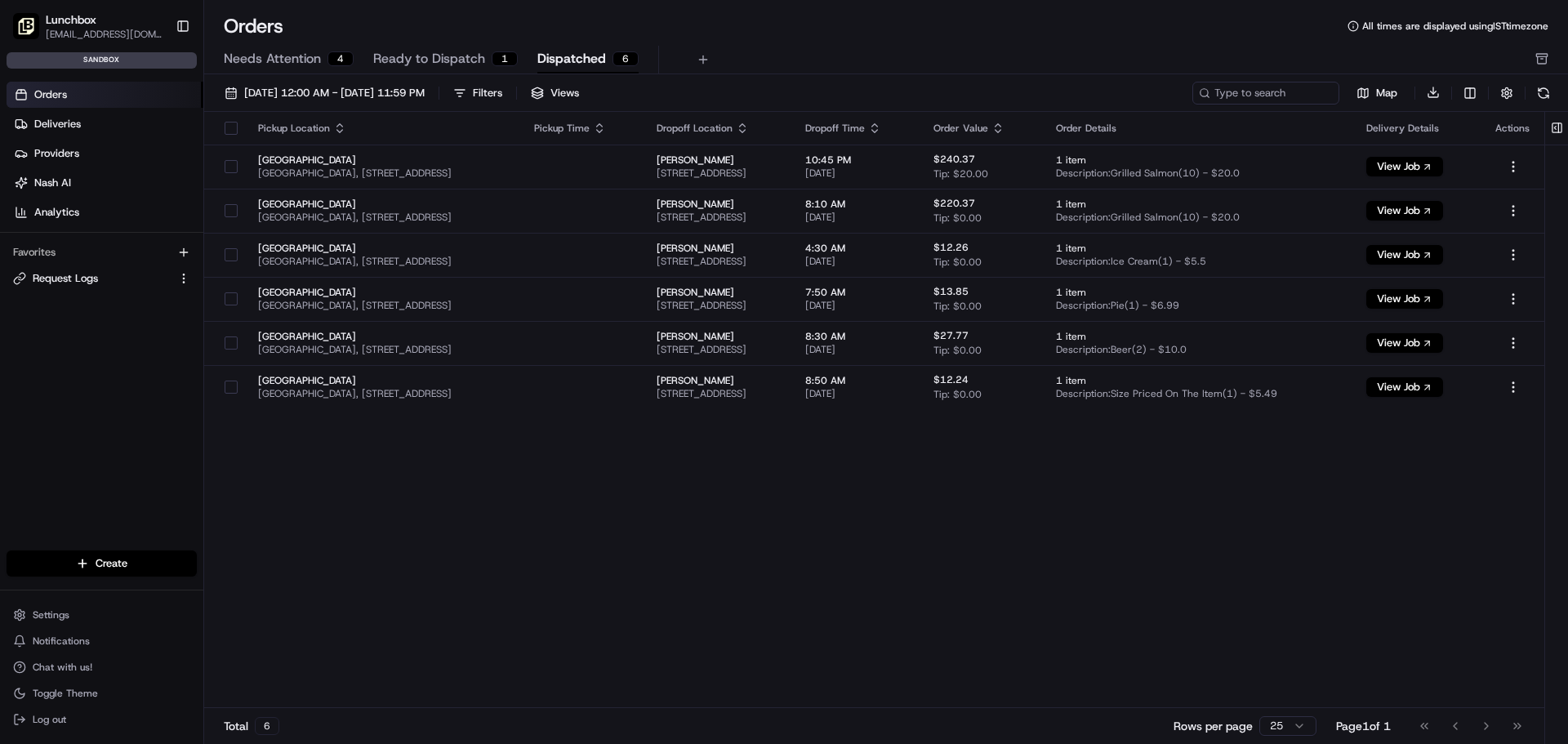
click at [440, 58] on span "Ready to Dispatch" at bounding box center [429, 58] width 112 height 19
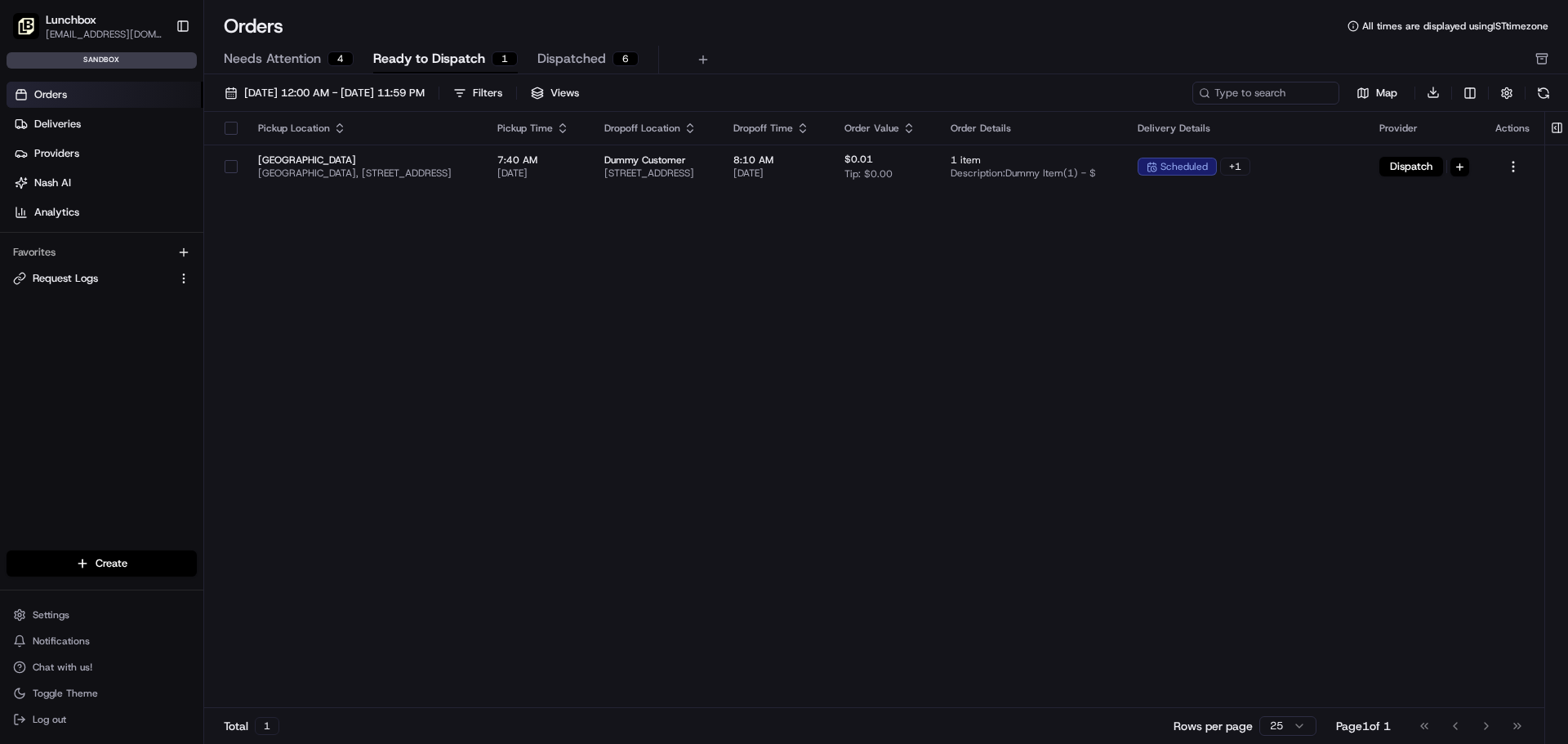
click at [289, 61] on span "Needs Attention" at bounding box center [272, 58] width 97 height 19
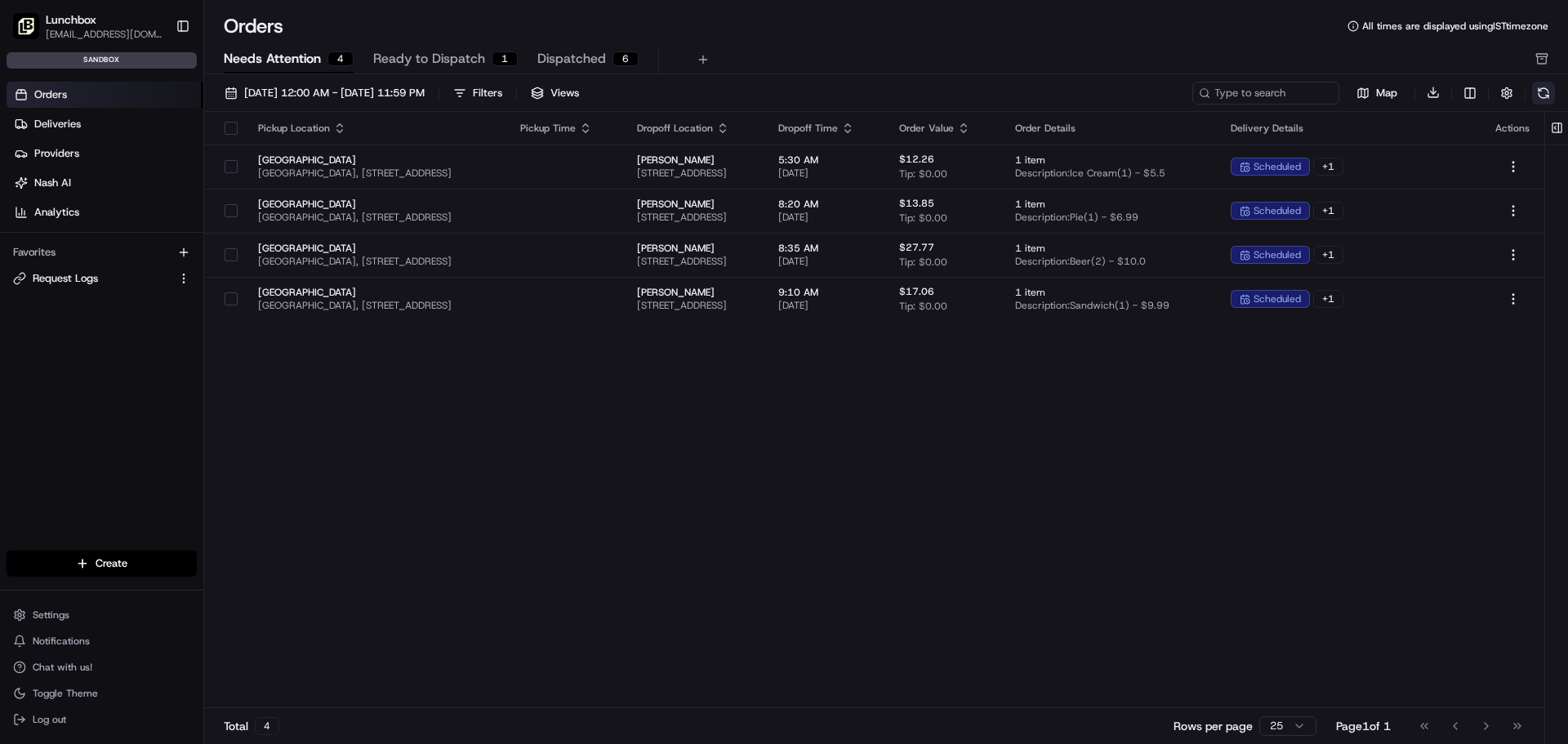
click at [1538, 98] on button at bounding box center [1543, 93] width 23 height 23
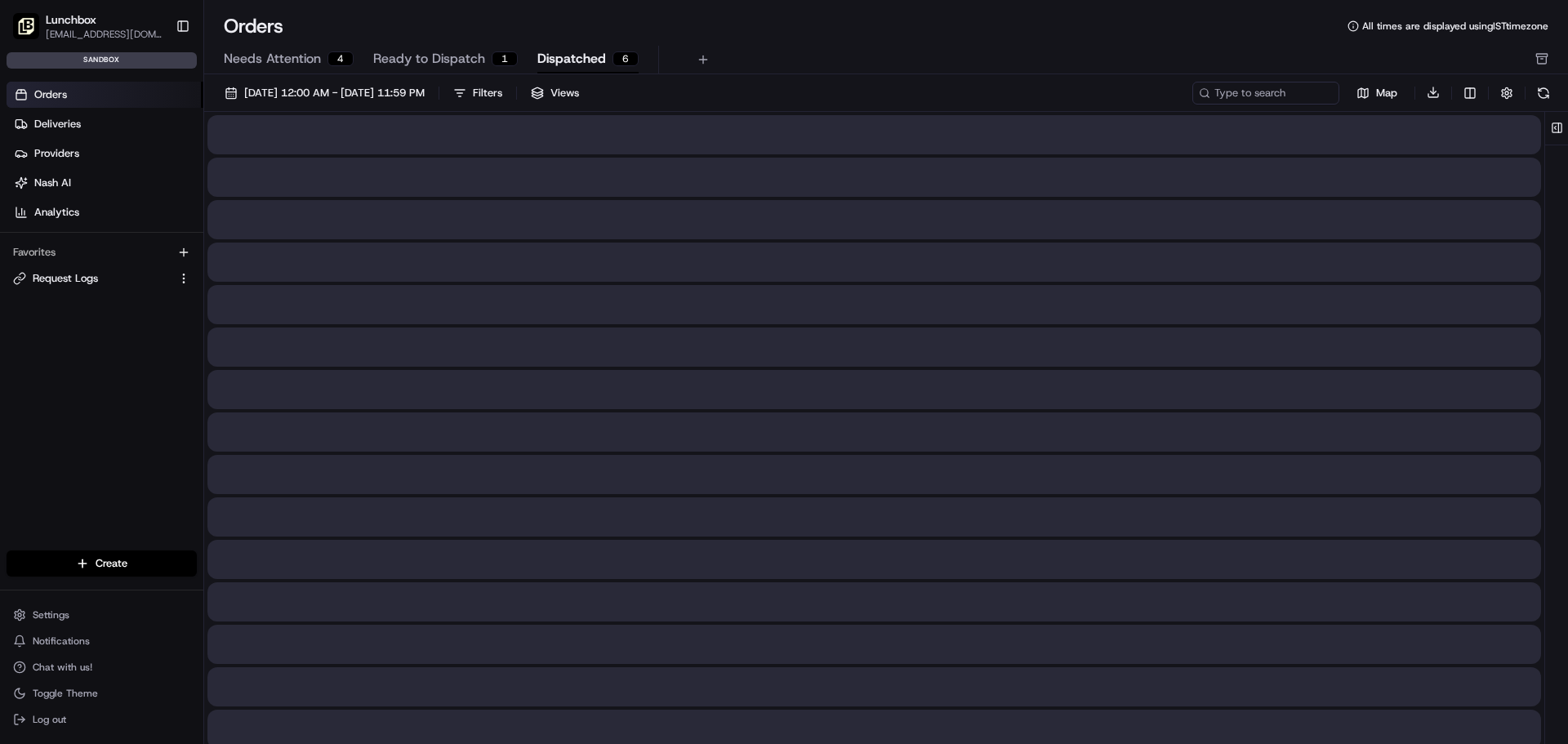
click at [571, 68] on span "Dispatched" at bounding box center [572, 58] width 68 height 19
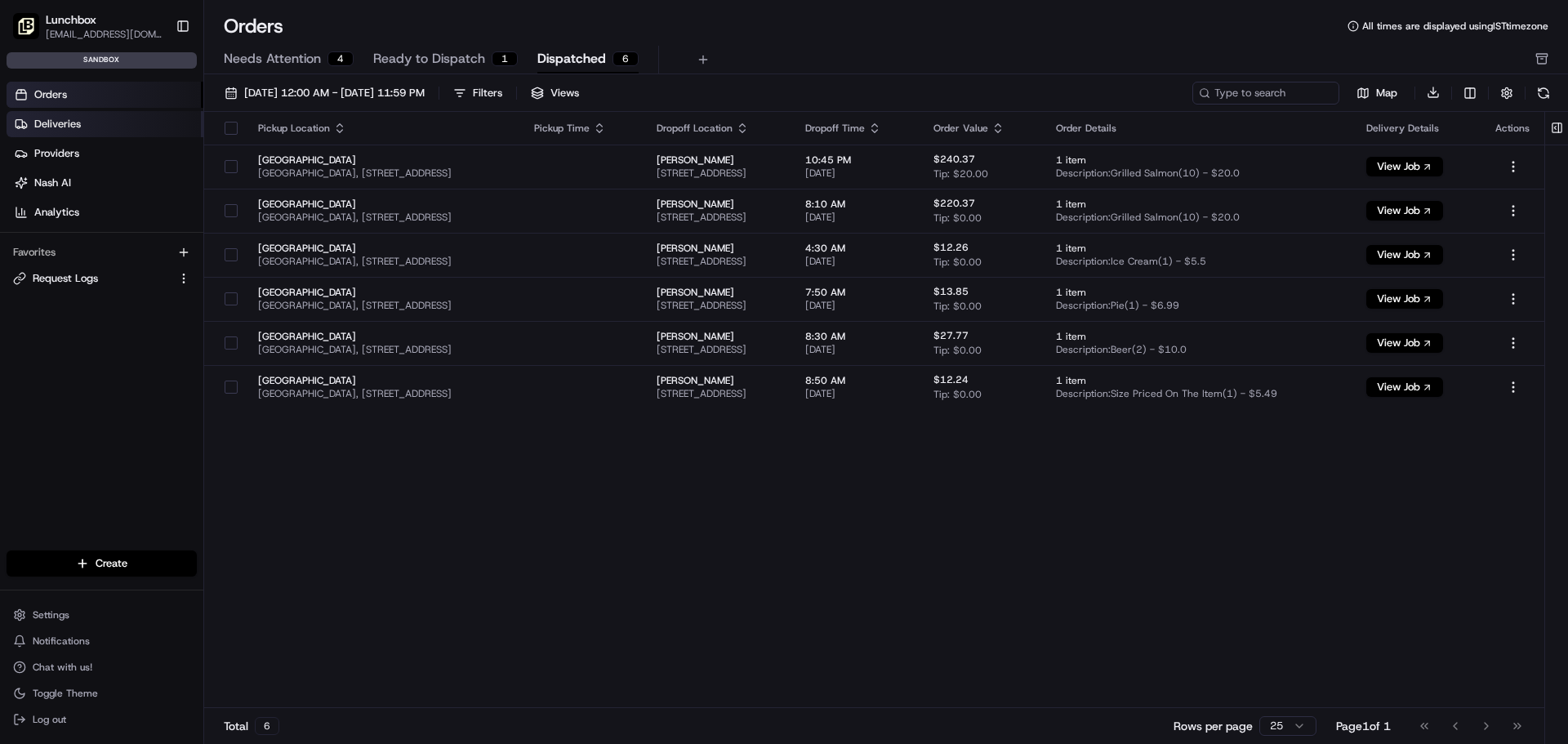
click at [79, 119] on span "Deliveries" at bounding box center [57, 124] width 46 height 15
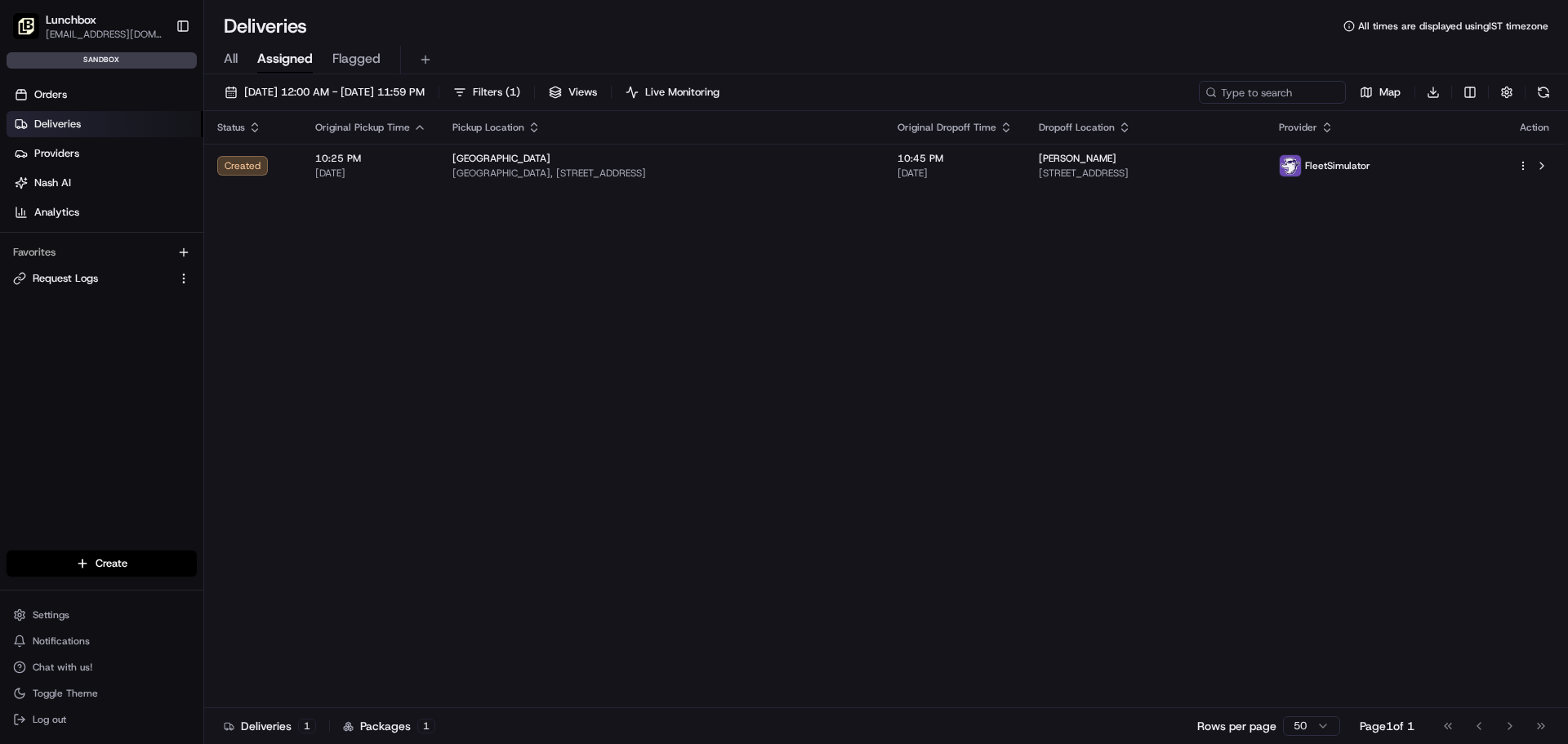
click at [239, 56] on div "All Assigned Flagged" at bounding box center [885, 60] width 1363 height 29
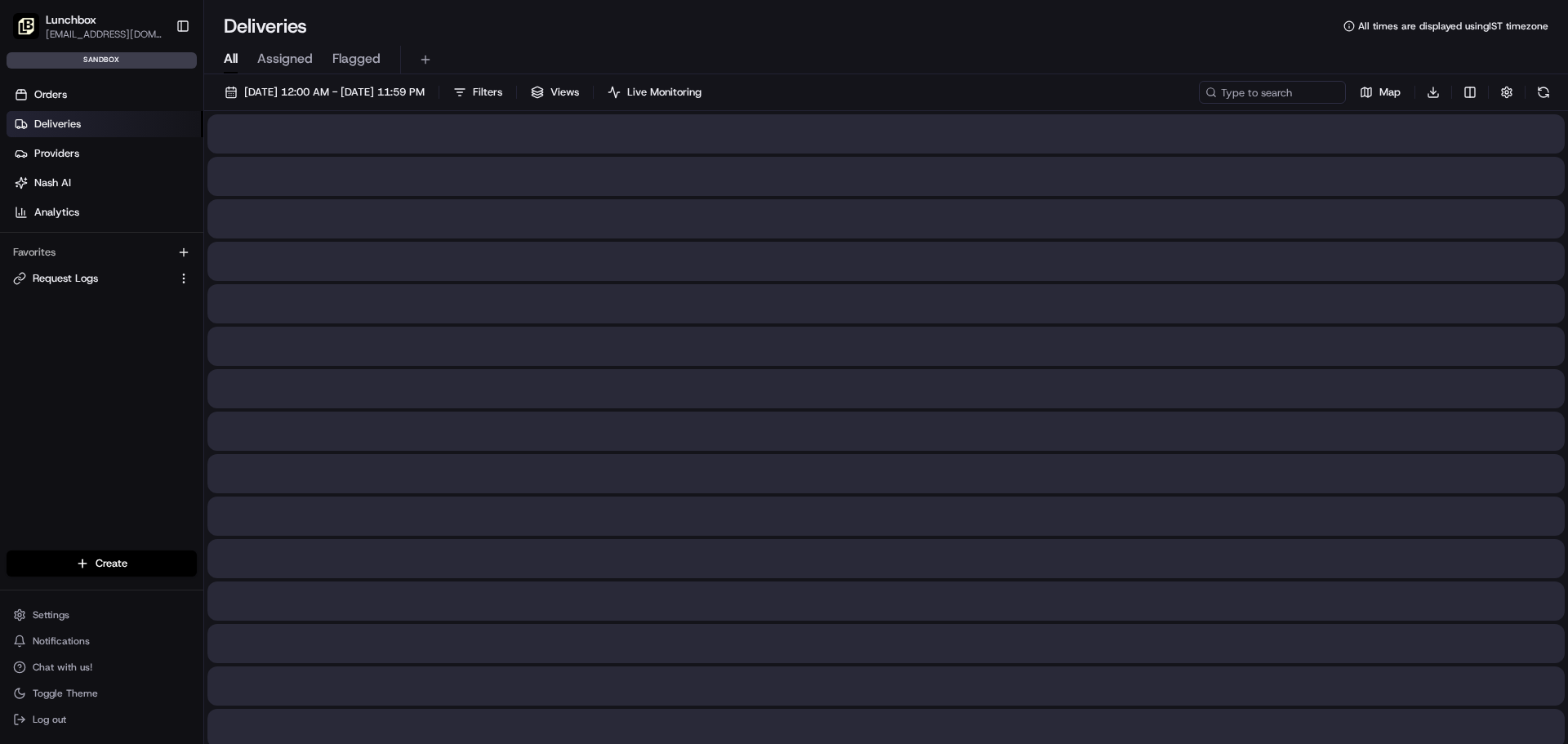
click at [232, 55] on span "All" at bounding box center [230, 58] width 14 height 19
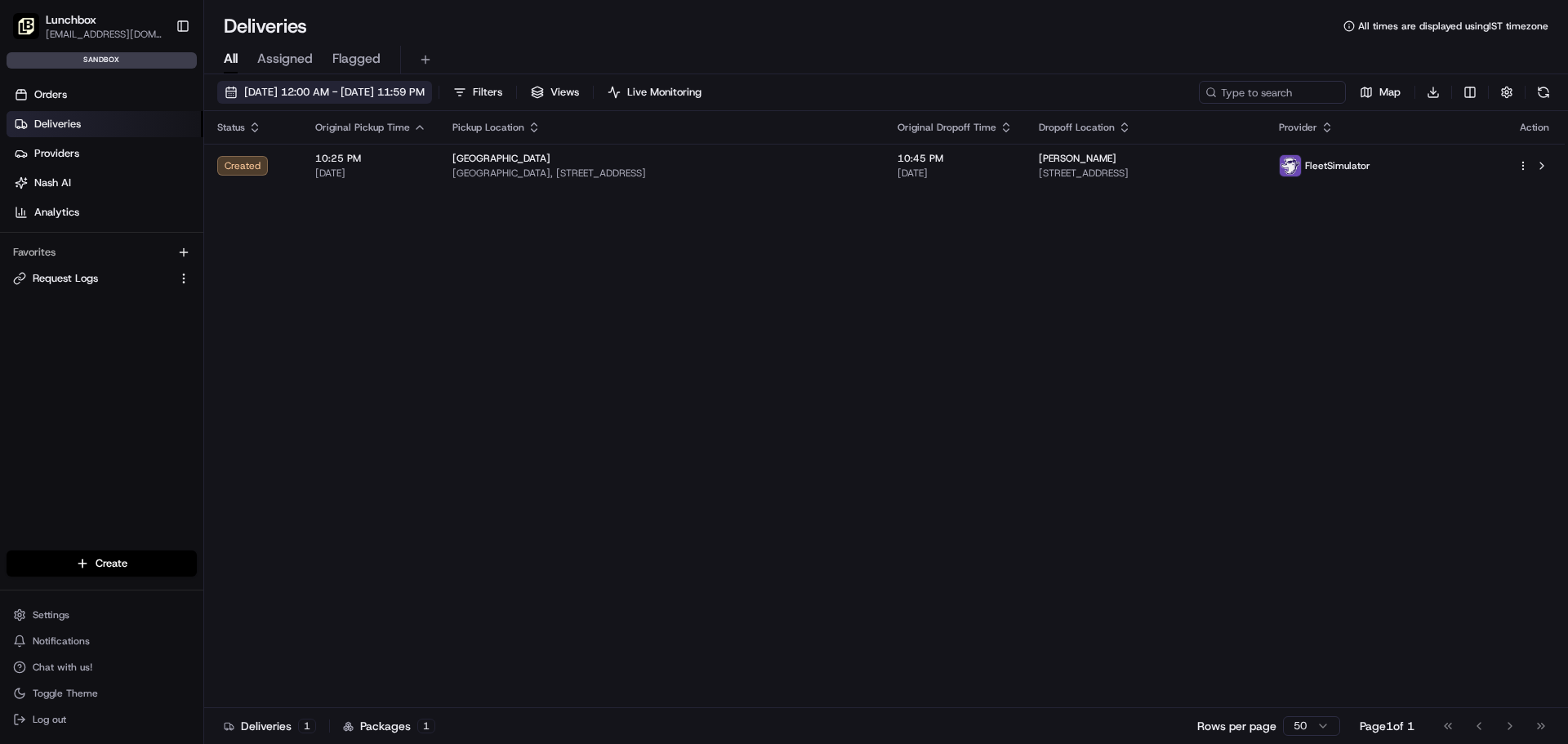
click at [405, 95] on span "[DATE] 12:00 AM - [DATE] 11:59 PM" at bounding box center [335, 92] width 181 height 15
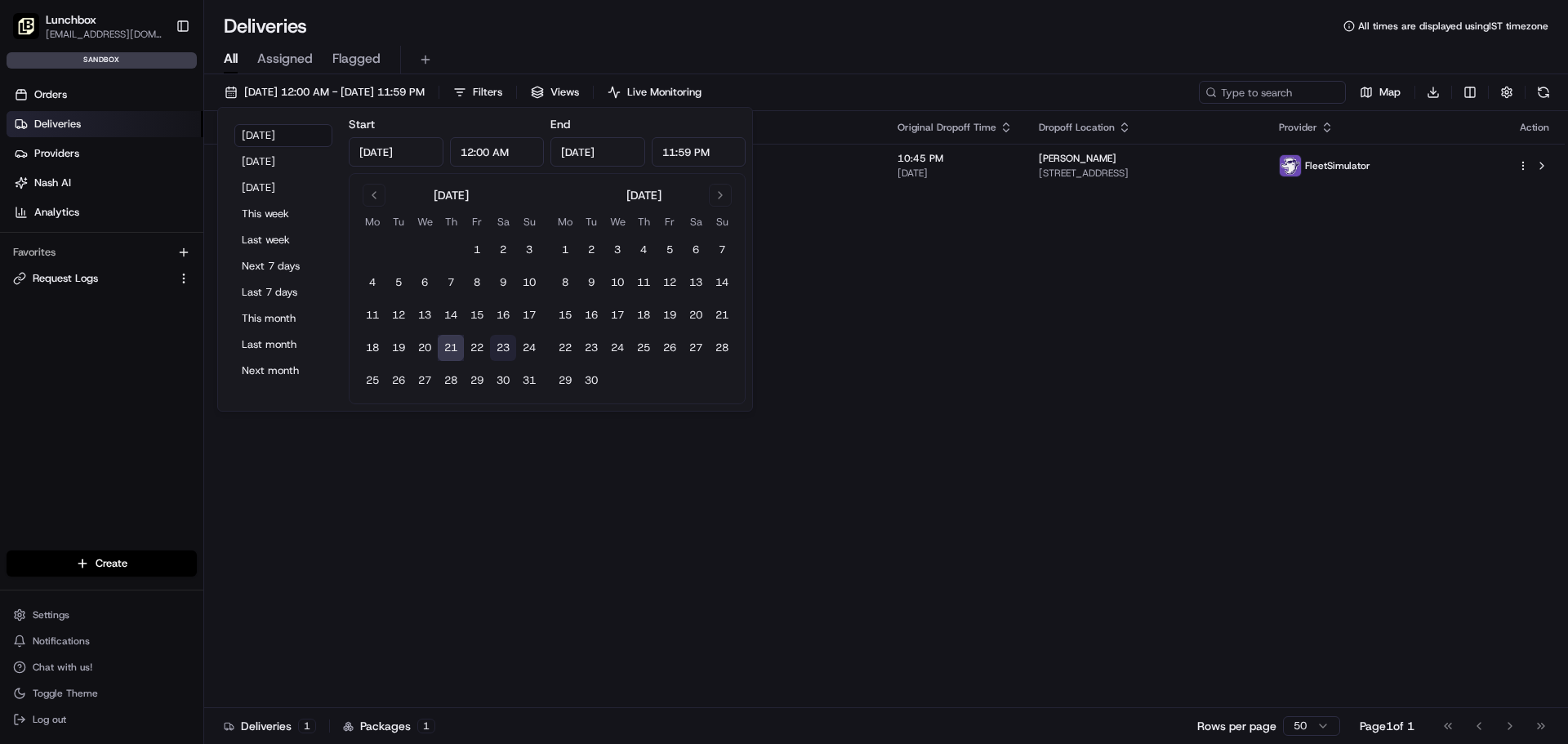
click at [501, 347] on button "23" at bounding box center [503, 348] width 26 height 26
type input "Aug 23, 2025"
click at [849, 41] on div "All Assigned Flagged" at bounding box center [885, 57] width 1363 height 35
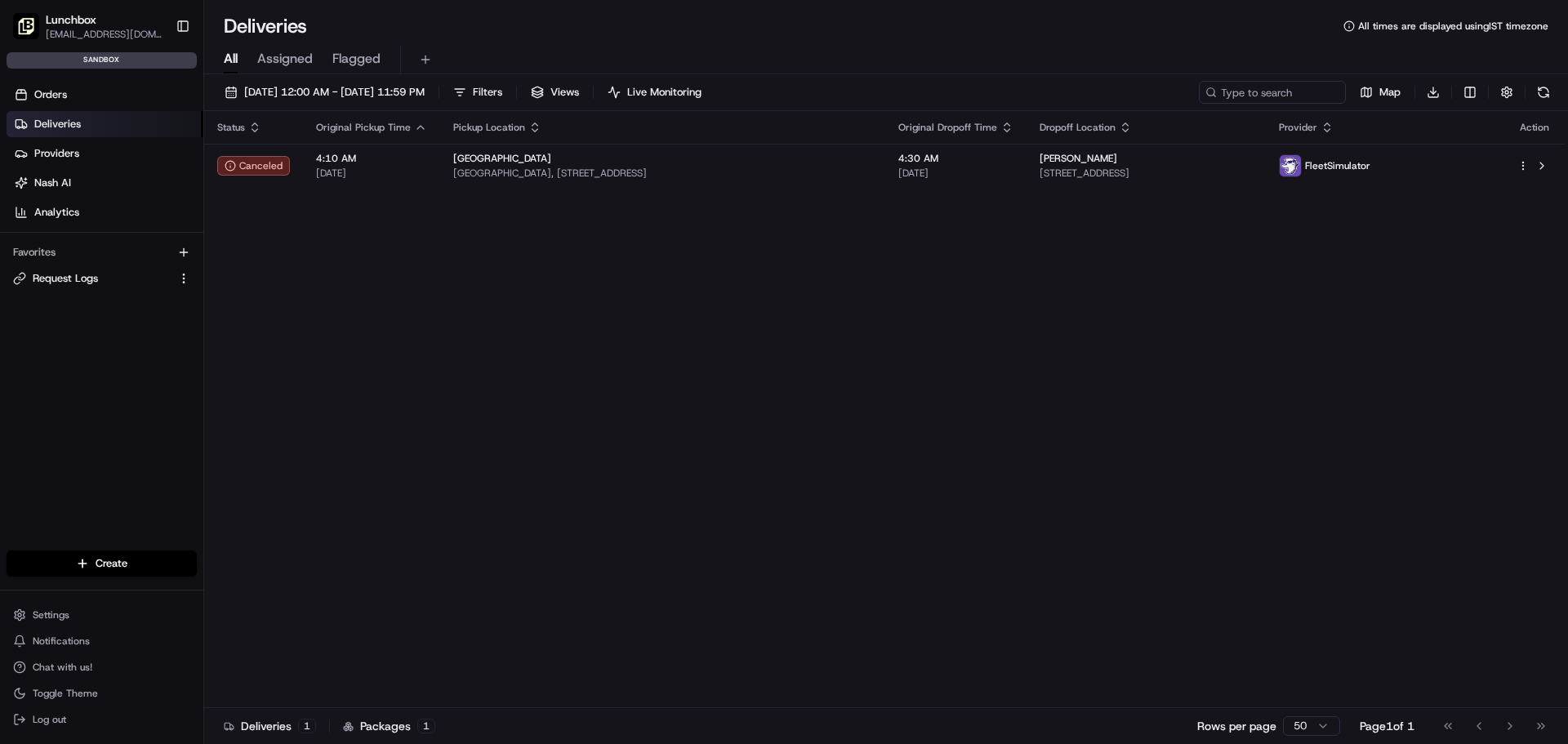
click at [271, 61] on span "Assigned" at bounding box center [285, 58] width 55 height 19
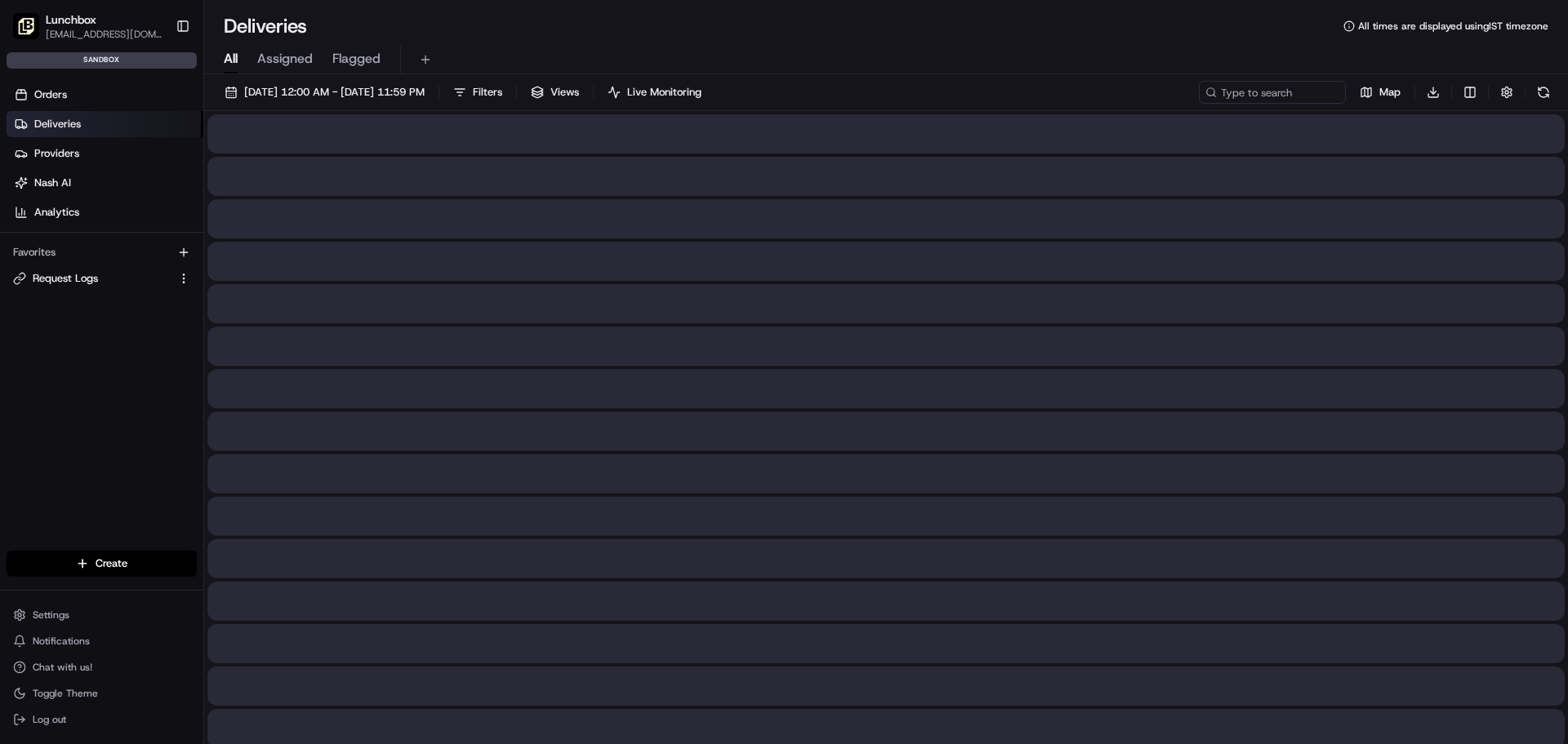
click at [233, 62] on span "All" at bounding box center [230, 58] width 14 height 19
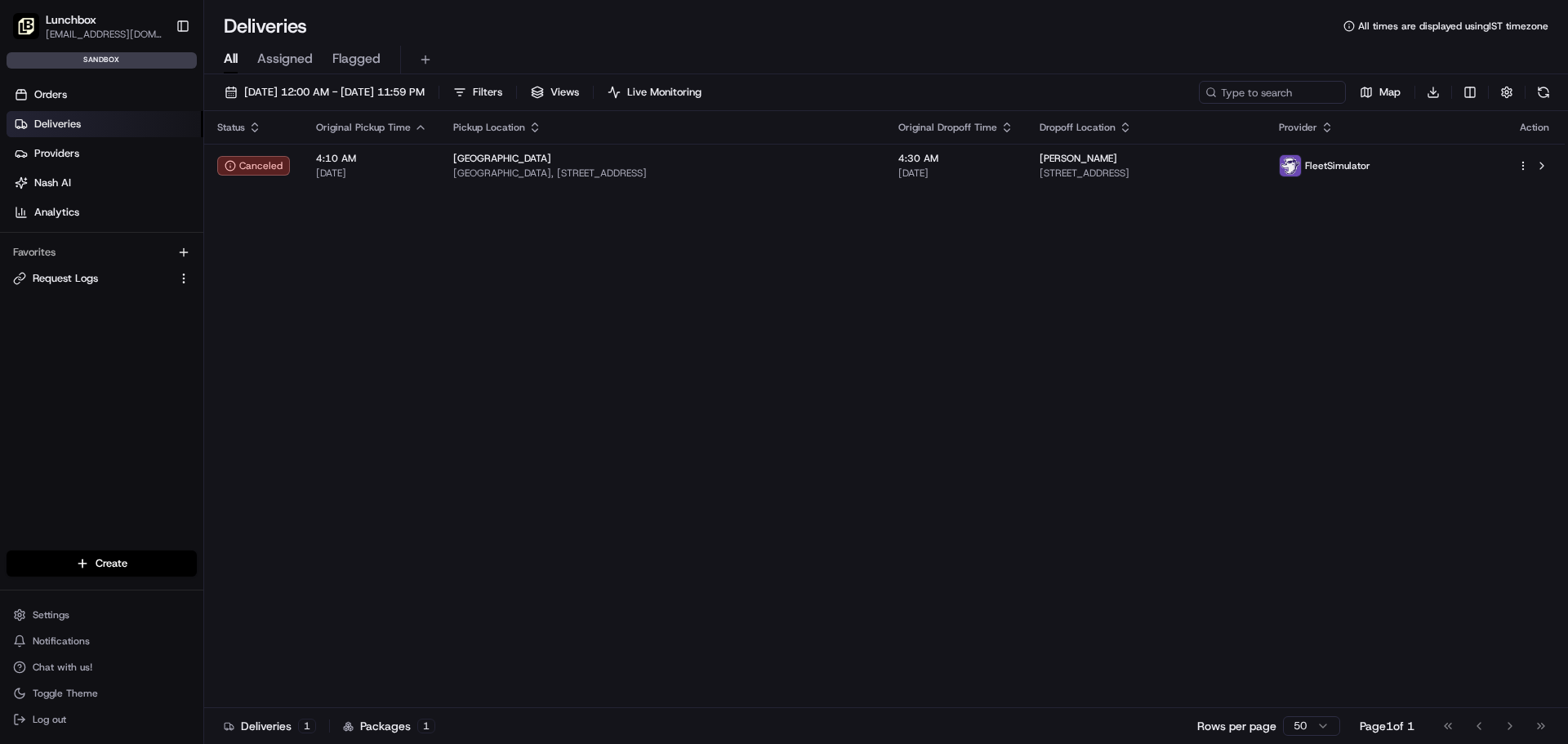
click at [46, 110] on ul "Orders Deliveries Providers Nash AI Analytics" at bounding box center [104, 154] width 196 height 144
click at [49, 100] on span "Orders" at bounding box center [50, 95] width 32 height 15
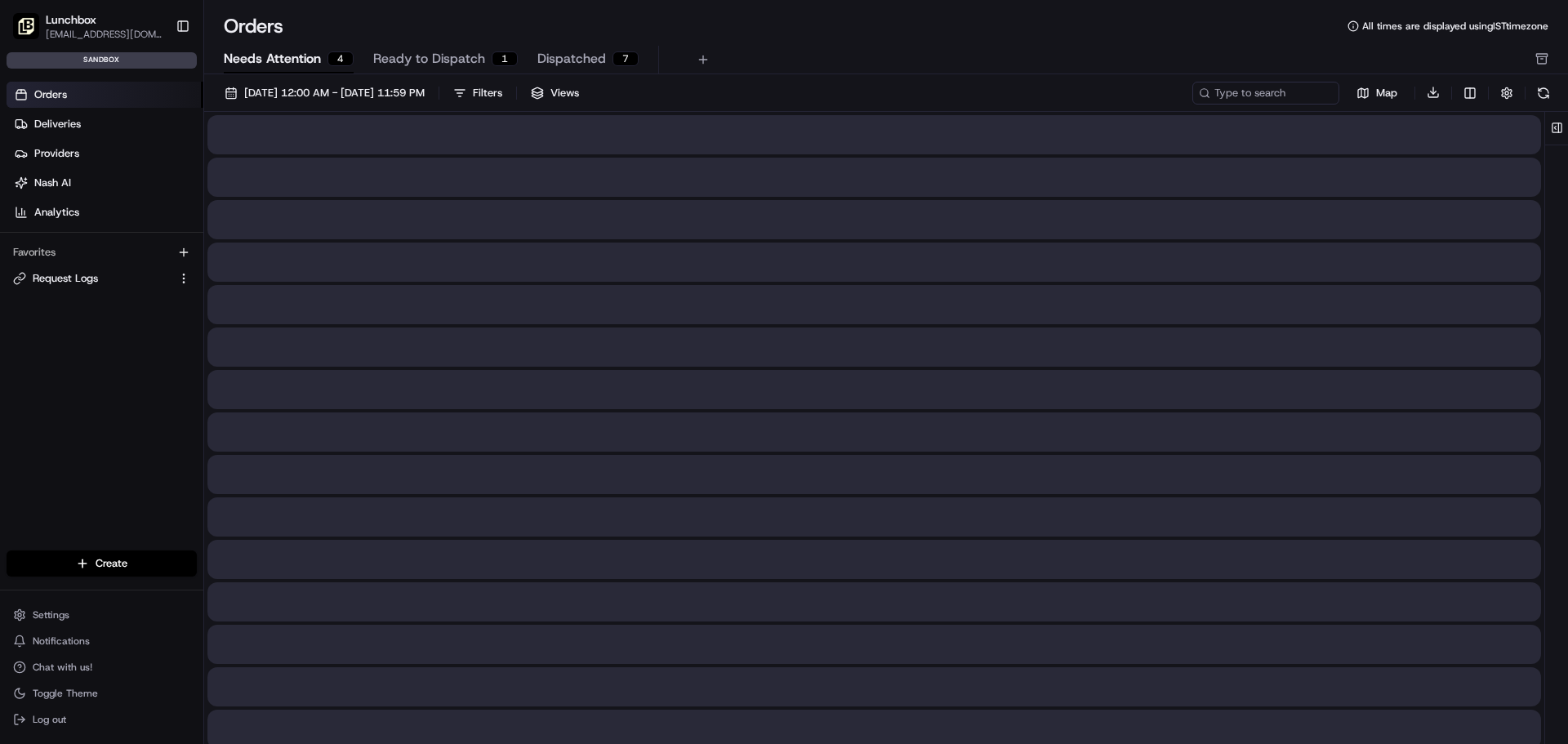
click at [283, 53] on span "Needs Attention" at bounding box center [272, 58] width 97 height 19
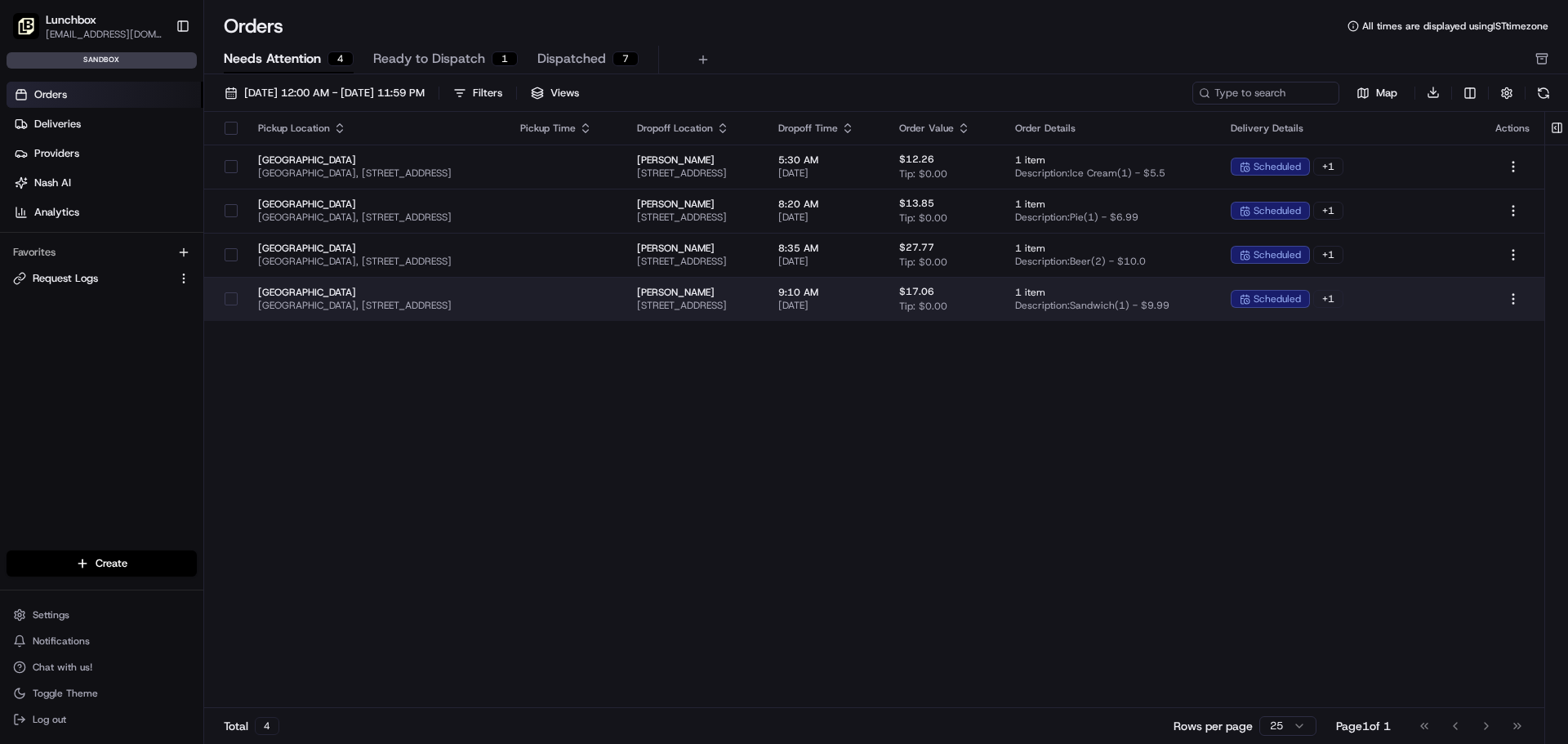
click at [746, 304] on span "405 Park Dr, Boston, MA 02215, USA" at bounding box center [694, 305] width 115 height 13
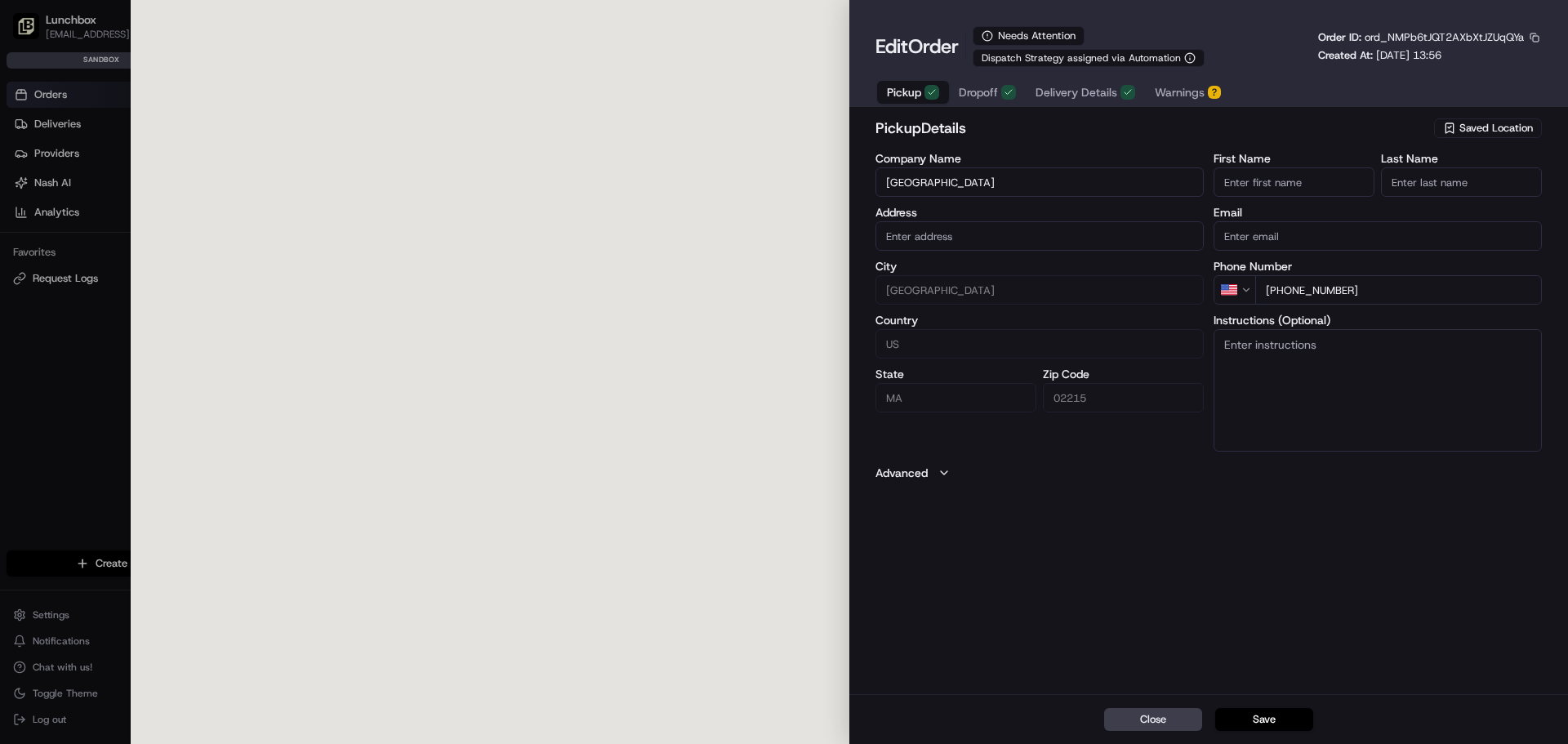
type input "401 Park Drive, Boston, MA, 02215"
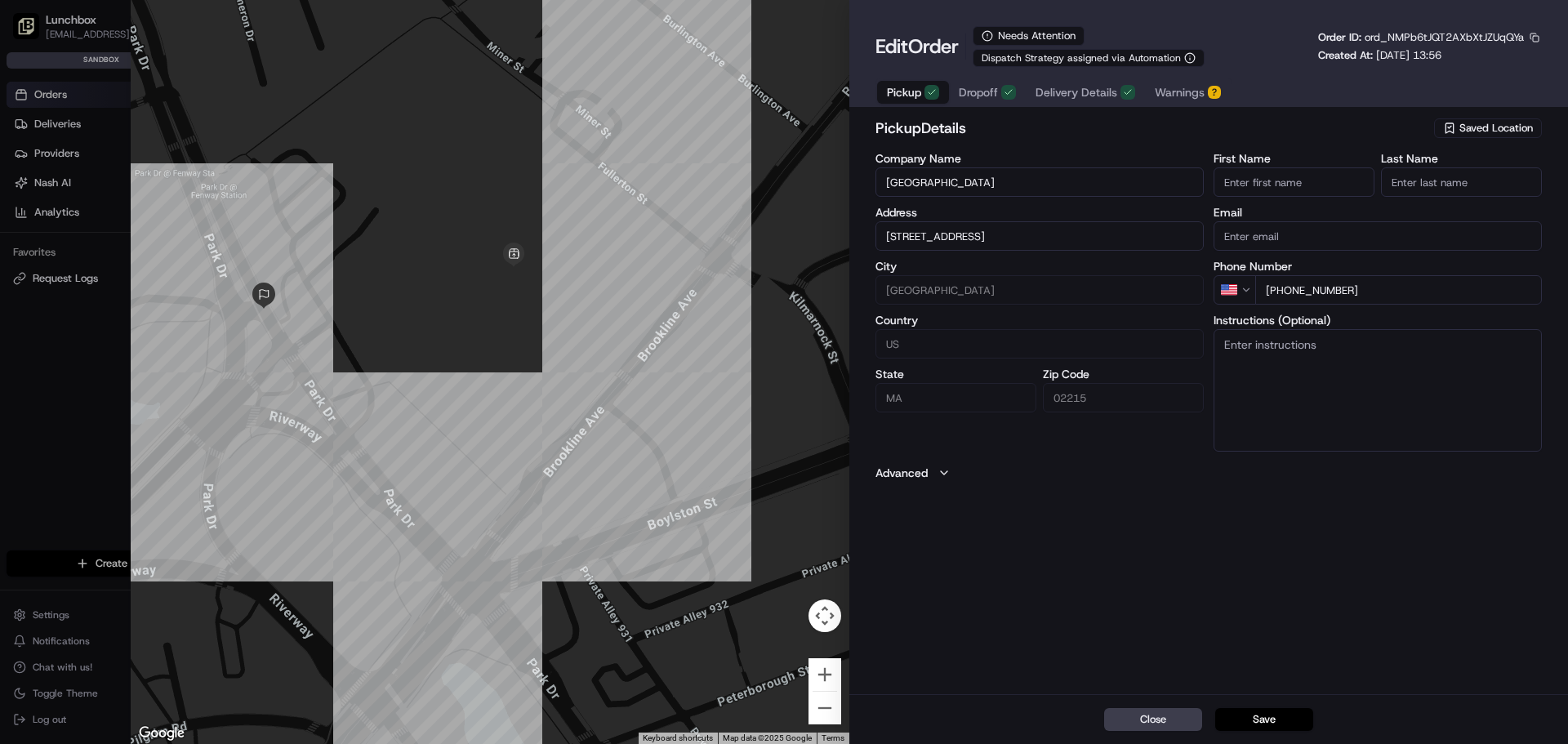
click at [76, 372] on div at bounding box center [784, 372] width 1568 height 744
type input "+1"
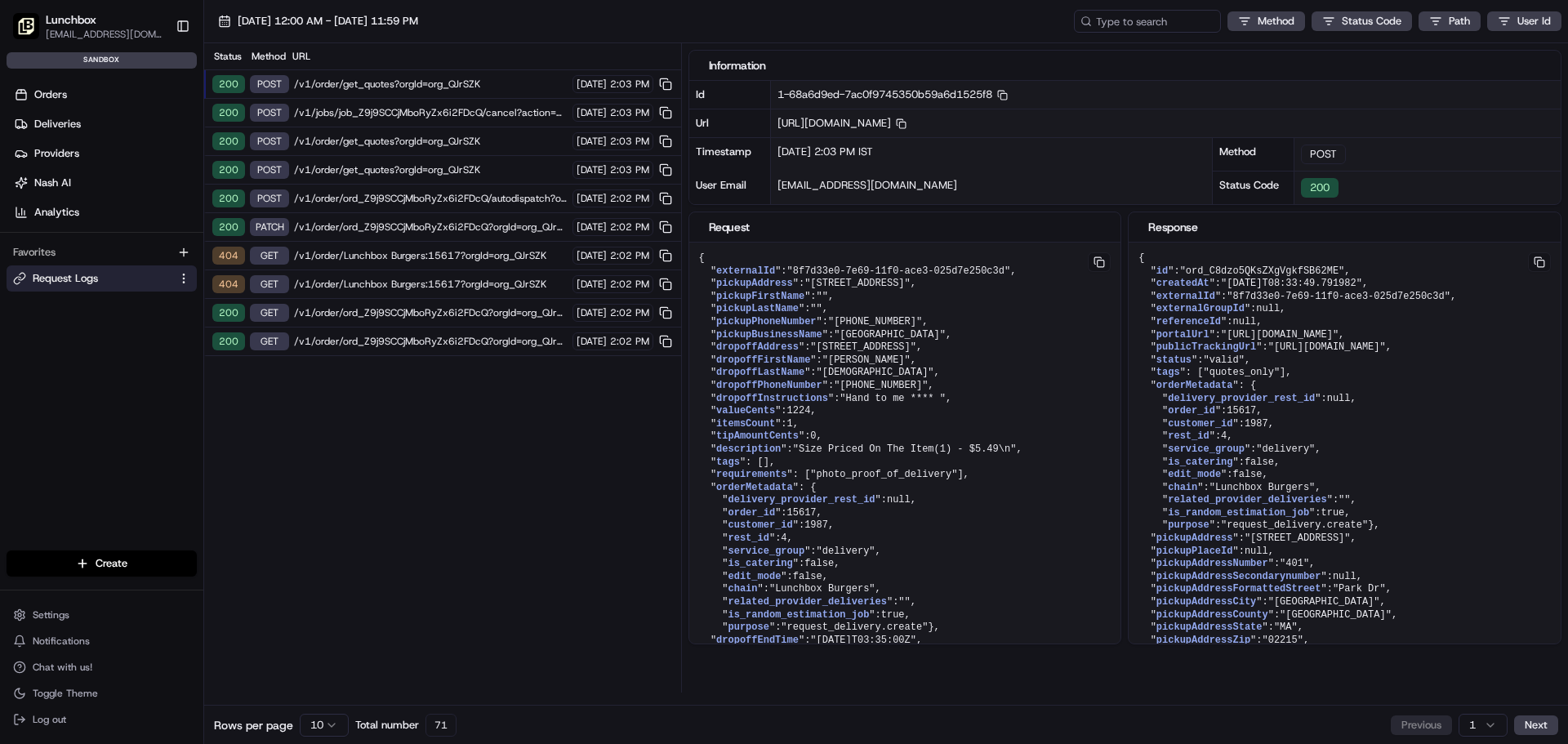
click at [411, 108] on span "/v1/jobs/job_Z9j9SCCjMboRyZx6i2FDcQ/cancel?action=Gourab&&orgId=org_QJrSZK" at bounding box center [430, 112] width 274 height 13
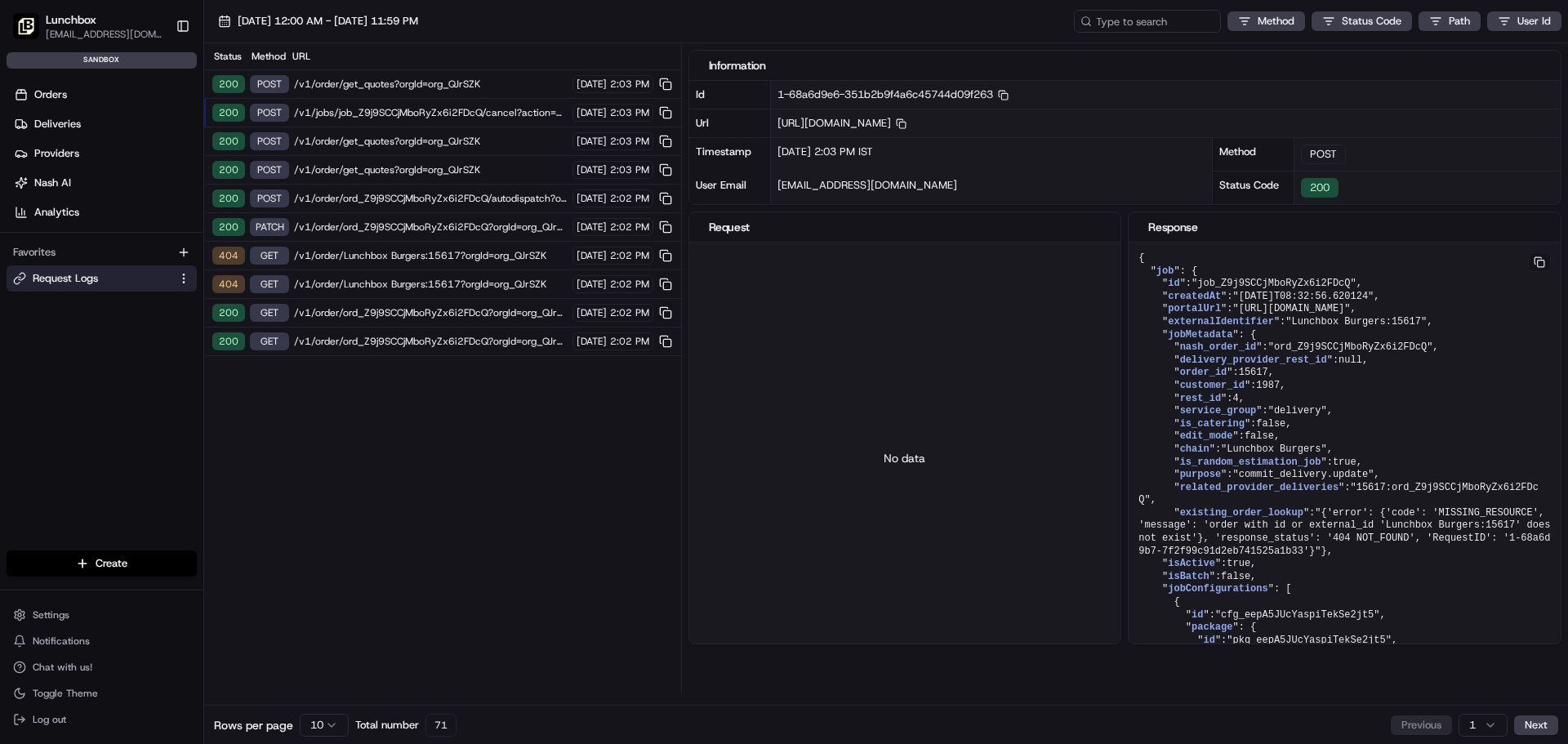
click at [411, 81] on span "/v1/order/get_quotes?orgId=org_QJrSZK" at bounding box center [430, 84] width 274 height 13
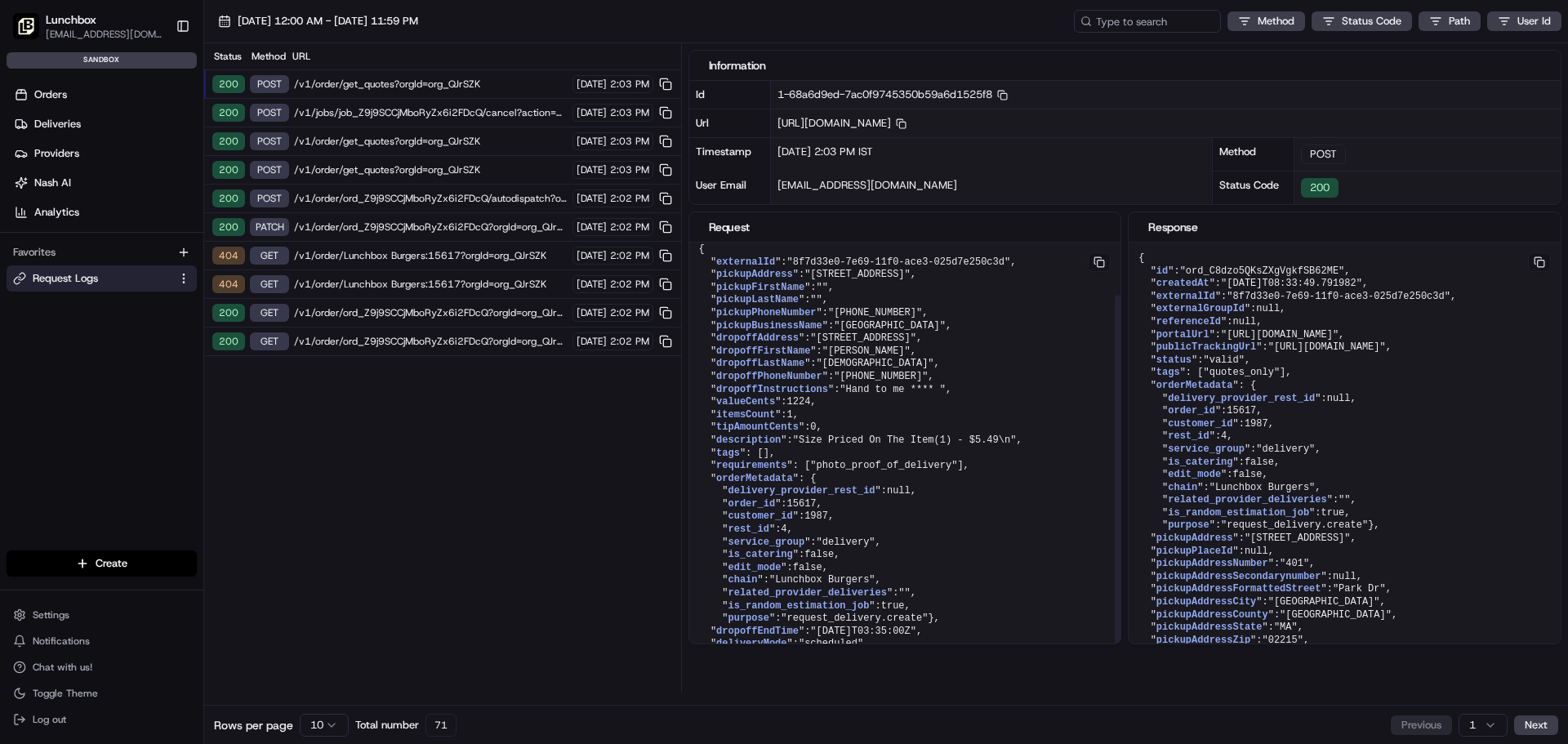
scroll to position [60, 0]
click at [390, 89] on span "/v1/order/get_quotes?orgId=org_QJrSZK" at bounding box center [430, 84] width 274 height 13
click at [385, 225] on span "/v1/order/ord_Z9j9SCCjMboRyZx6i2FDcQ?orgId=org_QJrSZK" at bounding box center [430, 227] width 274 height 13
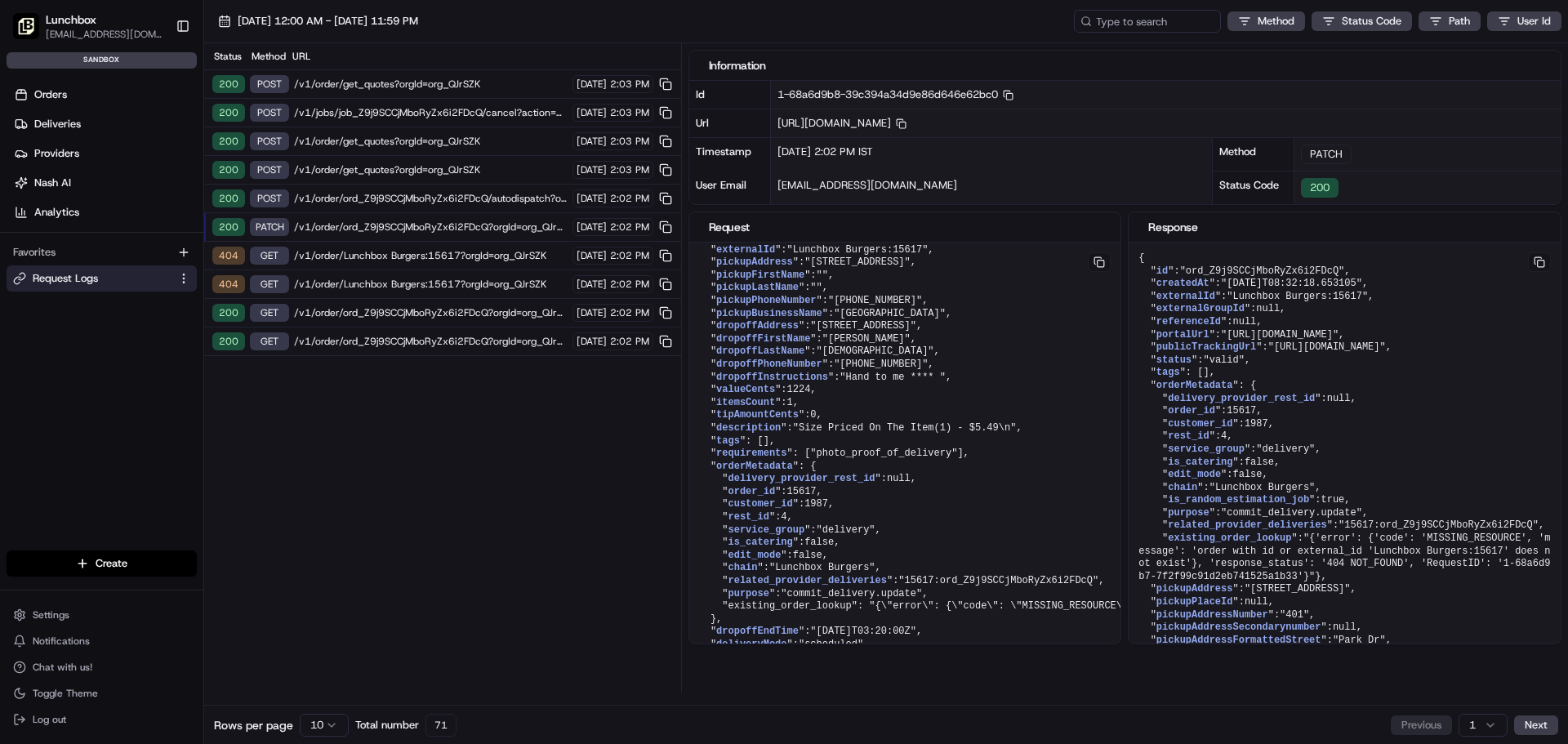
click at [333, 197] on span "/v1/order/ord_Z9j9SCCjMboRyZx6i2FDcQ/autodispatch?orgId=org_QJrSZK" at bounding box center [430, 198] width 274 height 13
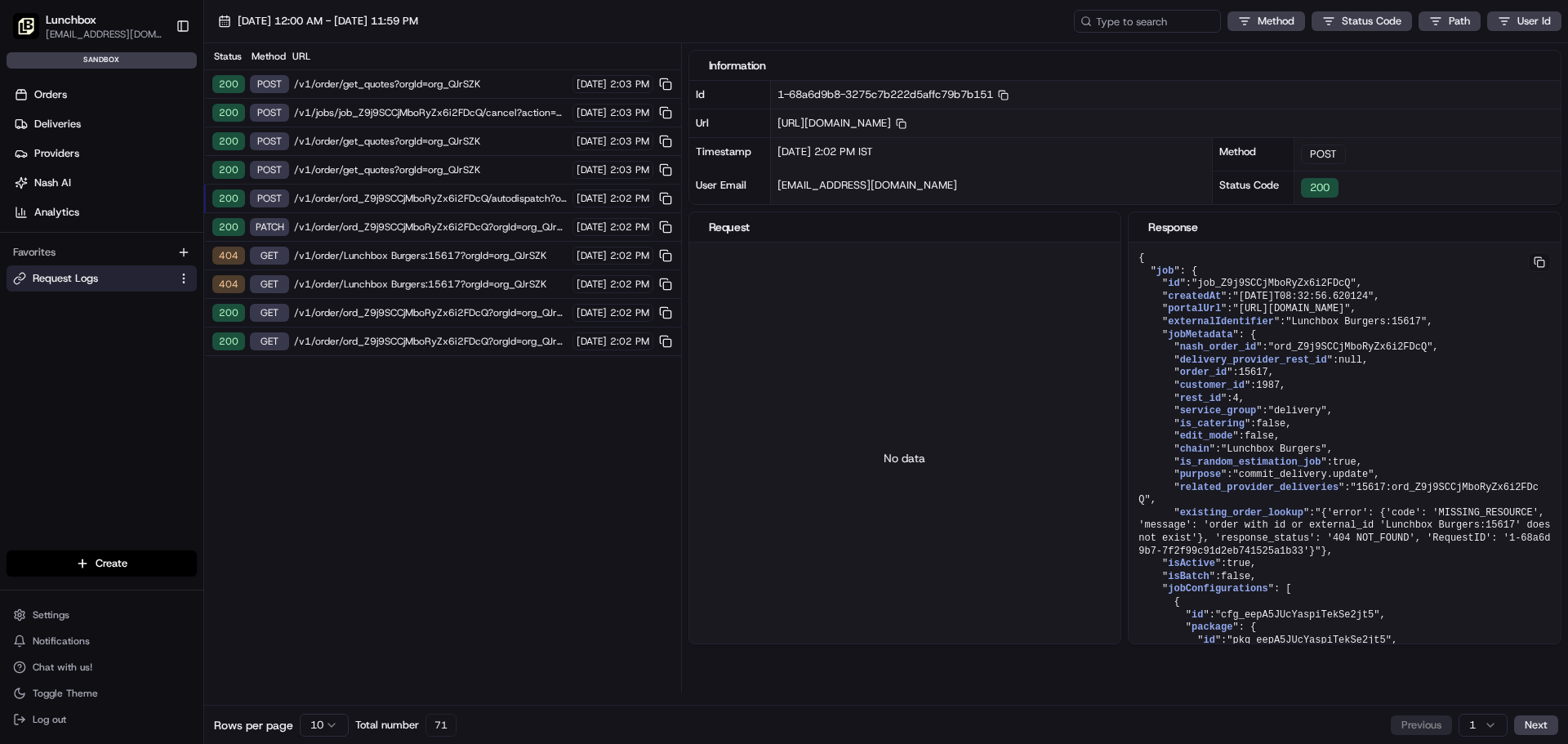
click at [353, 167] on span "/v1/order/get_quotes?orgId=org_QJrSZK" at bounding box center [430, 170] width 274 height 13
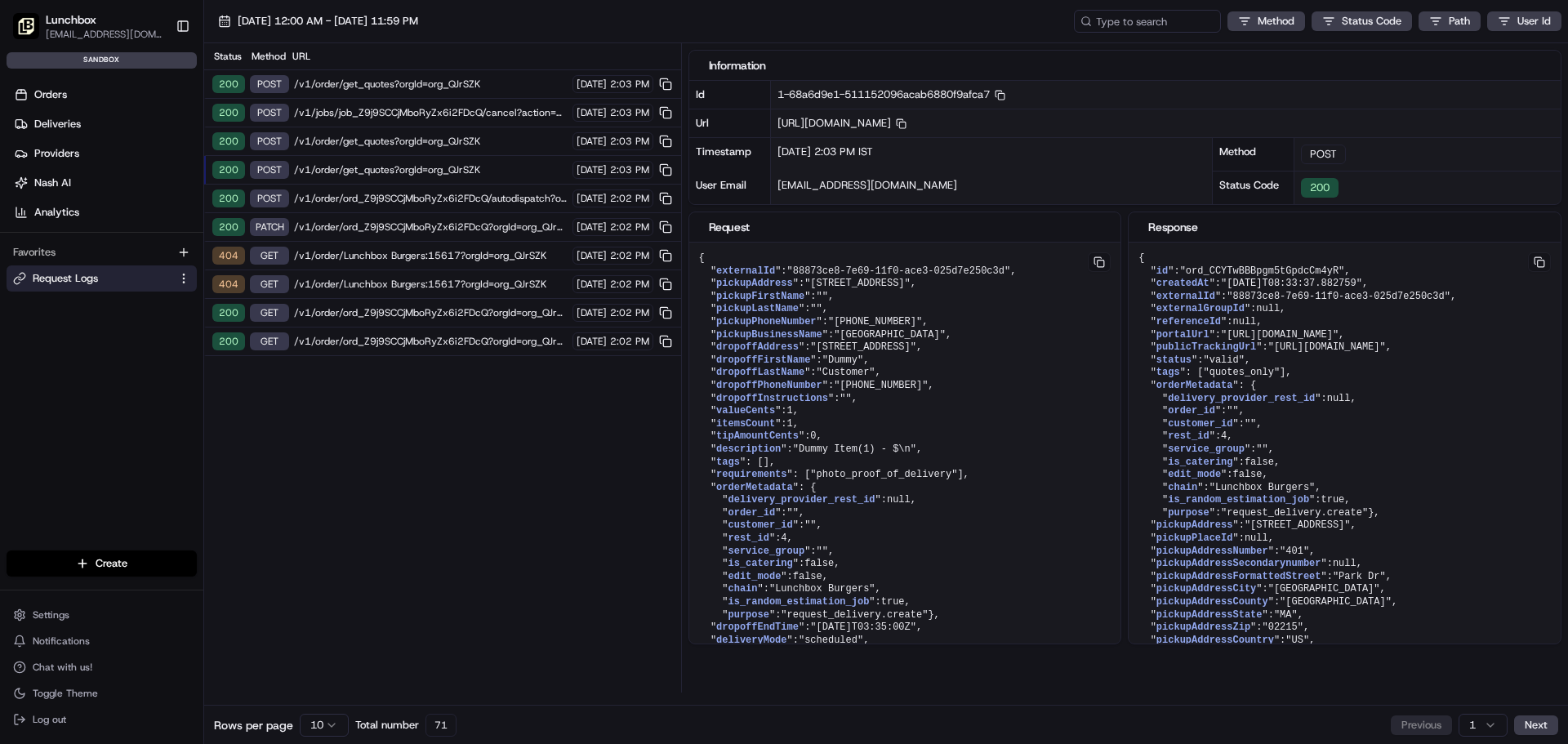
click at [359, 139] on span "/v1/order/get_quotes?orgId=org_QJrSZK" at bounding box center [430, 141] width 274 height 13
click at [379, 104] on div "200 POST /v1/jobs/job_Z9j9SCCjMboRyZx6i2FDcQ/cancel?action=Gourab&&orgId=org_QJ…" at bounding box center [442, 112] width 477 height 29
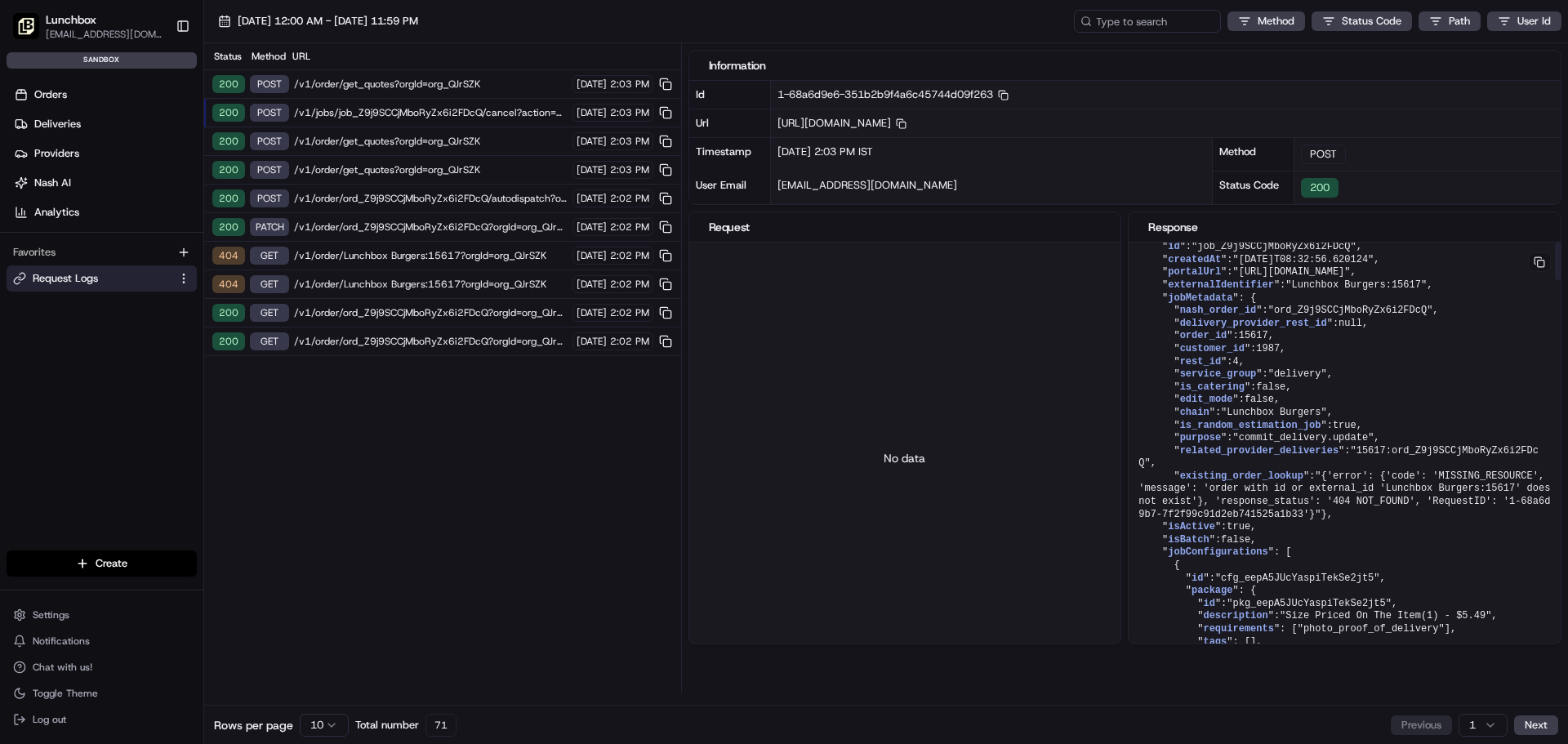
scroll to position [0, 0]
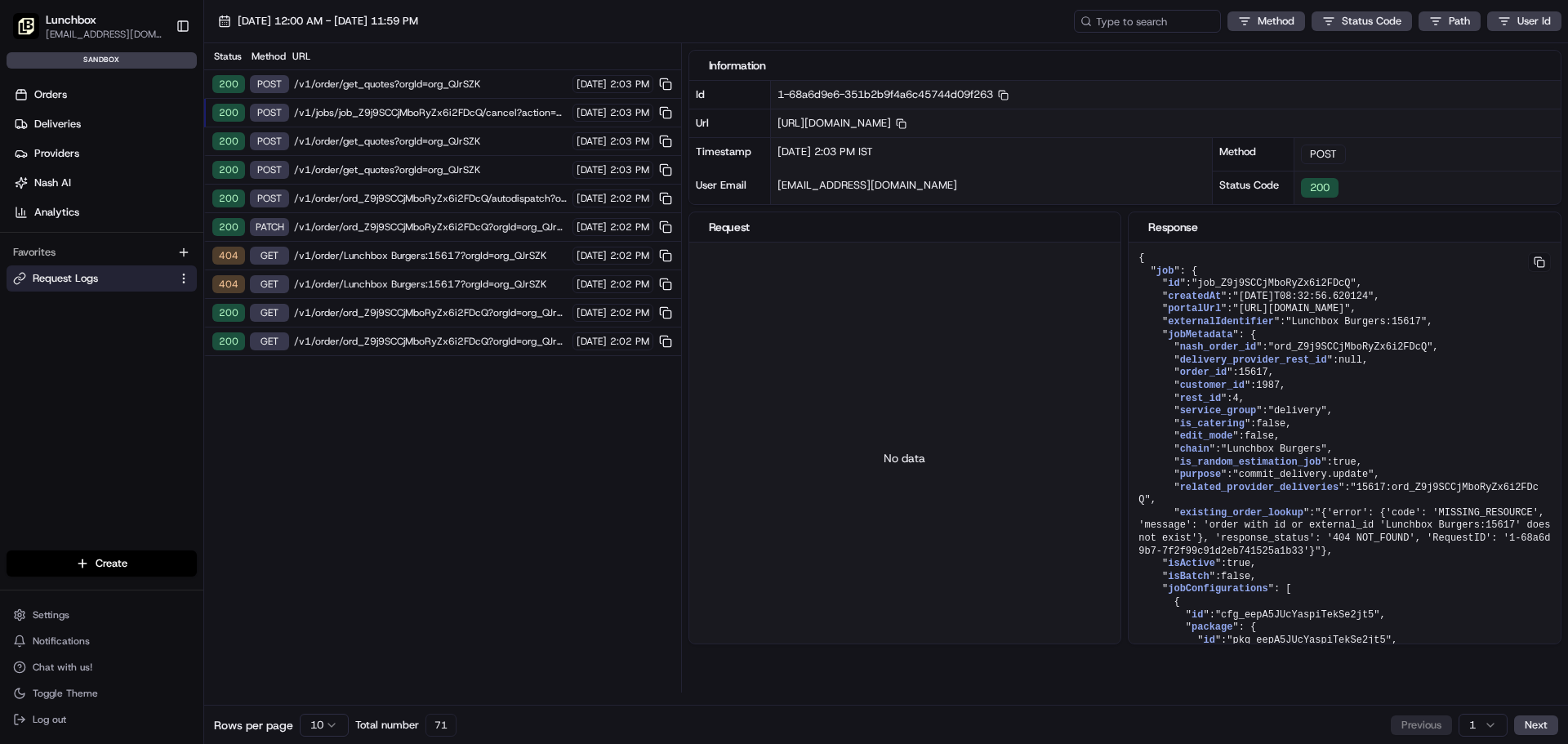
click at [361, 83] on span "/v1/order/get_quotes?orgId=org_QJrSZK" at bounding box center [430, 84] width 274 height 13
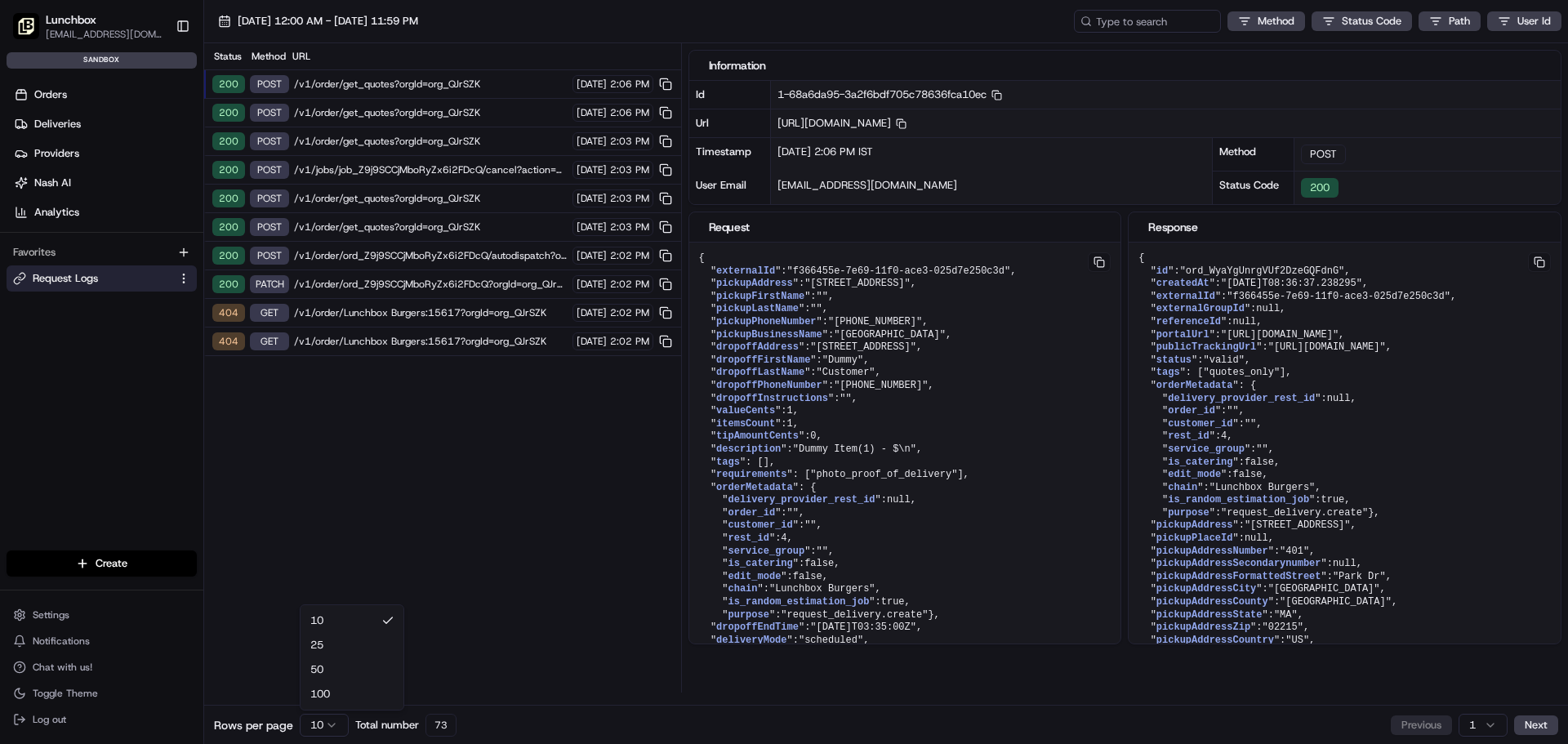
click at [326, 732] on html "Lunchbox gsaha@lunchbox.io Toggle Sidebar sandbox Orders Deliveries Providers N…" at bounding box center [784, 372] width 1568 height 744
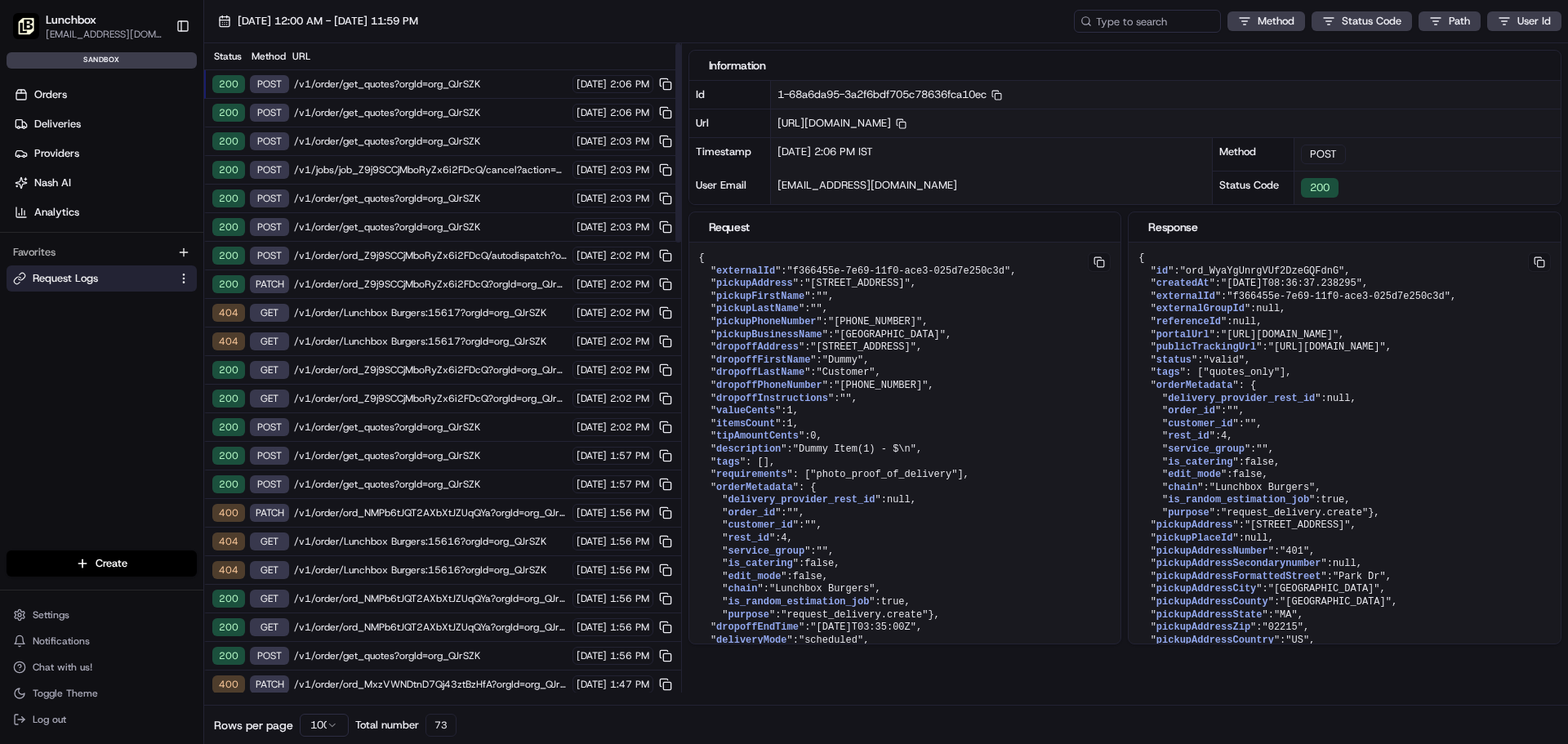
click at [340, 139] on span "/v1/order/get_quotes?orgId=org_QJrSZK" at bounding box center [430, 141] width 274 height 13
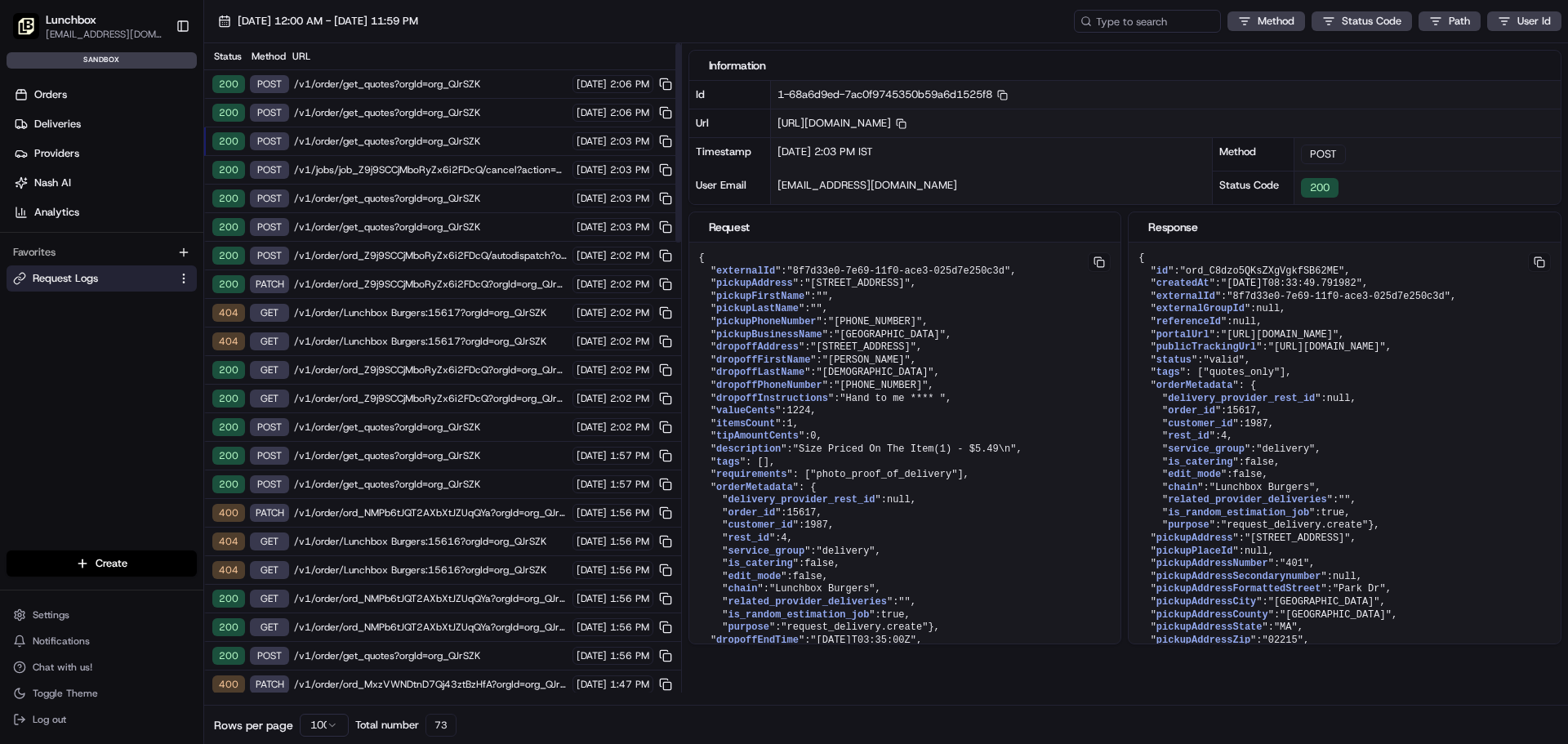
click at [359, 113] on span "/v1/order/get_quotes?orgId=org_QJrSZK" at bounding box center [430, 112] width 274 height 13
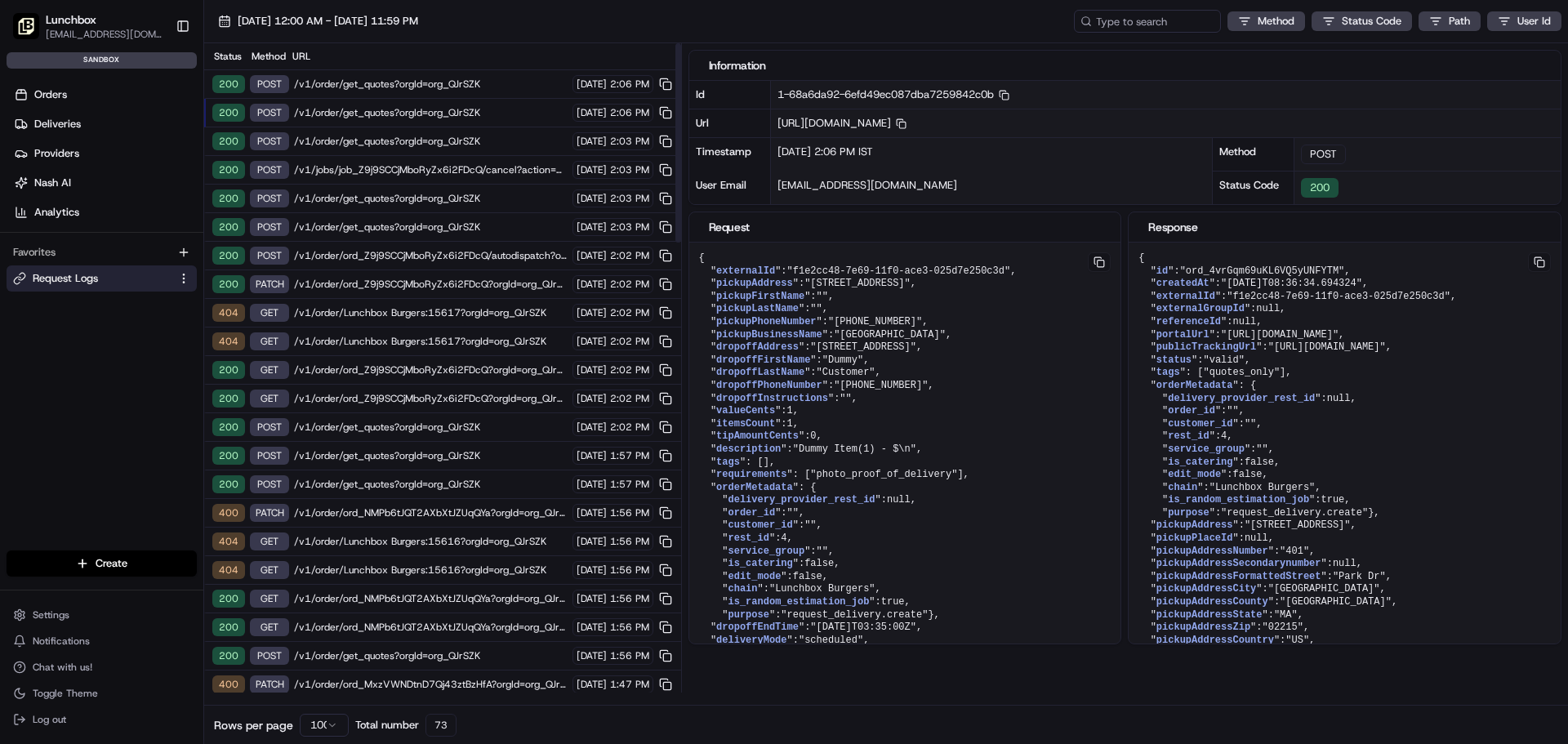
click at [360, 84] on span "/v1/order/get_quotes?orgId=org_QJrSZK" at bounding box center [430, 84] width 274 height 13
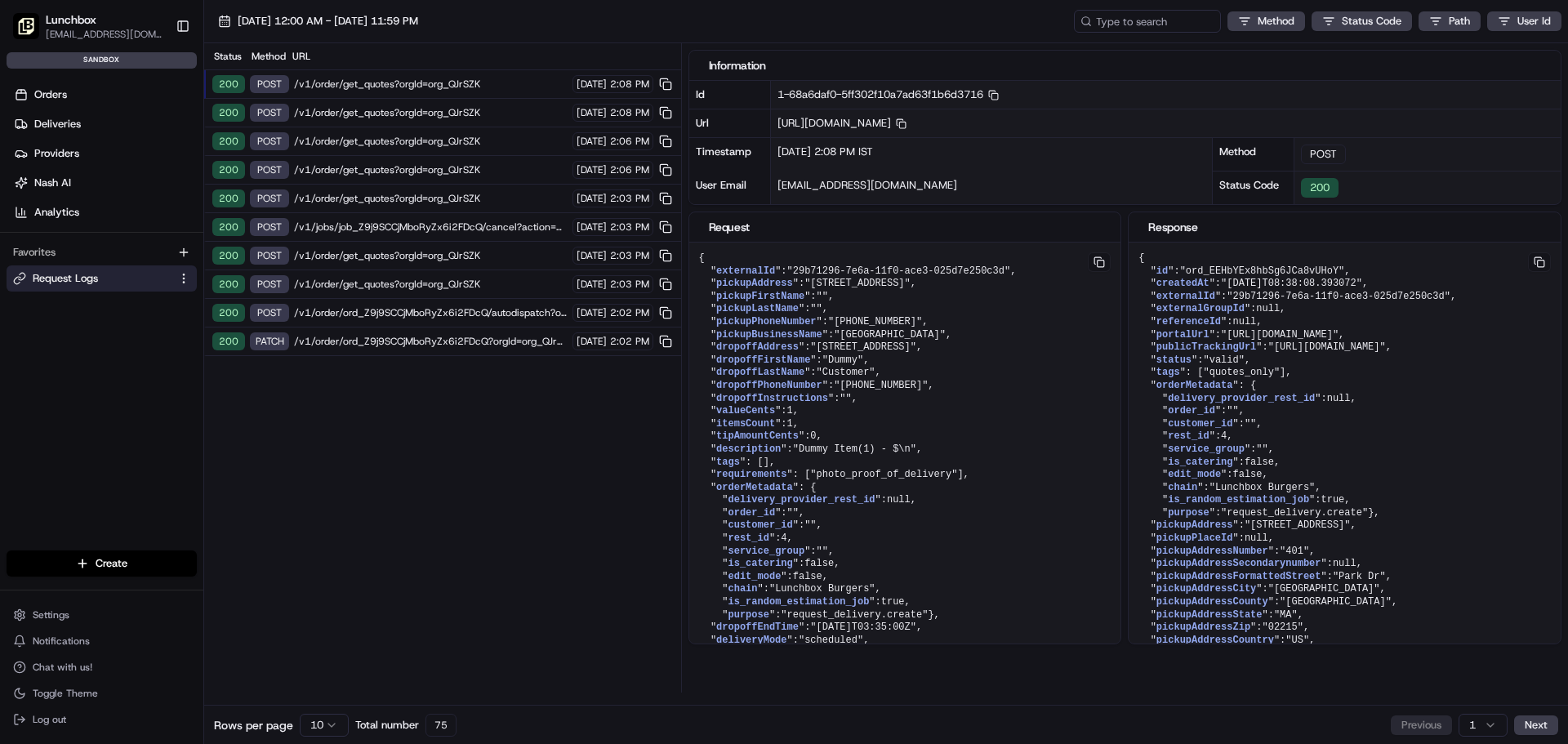
click at [419, 227] on span "/v1/jobs/job_Z9j9SCCjMboRyZx6i2FDcQ/cancel?action=Gourab&&orgId=org_QJrSZK" at bounding box center [430, 227] width 274 height 13
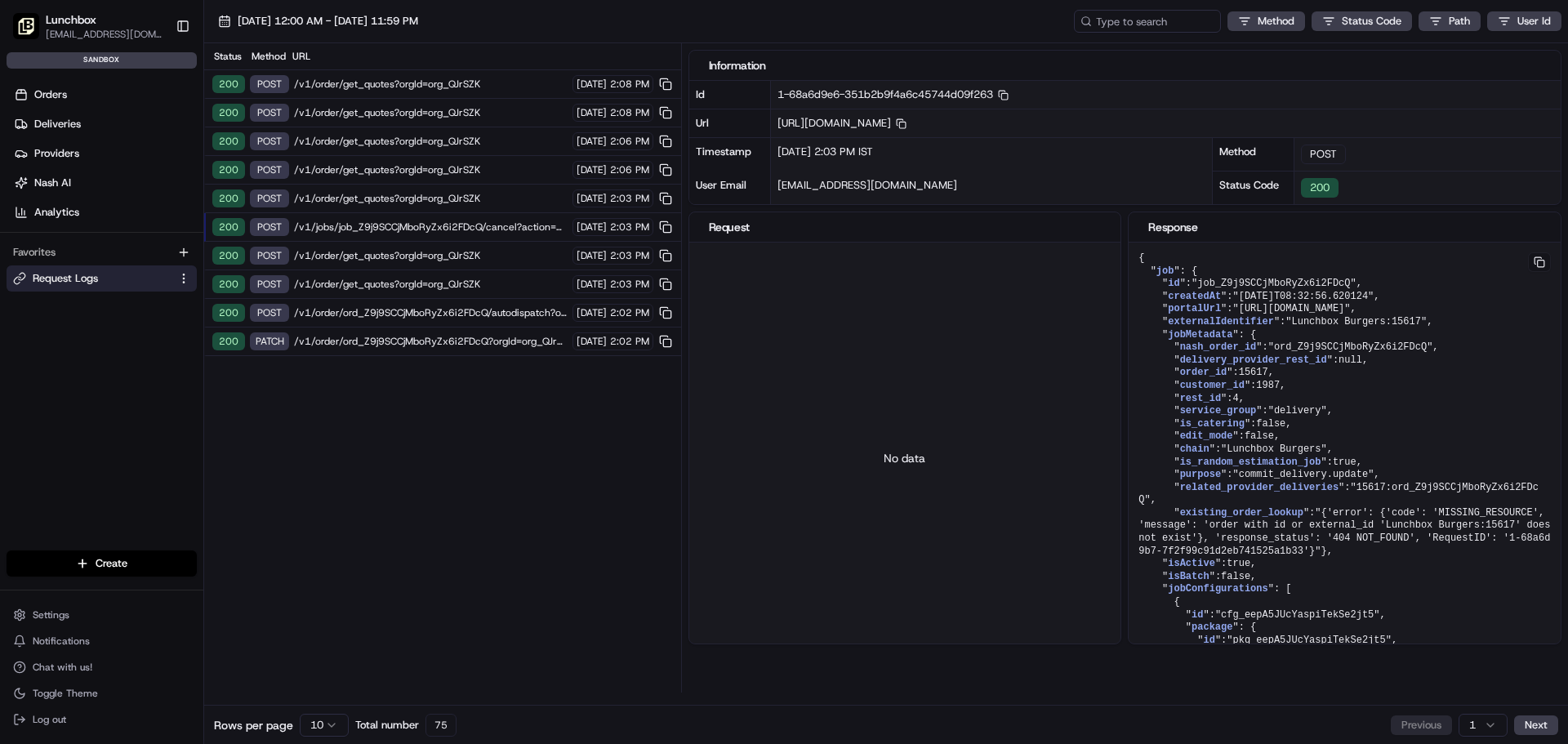
click at [419, 202] on span "/v1/order/get_quotes?orgId=org_QJrSZK" at bounding box center [430, 198] width 274 height 13
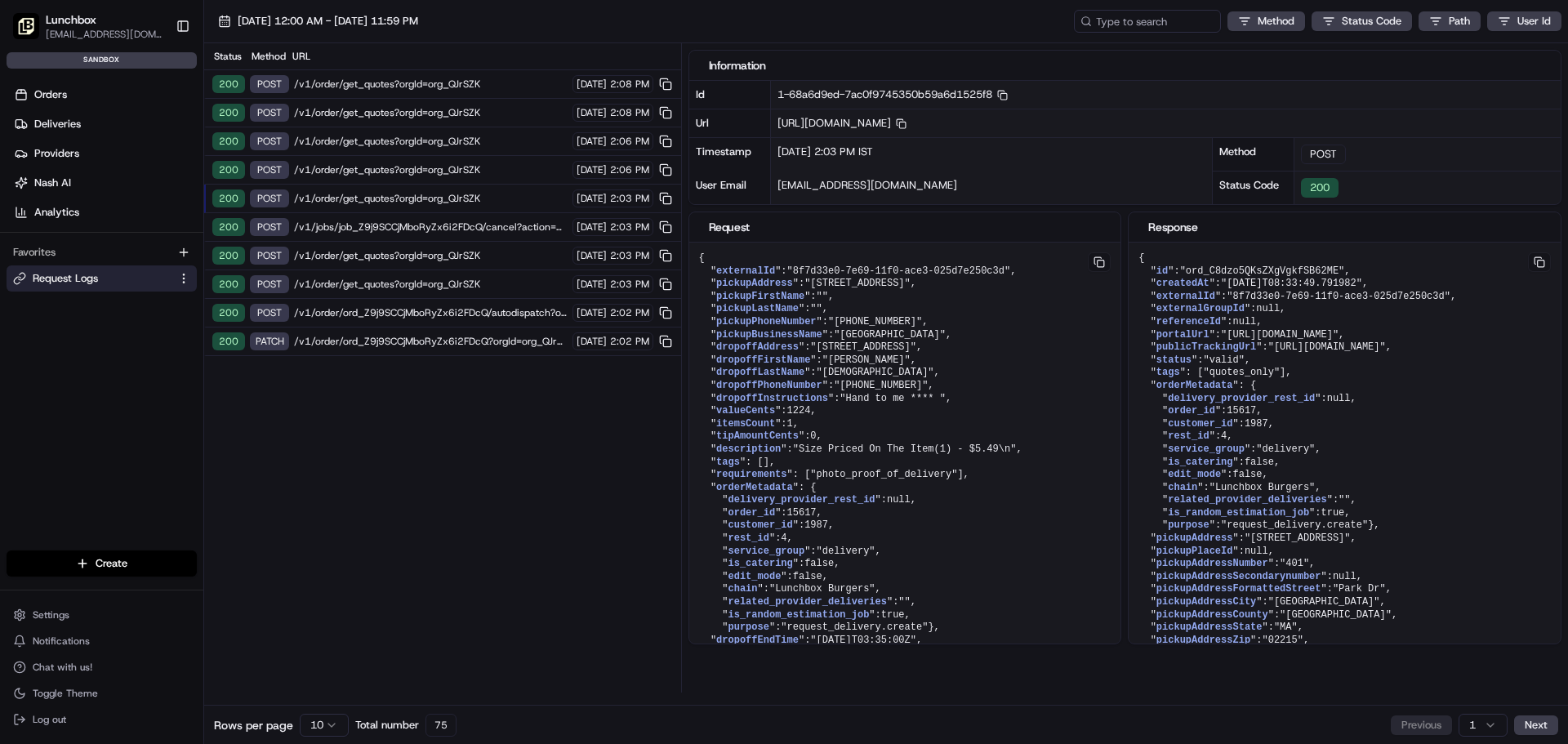
click at [432, 171] on span "/v1/order/get_quotes?orgId=org_QJrSZK" at bounding box center [430, 170] width 274 height 13
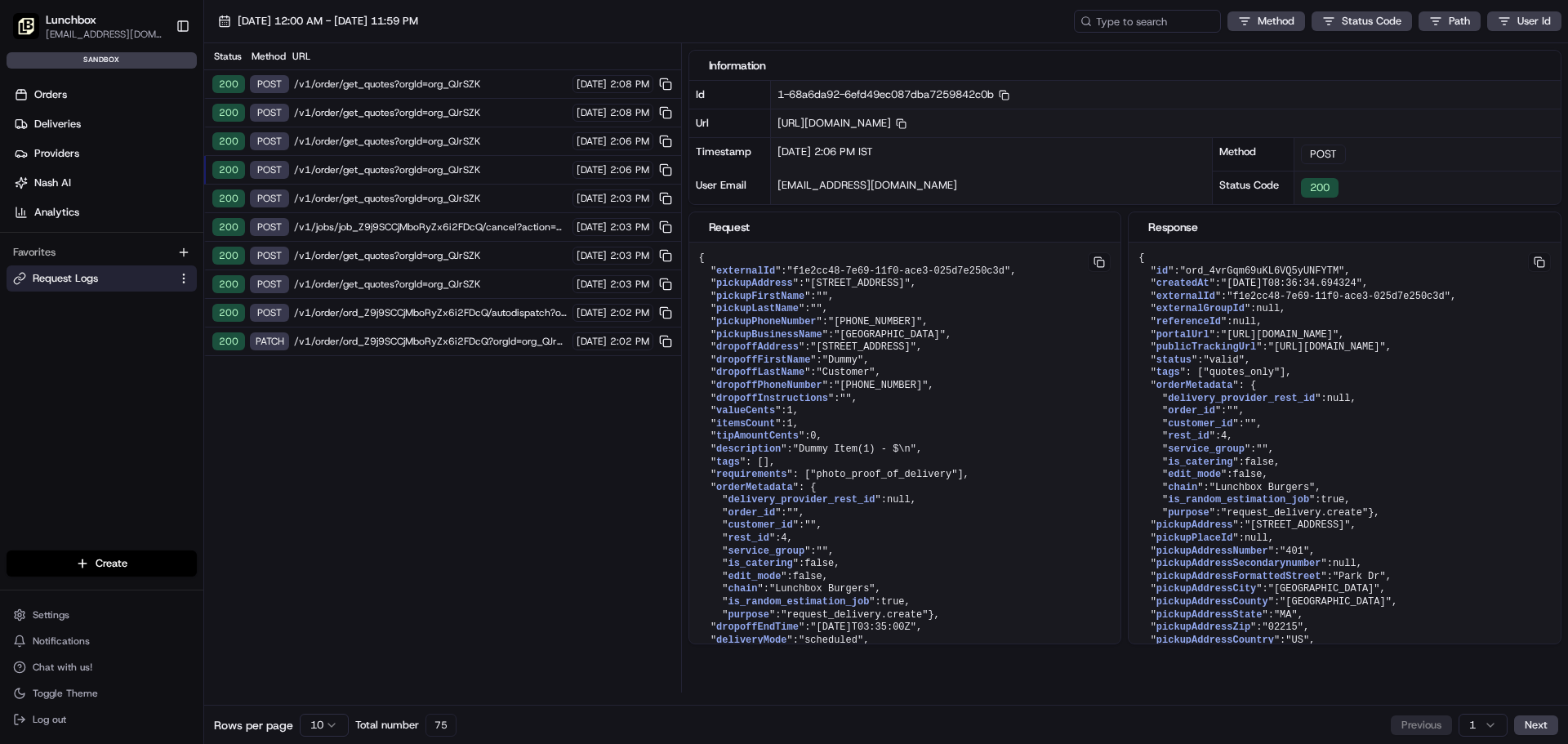
click at [445, 143] on span "/v1/order/get_quotes?orgId=org_QJrSZK" at bounding box center [430, 141] width 274 height 13
click at [454, 119] on div "200 POST /v1/order/get_quotes?orgId=org_QJrSZK 08/21/2025 2:08 PM" at bounding box center [442, 112] width 477 height 29
click at [465, 89] on span "/v1/order/get_quotes?orgId=org_QJrSZK" at bounding box center [430, 84] width 274 height 13
click at [447, 87] on span "/v1/order/get_quotes?orgId=org_QJrSZK" at bounding box center [430, 84] width 274 height 13
click at [433, 84] on span "/v1/order/get_quotes?orgId=org_QJrSZK" at bounding box center [430, 84] width 274 height 13
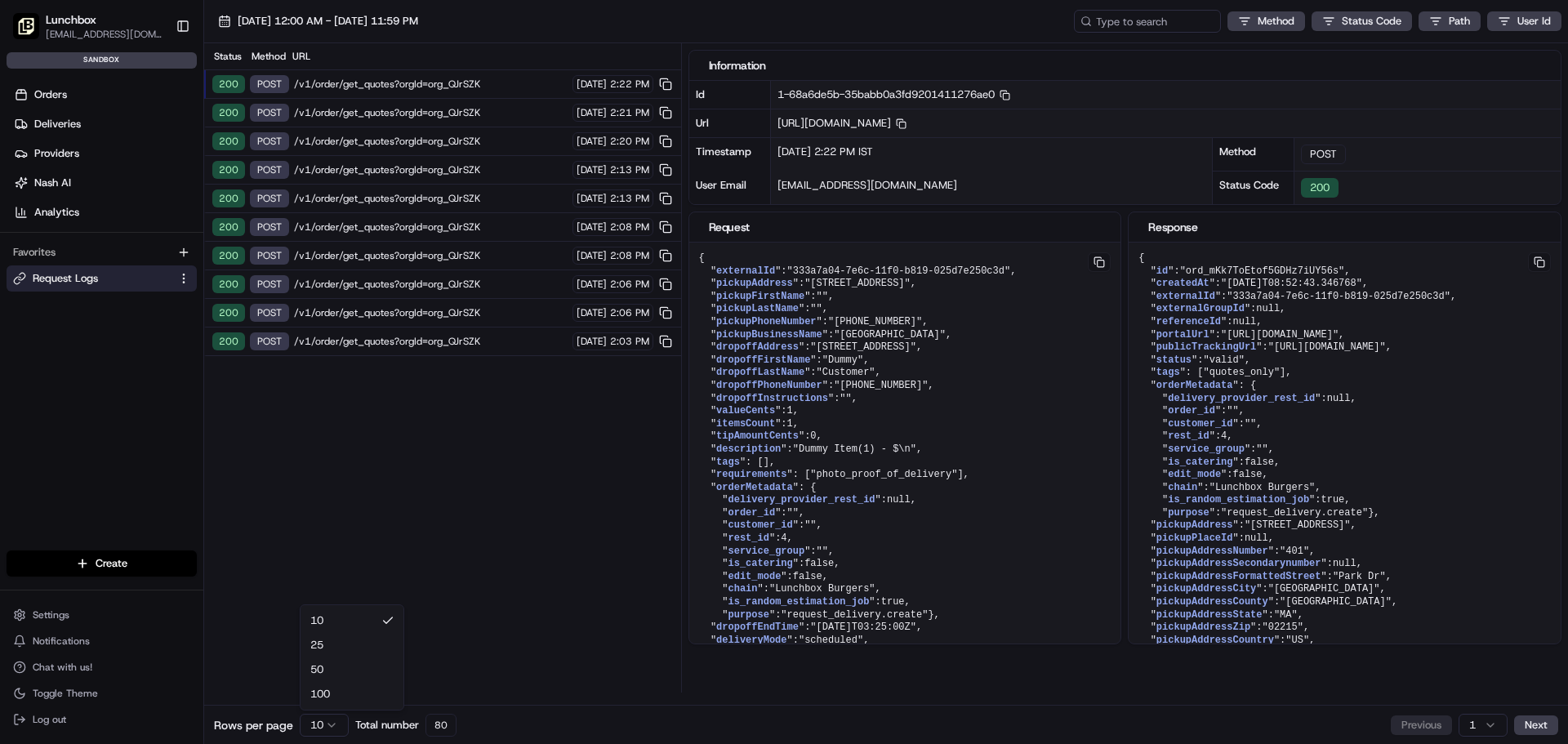
click at [304, 714] on body "Lunchbox gsaha@lunchbox.io Toggle Sidebar sandbox Orders Deliveries Providers N…" at bounding box center [784, 372] width 1568 height 744
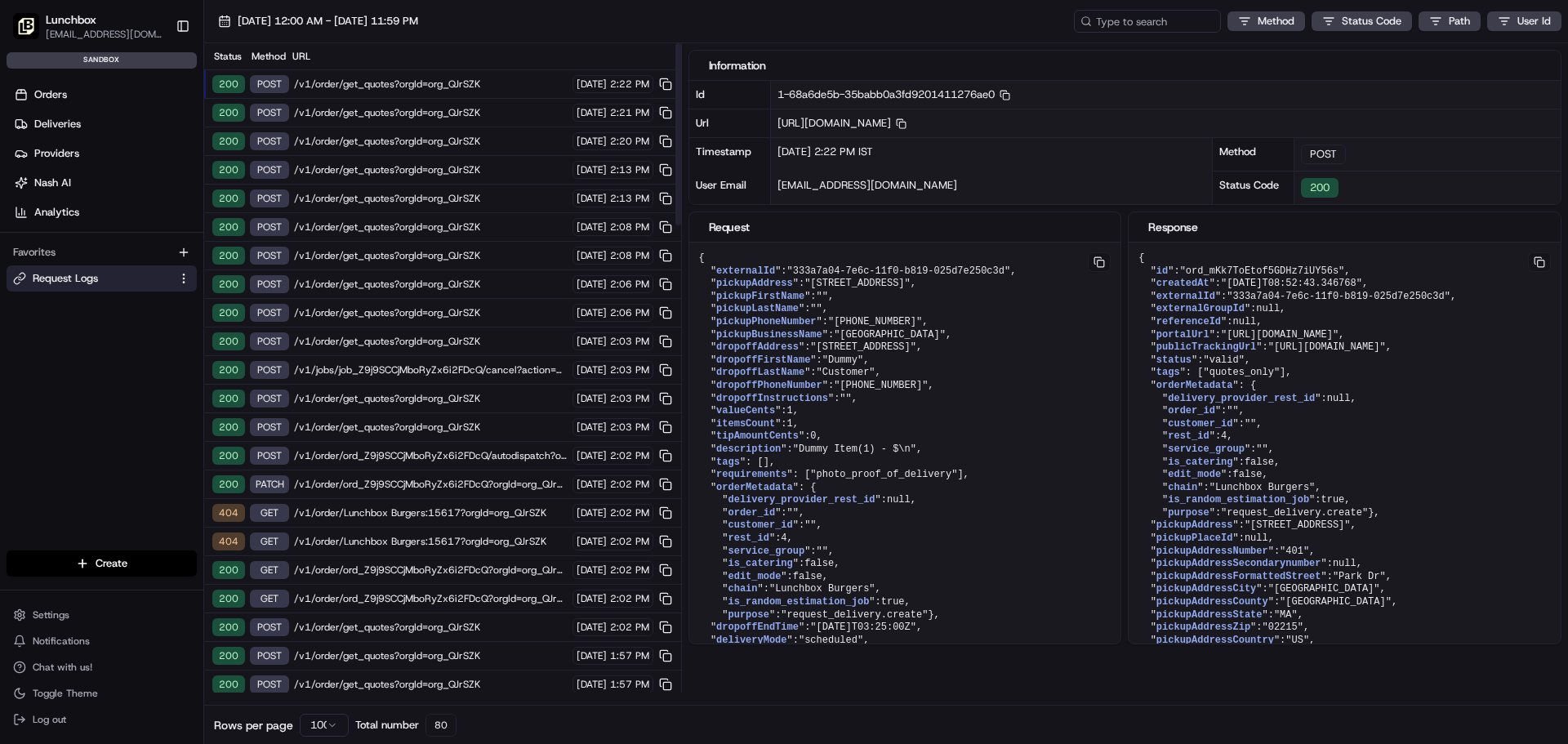
click at [429, 478] on span "/v1/order/ord_Z9j9SCCjMboRyZx6i2FDcQ?orgId=org_QJrSZK" at bounding box center [430, 484] width 274 height 13
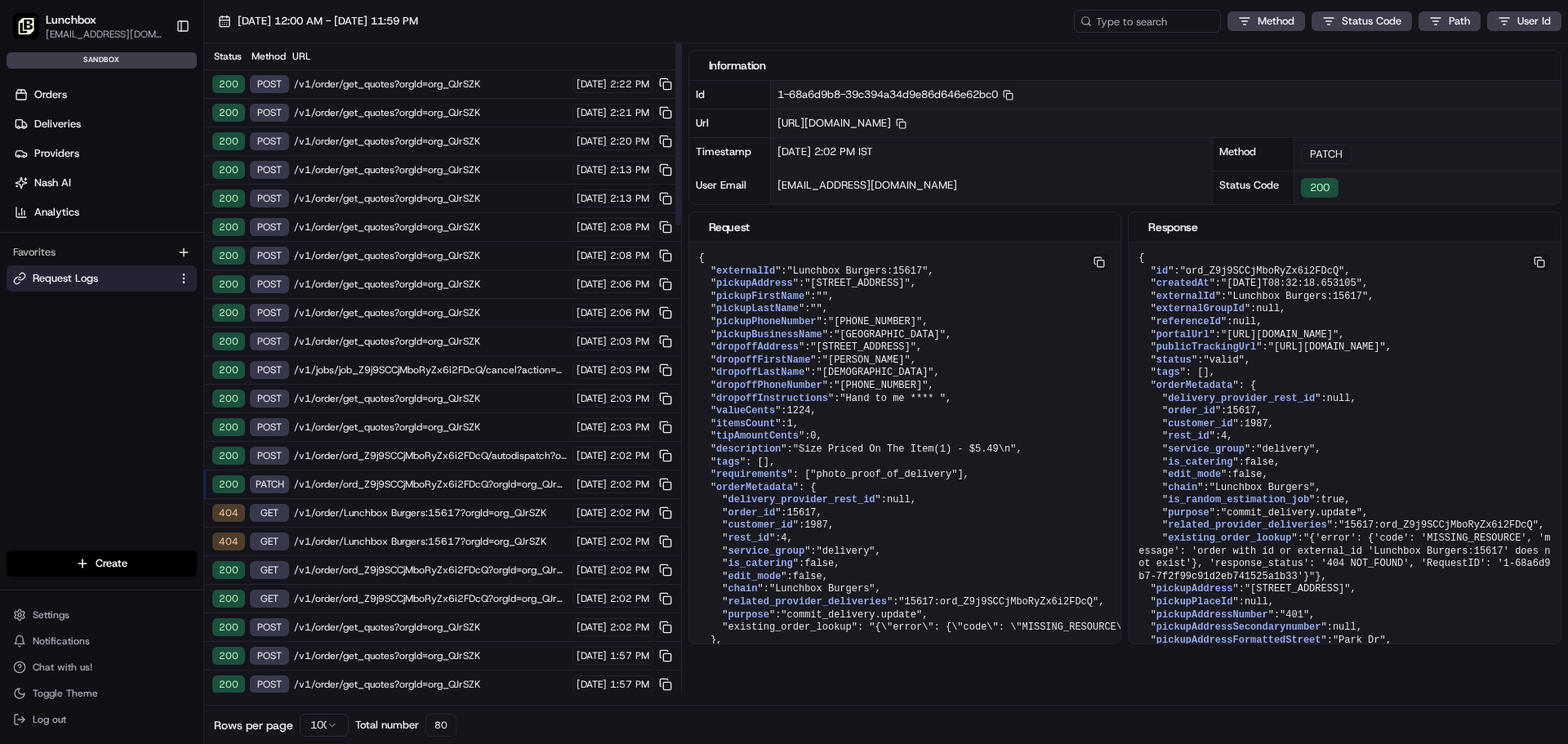
click at [423, 369] on span "/v1/jobs/job_Z9j9SCCjMboRyZx6i2FDcQ/cancel?action=Gourab&&orgId=org_QJrSZK" at bounding box center [430, 370] width 274 height 13
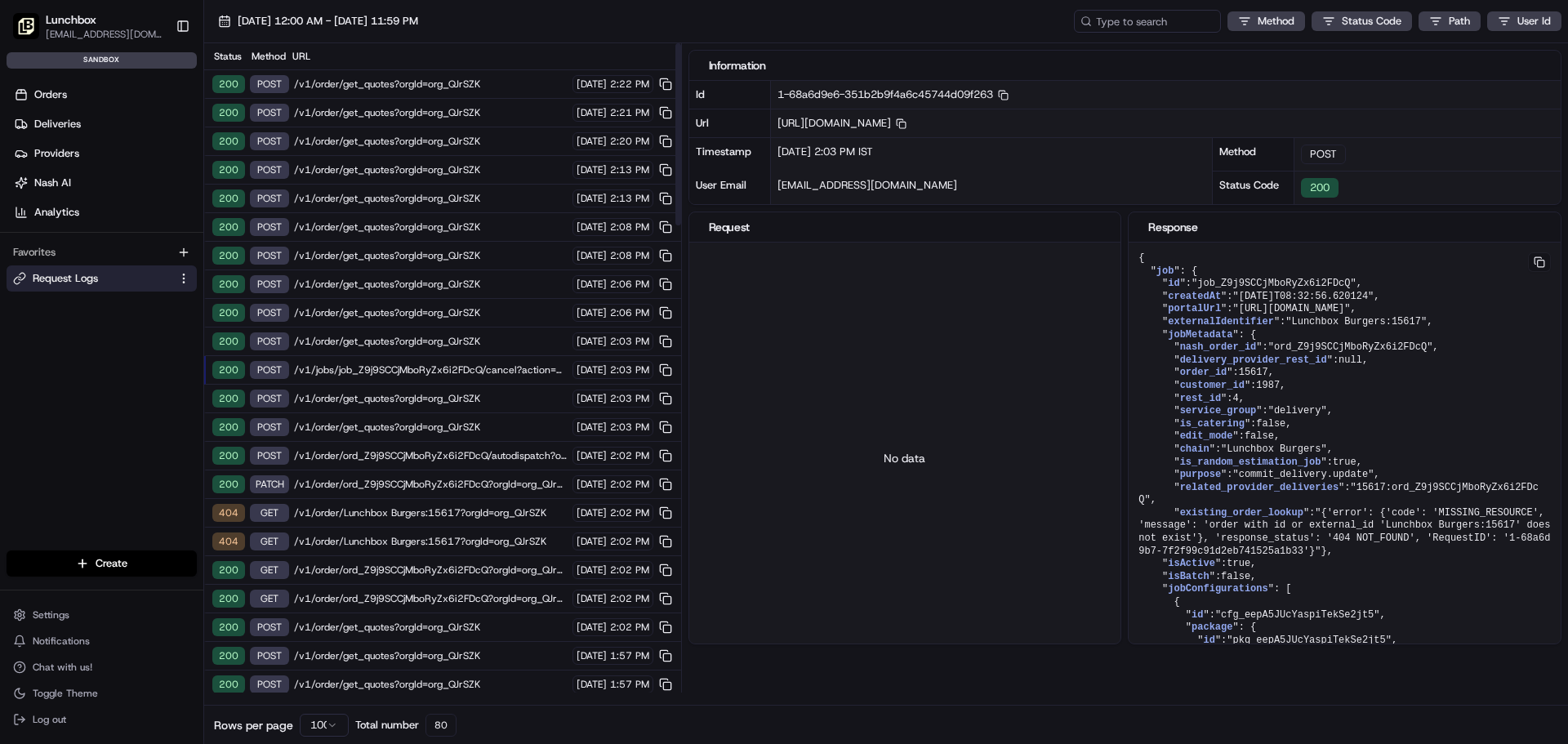
click at [420, 342] on span "/v1/order/get_quotes?orgId=org_QJrSZK" at bounding box center [430, 341] width 274 height 13
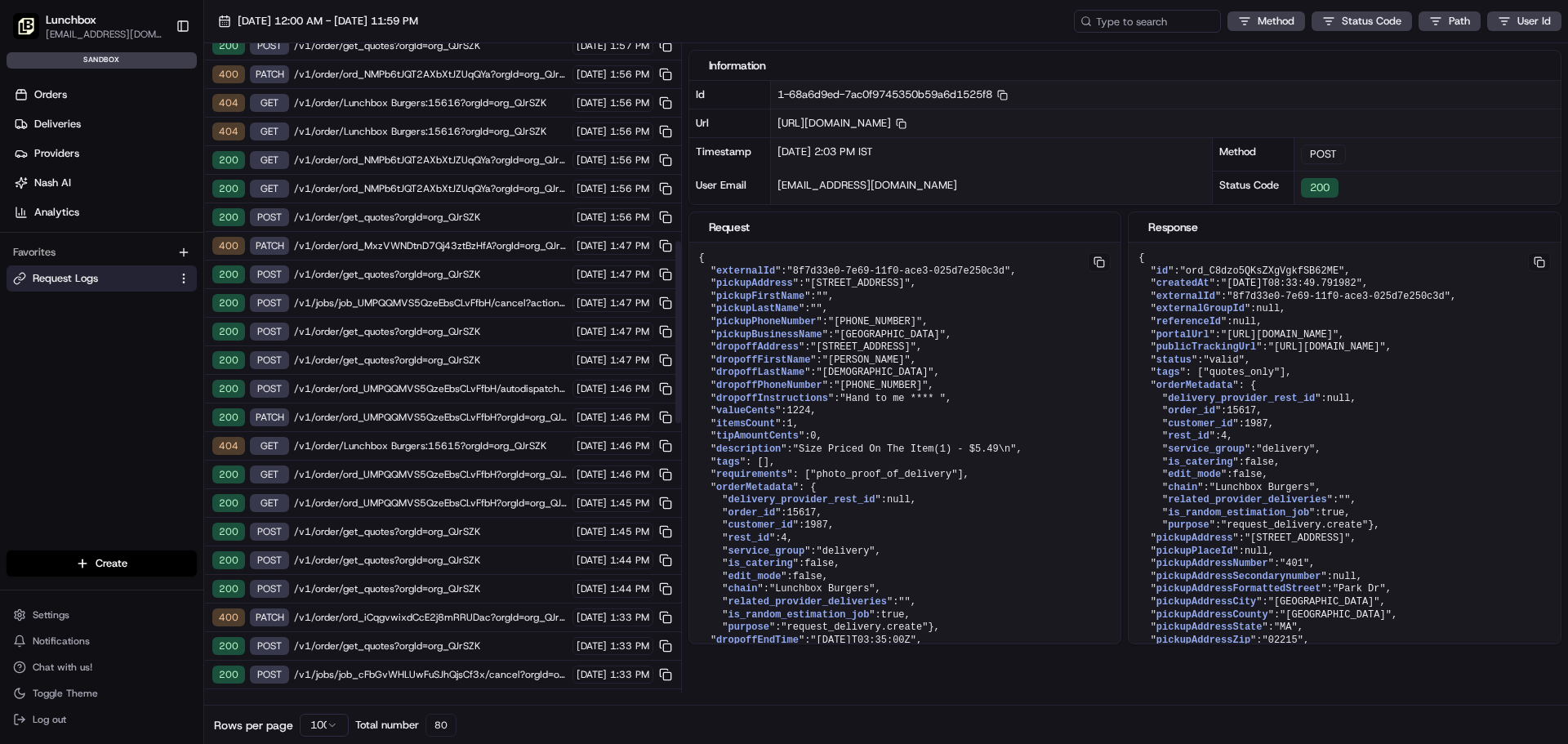
scroll to position [735, 0]
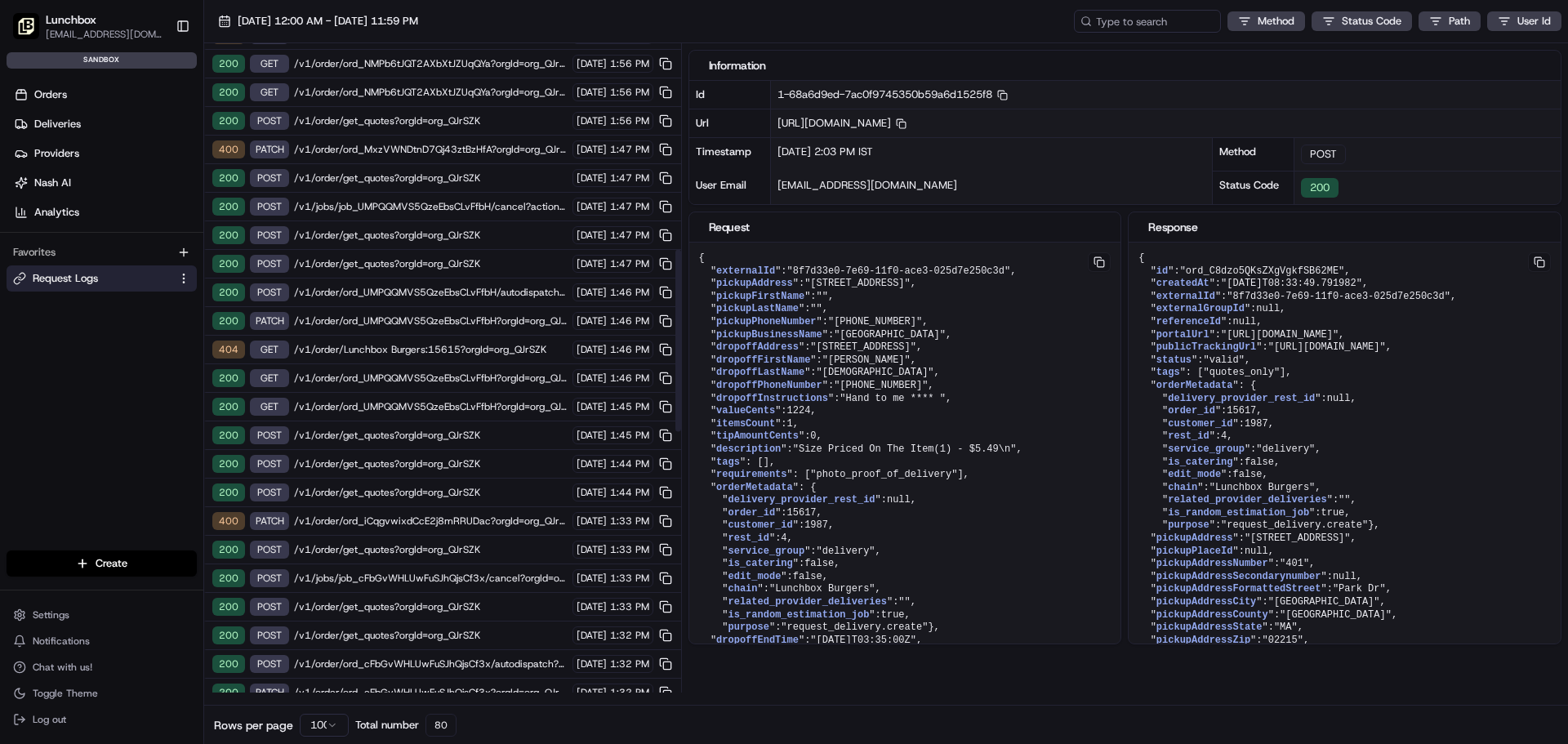
click at [397, 380] on span "/v1/order/ord_UMPQQMVS5QzeEbsCLvFfbH?orgId=org_QJrSZK" at bounding box center [430, 378] width 274 height 13
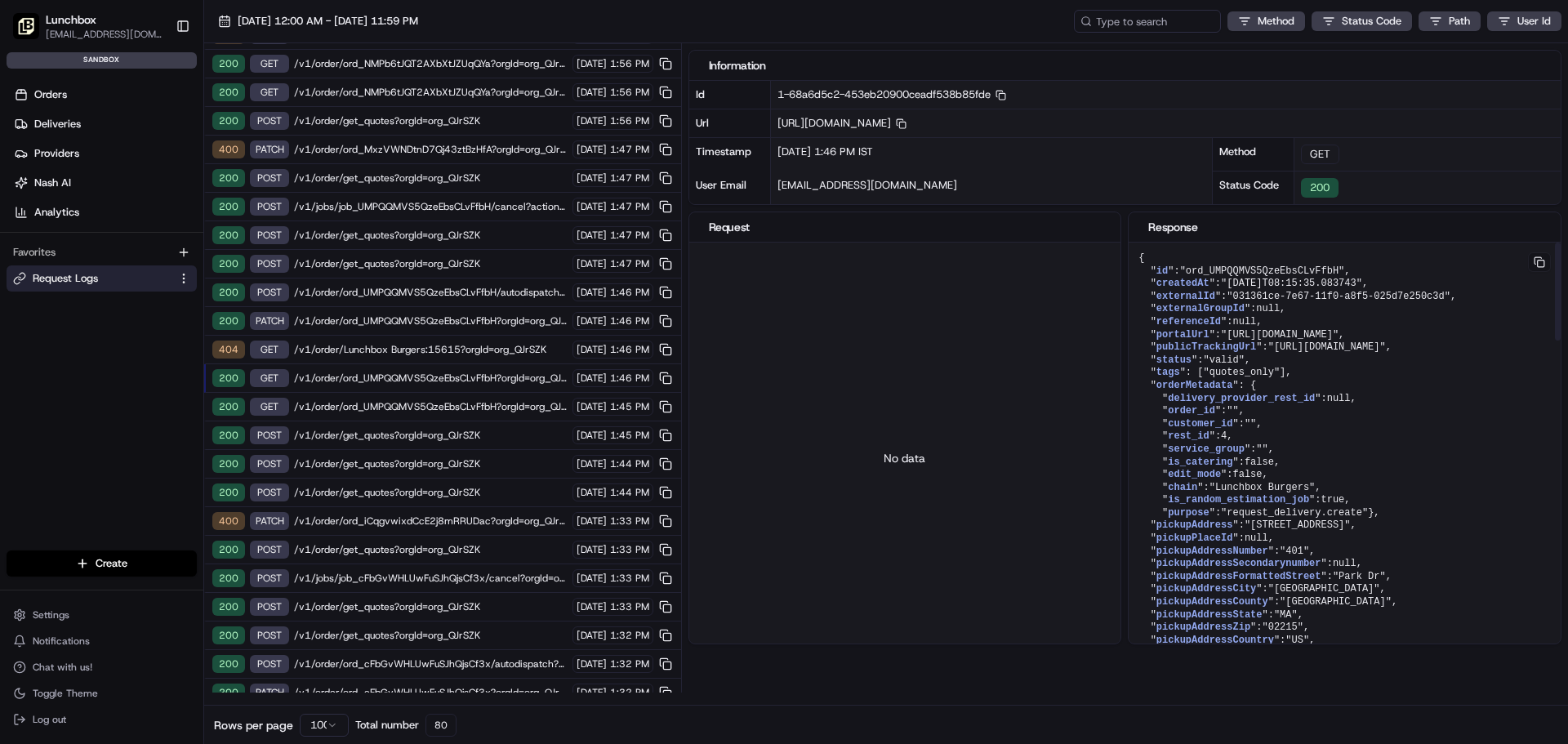
click at [1188, 274] on span ""ord_UMPQQMVS5QzeEbsCLvFfbH"" at bounding box center [1262, 271] width 165 height 11
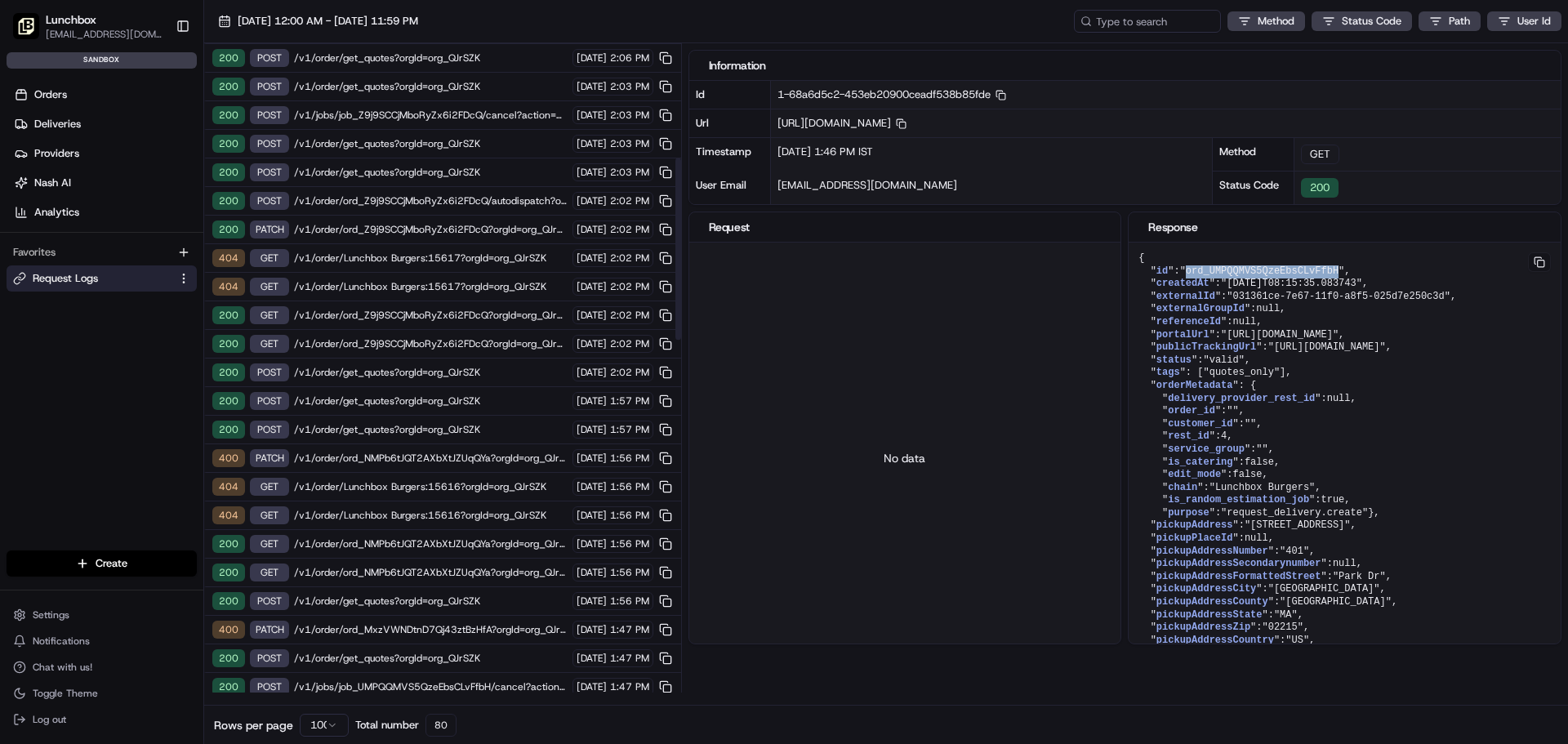
scroll to position [0, 0]
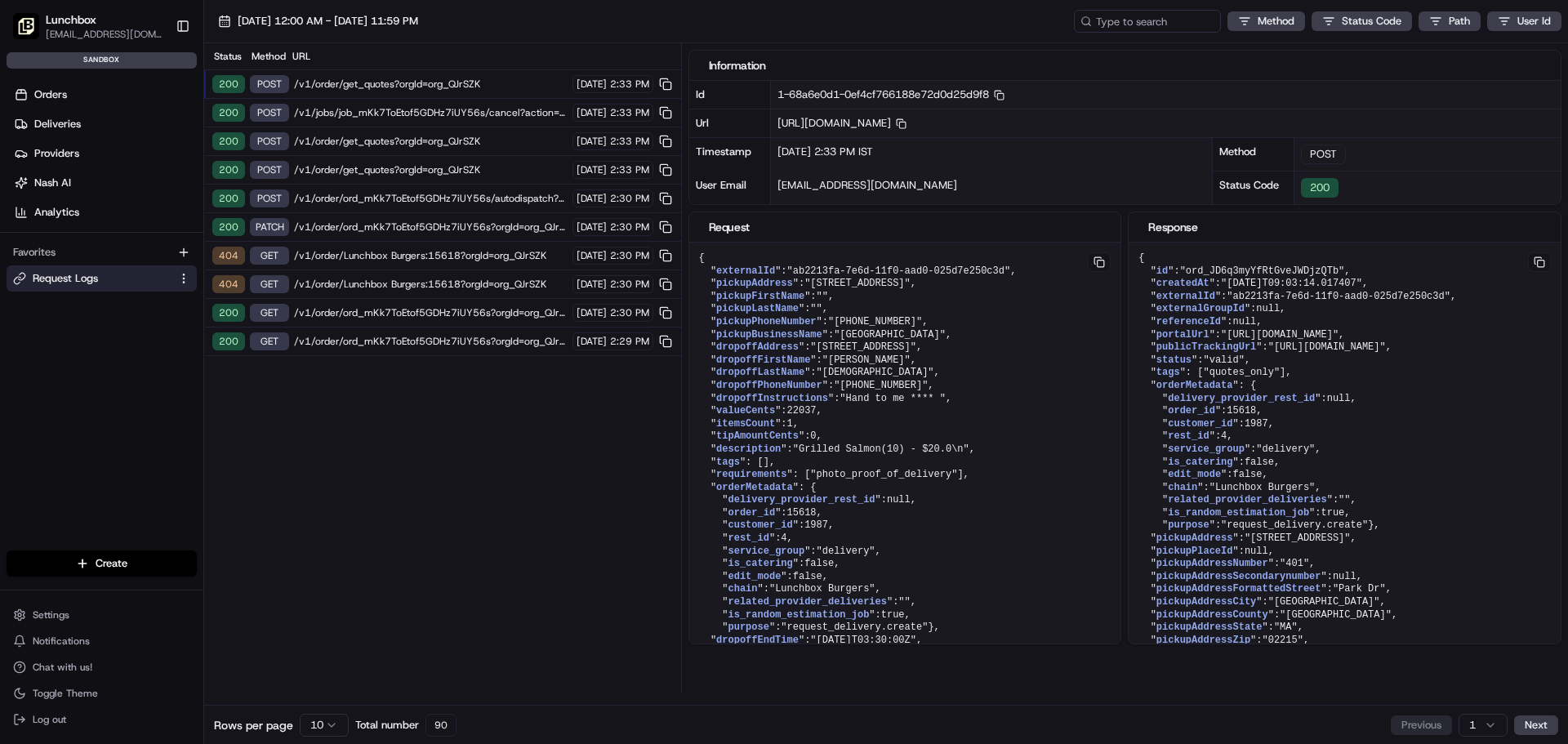
click at [414, 86] on span "/v1/order/get_quotes?orgId=org_QJrSZK" at bounding box center [430, 84] width 274 height 13
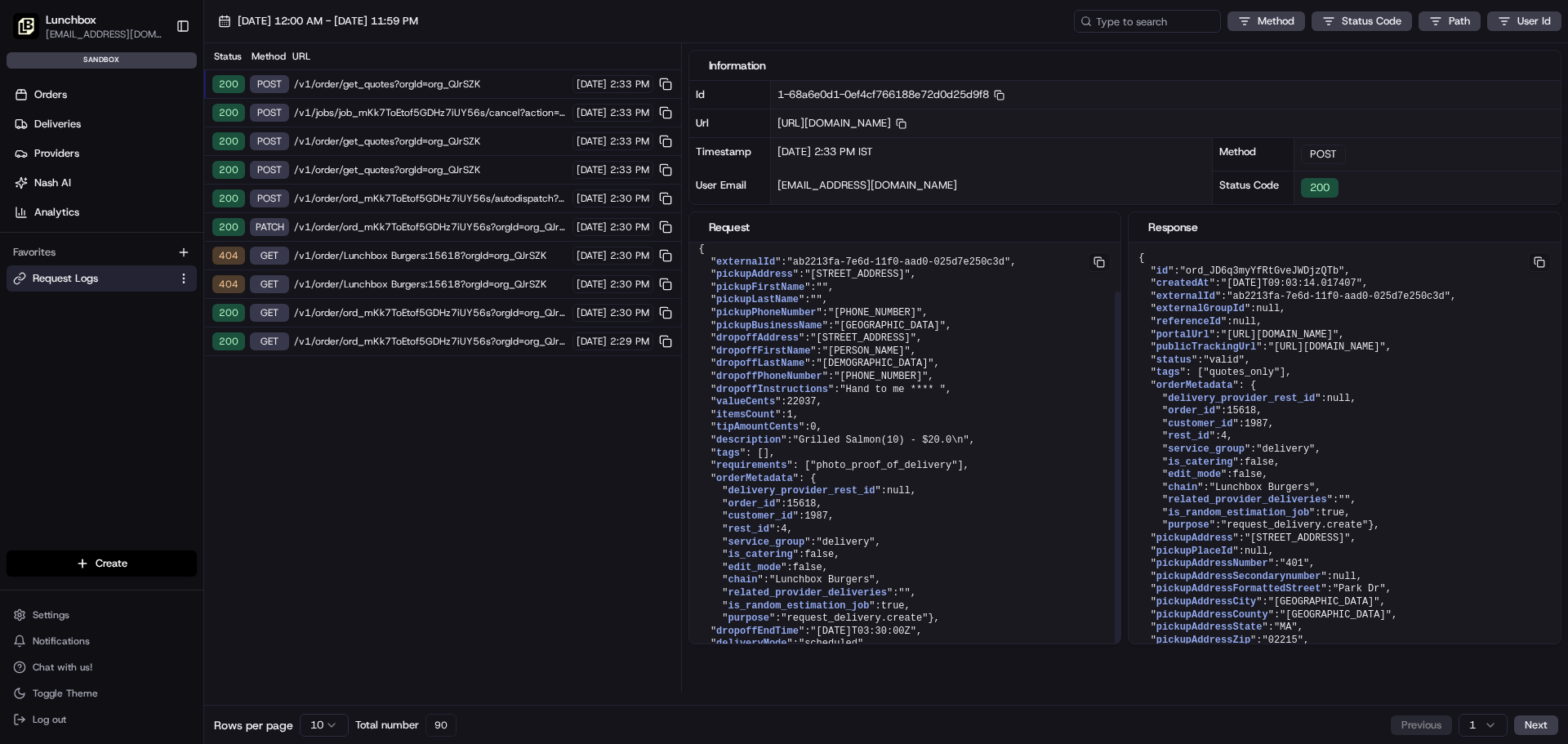
scroll to position [60, 0]
